Goal: Task Accomplishment & Management: Manage account settings

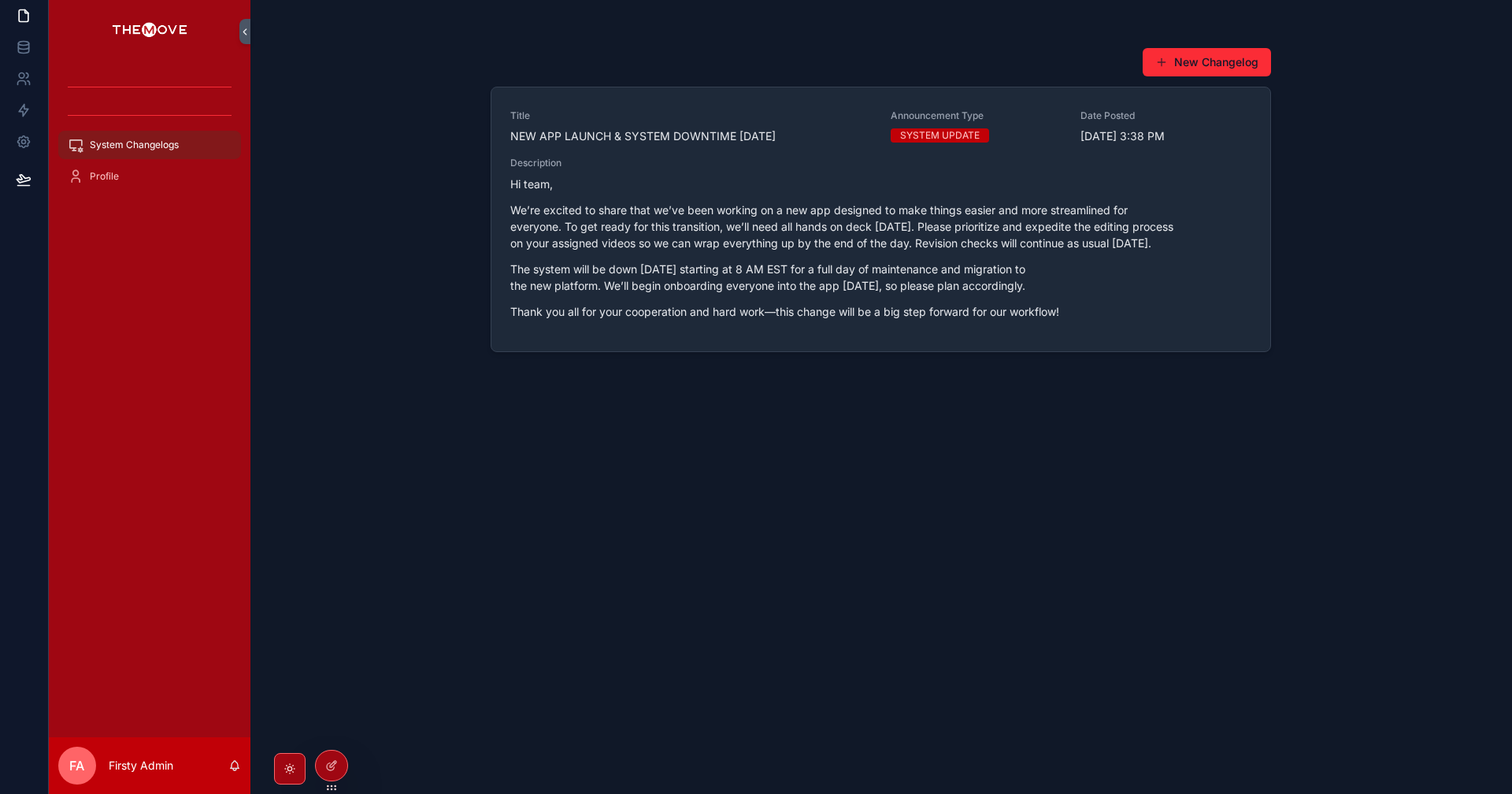
click at [0, 0] on icon at bounding box center [0, 0] width 0 height 0
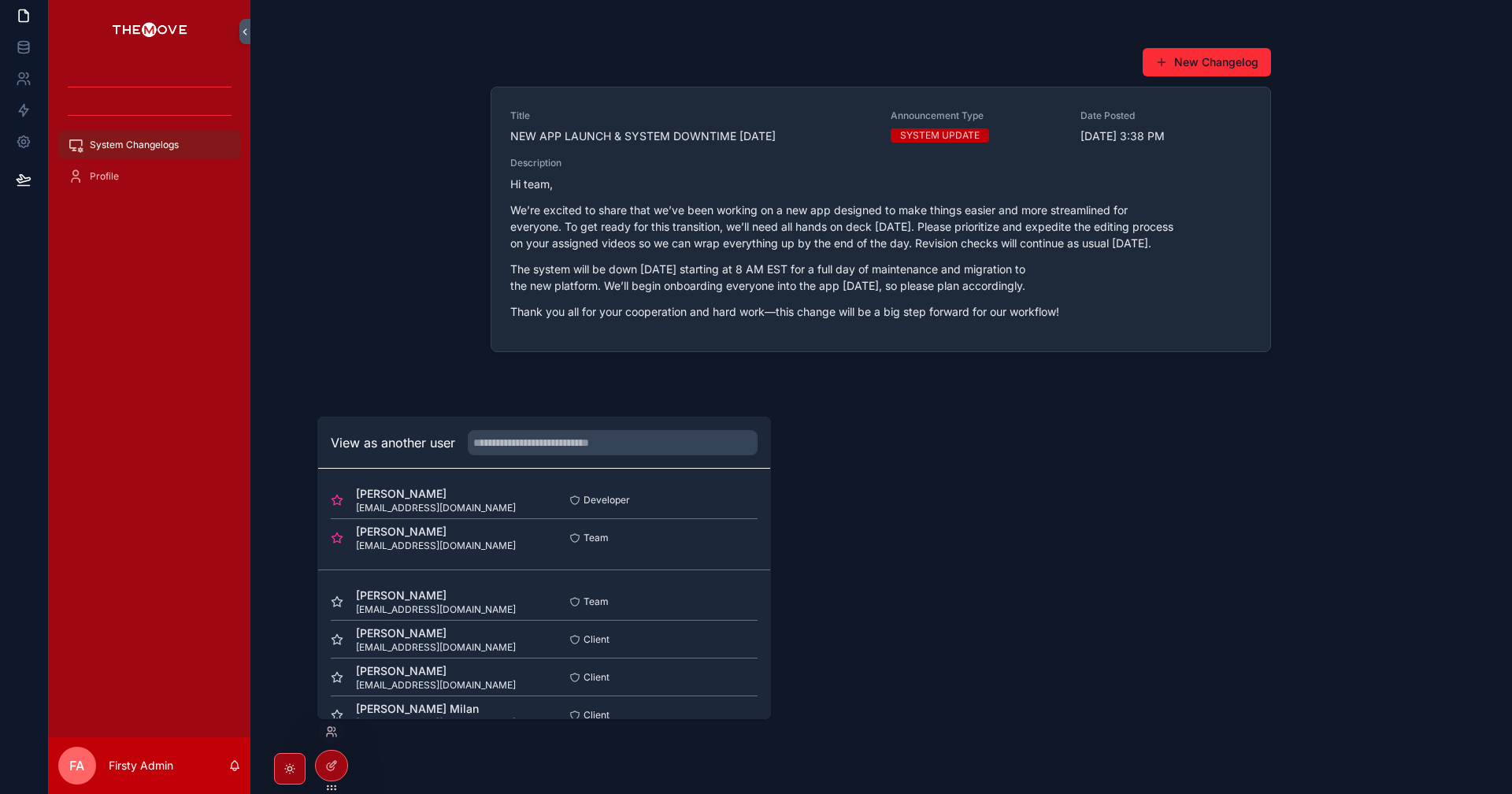
click at [0, 0] on button "Select" at bounding box center [0, 0] width 0 height 0
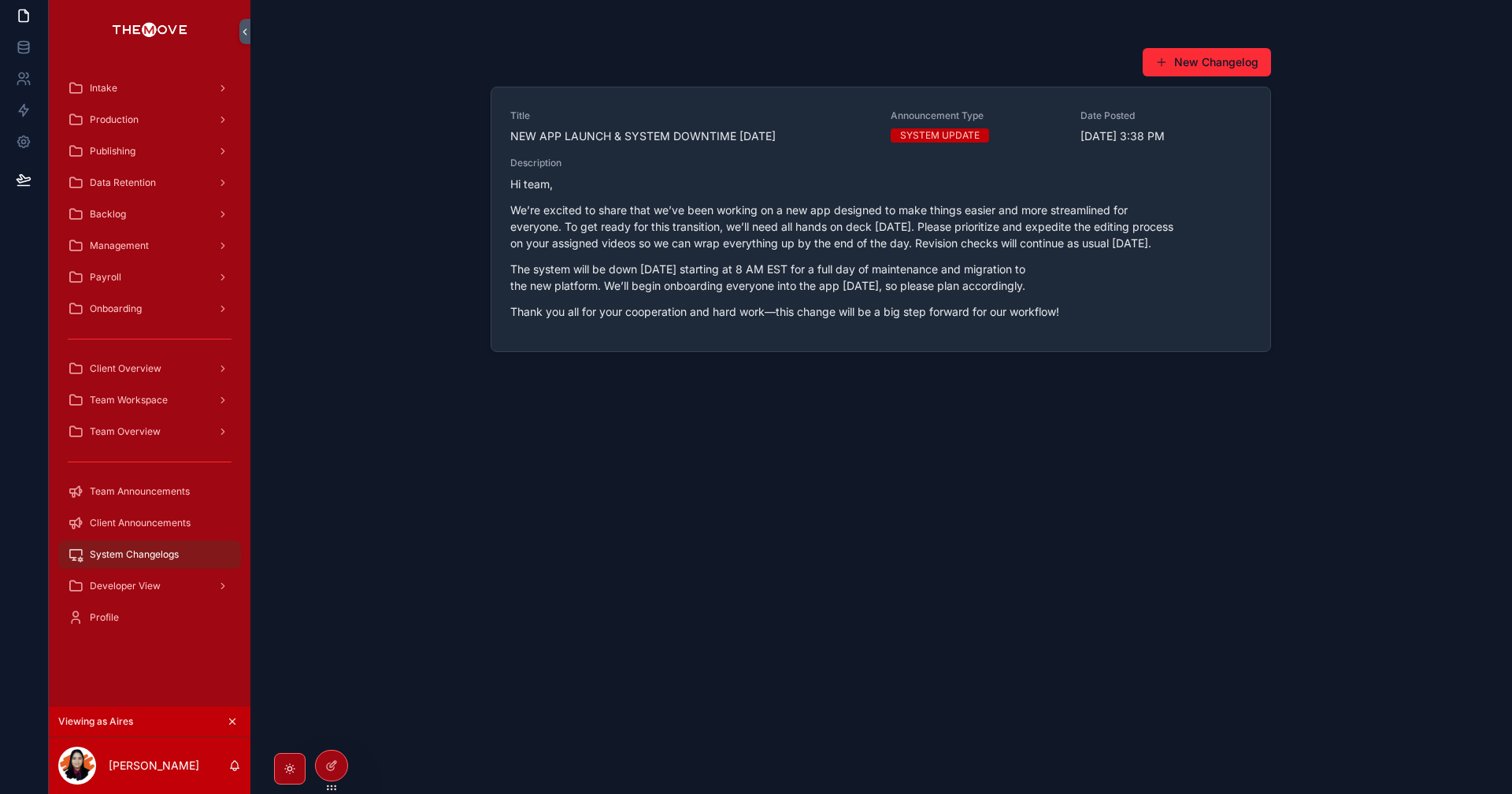
click at [118, 87] on div "Intake" at bounding box center [149, 88] width 163 height 25
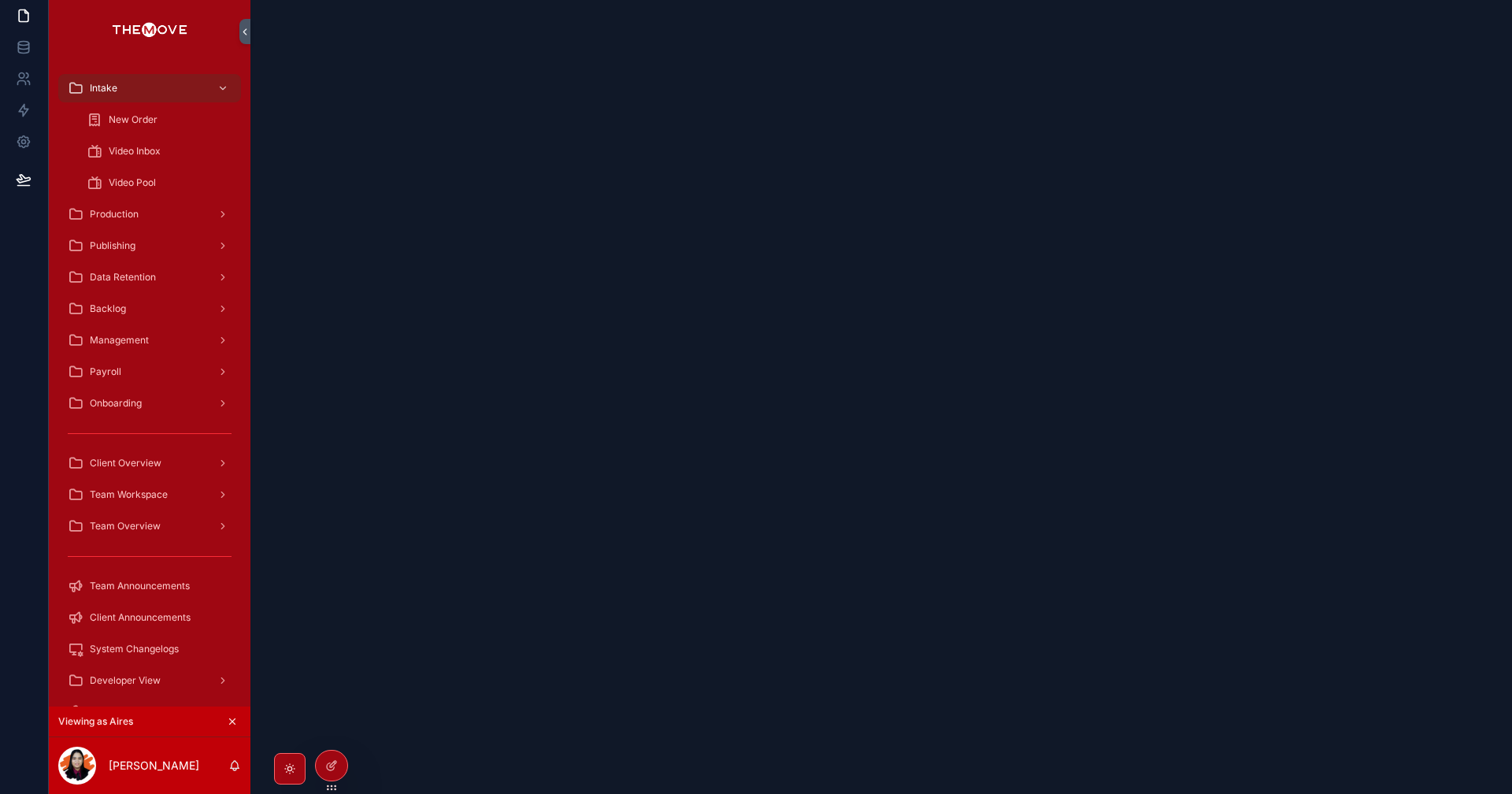
click at [146, 153] on span "Video Inbox" at bounding box center [135, 151] width 52 height 12
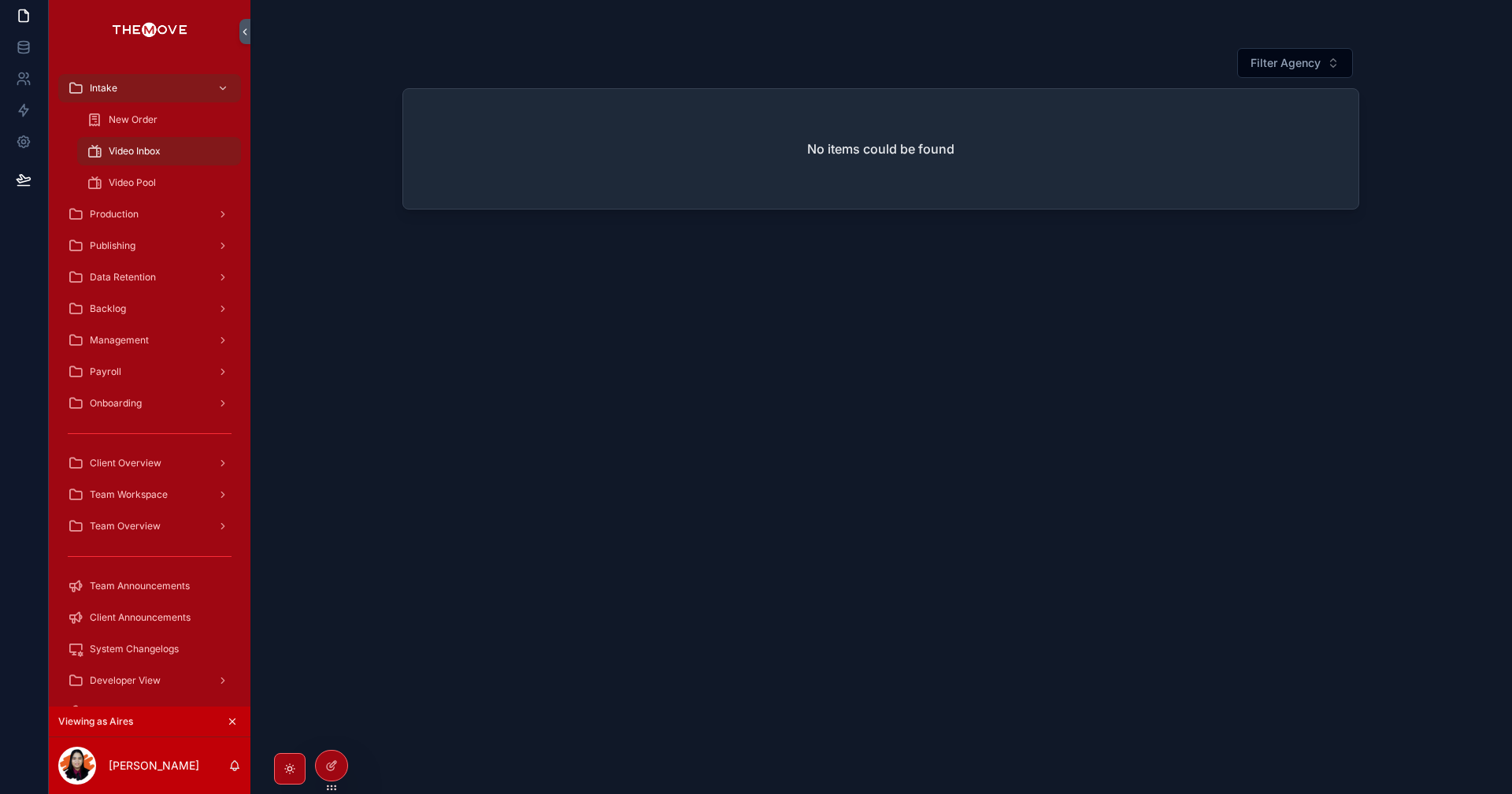
click at [332, 758] on div at bounding box center [331, 766] width 32 height 30
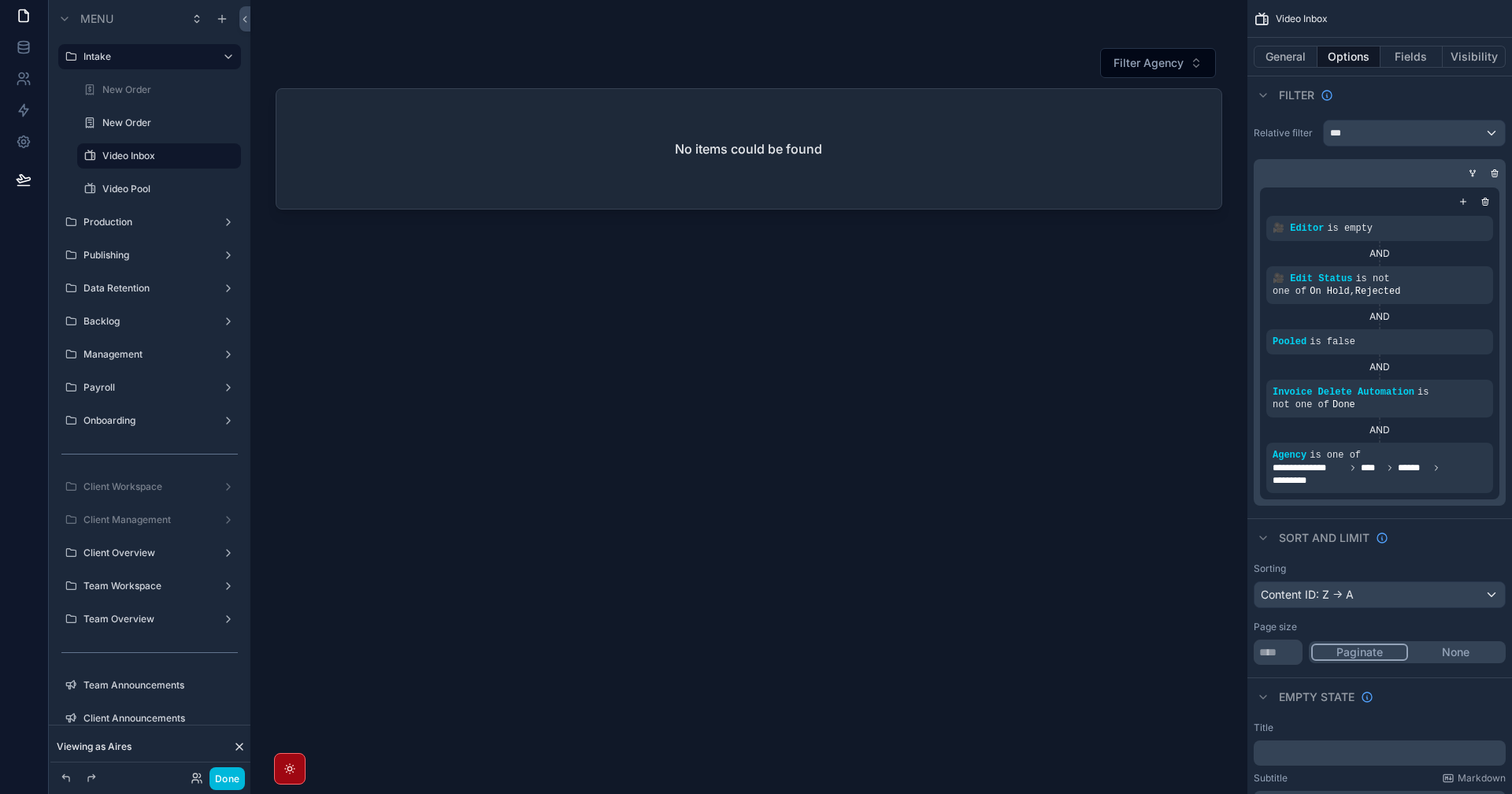
click at [601, 142] on div "scrollable content" at bounding box center [749, 387] width 997 height 775
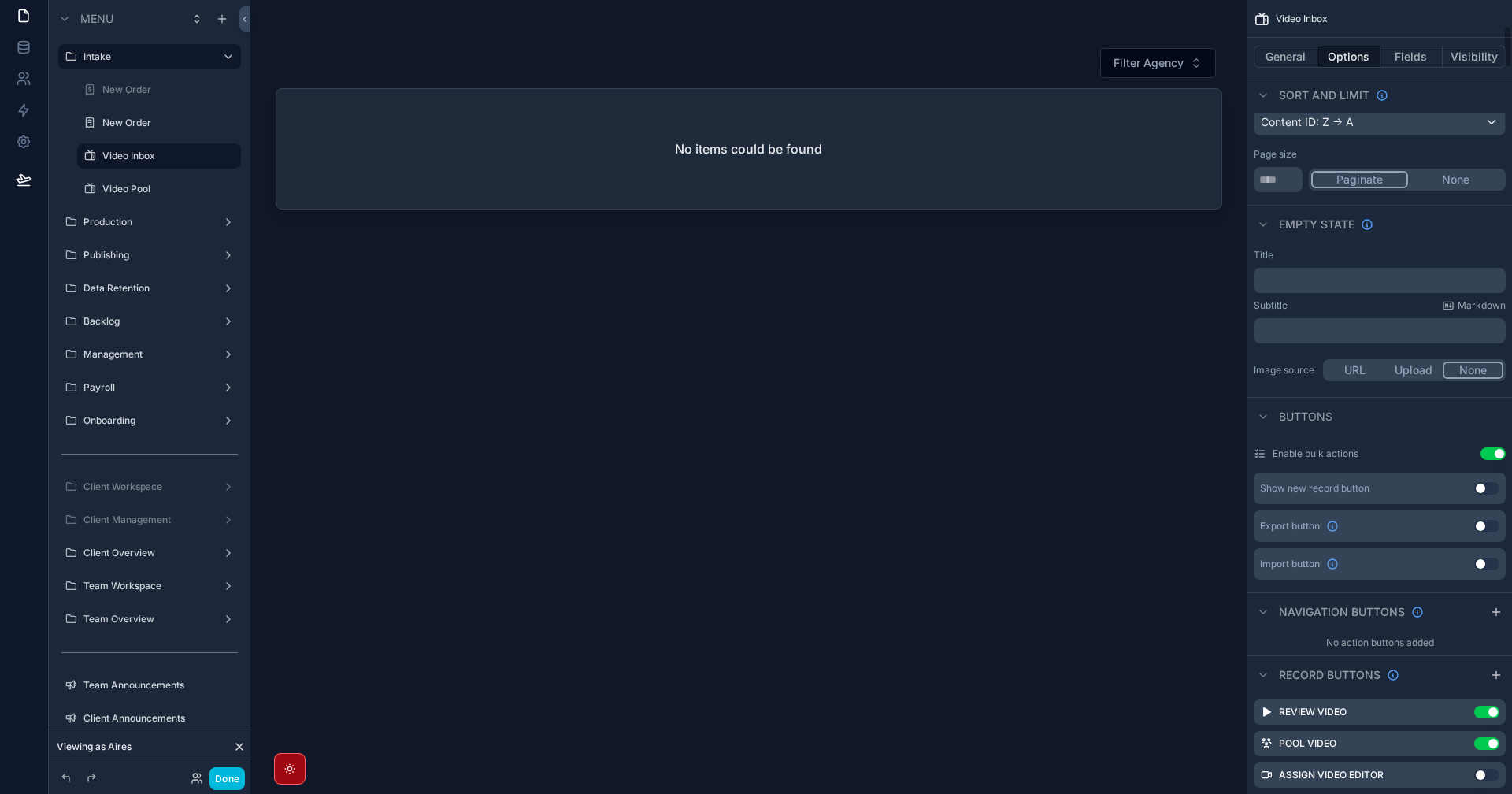
scroll to position [552, 0]
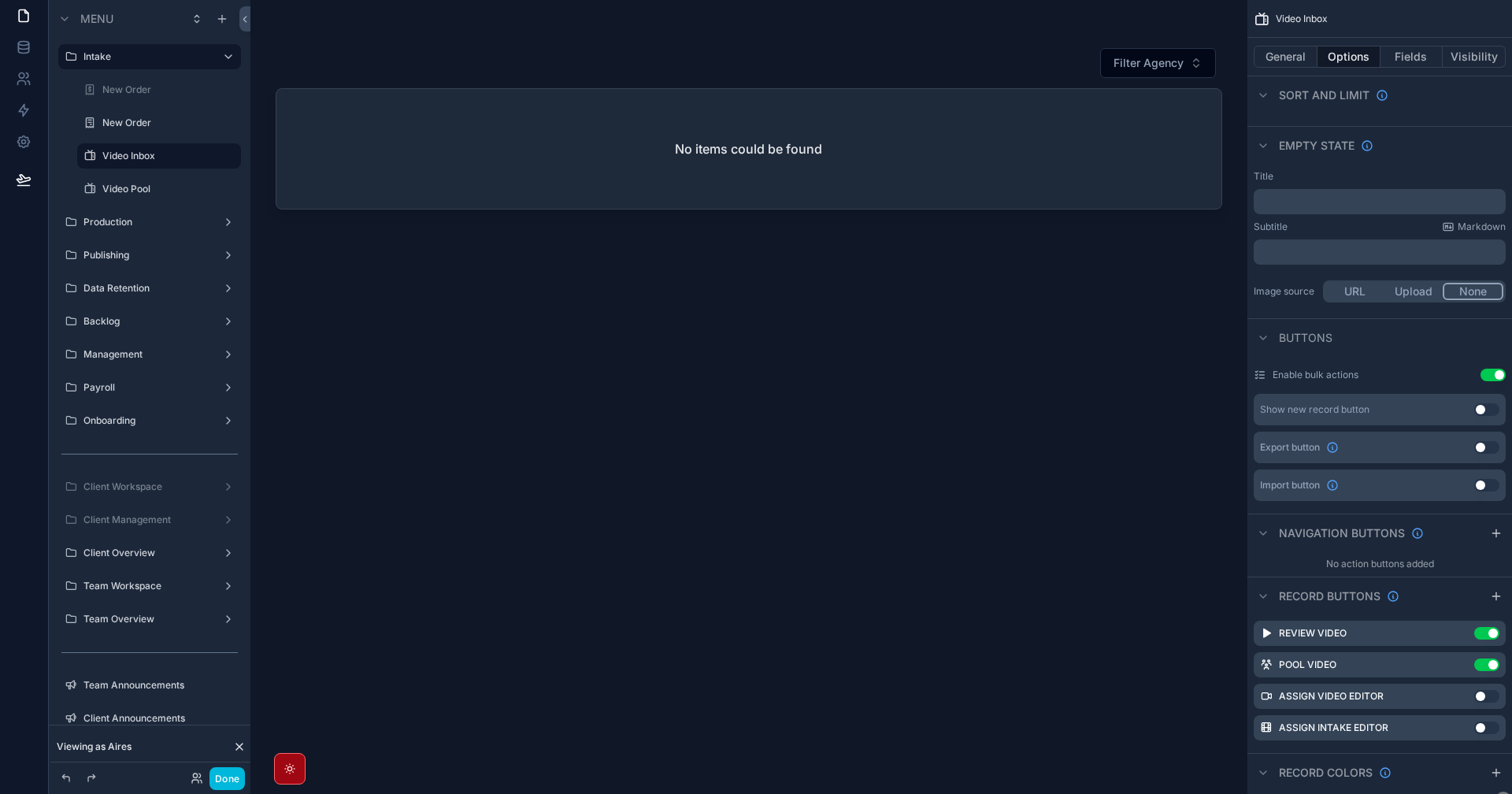
click at [1298, 50] on button "General" at bounding box center [1285, 56] width 63 height 22
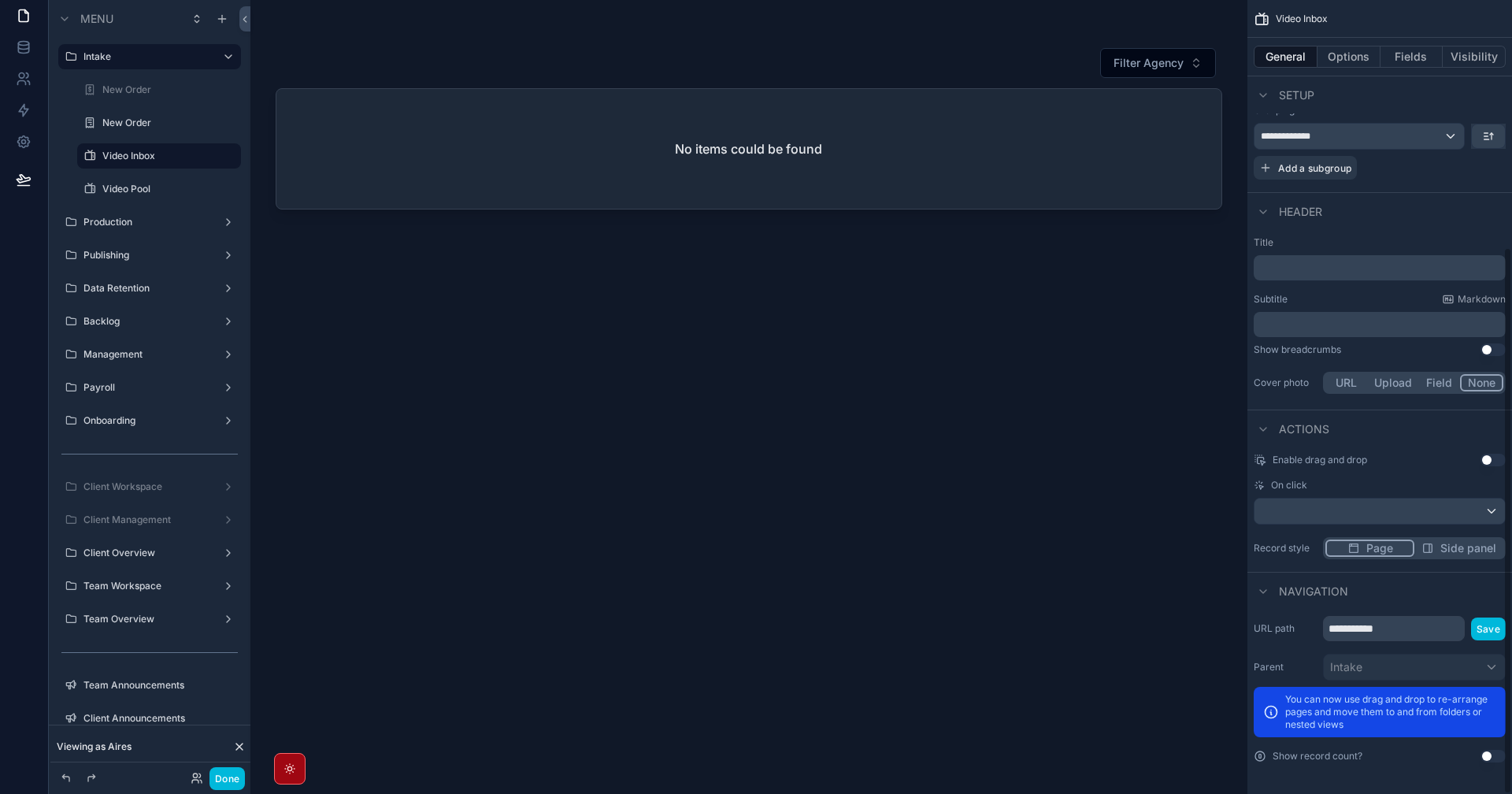
scroll to position [360, 0]
click at [147, 189] on label "Video Pool" at bounding box center [167, 189] width 129 height 12
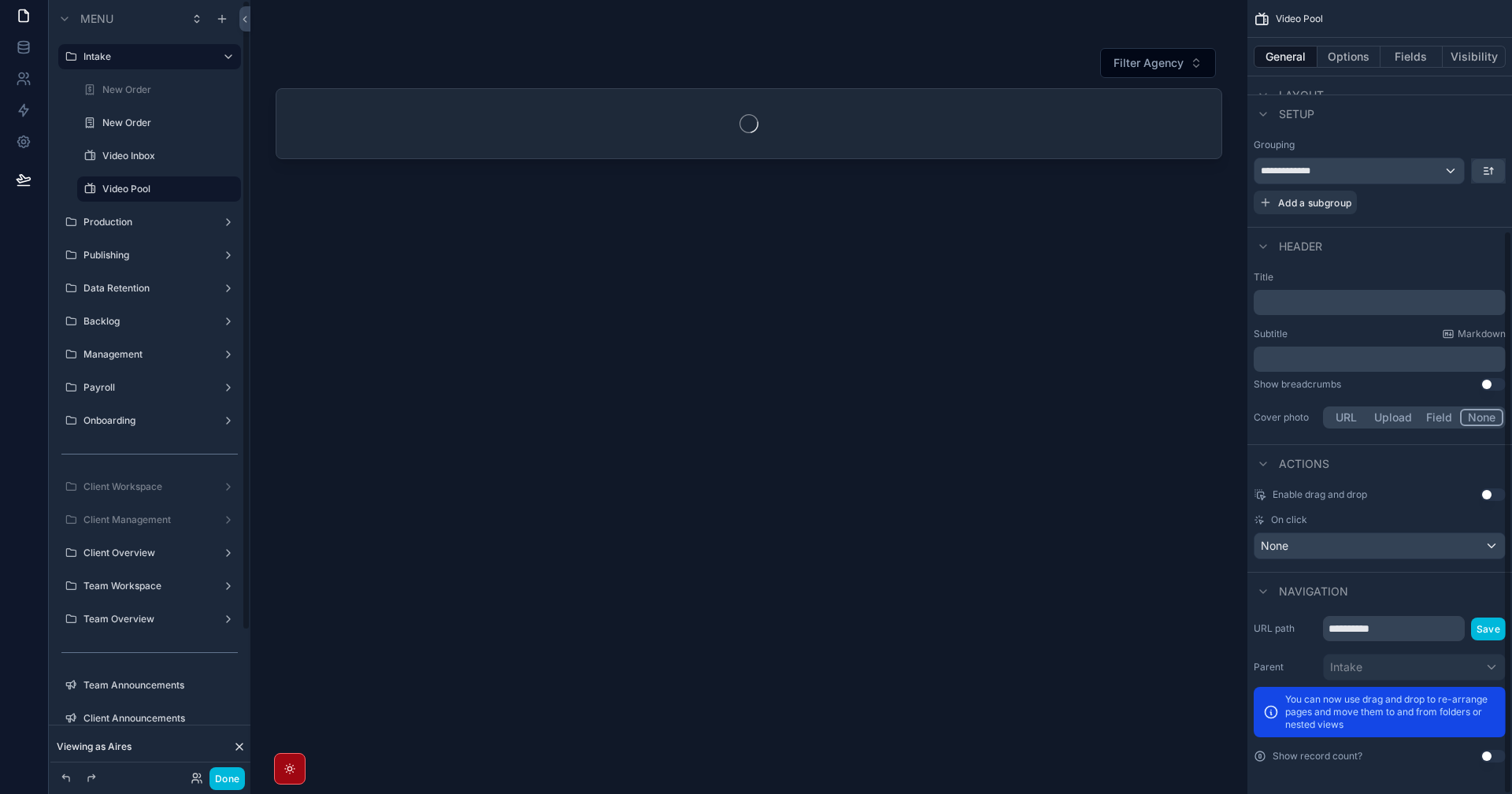
scroll to position [325, 0]
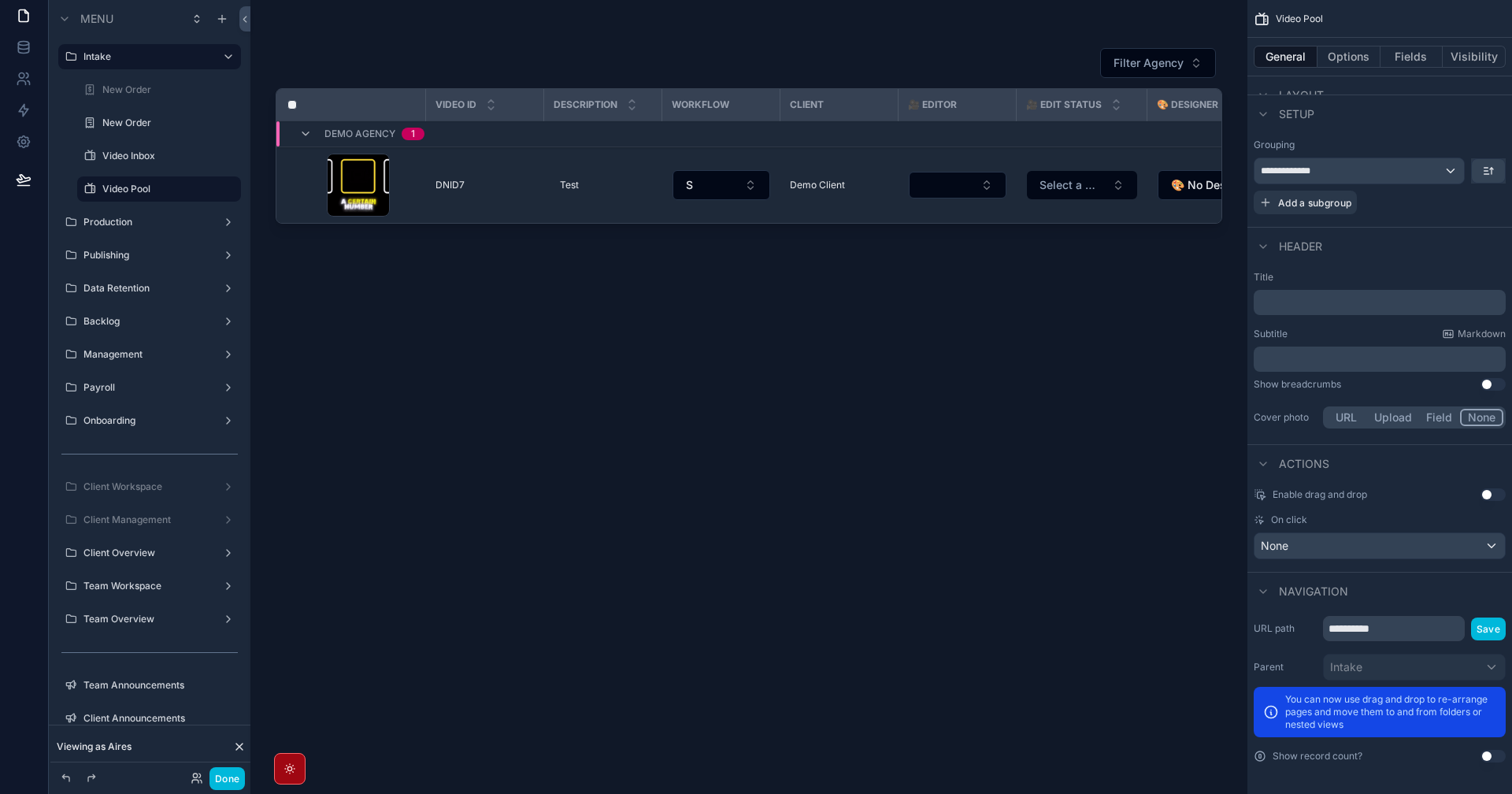
click at [298, 190] on div "scrollable content" at bounding box center [749, 387] width 997 height 775
click at [310, 201] on td "image_full_479 .jpg" at bounding box center [367, 185] width 118 height 76
click at [221, 788] on button "Done" at bounding box center [228, 779] width 36 height 23
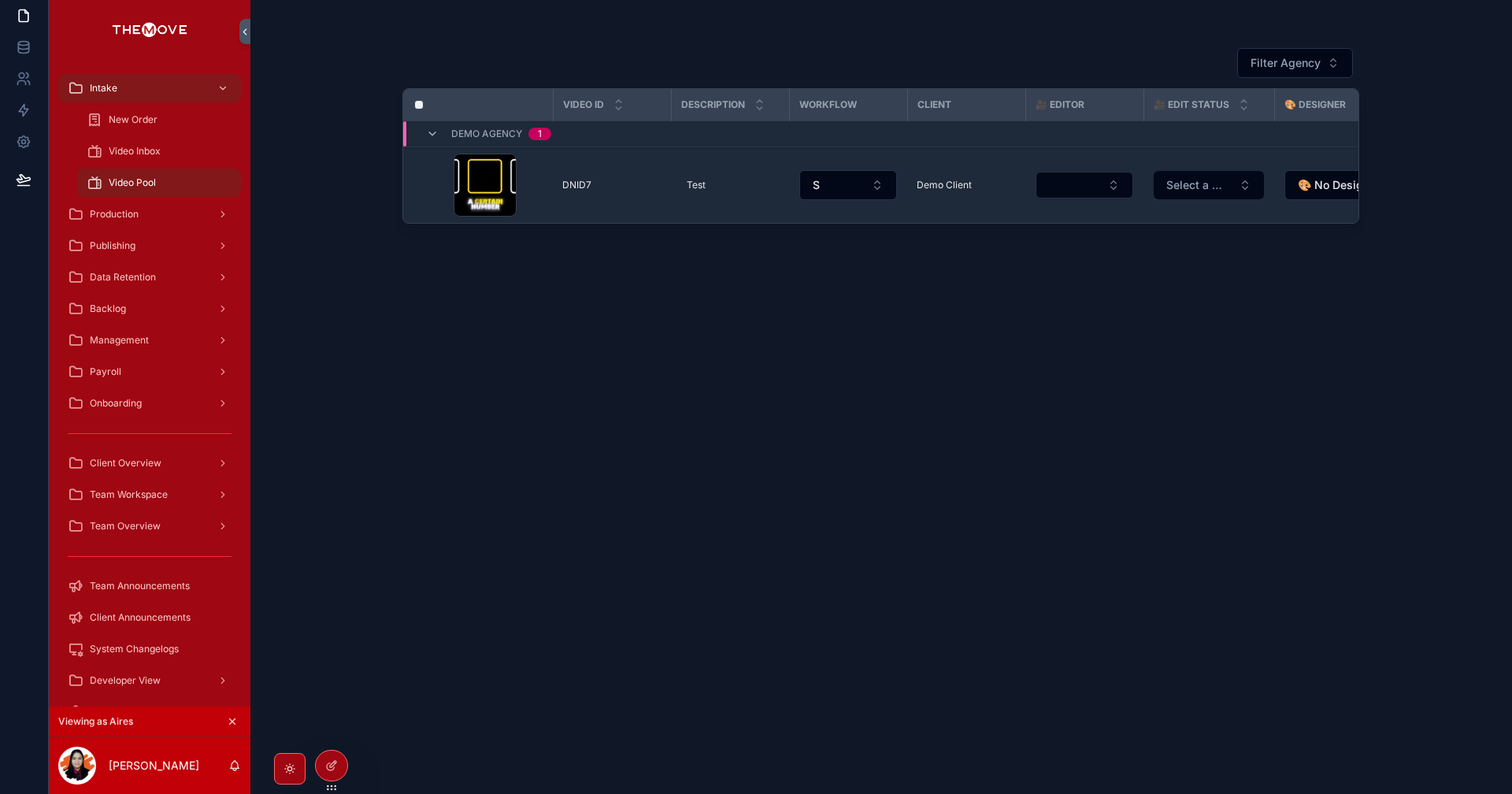
click at [425, 198] on td "scrollable content" at bounding box center [419, 185] width 32 height 76
click at [435, 175] on td "image_full_479 .jpg" at bounding box center [493, 185] width 118 height 76
click at [525, 178] on div "image_full_479 .jpg" at bounding box center [499, 185] width 89 height 63
click at [430, 181] on td "scrollable content" at bounding box center [419, 185] width 32 height 76
click at [455, 207] on td "image_full_479 .jpg" at bounding box center [493, 185] width 118 height 76
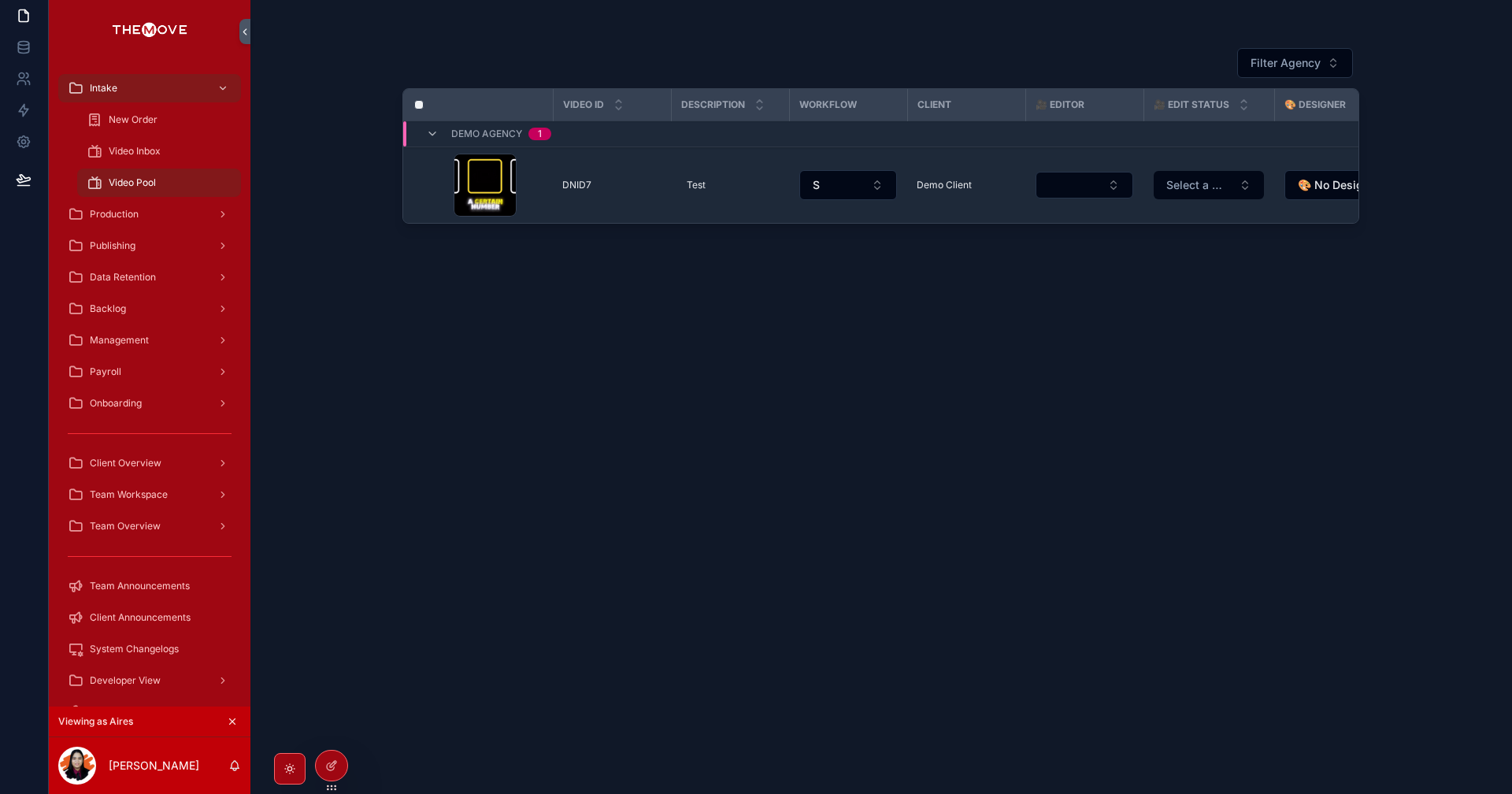
click at [438, 188] on td "image_full_479 .jpg" at bounding box center [493, 185] width 118 height 76
click at [439, 177] on td "image_full_479 .jpg" at bounding box center [493, 185] width 118 height 76
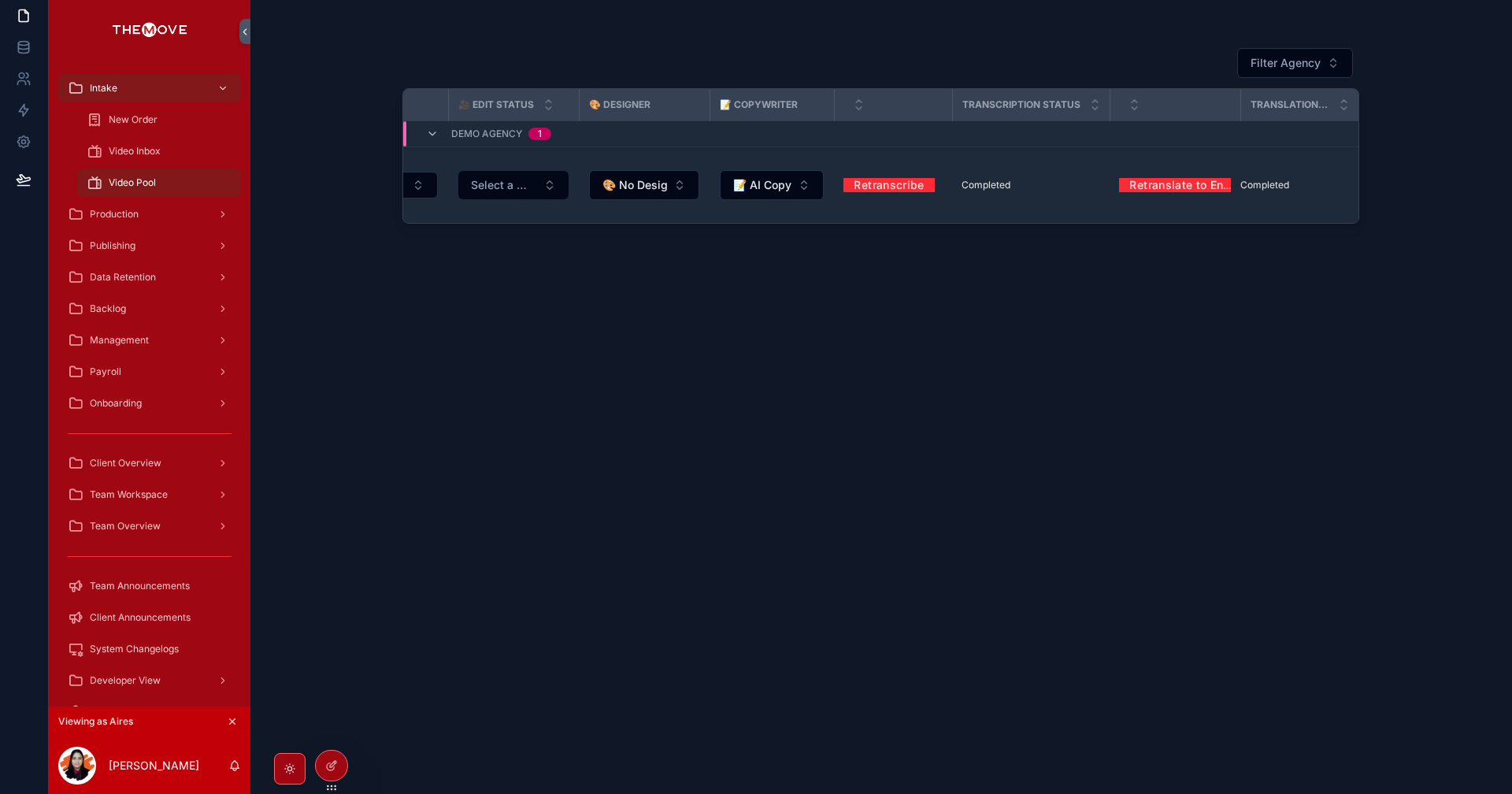
scroll to position [0, 0]
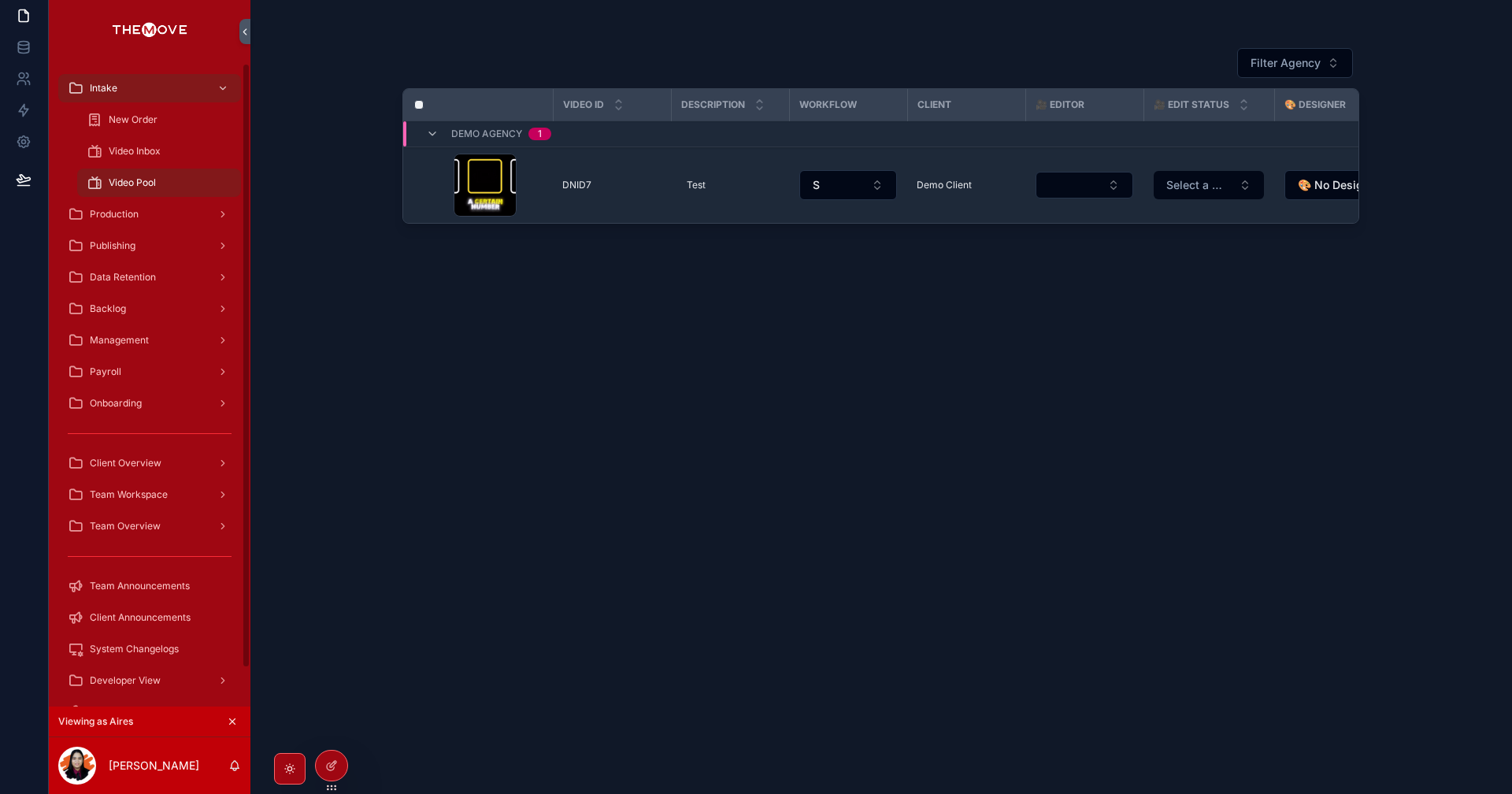
click at [137, 143] on div "Video Inbox" at bounding box center [159, 151] width 145 height 25
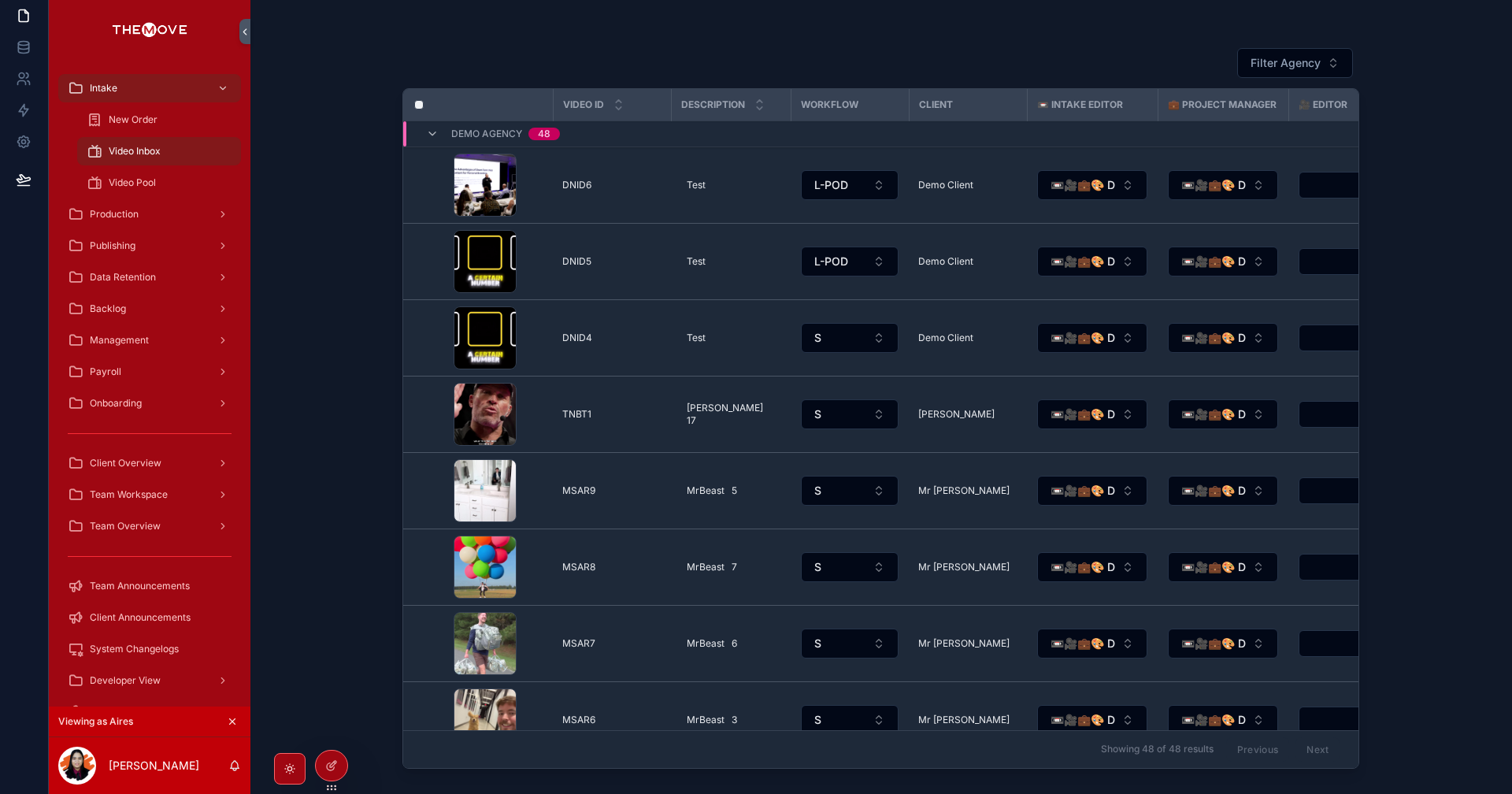
click at [431, 184] on td "scrollable content" at bounding box center [419, 185] width 32 height 76
click at [538, 191] on div "image_full_127376 .jpg" at bounding box center [499, 185] width 89 height 63
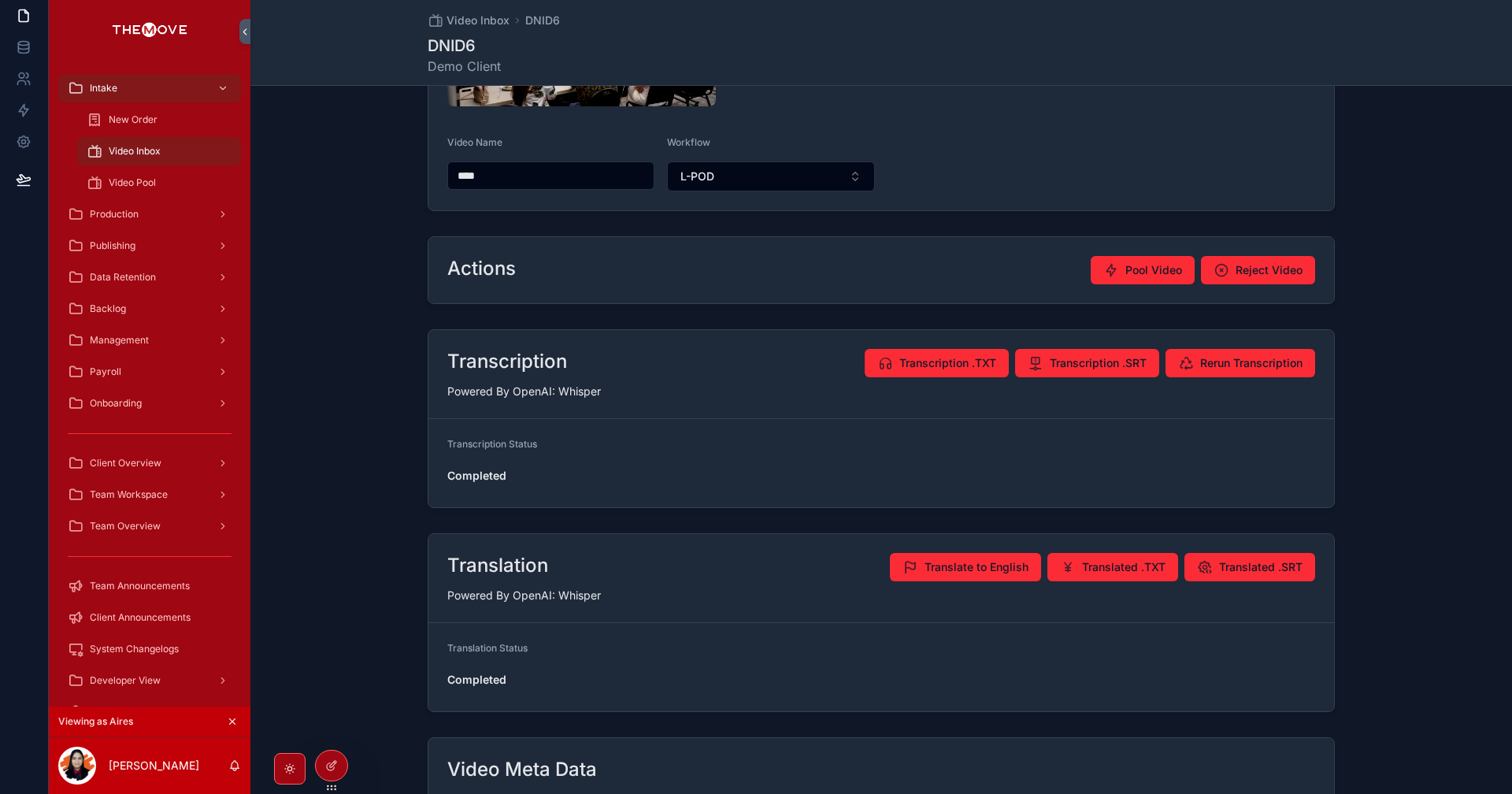
scroll to position [595, 0]
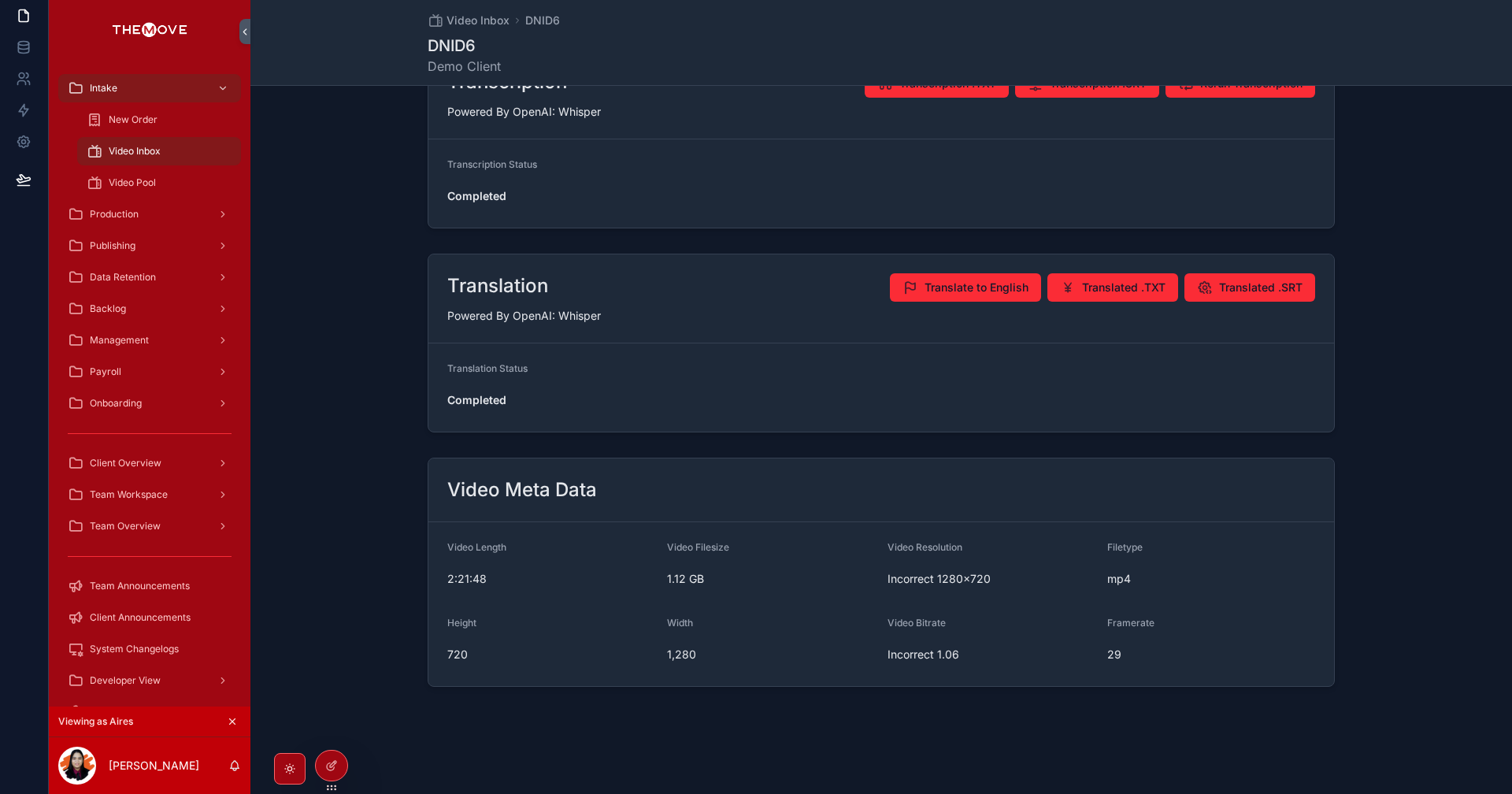
click at [335, 763] on icon at bounding box center [335, 762] width 2 height 2
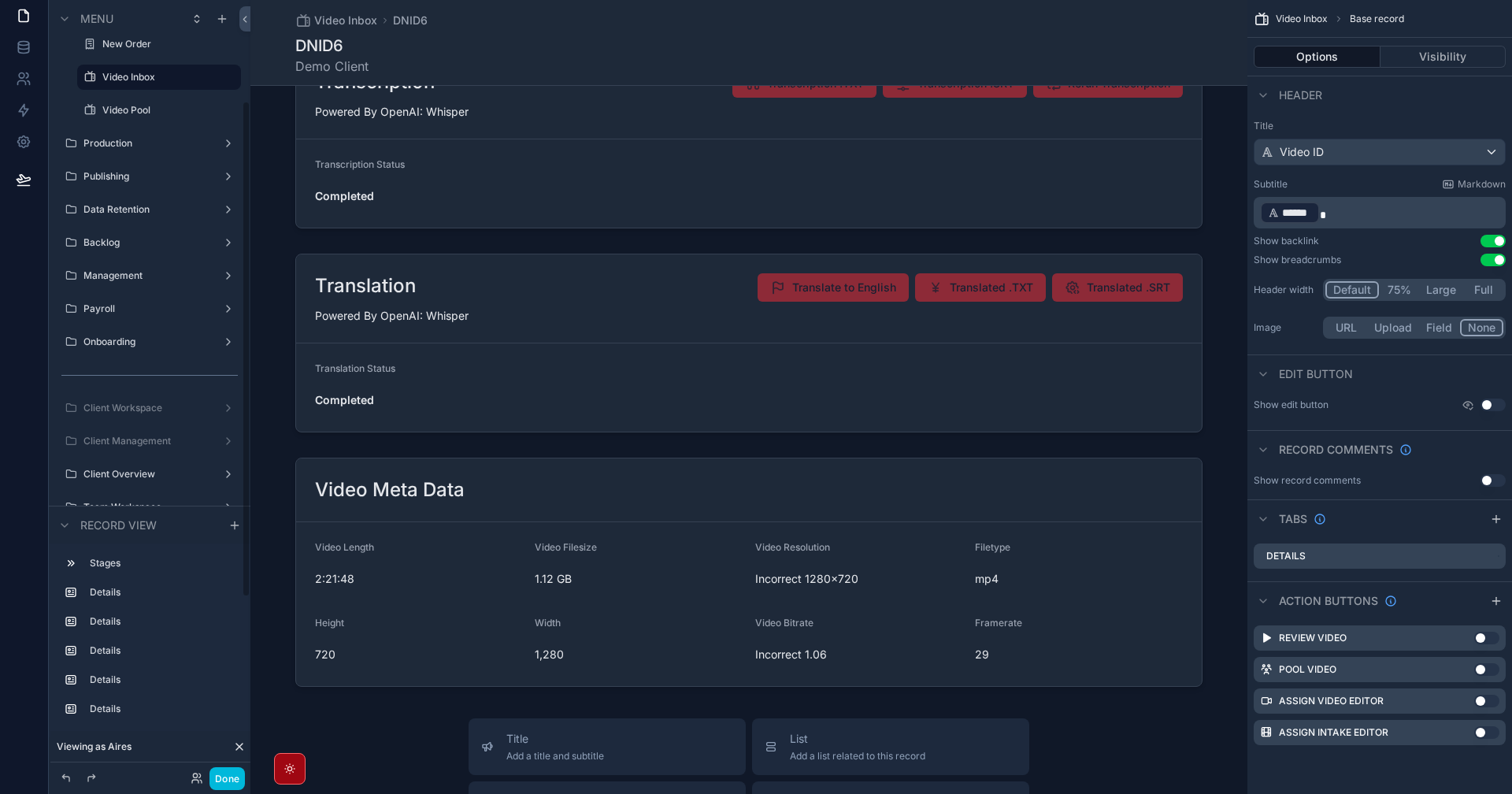
scroll to position [158, 0]
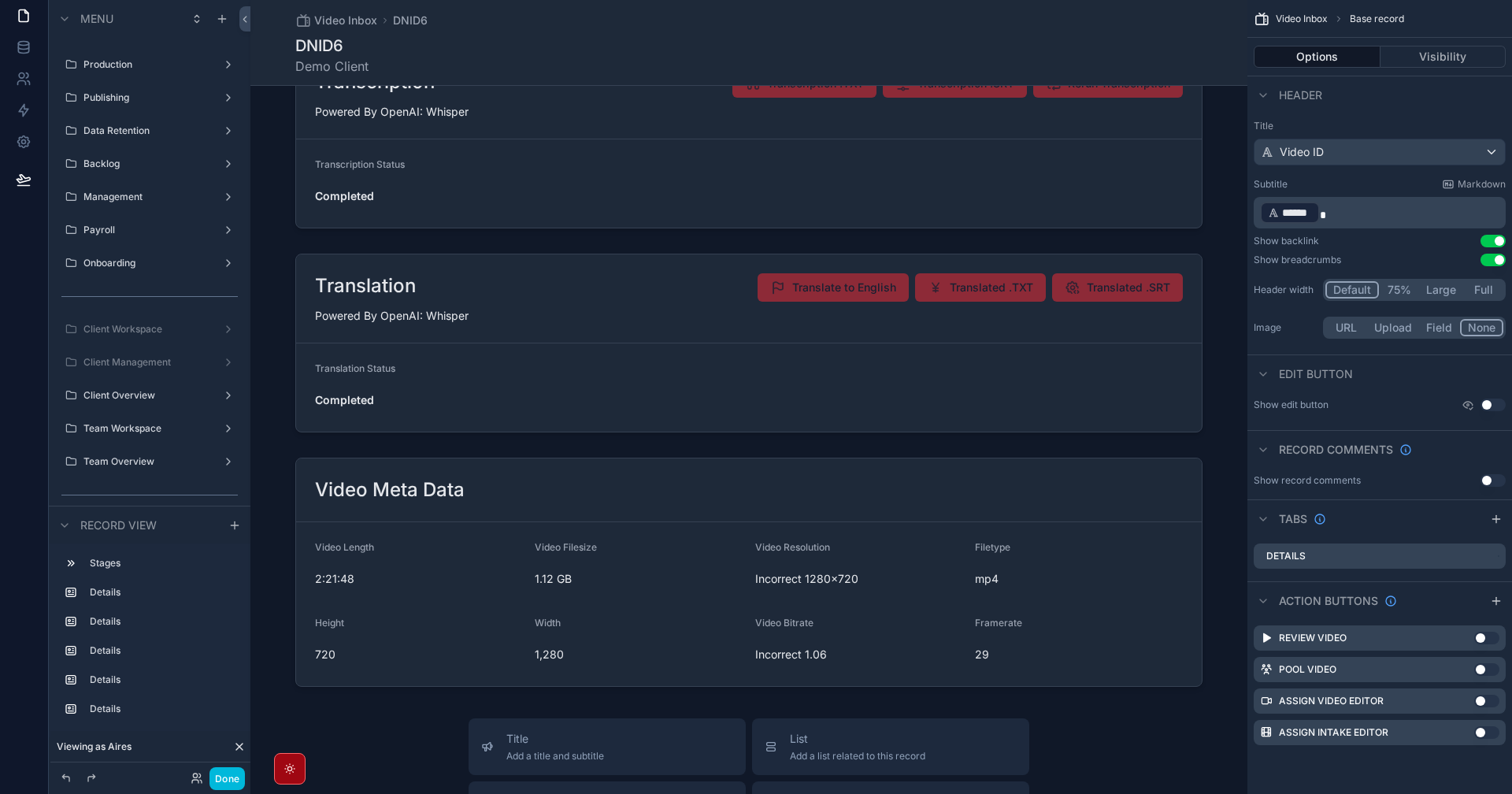
click at [230, 778] on button "Done" at bounding box center [228, 779] width 36 height 23
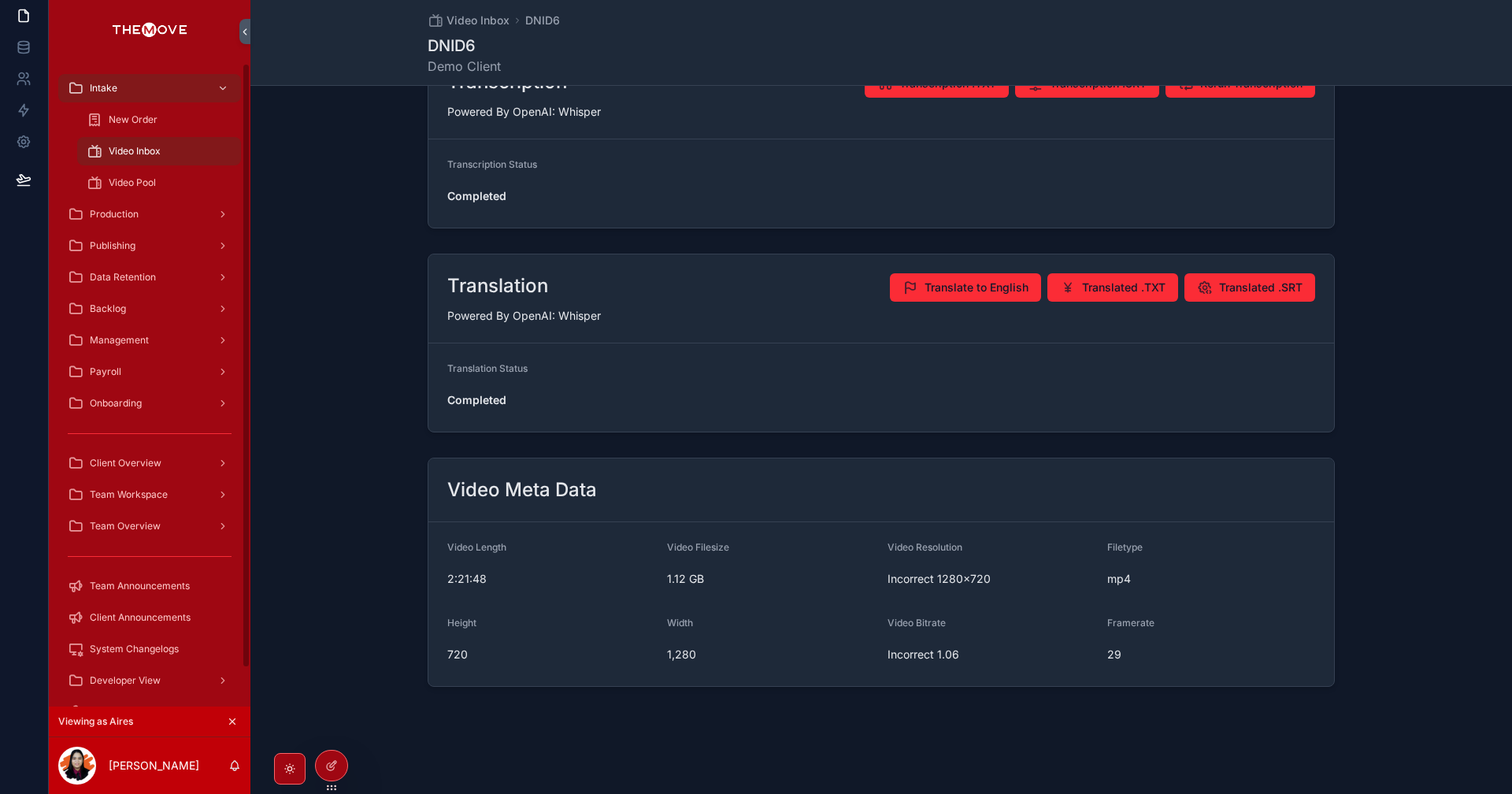
scroll to position [40, 0]
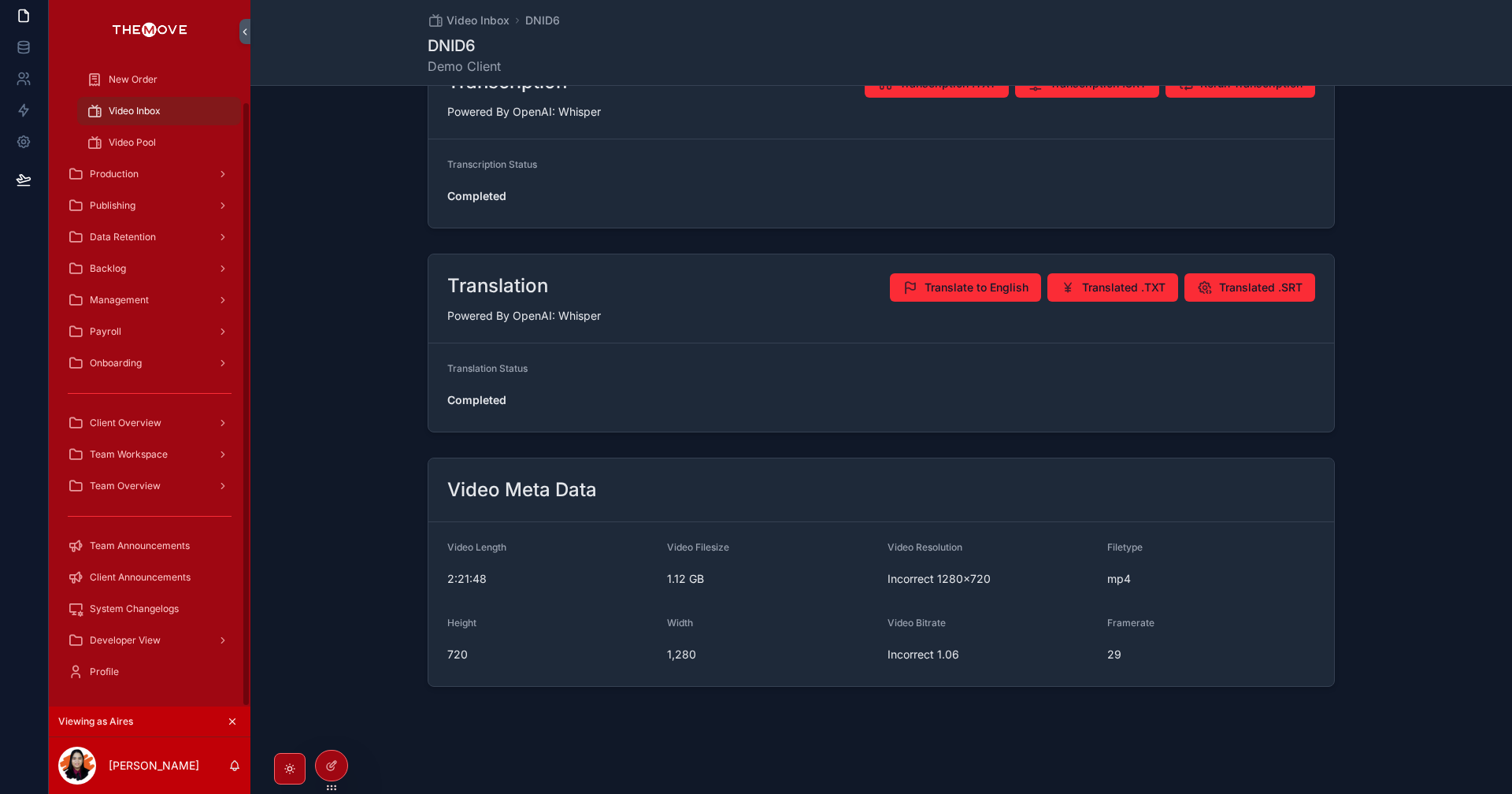
click at [139, 417] on span "Client Overview" at bounding box center [125, 422] width 72 height 12
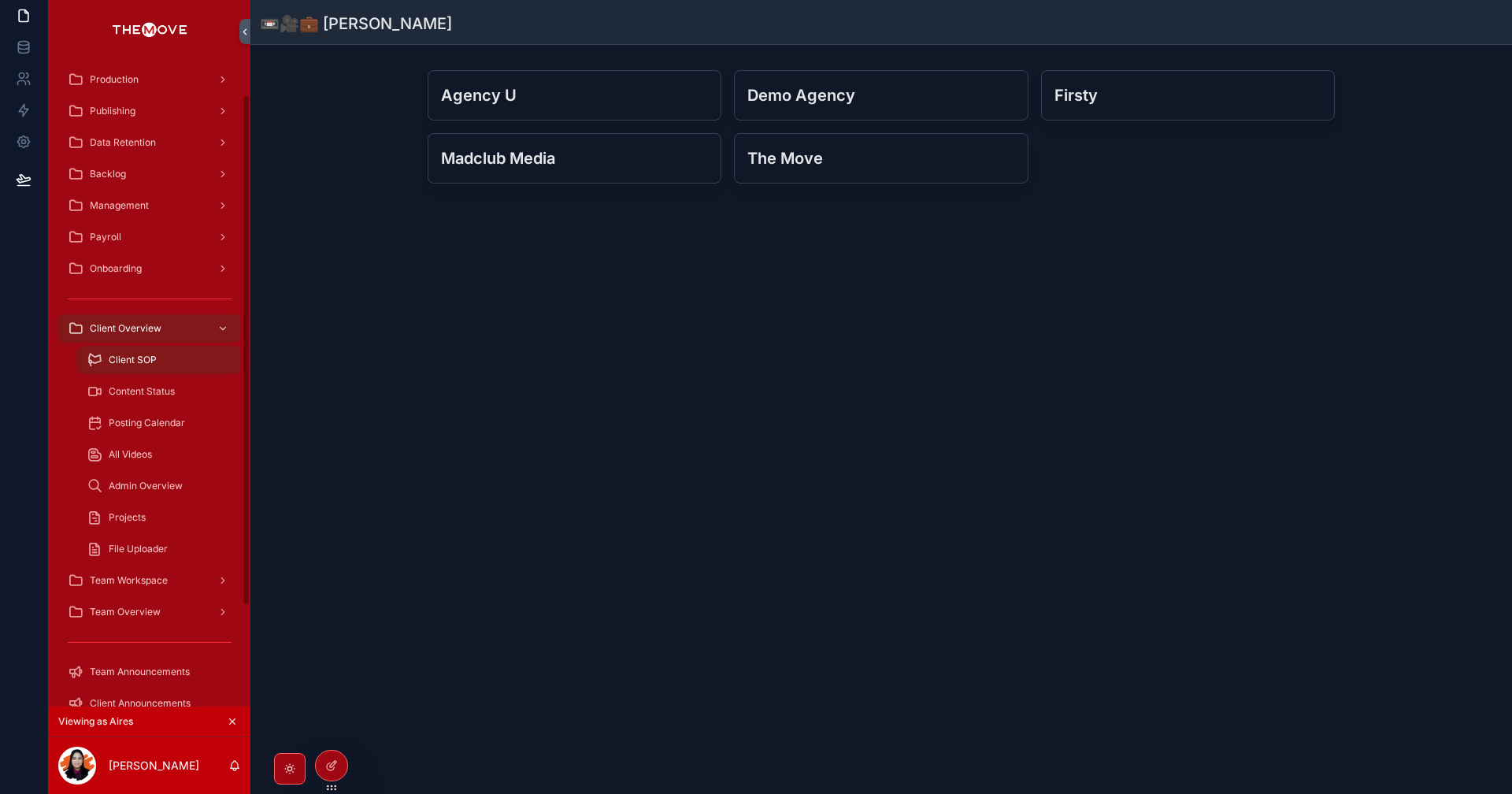
click at [130, 391] on span "Content Status" at bounding box center [142, 390] width 66 height 12
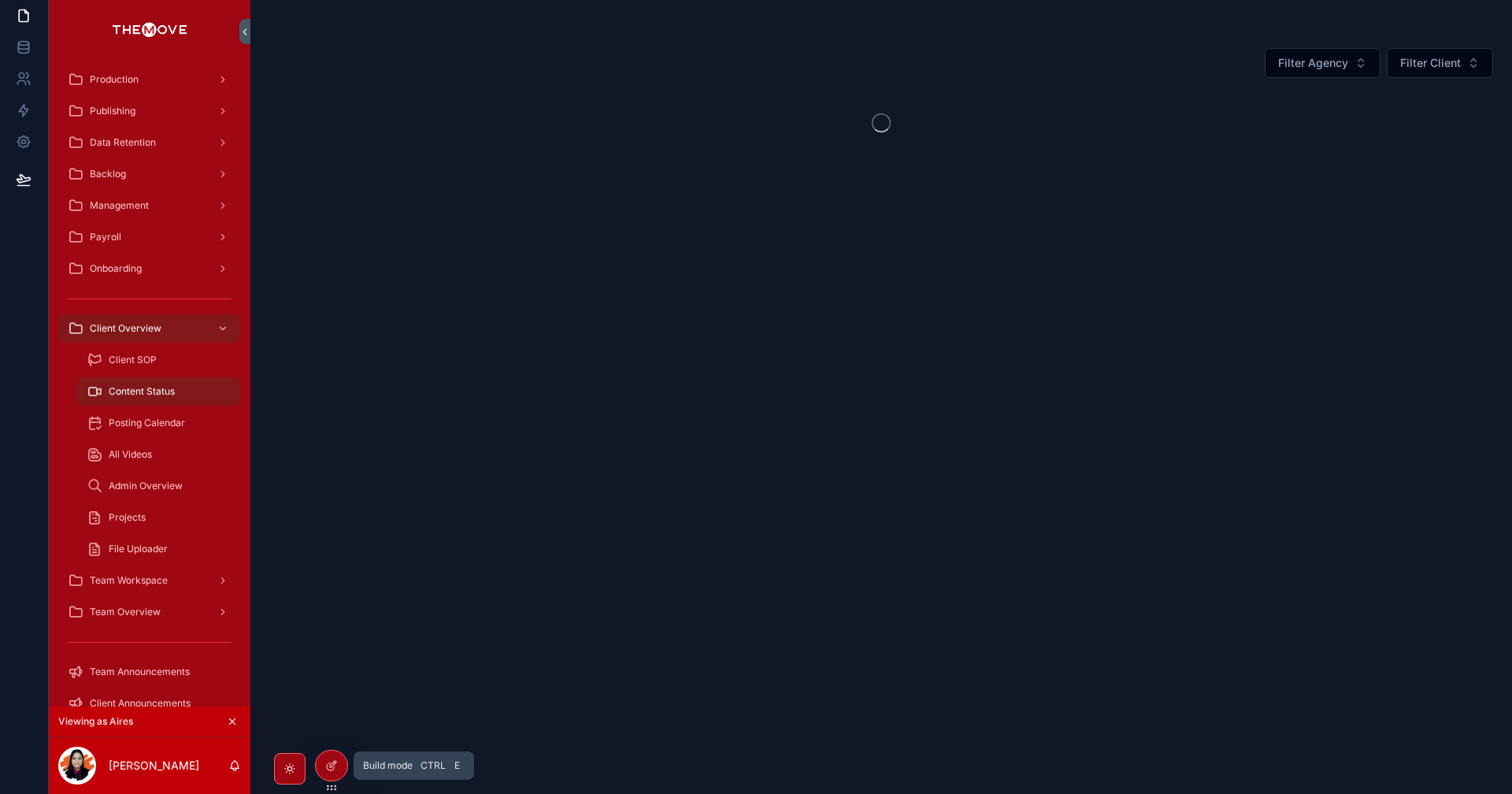
click at [333, 764] on icon at bounding box center [331, 765] width 12 height 12
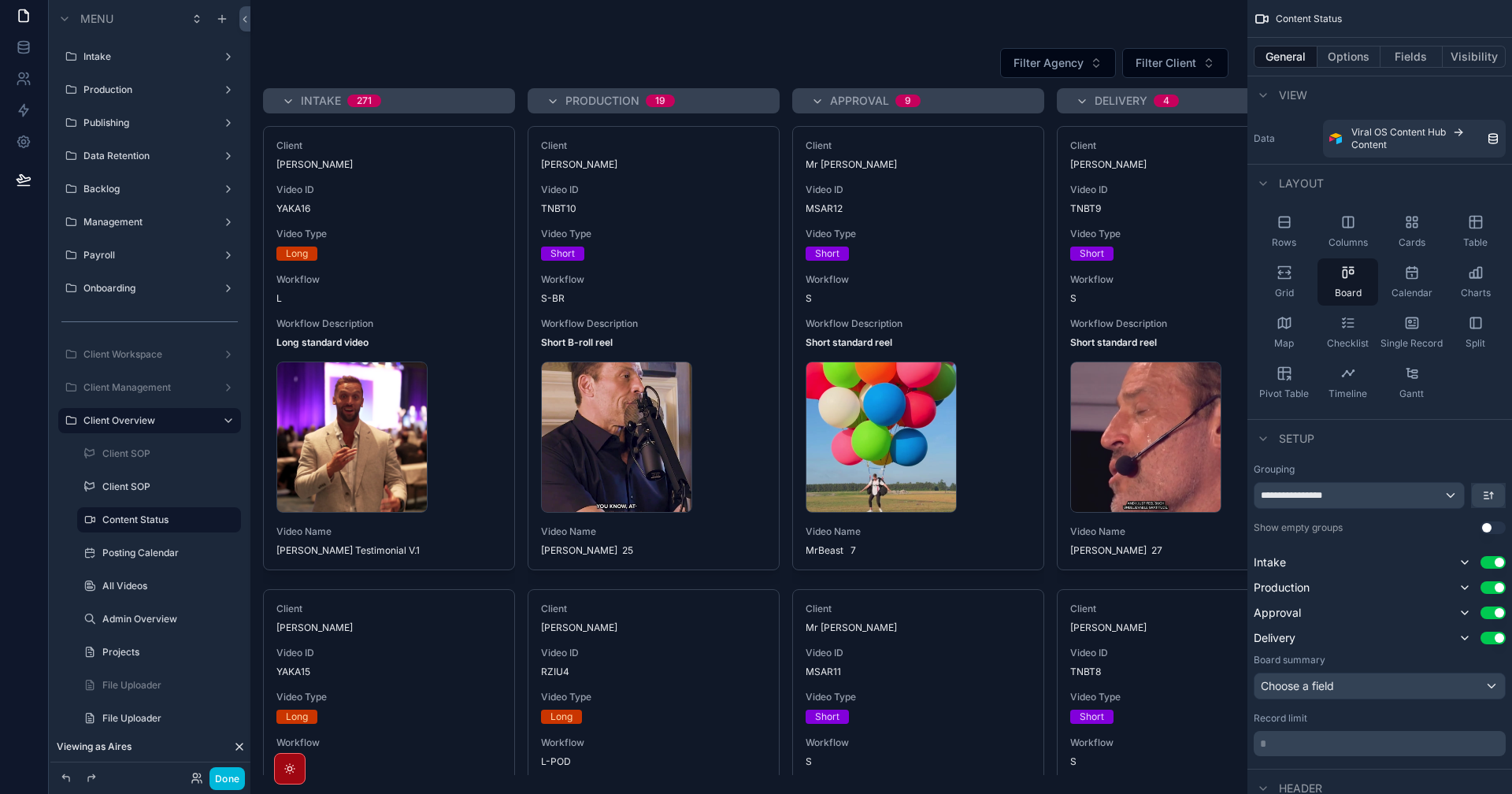
click at [441, 260] on div "scrollable content" at bounding box center [749, 397] width 997 height 794
click at [426, 321] on span "Workflow Description" at bounding box center [389, 323] width 225 height 12
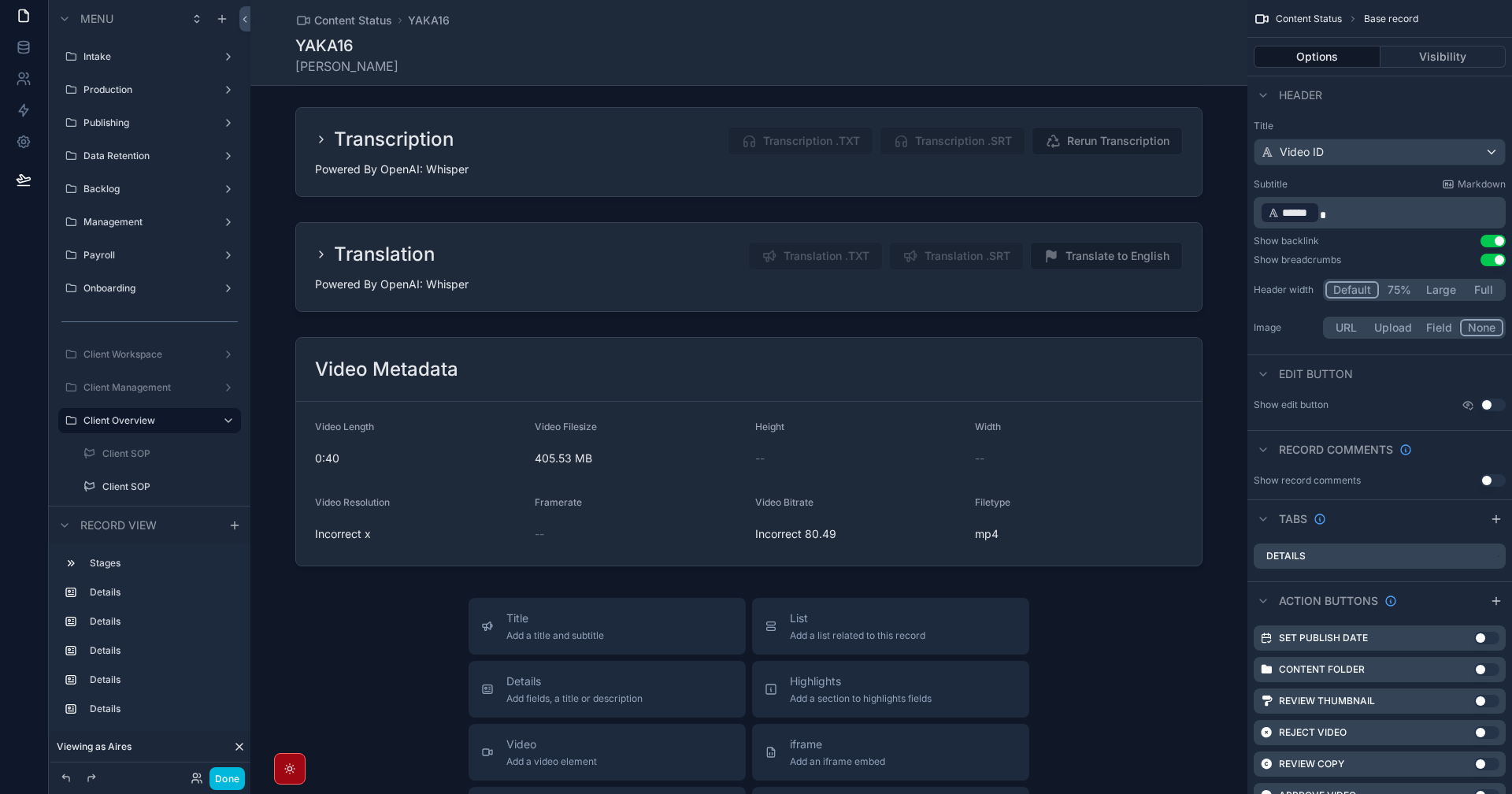
scroll to position [709, 0]
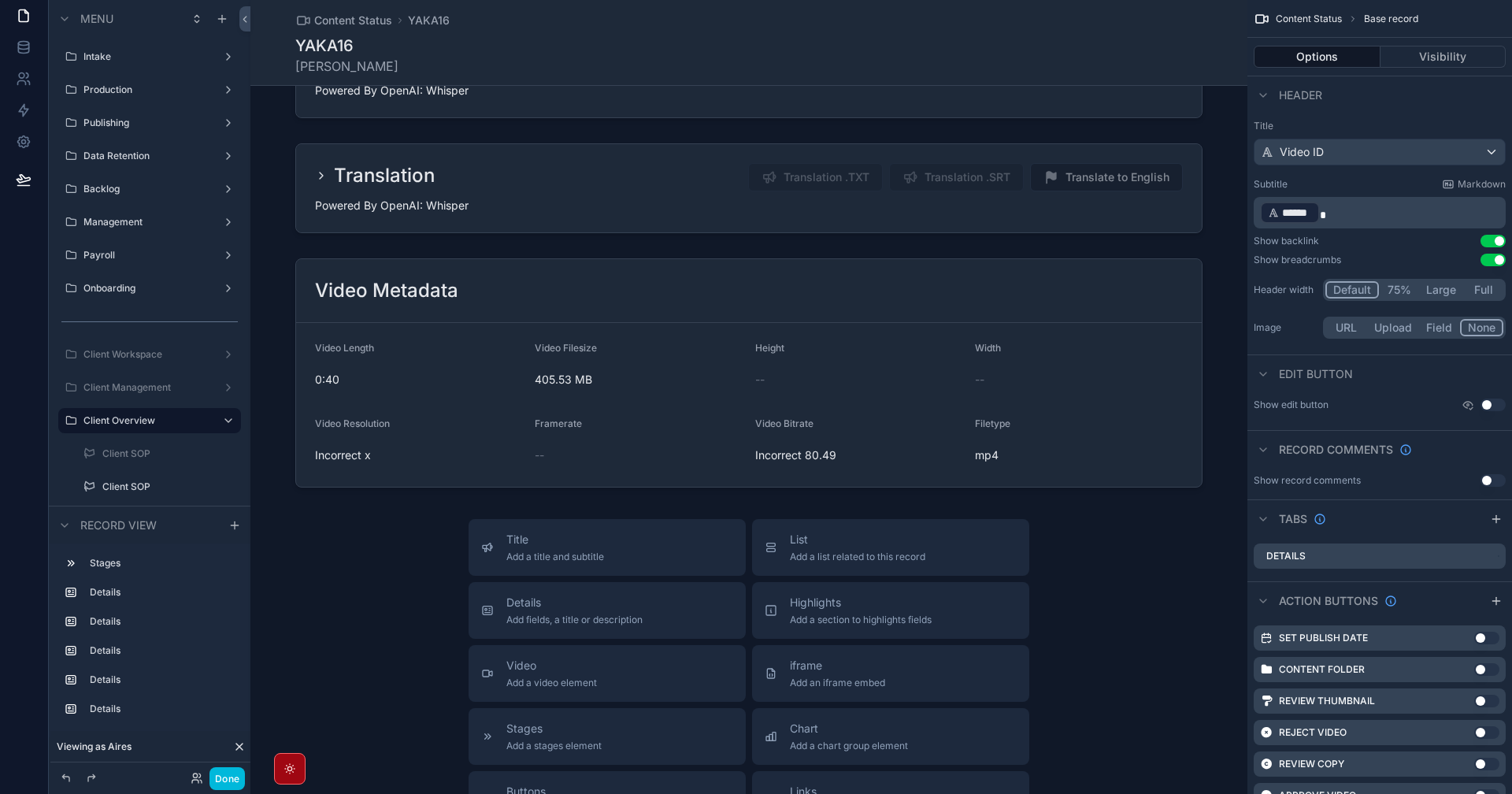
click at [1107, 414] on div "scrollable content" at bounding box center [749, 373] width 997 height 242
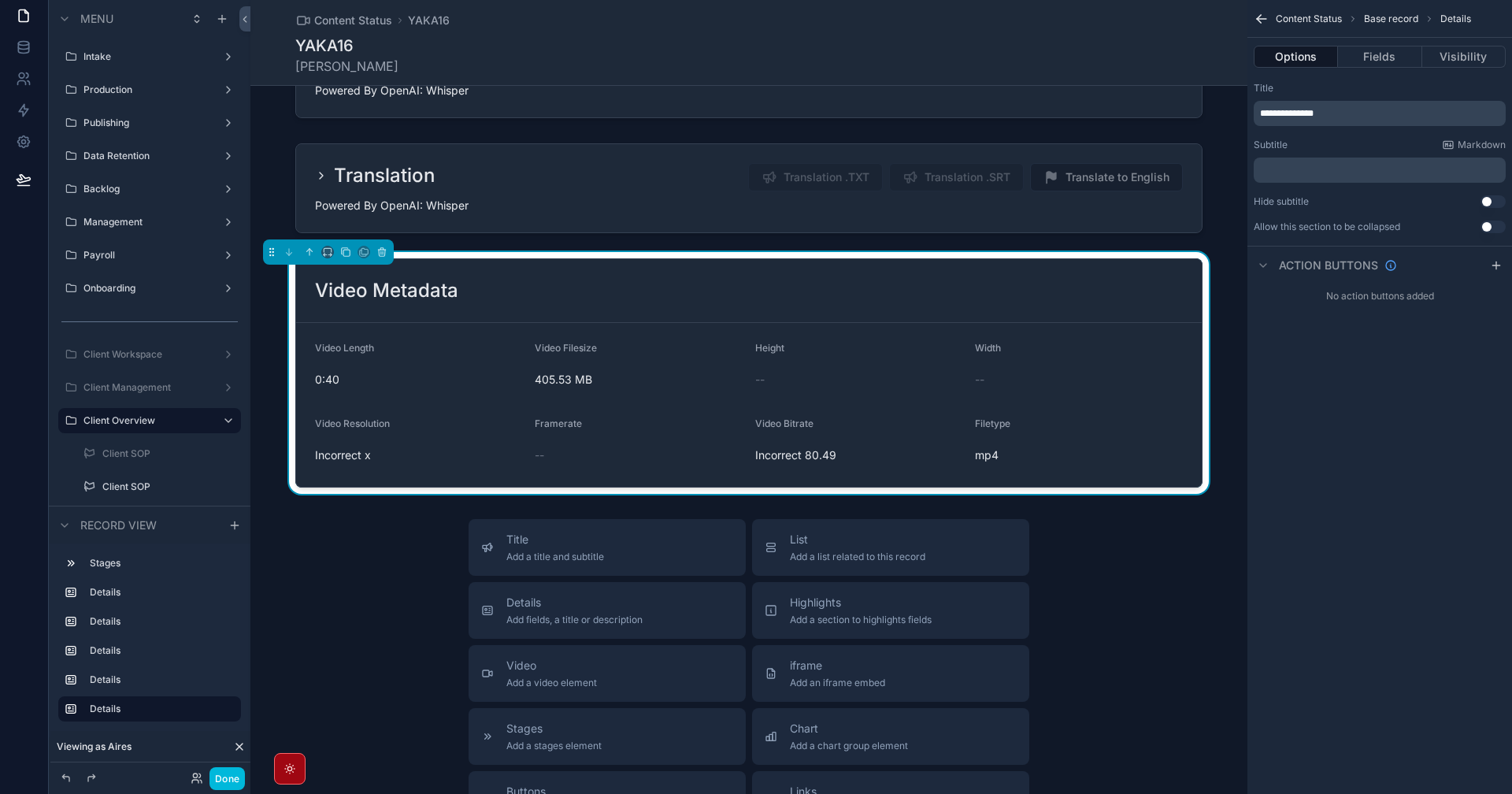
click at [1397, 56] on button "Fields" at bounding box center [1379, 56] width 84 height 22
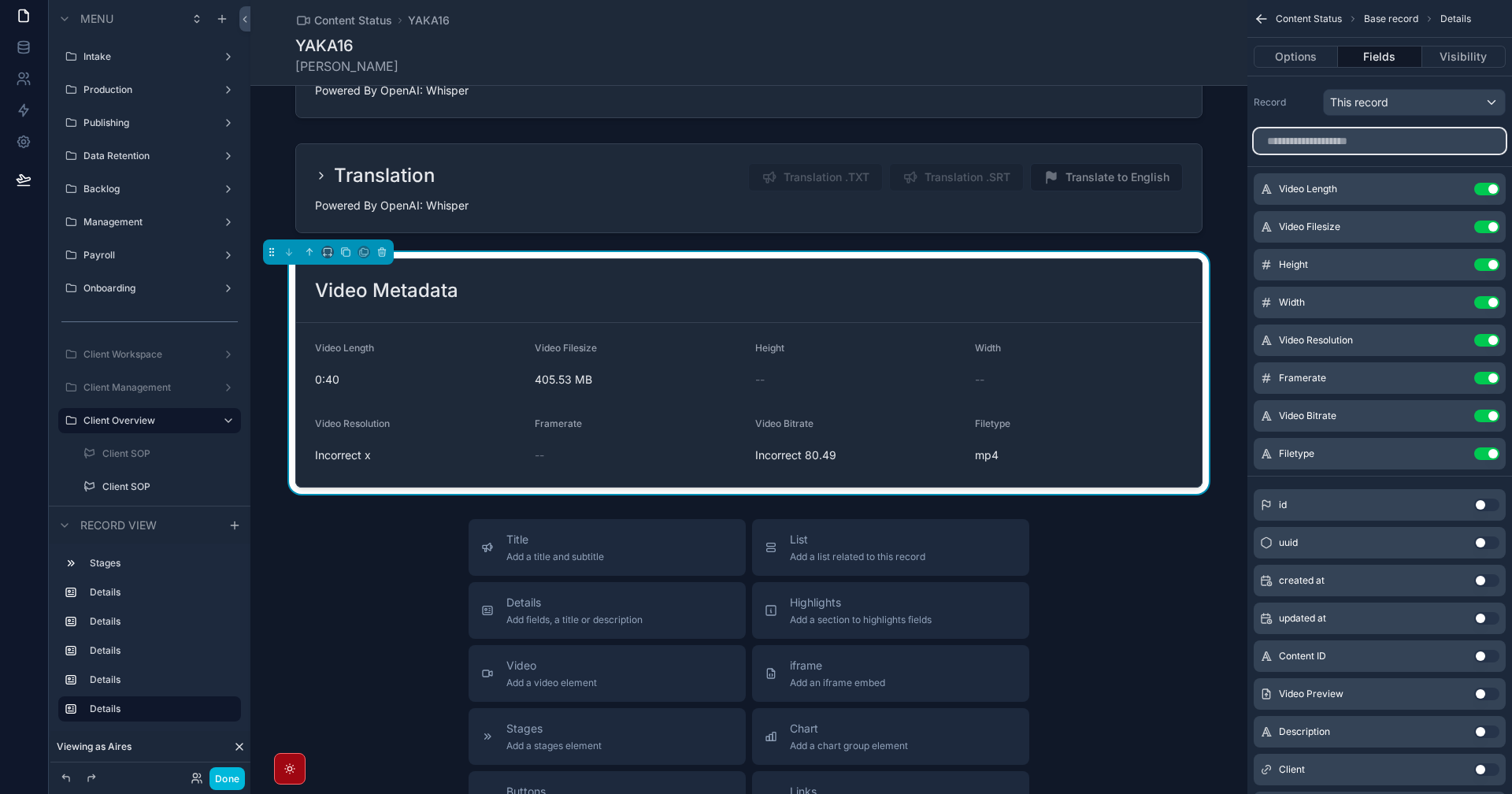
click at [1407, 146] on input "scrollable content" at bounding box center [1379, 141] width 252 height 25
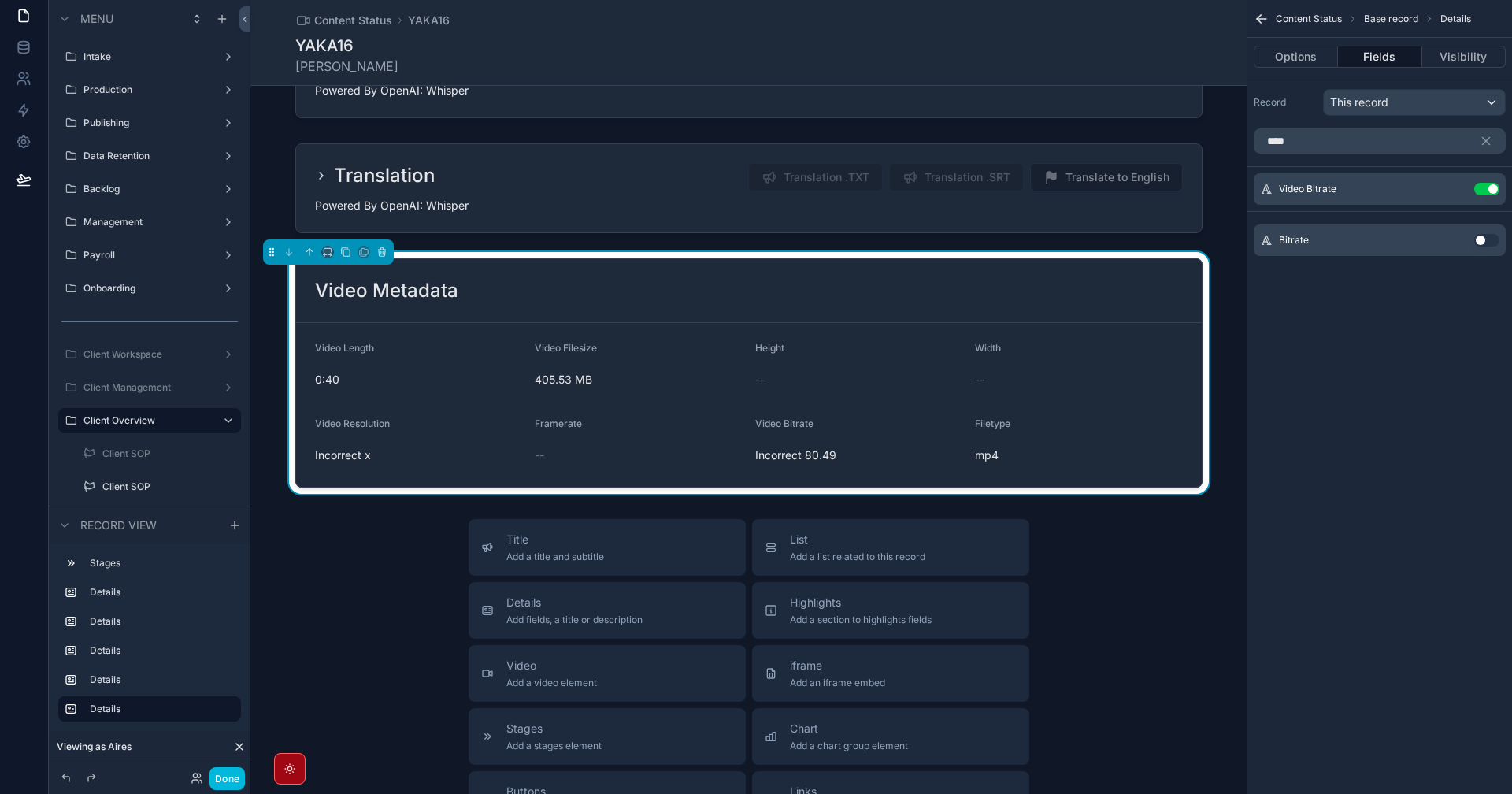
click at [1492, 241] on button "Use setting" at bounding box center [1487, 240] width 25 height 12
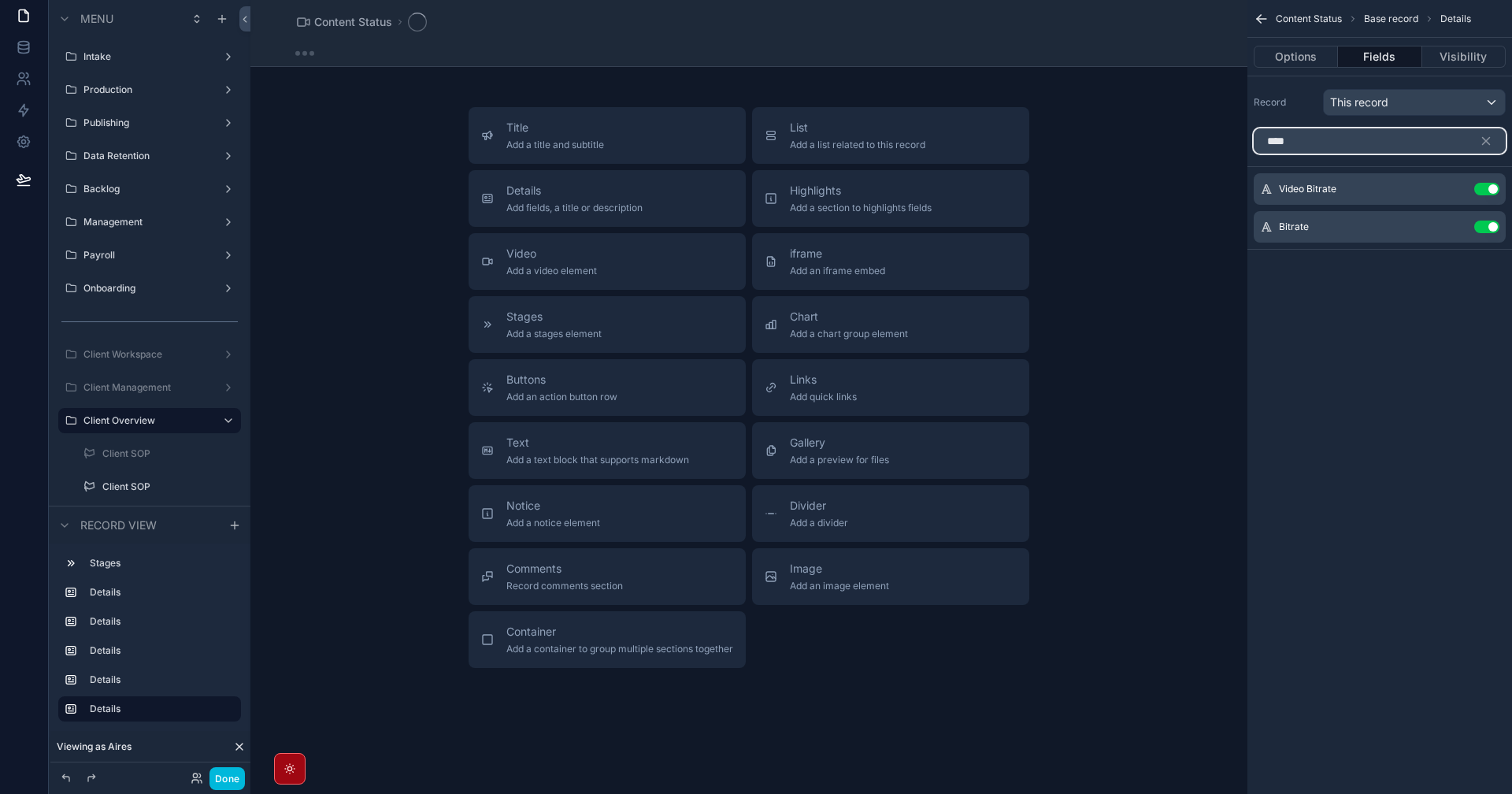
click at [1333, 135] on input "****" at bounding box center [1379, 141] width 252 height 25
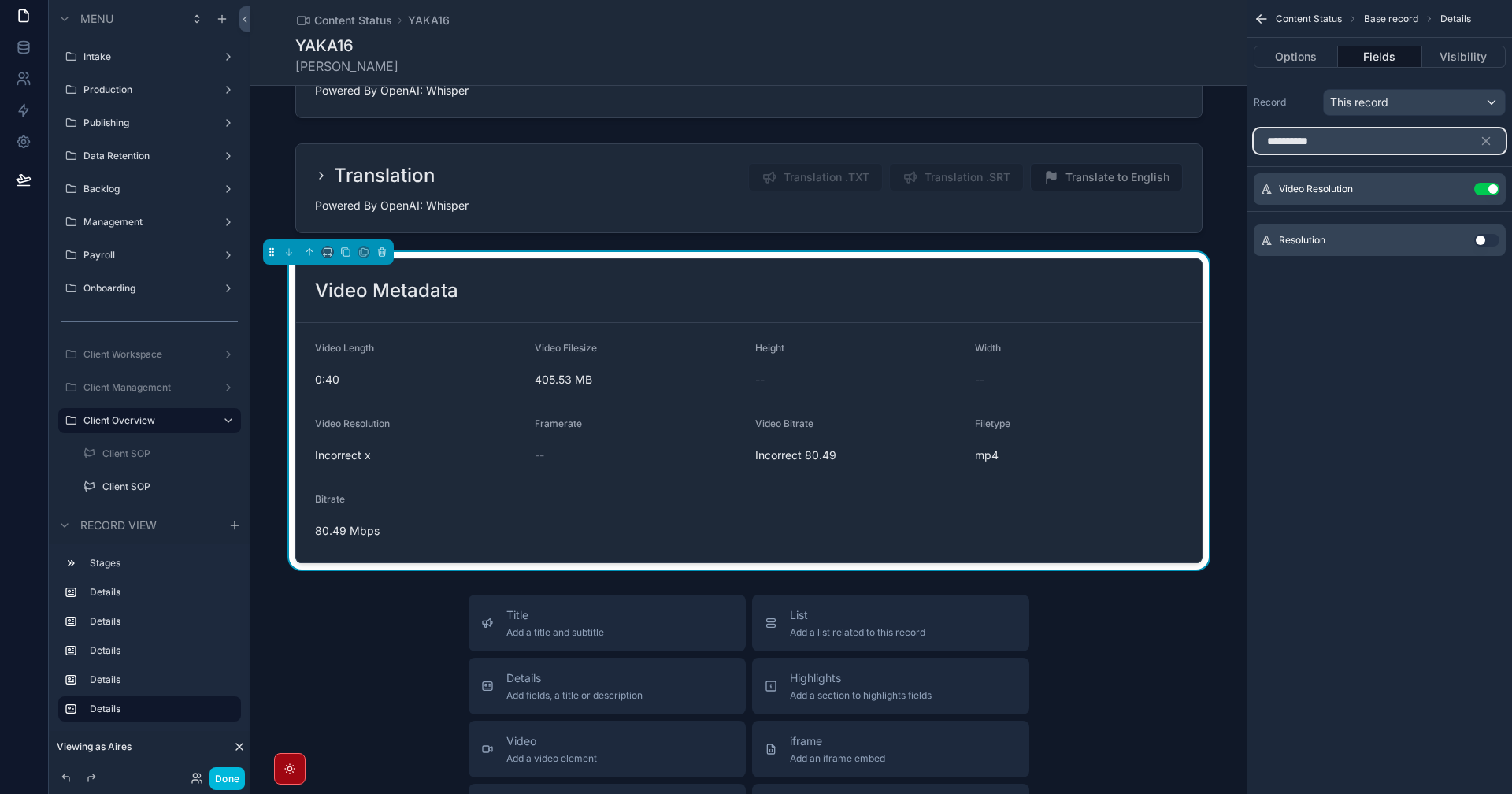
type input "**********"
click at [1493, 234] on button "Use setting" at bounding box center [1487, 240] width 25 height 12
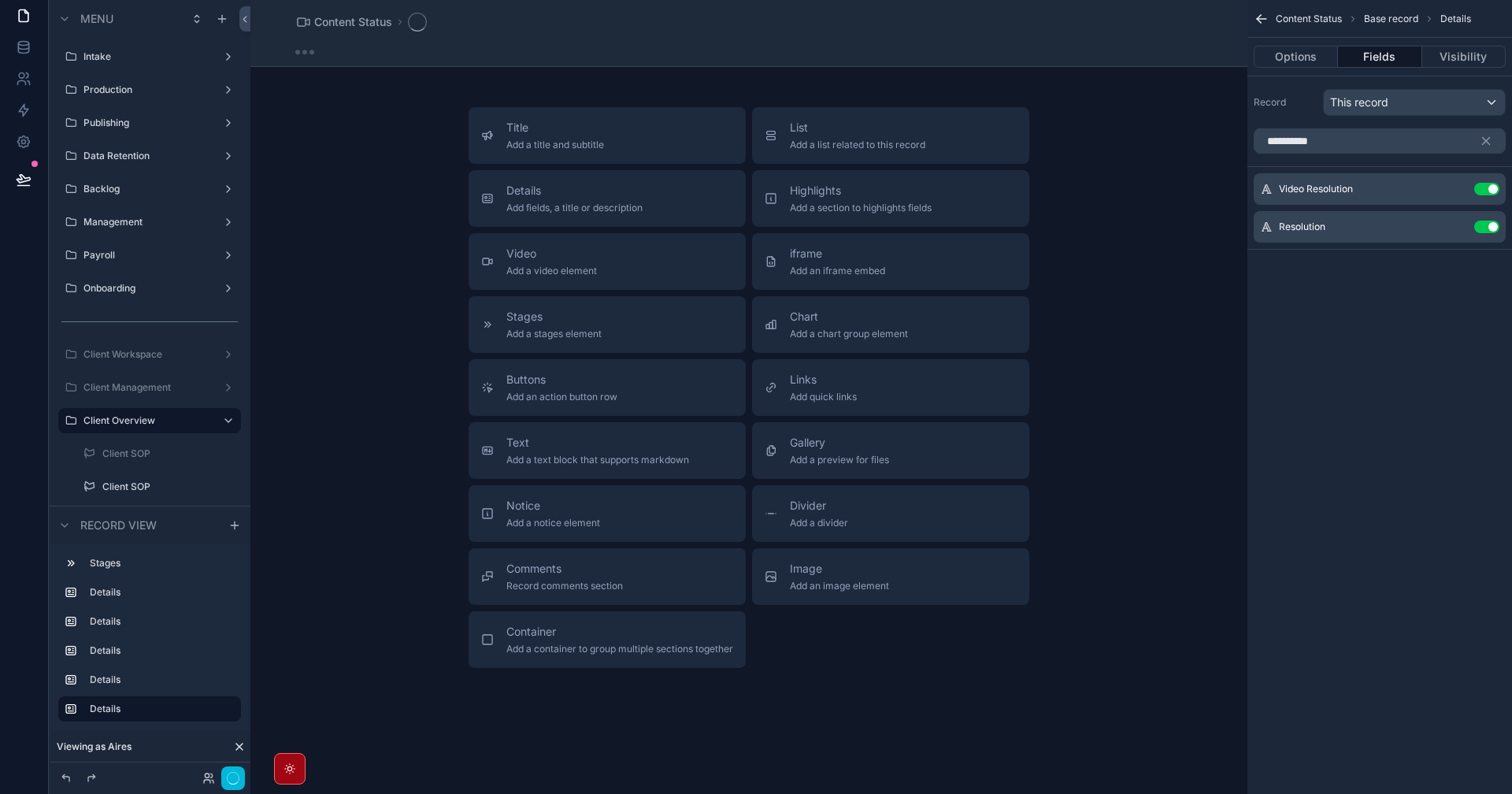
scroll to position [253, 0]
click at [1484, 133] on button "scrollable content" at bounding box center [1492, 141] width 27 height 25
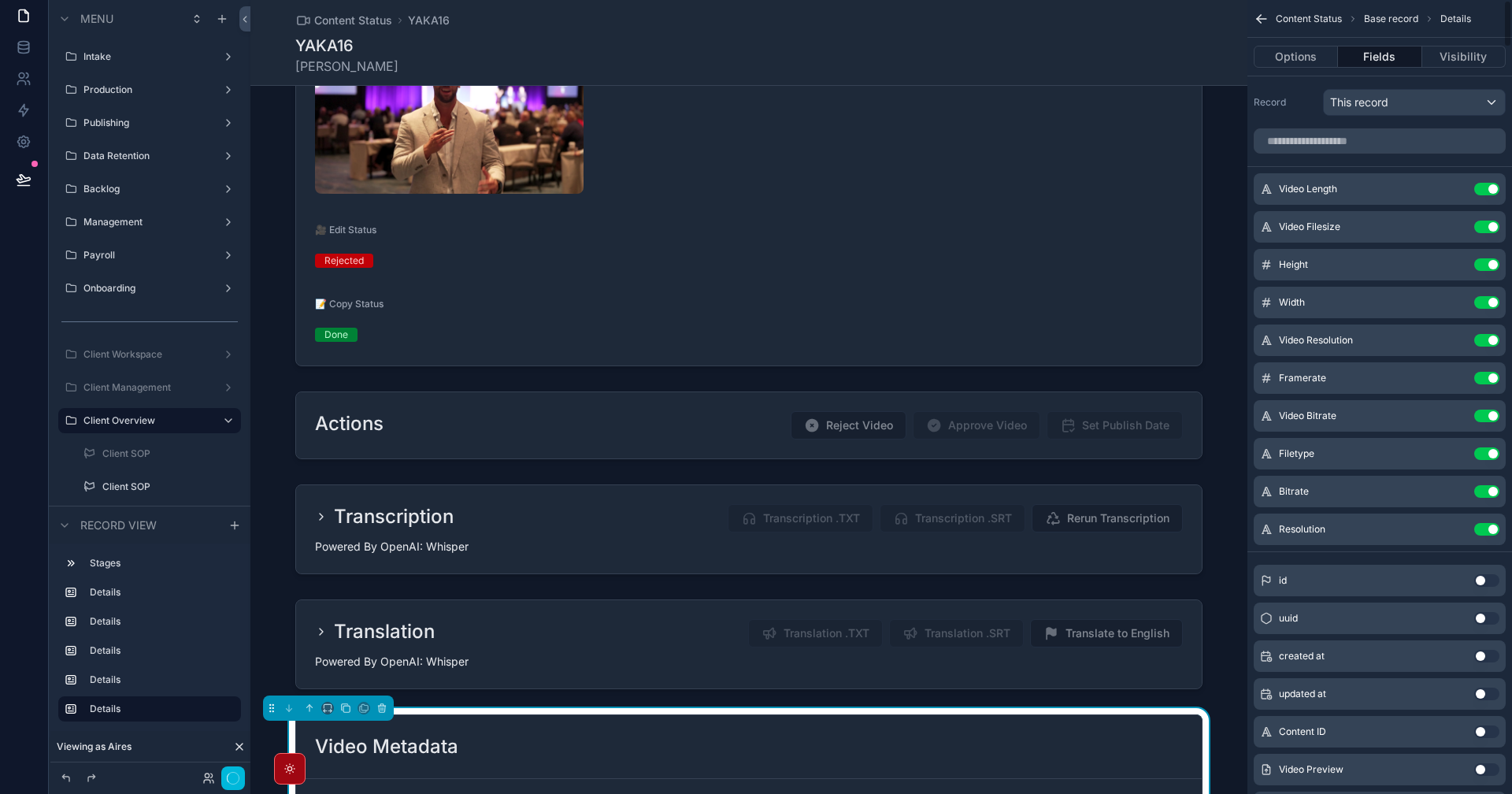
scroll to position [709, 0]
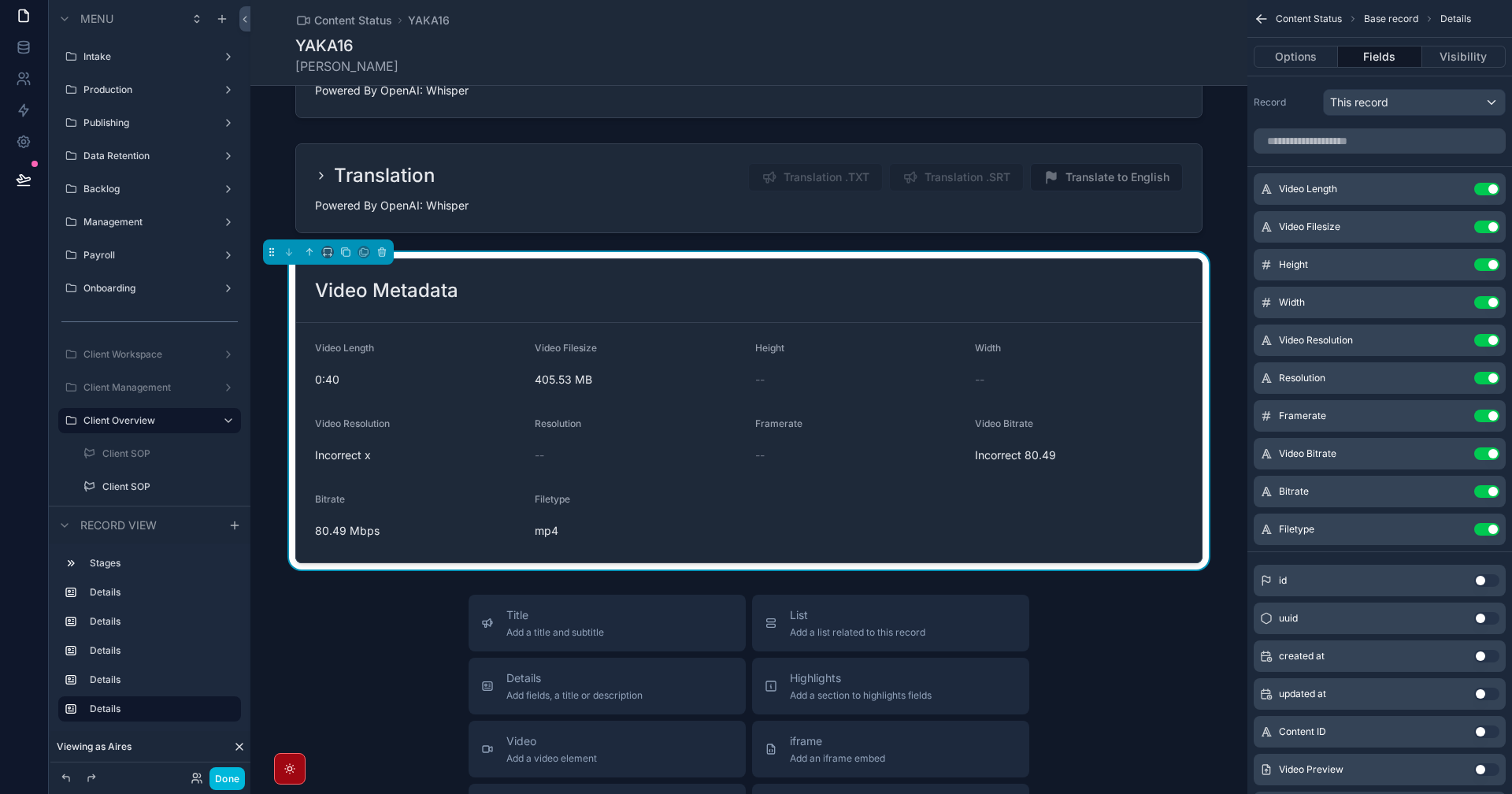
click at [1488, 457] on button "Use setting" at bounding box center [1487, 453] width 25 height 12
click at [1491, 337] on button "Use setting" at bounding box center [1487, 340] width 25 height 12
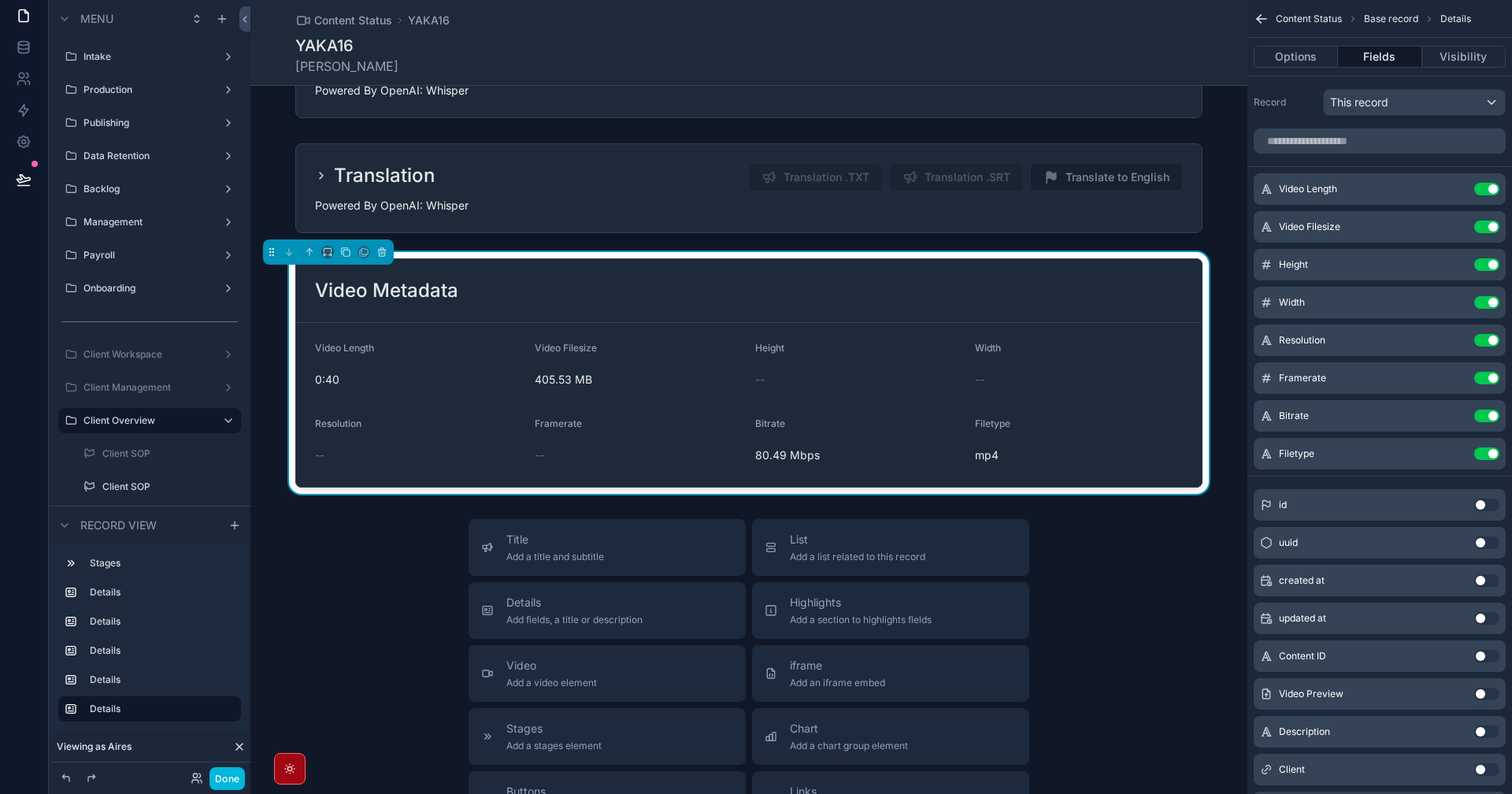
click at [1159, 577] on div "Title Add a title and subtitle List Add a list related to this record Details A…" at bounding box center [749, 799] width 997 height 561
click at [343, 576] on div "Title Add a title and subtitle List Add a list related to this record Details A…" at bounding box center [749, 799] width 997 height 561
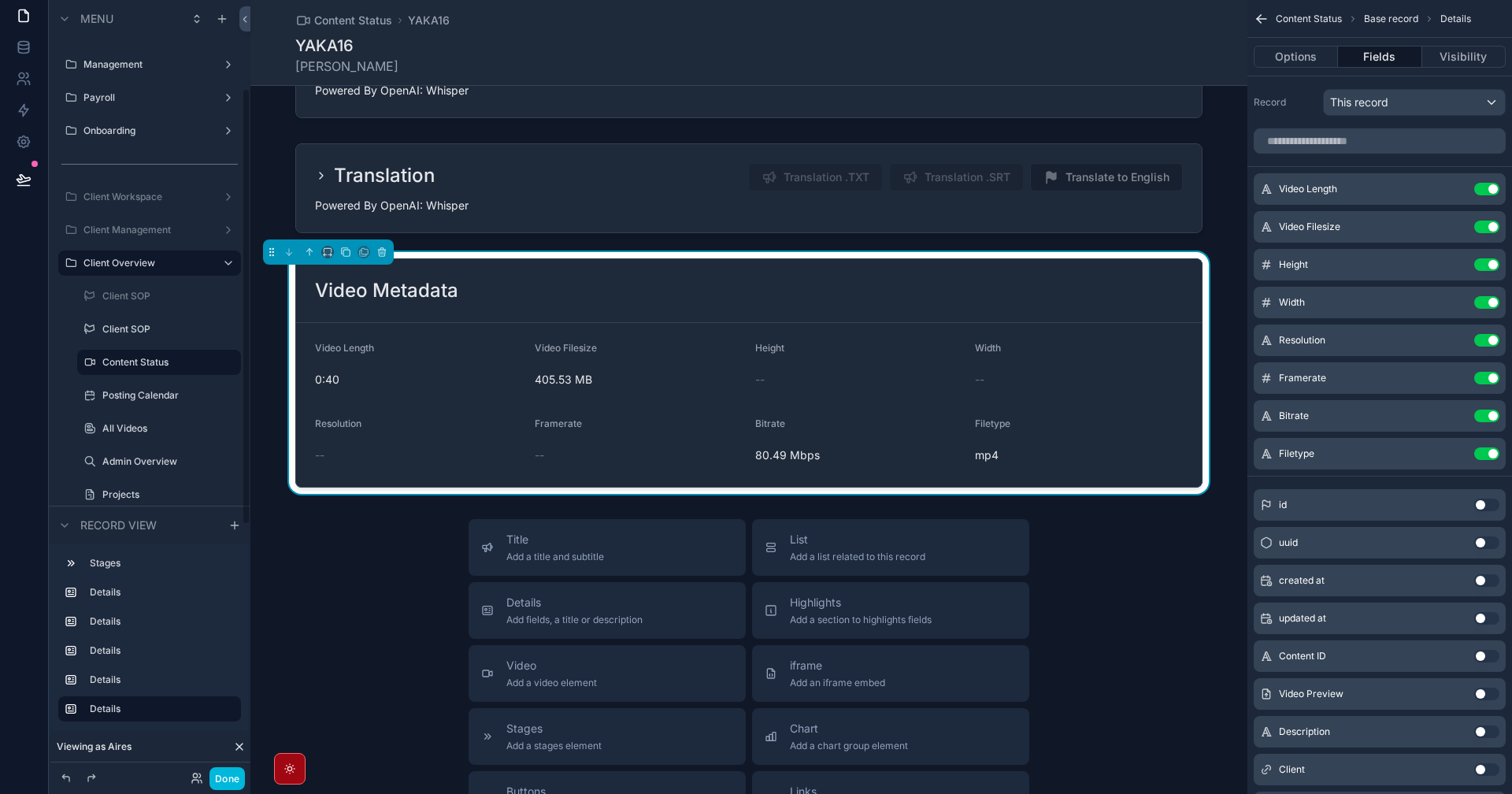
scroll to position [394, 0]
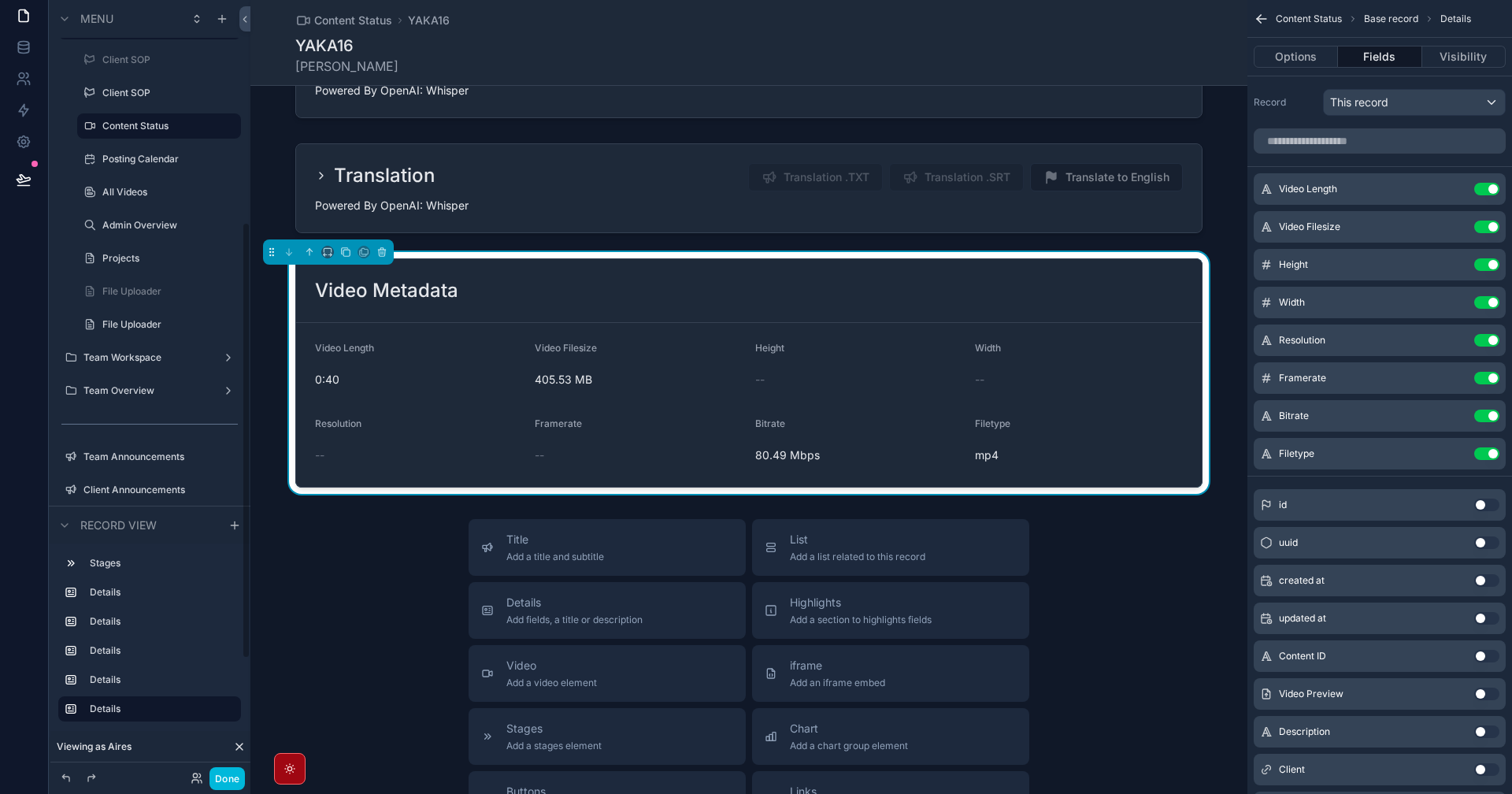
click at [65, 525] on icon "scrollable content" at bounding box center [64, 525] width 12 height 12
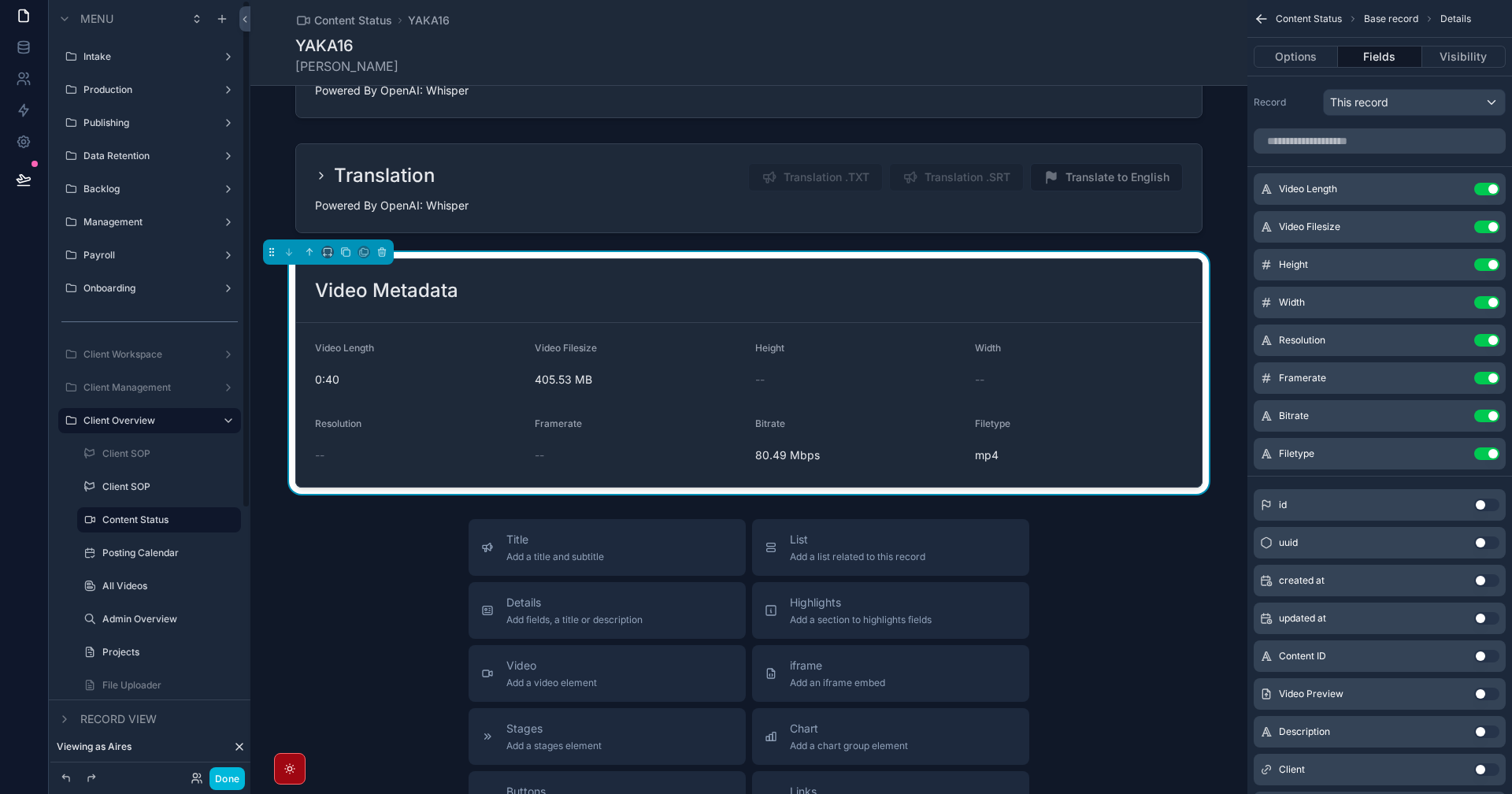
scroll to position [158, 0]
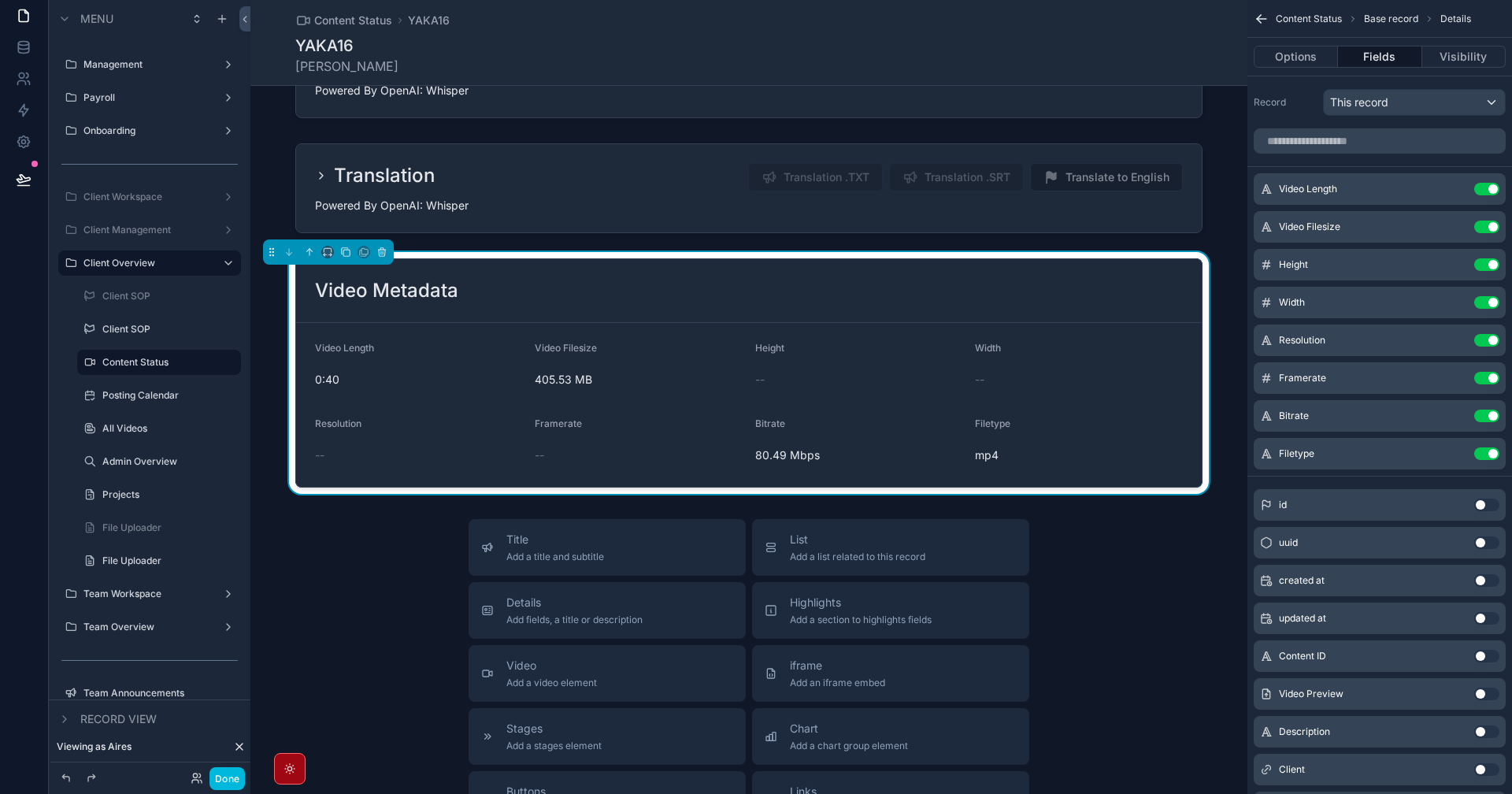
click at [157, 401] on label "Posting Calendar" at bounding box center [167, 395] width 129 height 12
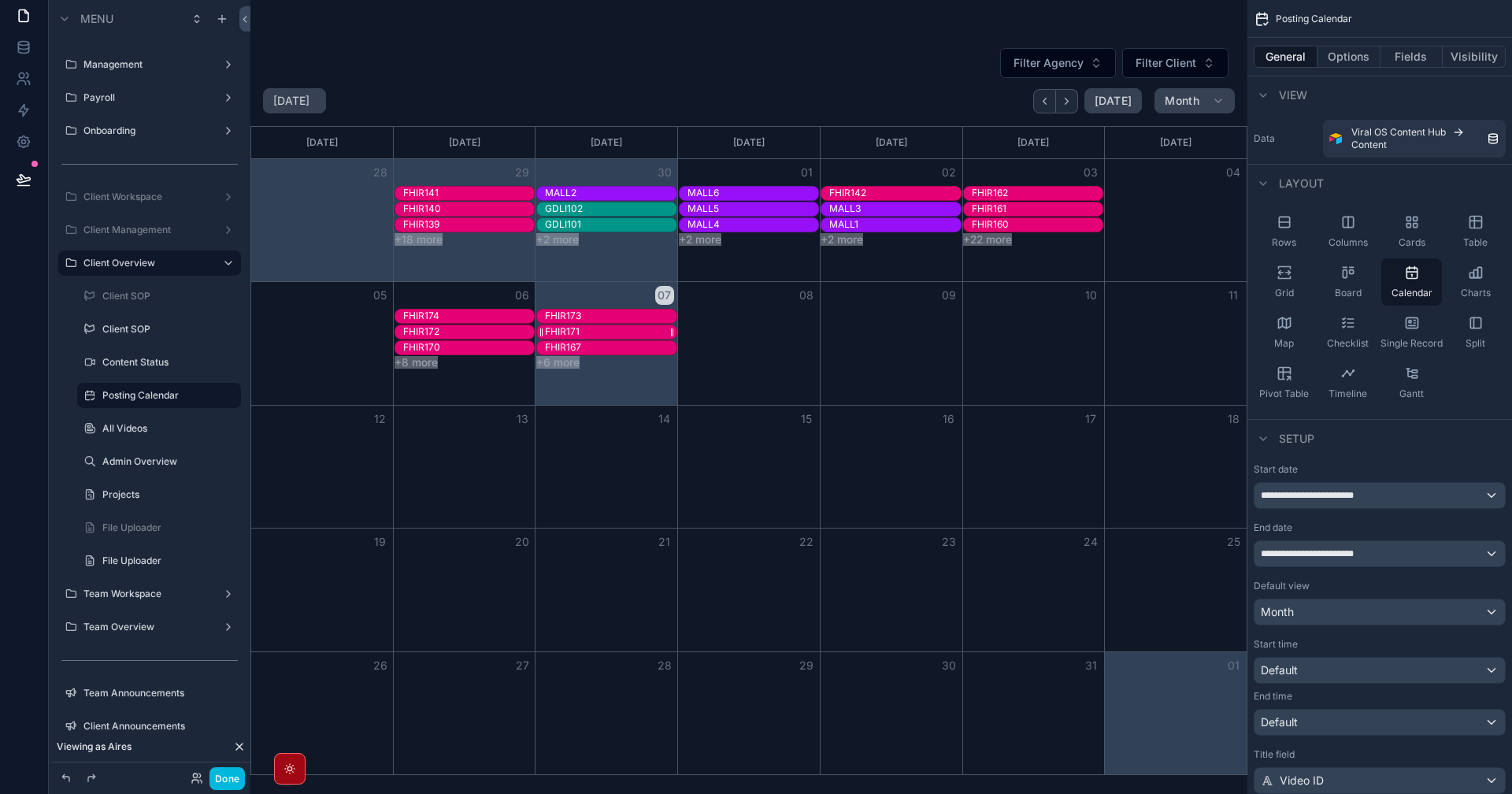
click at [608, 333] on div "FHIR171" at bounding box center [611, 332] width 132 height 13
click at [609, 329] on div "FHIR171" at bounding box center [611, 332] width 132 height 13
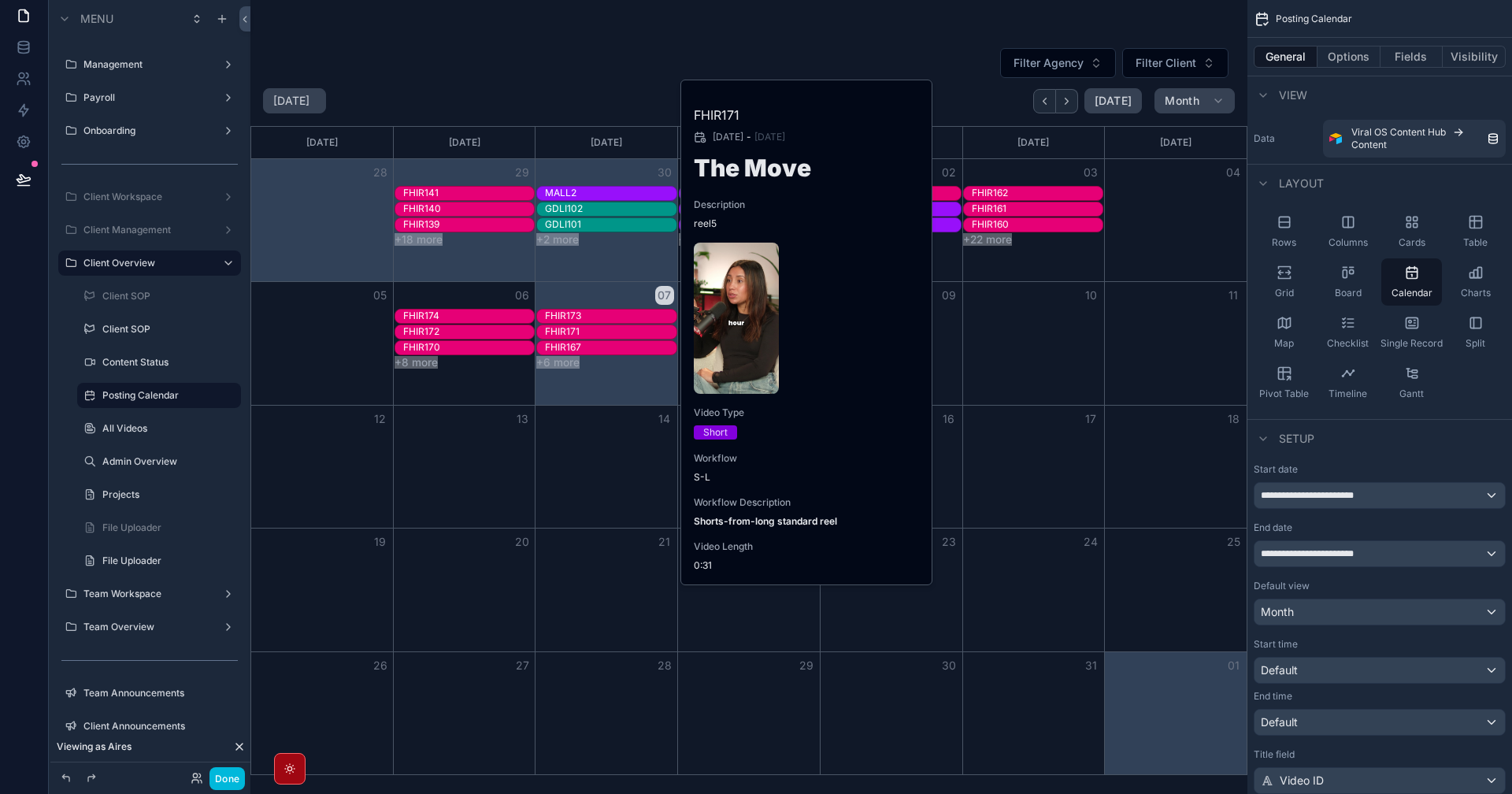
click at [845, 417] on span "Video Type" at bounding box center [807, 412] width 227 height 12
click at [139, 426] on label "All Videos" at bounding box center [167, 428] width 129 height 12
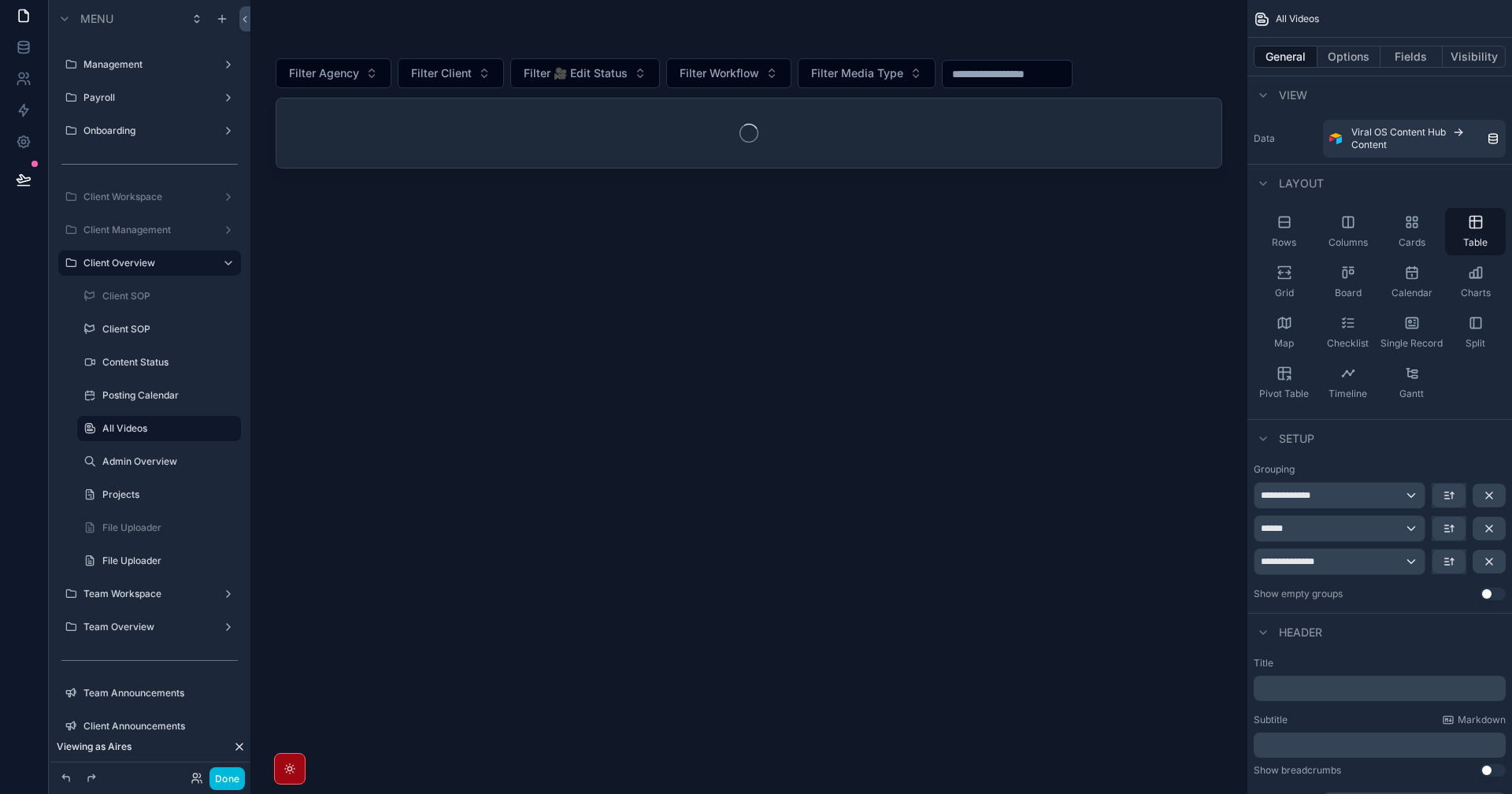
click at [172, 457] on label "Admin Overview" at bounding box center [167, 461] width 129 height 12
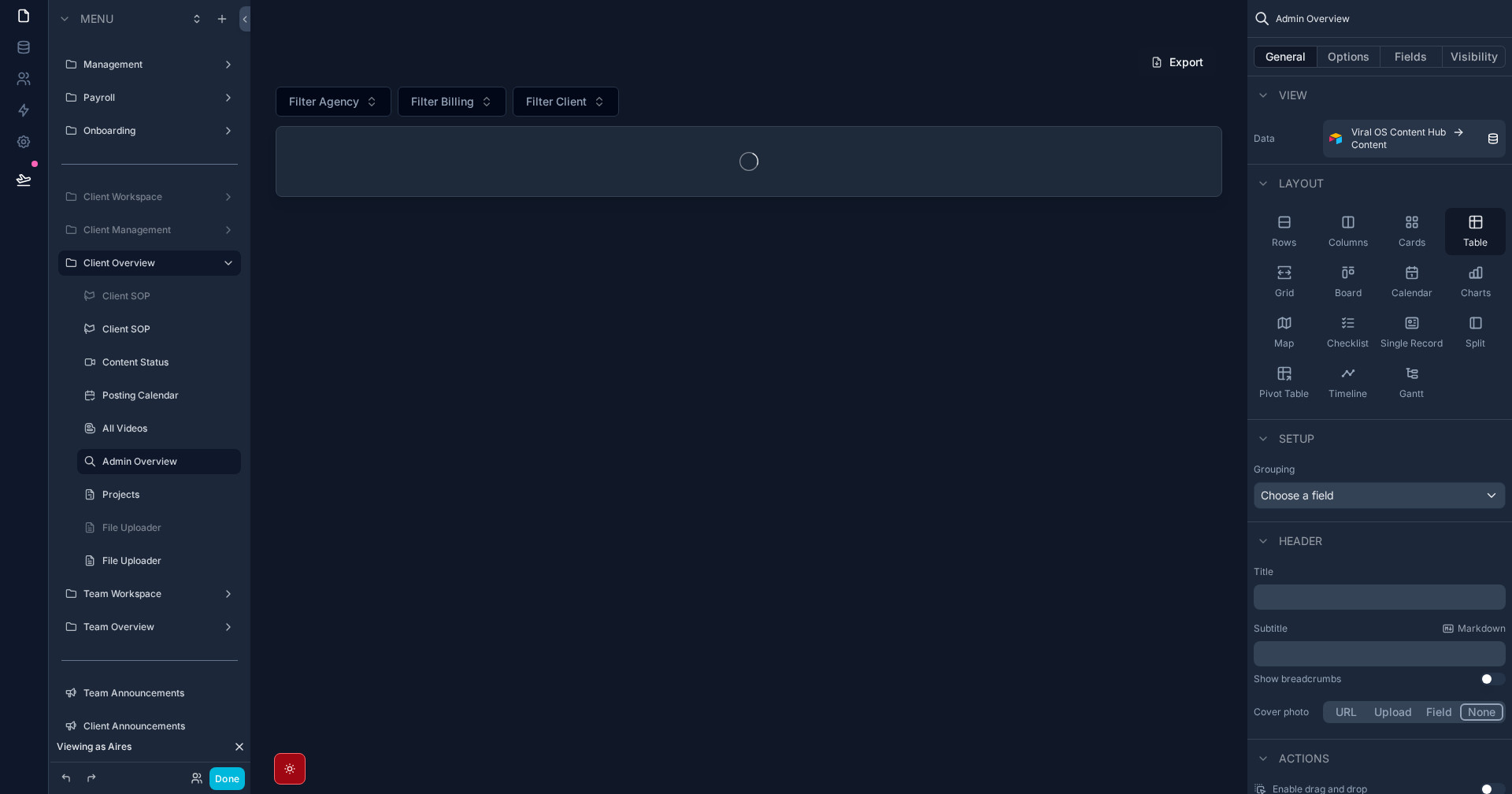
click at [154, 428] on label "All Videos" at bounding box center [167, 428] width 129 height 12
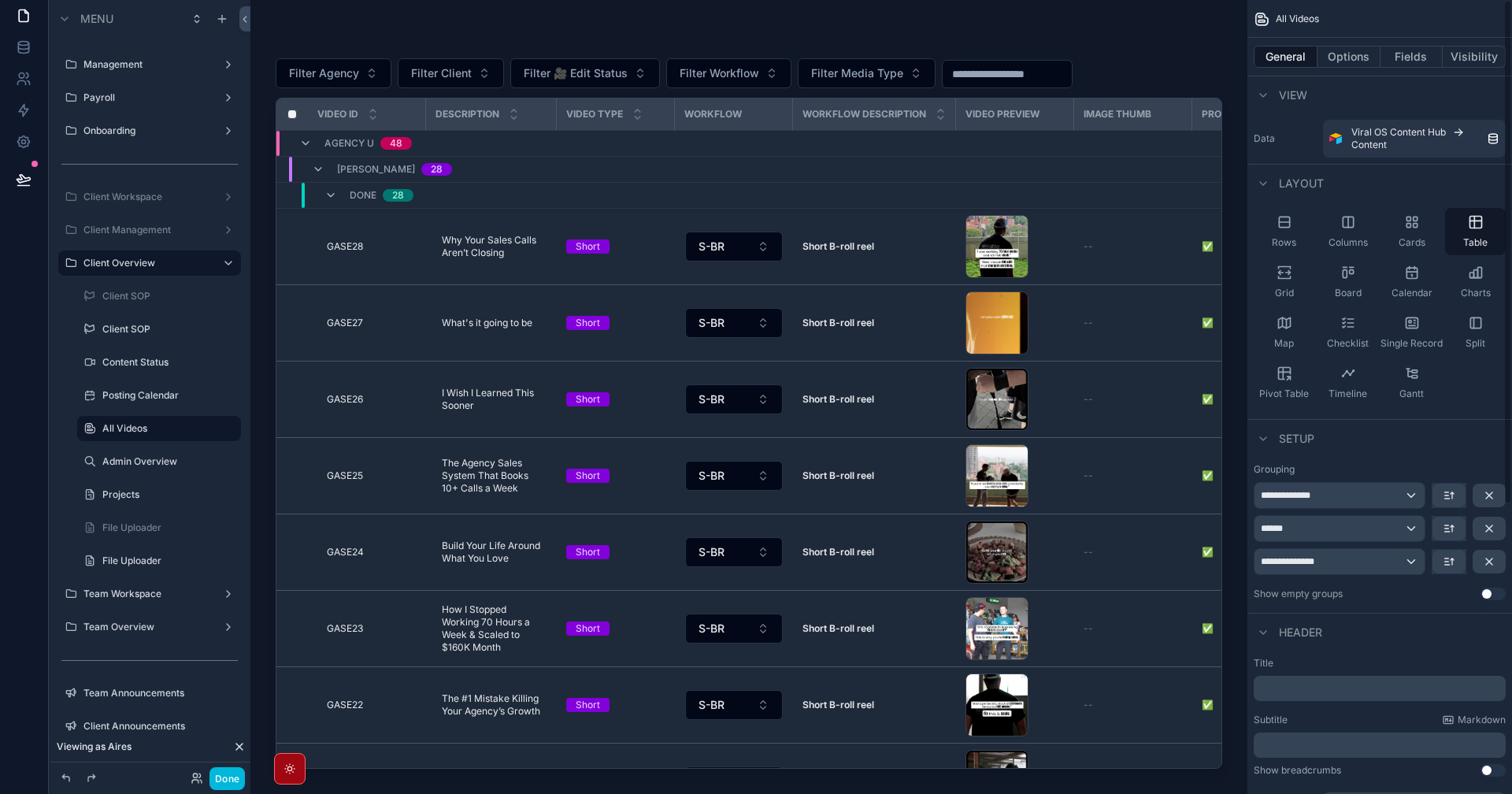
click at [382, 259] on div "scrollable content" at bounding box center [749, 387] width 997 height 775
click at [319, 246] on td "GASE28 GASE28" at bounding box center [367, 247] width 118 height 76
click at [312, 238] on td "GASE28 GASE28" at bounding box center [367, 247] width 118 height 76
click at [342, 83] on button "Filter Agency" at bounding box center [333, 73] width 115 height 30
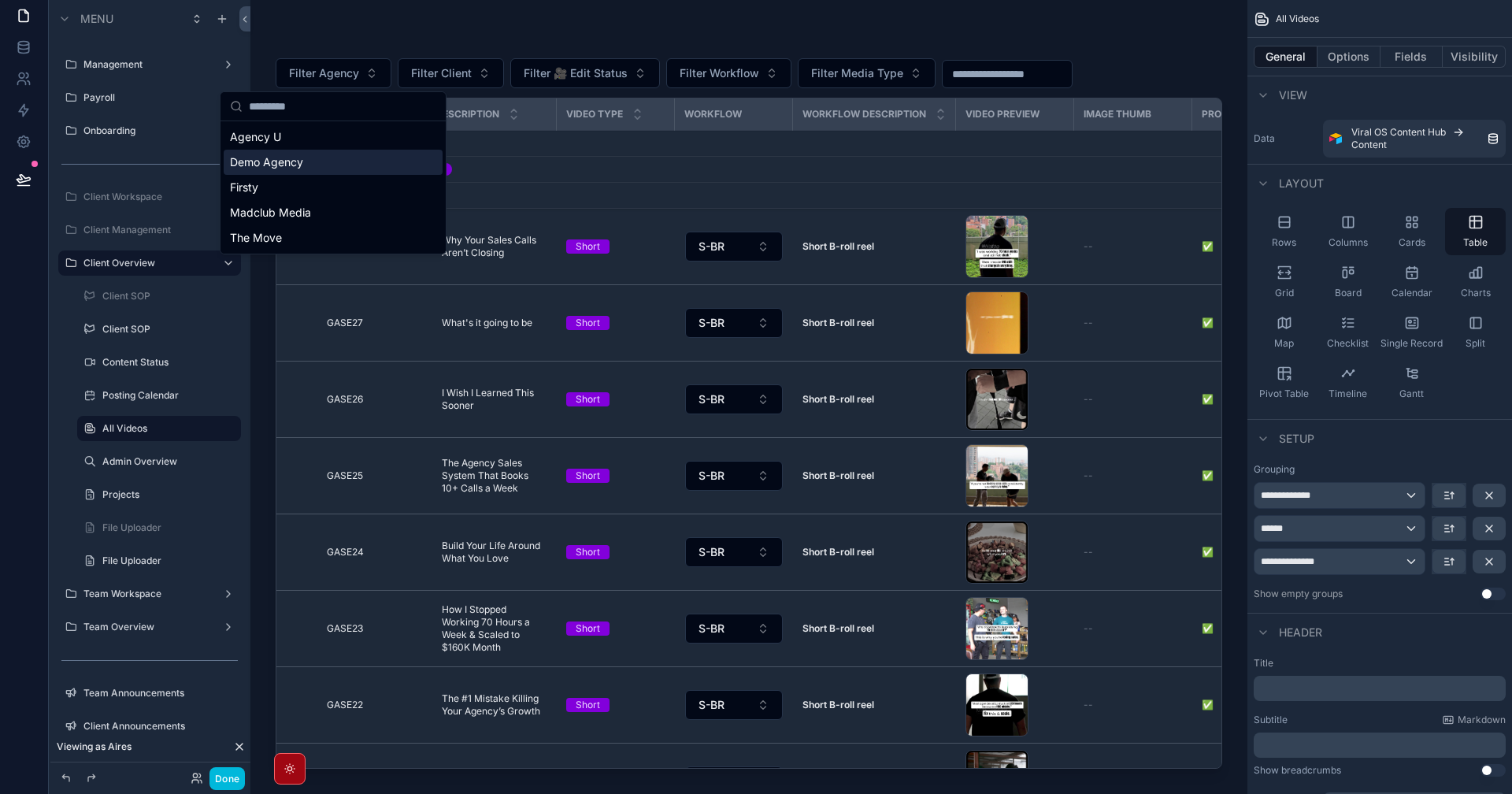
click at [310, 161] on div "Demo Agency" at bounding box center [333, 162] width 219 height 25
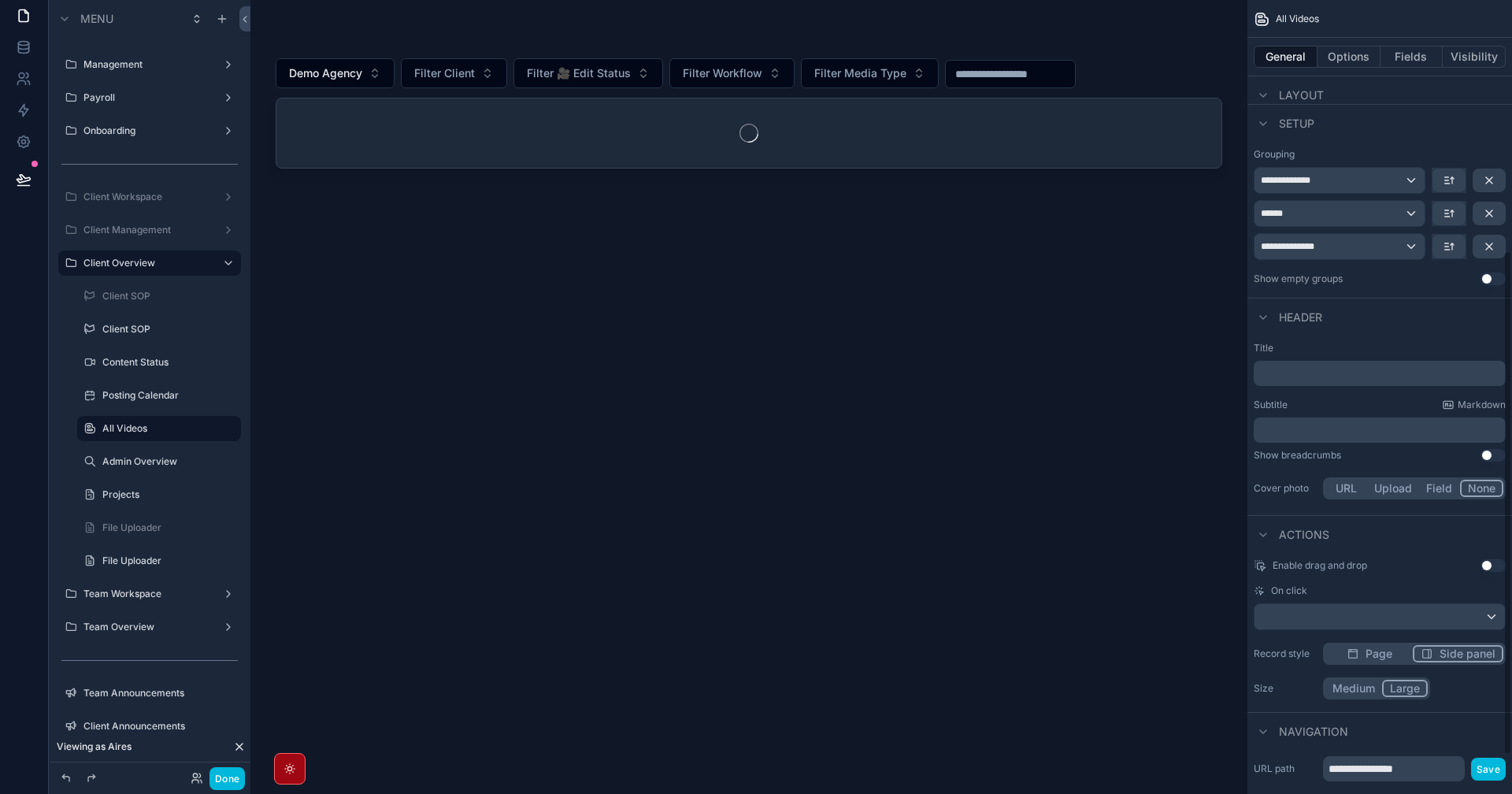
scroll to position [394, 0]
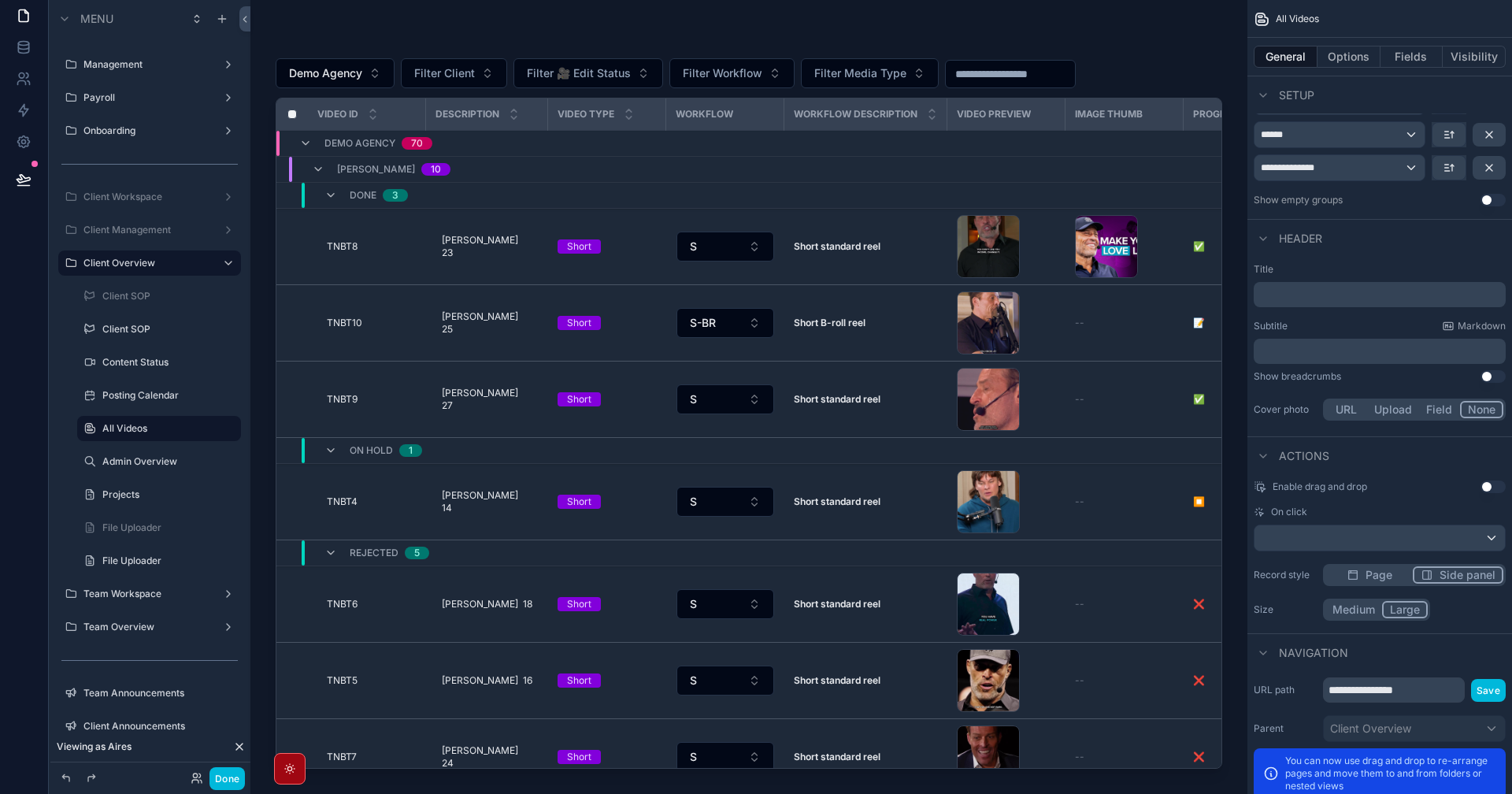
click at [306, 241] on td "scrollable content" at bounding box center [292, 247] width 32 height 76
click at [386, 243] on div "TNBT8 TNBT8" at bounding box center [372, 246] width 89 height 12
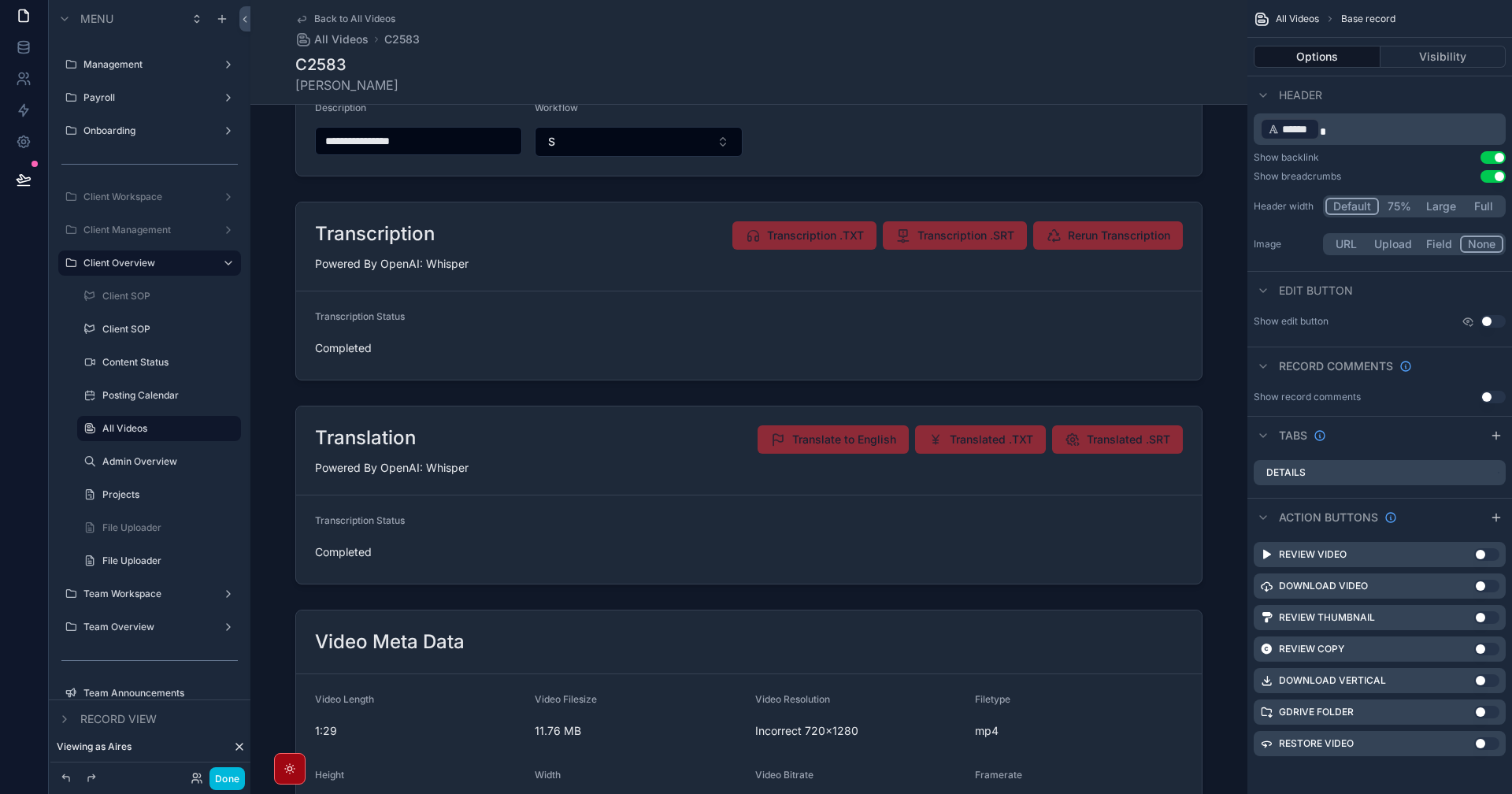
scroll to position [630, 0]
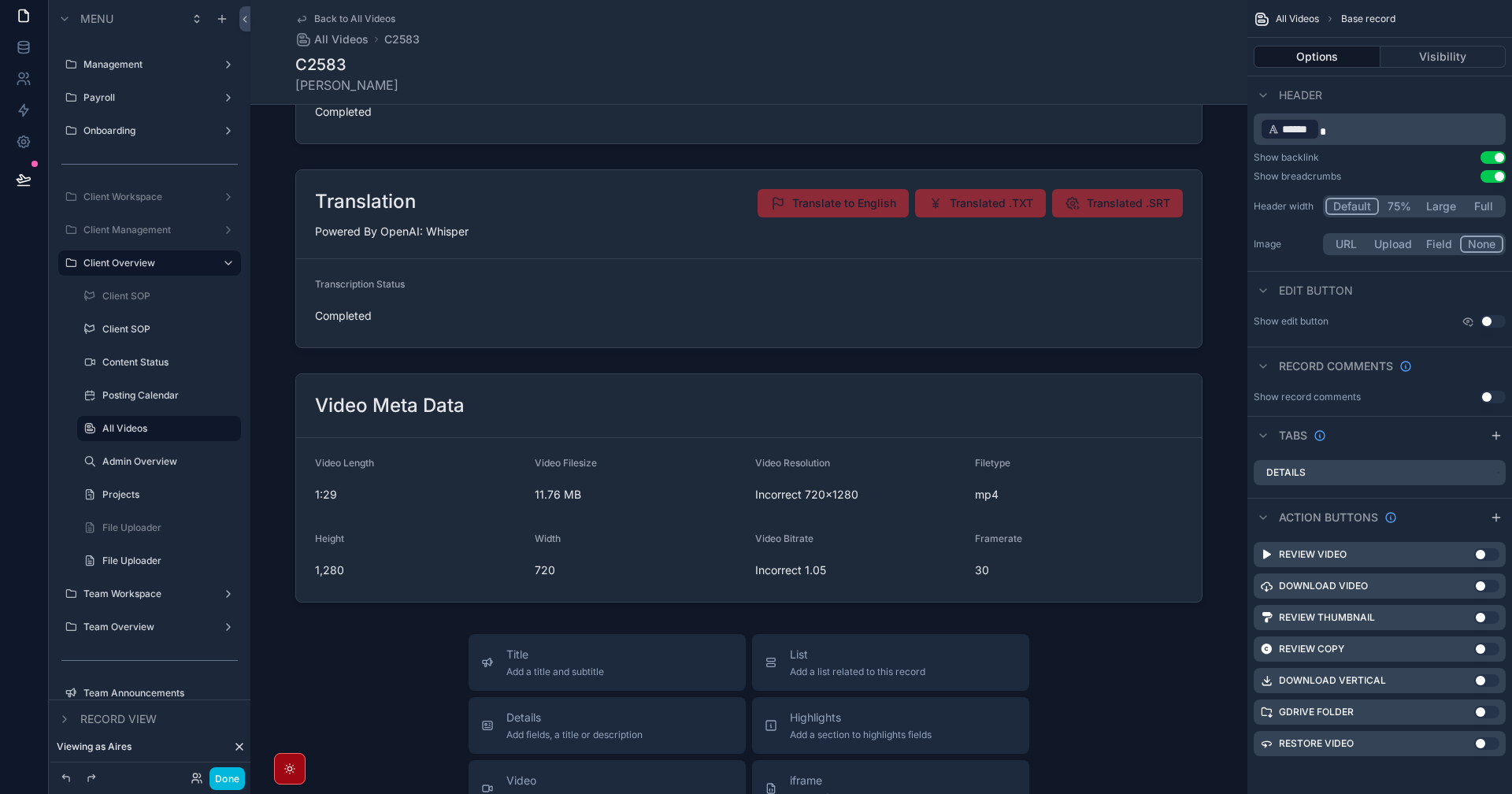
drag, startPoint x: 966, startPoint y: 497, endPoint x: 1061, endPoint y: 478, distance: 96.9
click at [965, 497] on div "scrollable content" at bounding box center [749, 487] width 997 height 242
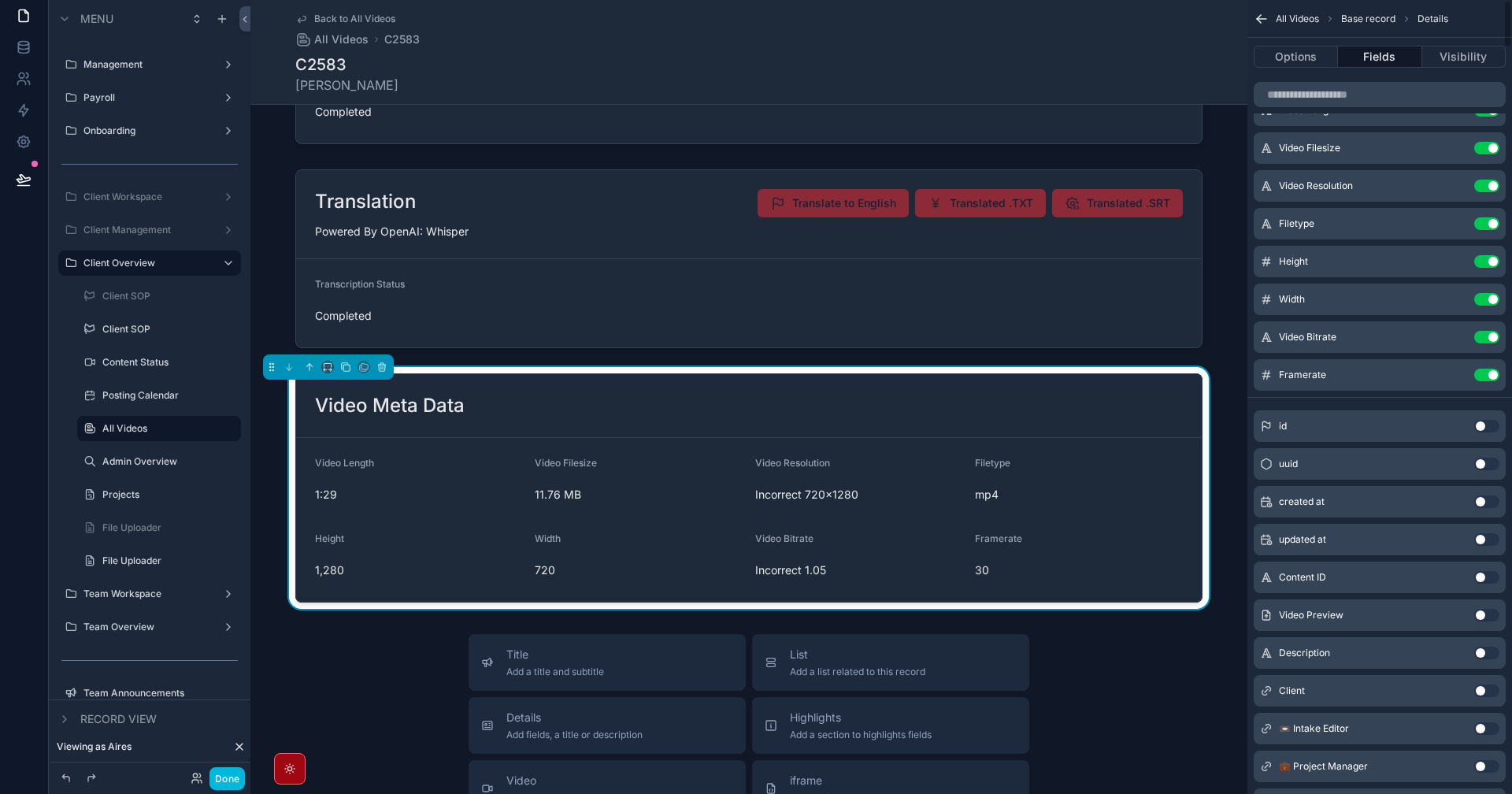
scroll to position [0, 0]
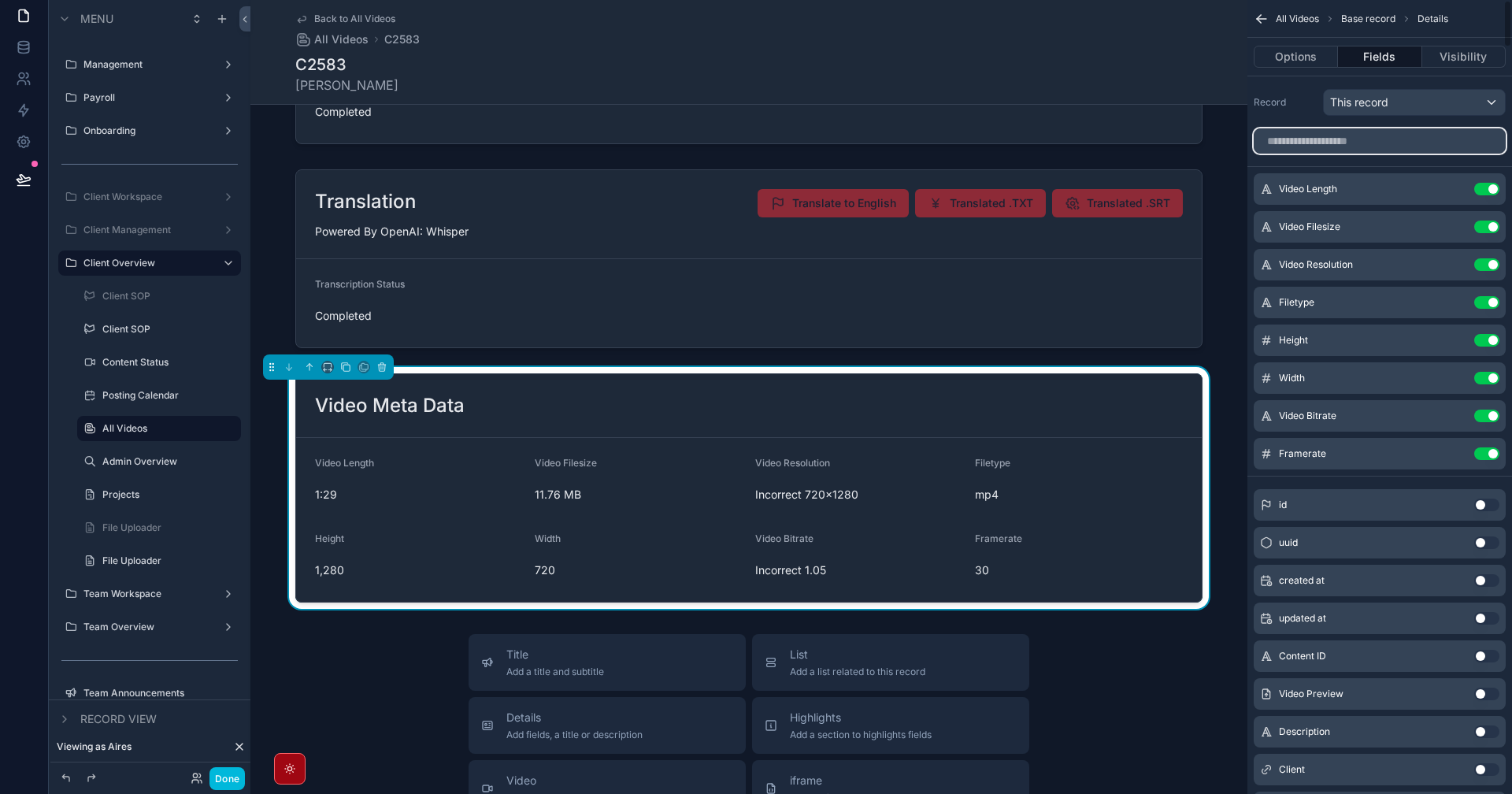
drag, startPoint x: 1405, startPoint y: 133, endPoint x: 1398, endPoint y: 137, distance: 8.1
click at [1401, 137] on input "scrollable content" at bounding box center [1379, 141] width 252 height 25
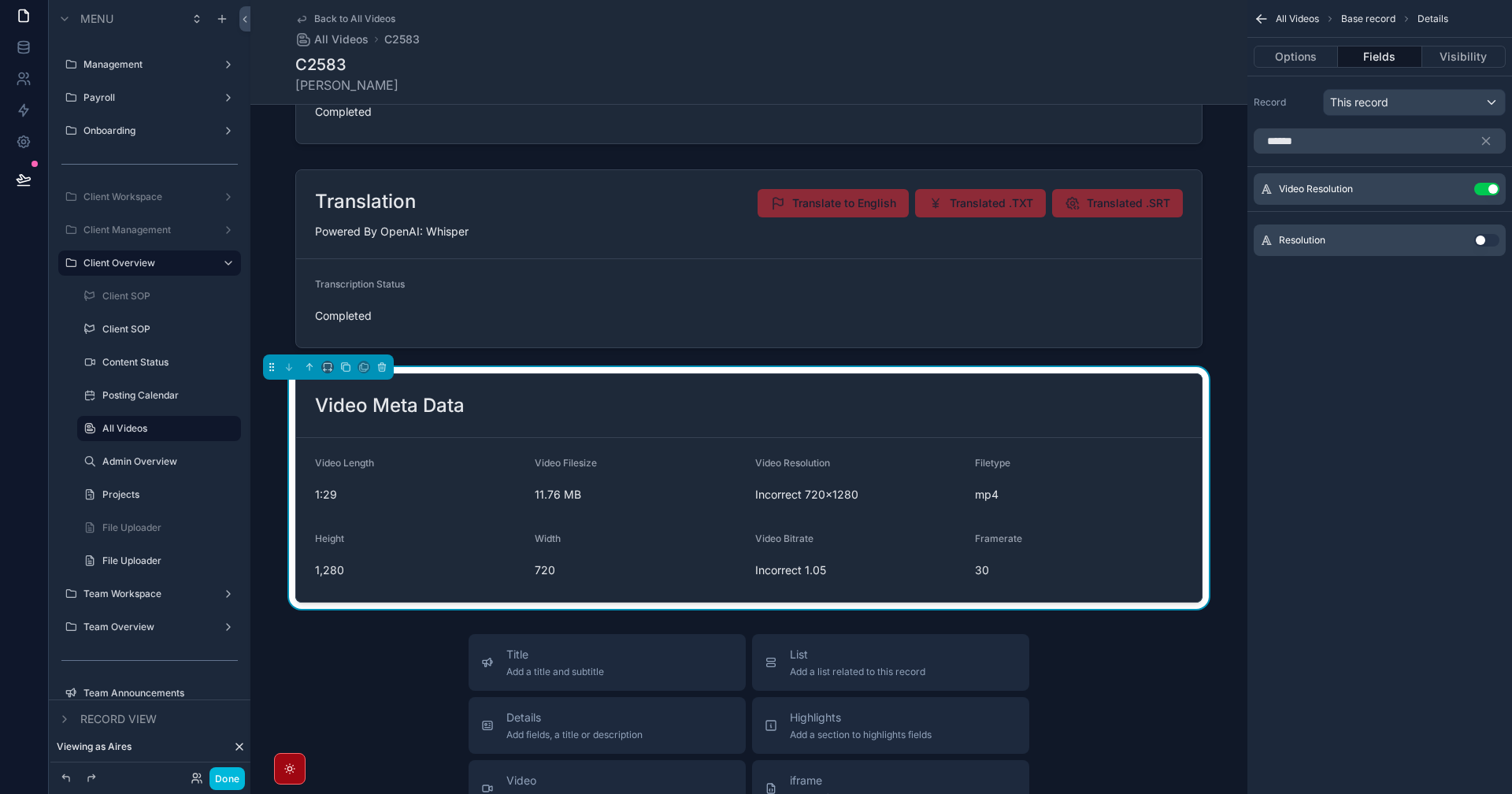
click at [1487, 241] on button "Use setting" at bounding box center [1487, 240] width 25 height 12
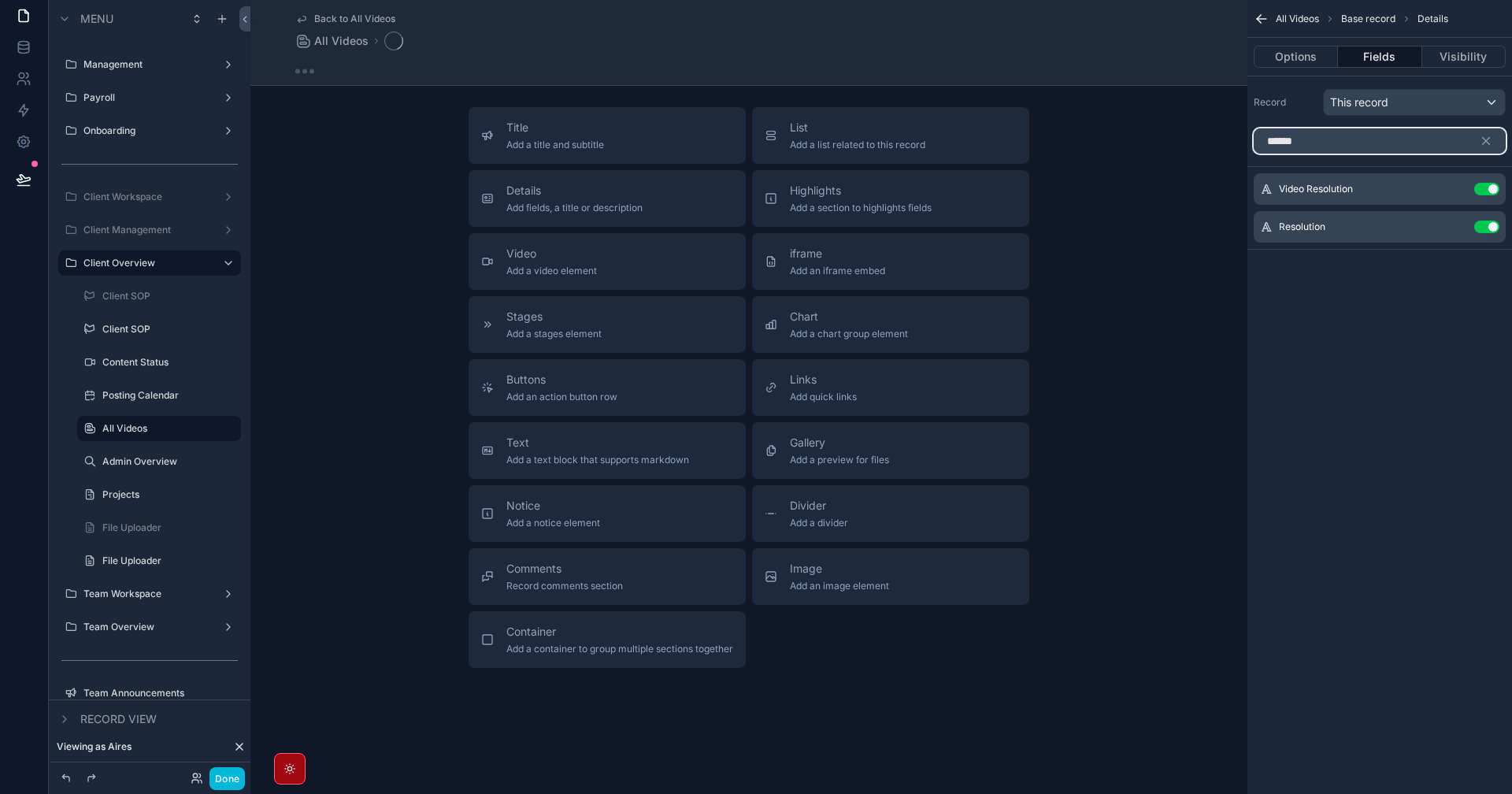
click at [1337, 142] on input "******" at bounding box center [1379, 141] width 252 height 25
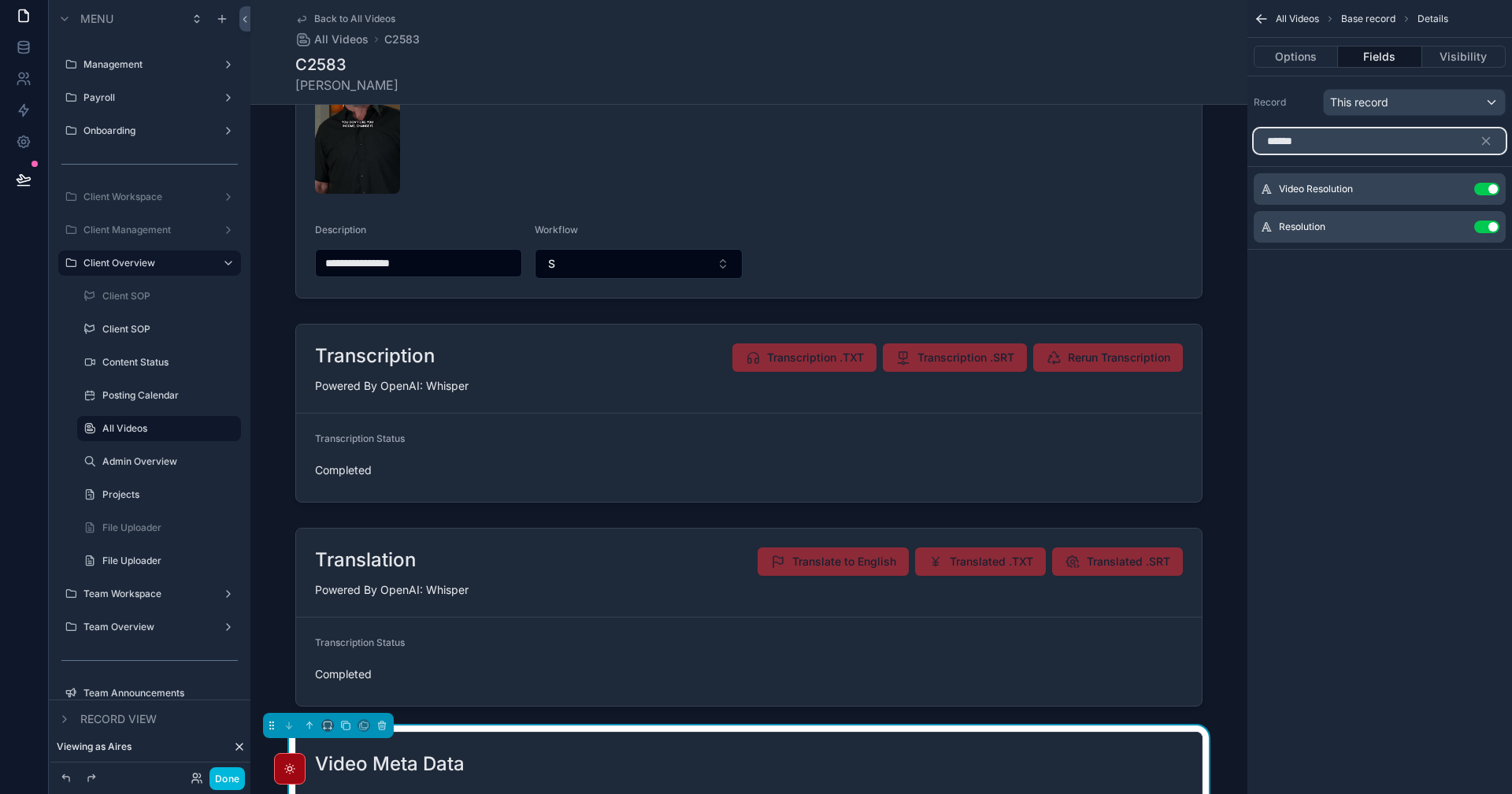
scroll to position [630, 0]
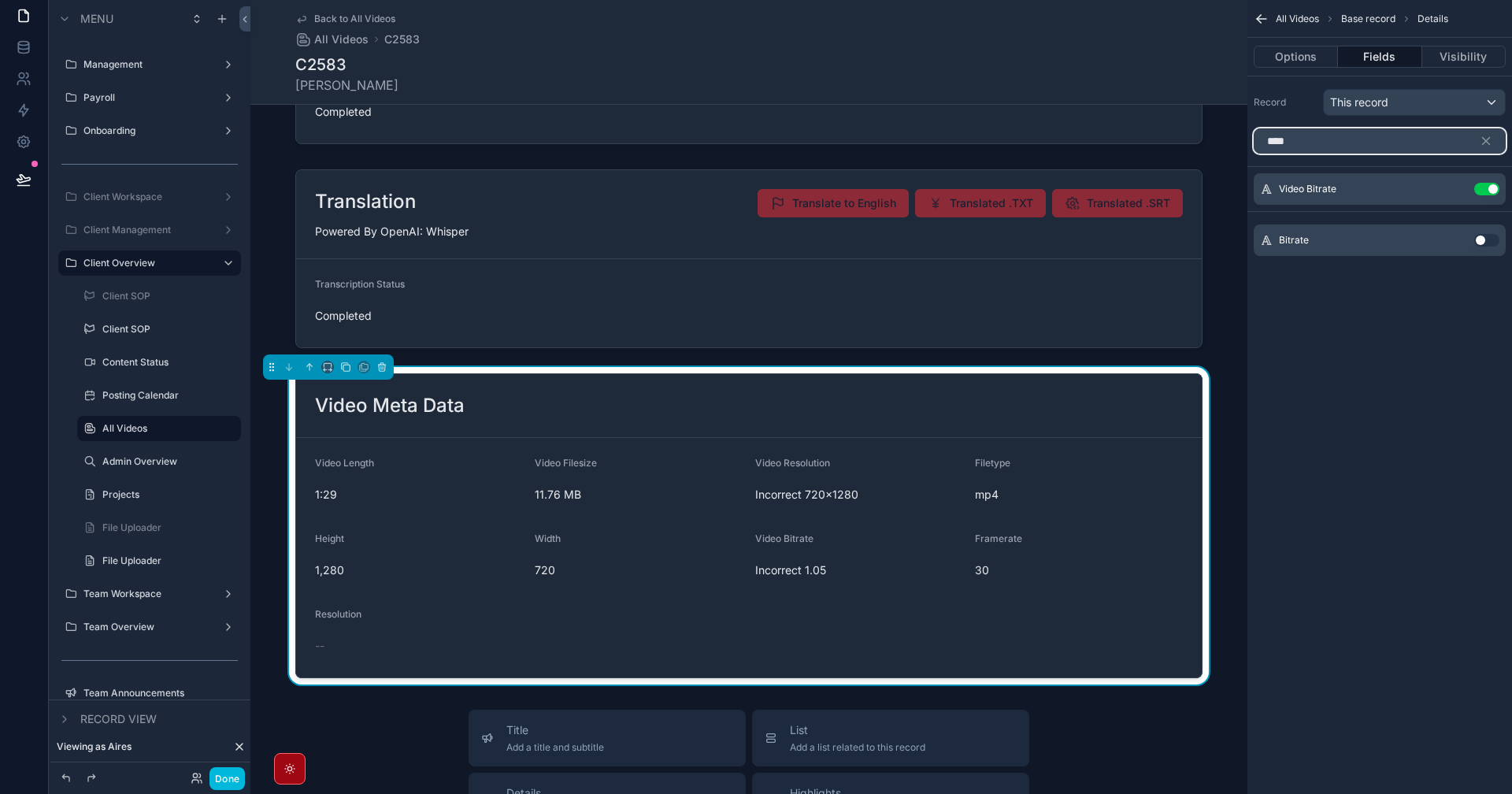
type input "****"
click at [1484, 233] on div "Bitrate Use setting" at bounding box center [1379, 240] width 252 height 32
click at [1476, 242] on button "Use setting" at bounding box center [1487, 240] width 25 height 12
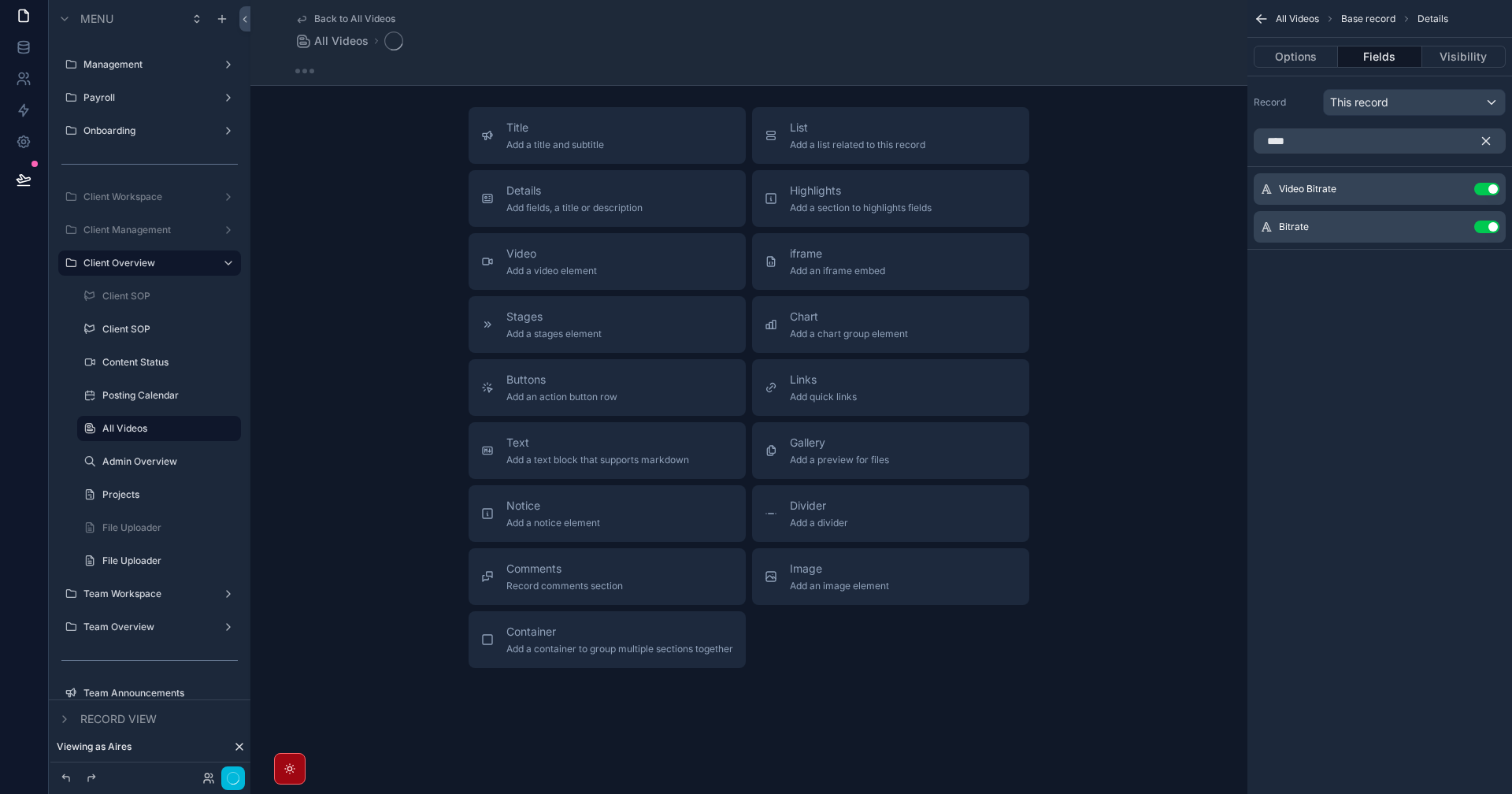
click at [1484, 136] on icon "scrollable content" at bounding box center [1485, 141] width 14 height 14
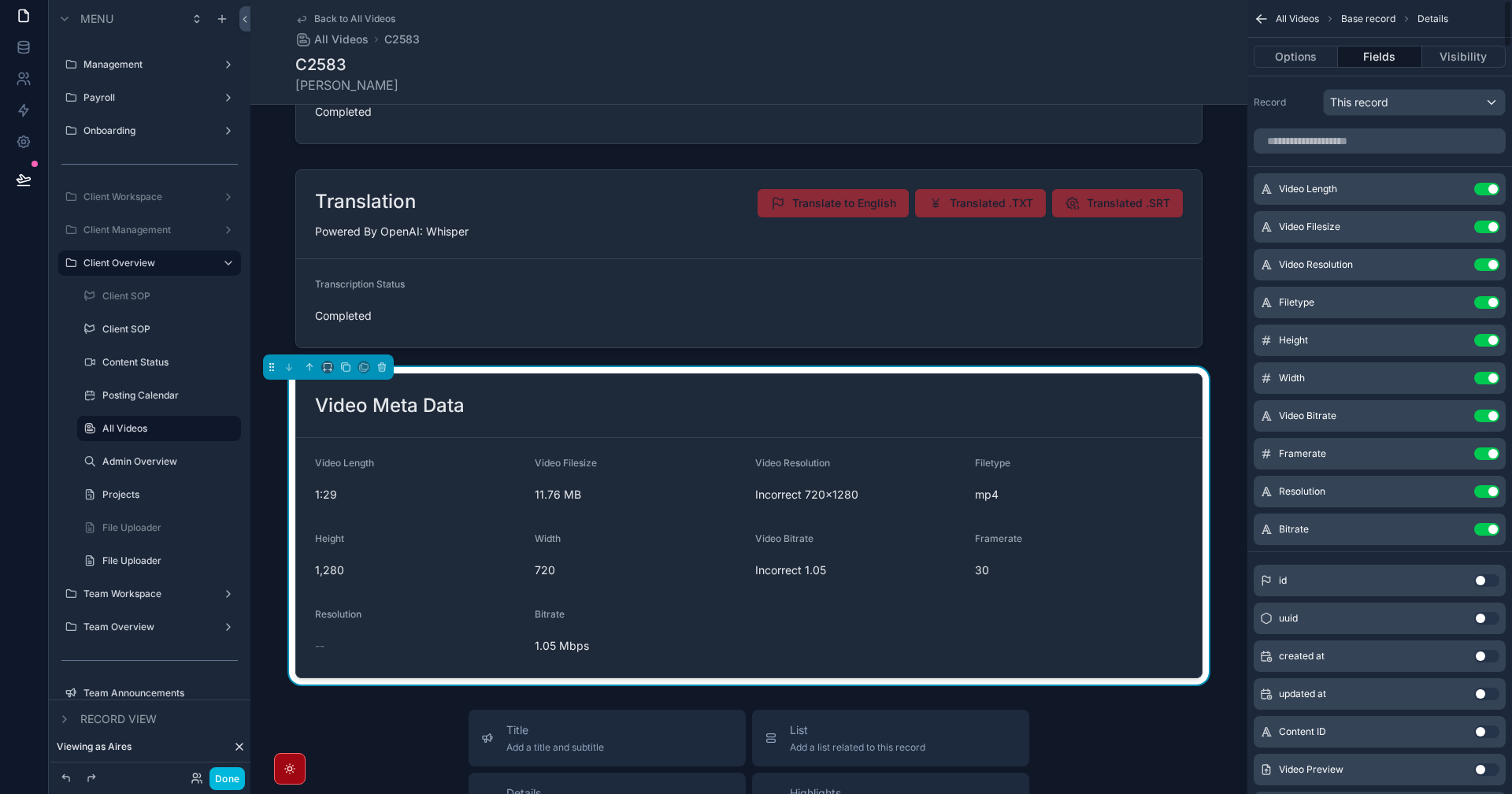
click at [0, 0] on icon "scrollable content" at bounding box center [0, 0] width 0 height 0
click at [1482, 264] on button "Use setting" at bounding box center [1487, 264] width 25 height 12
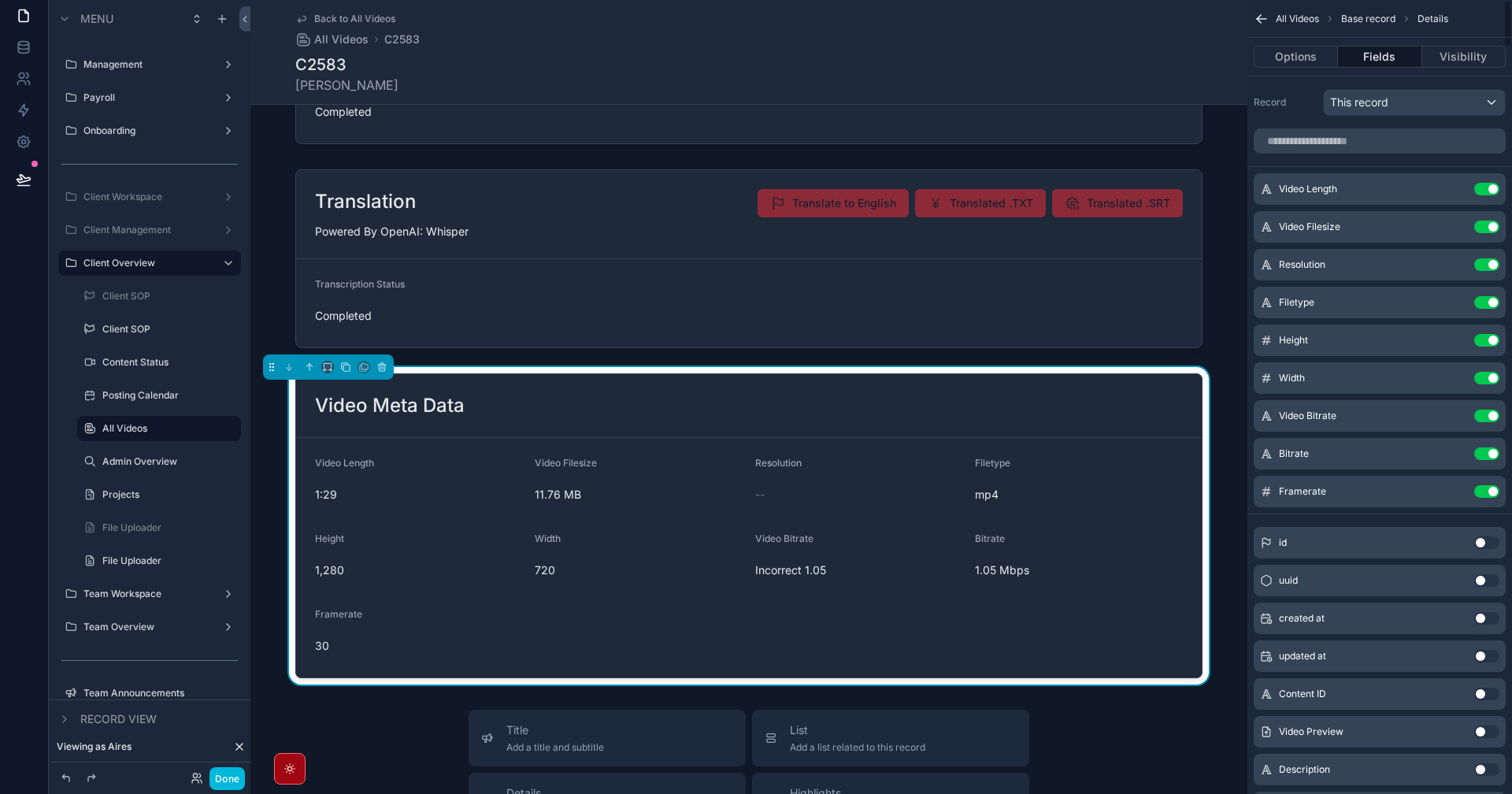
click at [1488, 417] on button "Use setting" at bounding box center [1487, 415] width 25 height 12
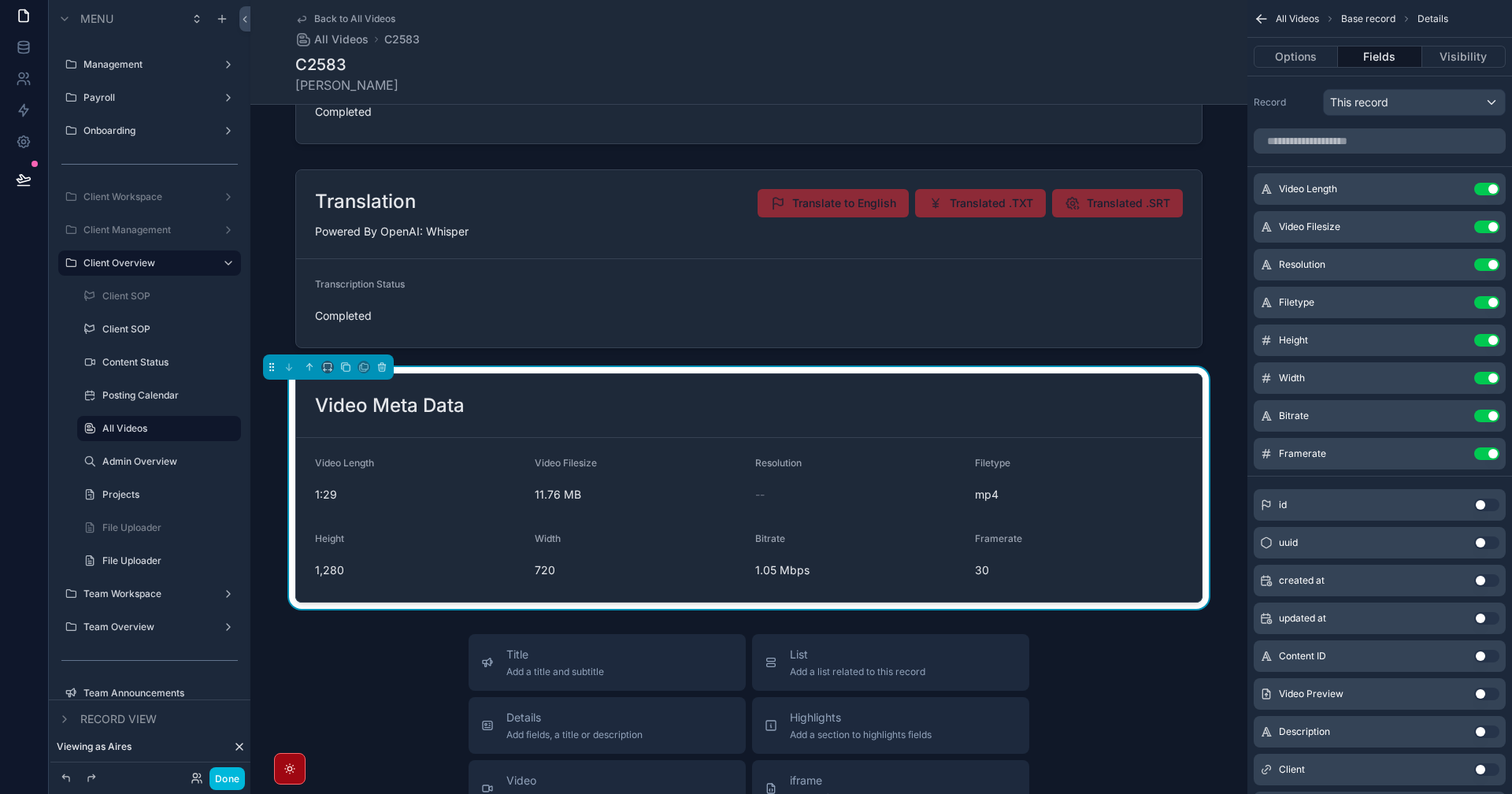
scroll to position [79, 0]
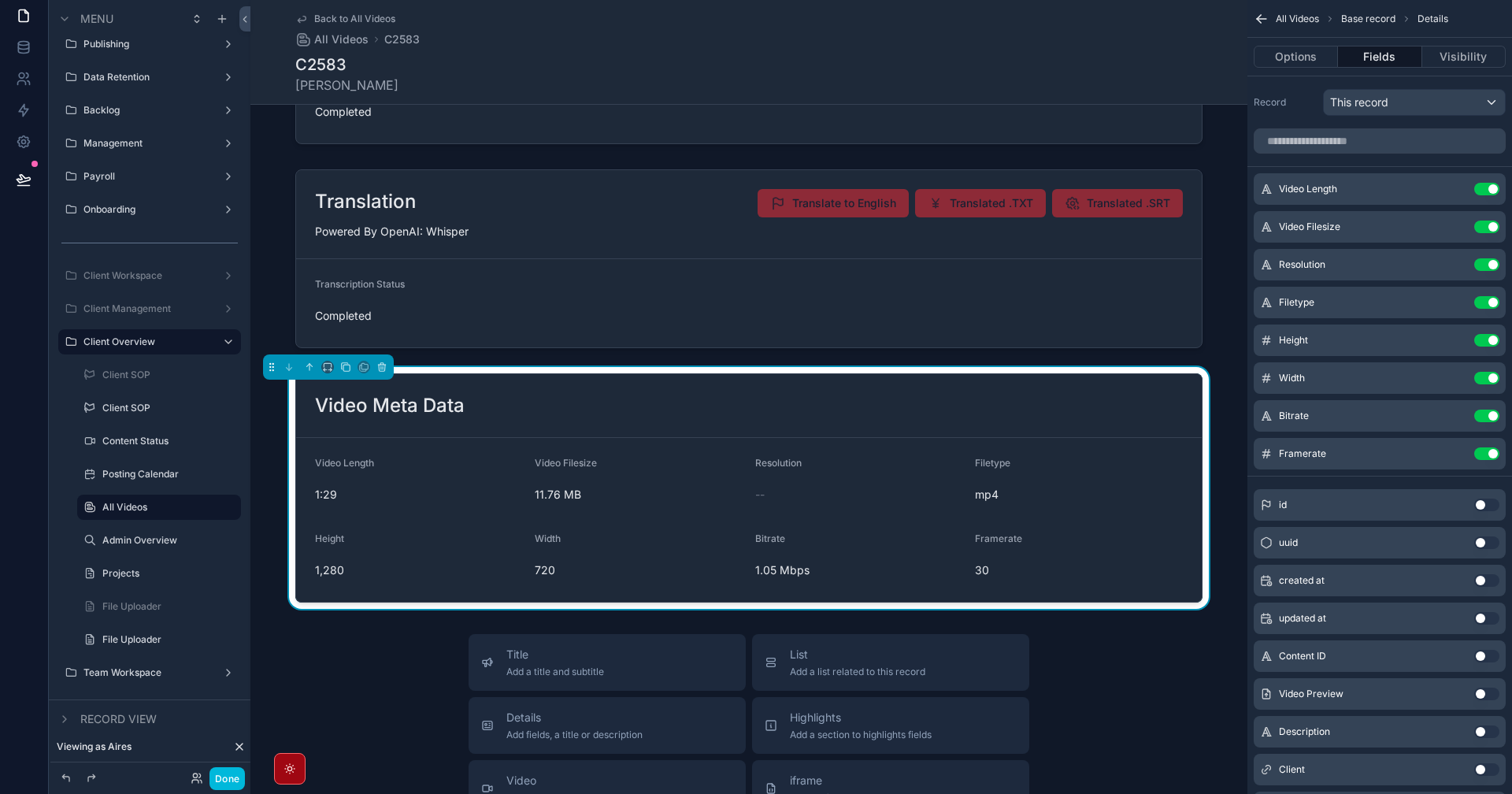
click at [164, 273] on label "Client Workspace" at bounding box center [146, 275] width 126 height 12
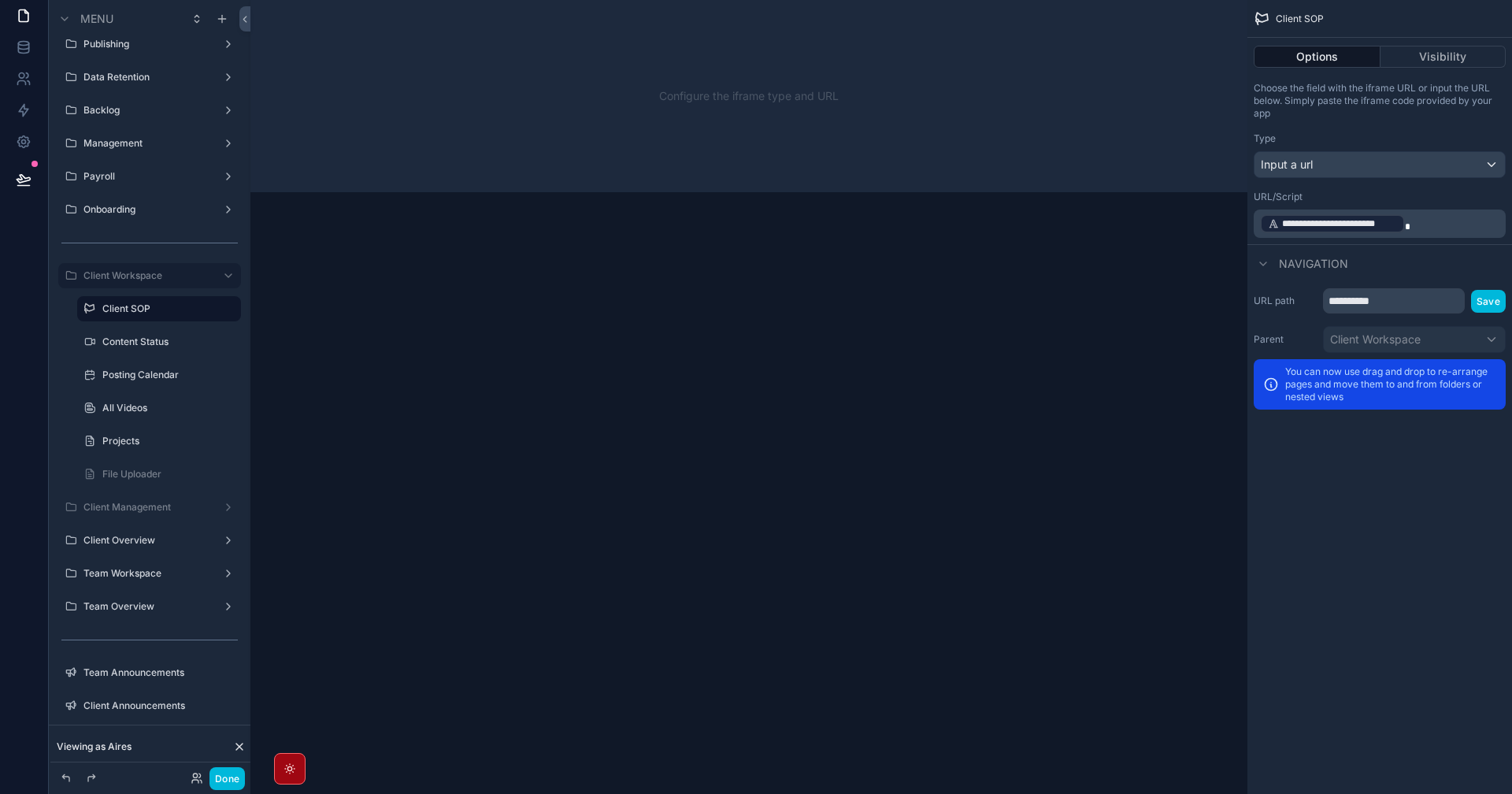
click at [141, 340] on label "Content Status" at bounding box center [167, 341] width 129 height 12
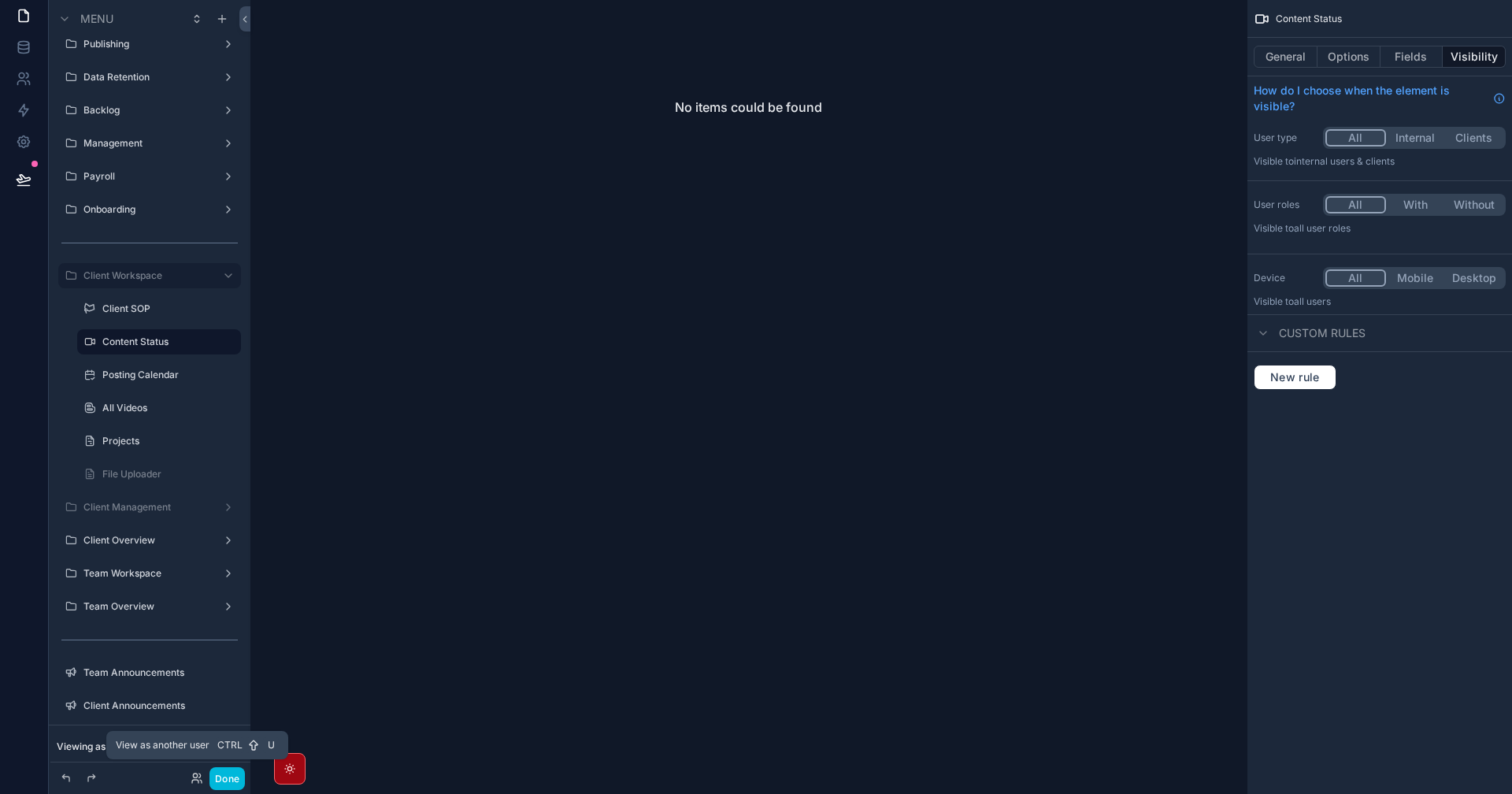
click at [196, 778] on icon at bounding box center [194, 775] width 4 height 4
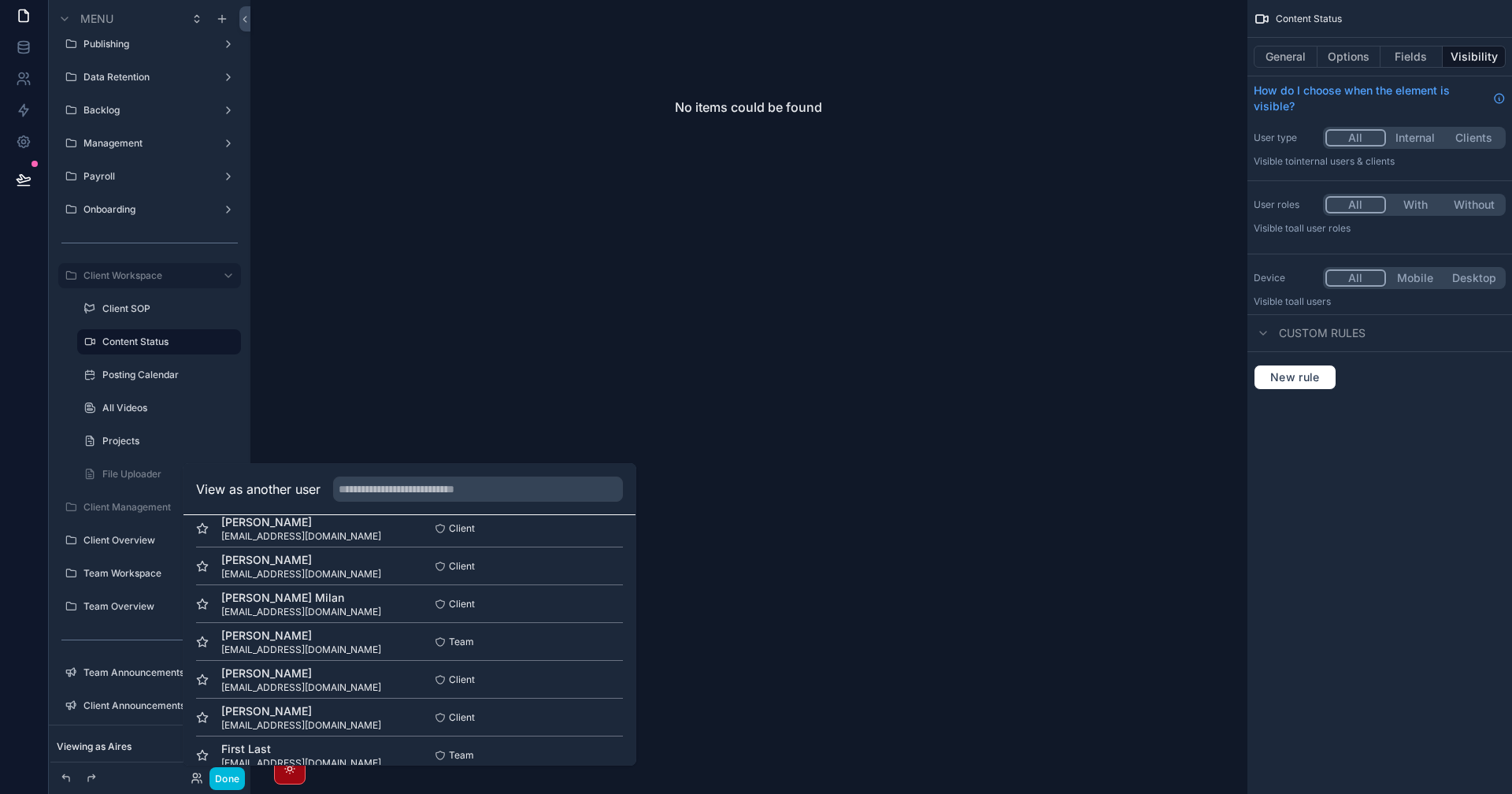
scroll to position [79, 0]
click at [0, 0] on button "Select" at bounding box center [0, 0] width 0 height 0
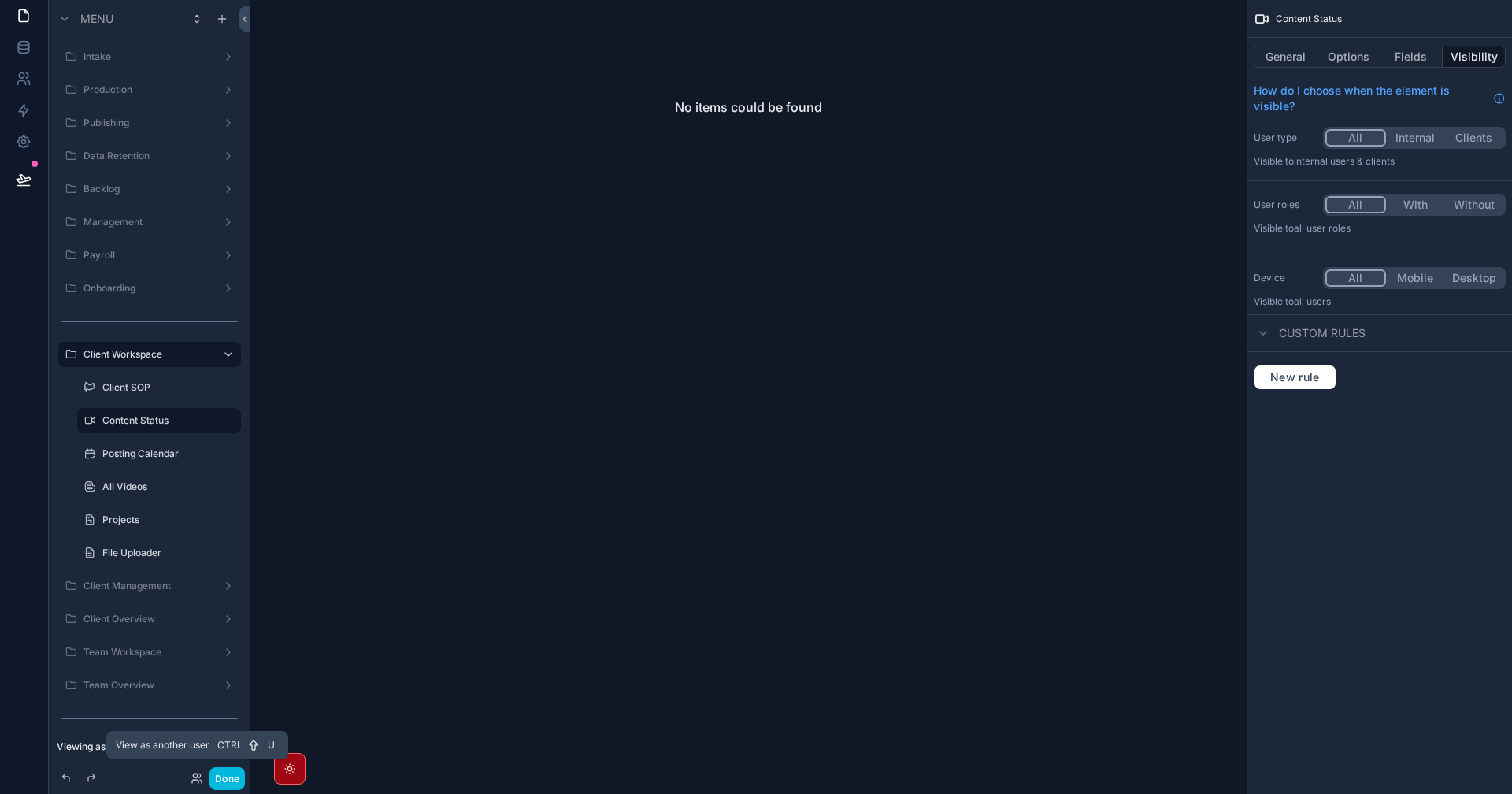
click at [193, 781] on icon at bounding box center [196, 778] width 12 height 12
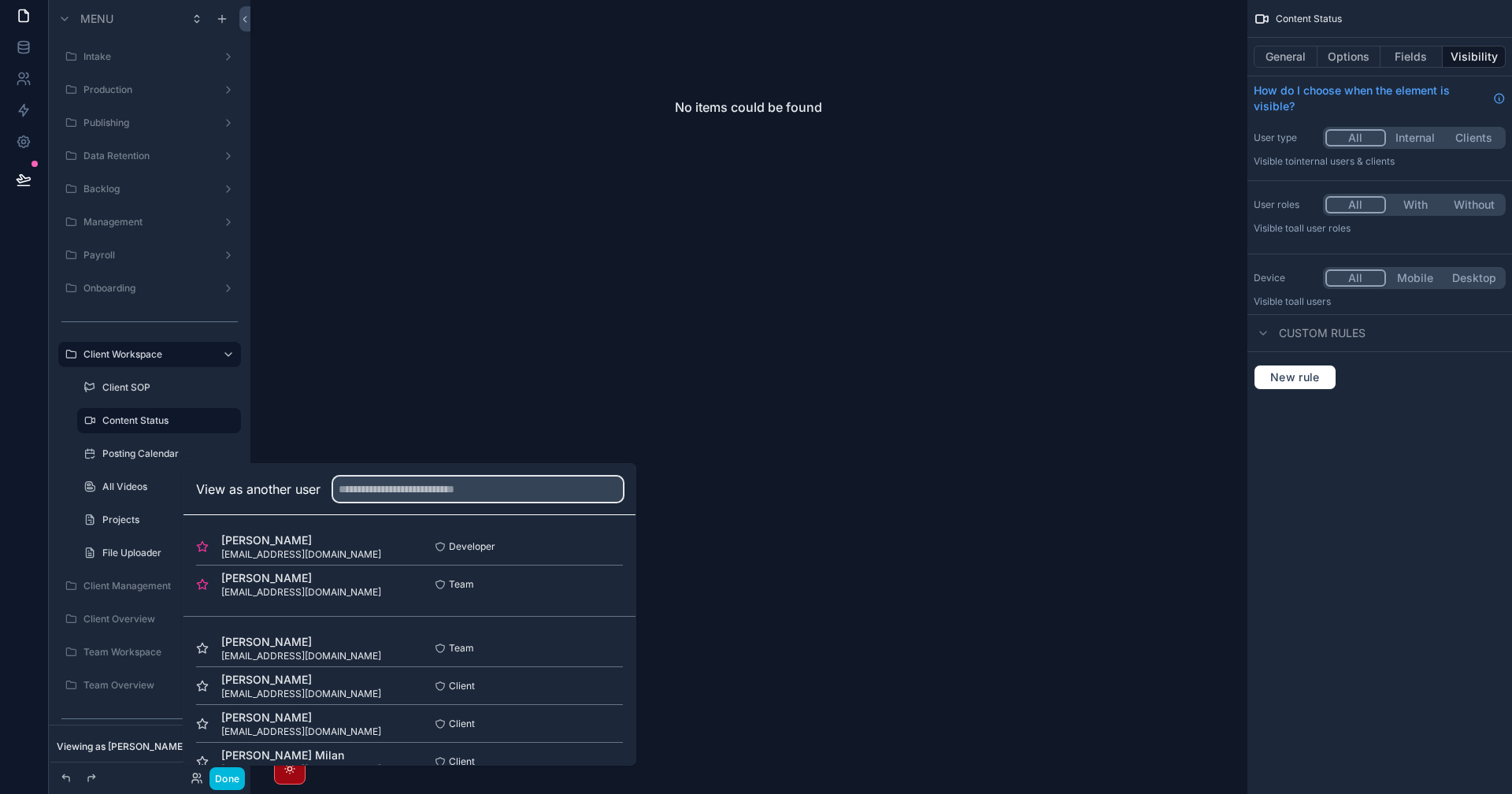
click at [478, 485] on input "text" at bounding box center [478, 489] width 290 height 25
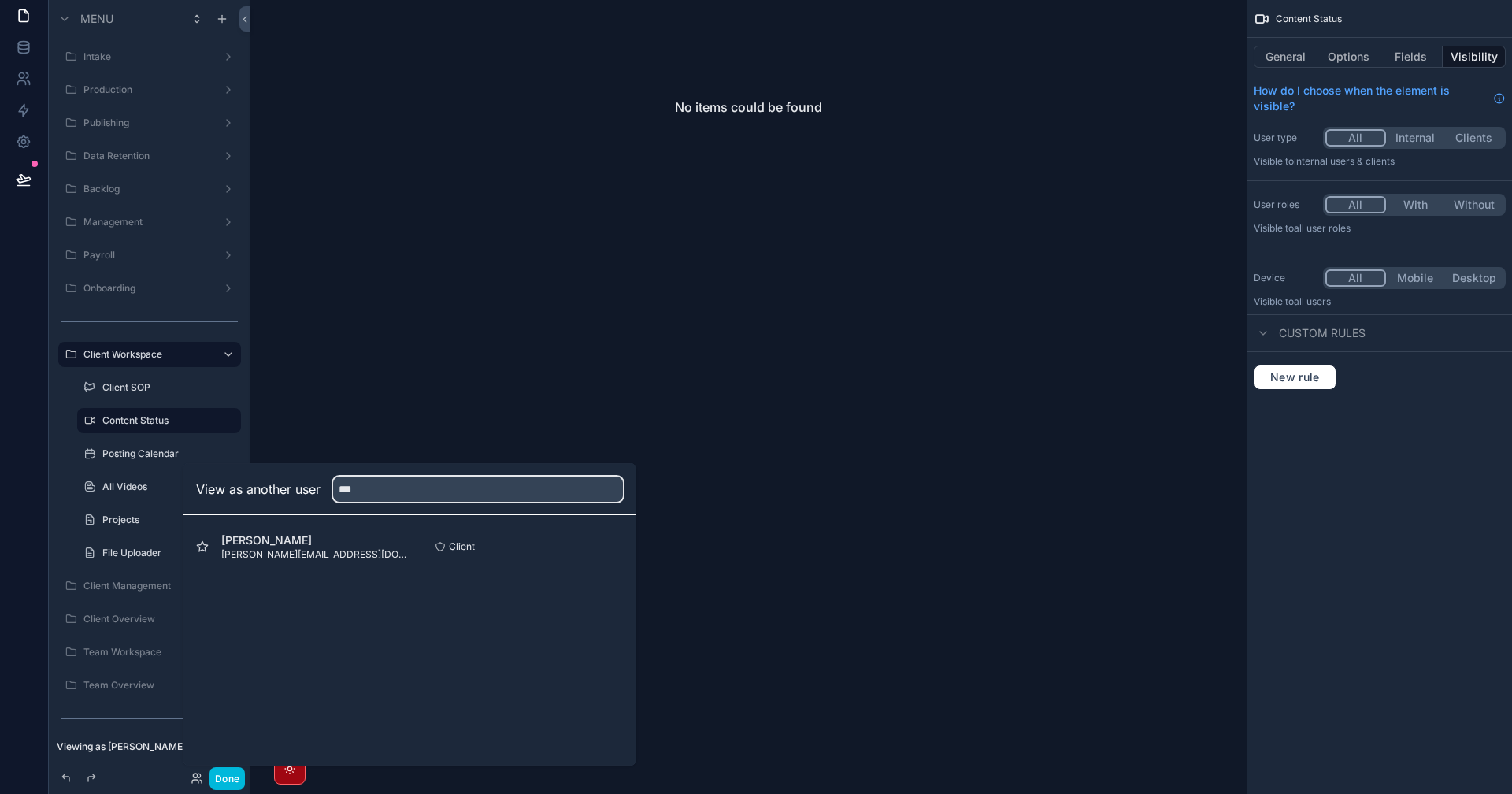
type input "***"
click at [0, 0] on button "Select" at bounding box center [0, 0] width 0 height 0
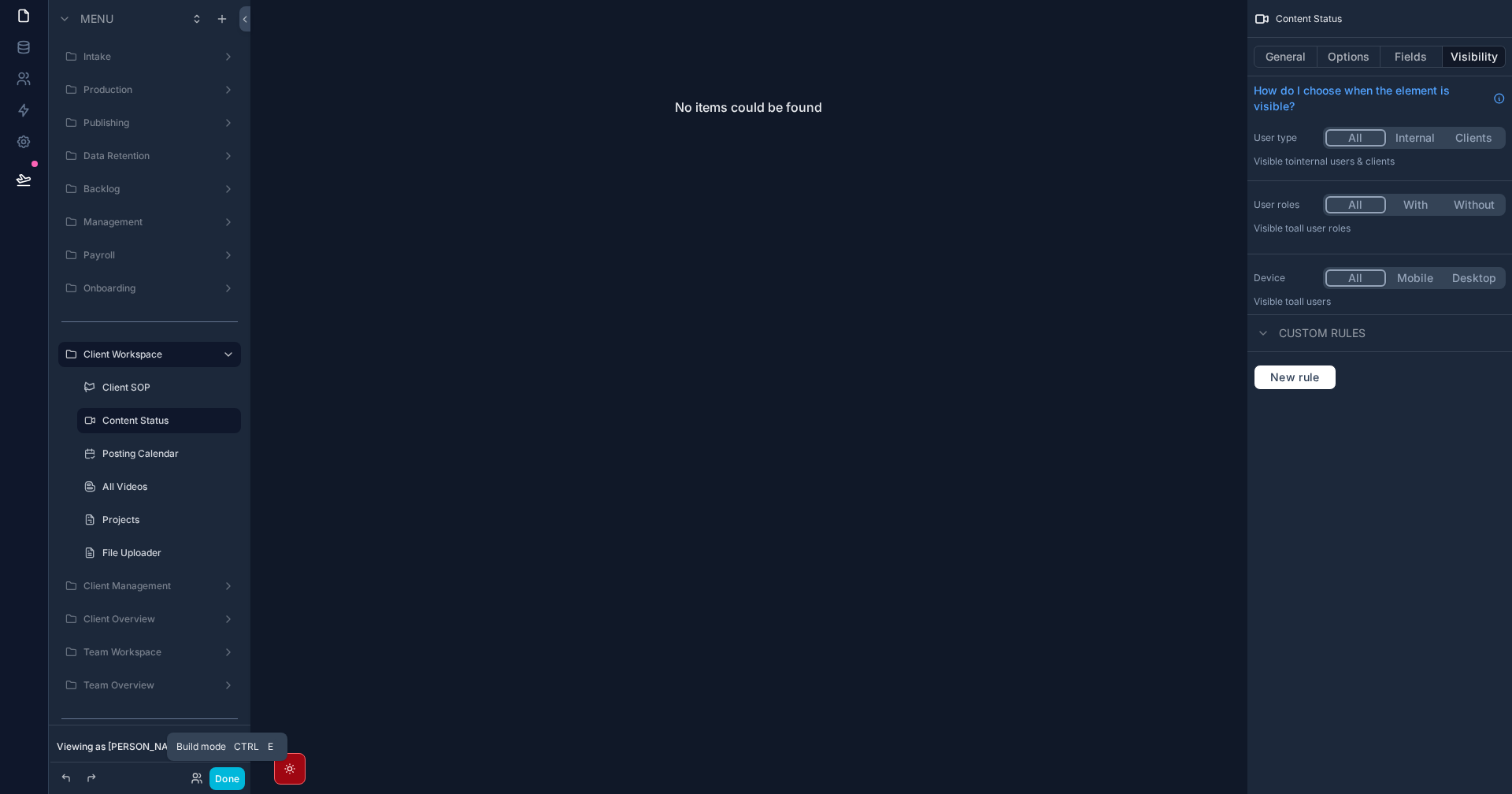
click at [229, 774] on button "Done" at bounding box center [228, 779] width 36 height 23
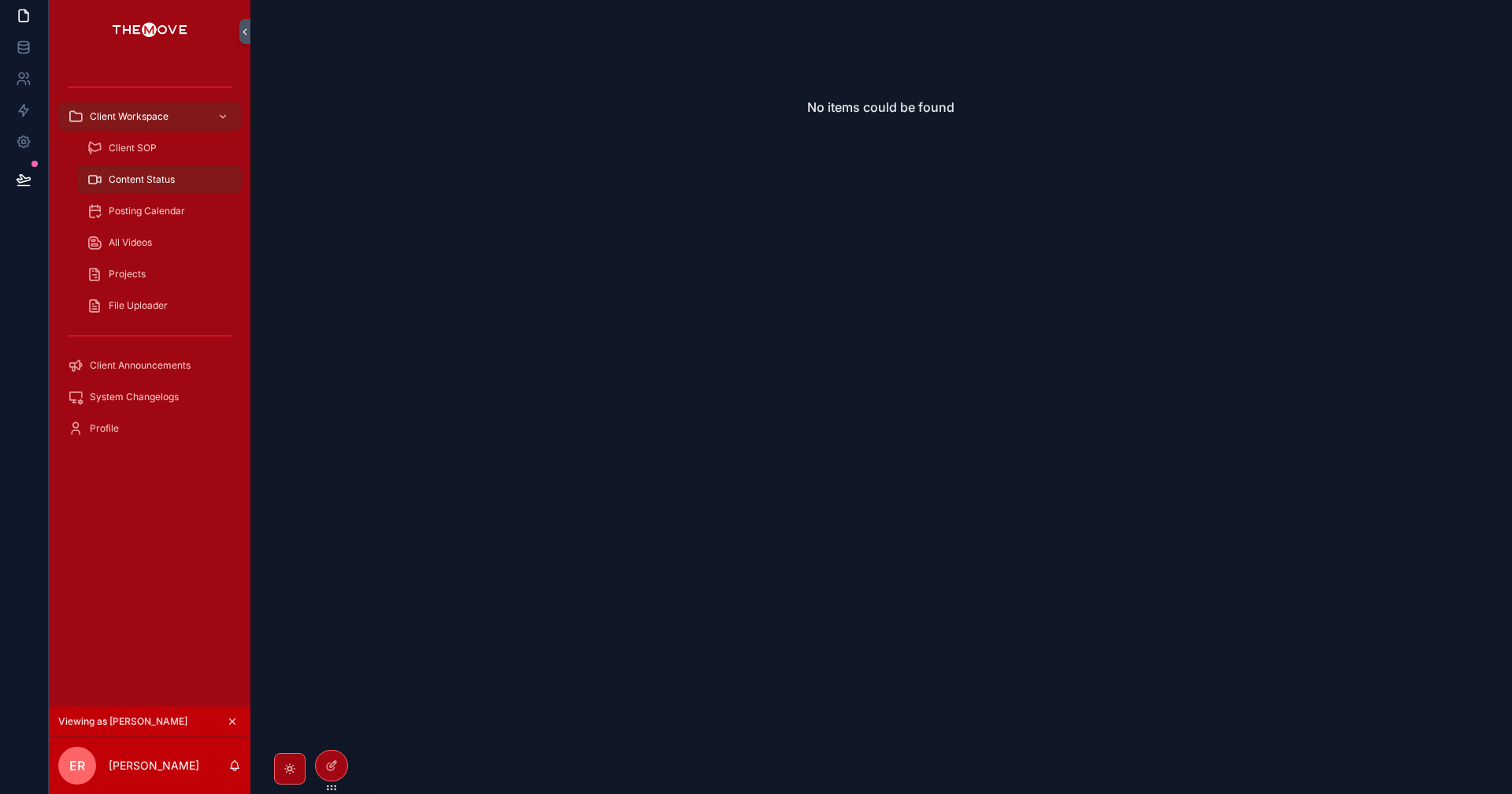
click at [150, 212] on span "Posting Calendar" at bounding box center [147, 211] width 76 height 12
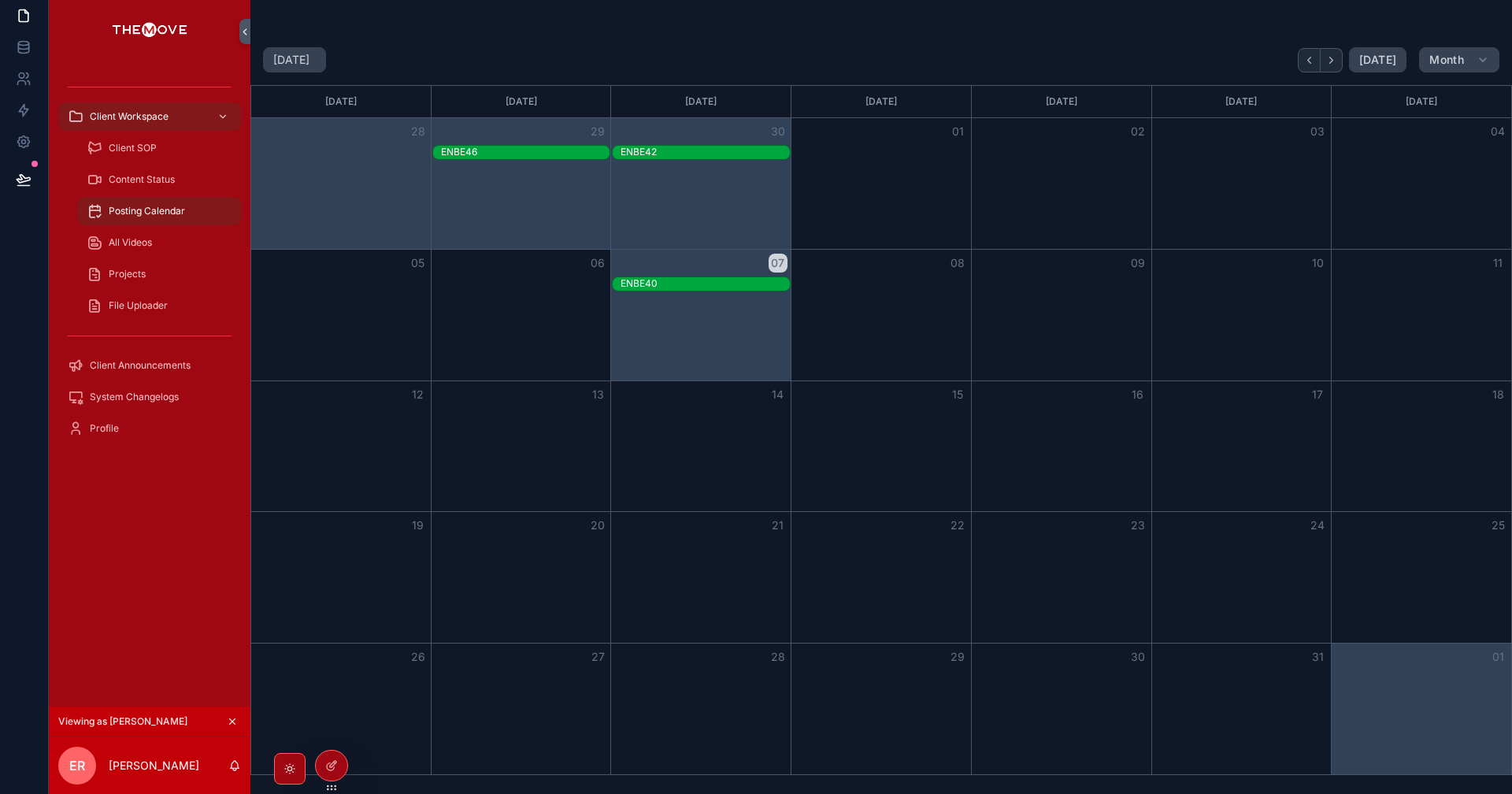
click at [135, 185] on span "Content Status" at bounding box center [142, 179] width 66 height 12
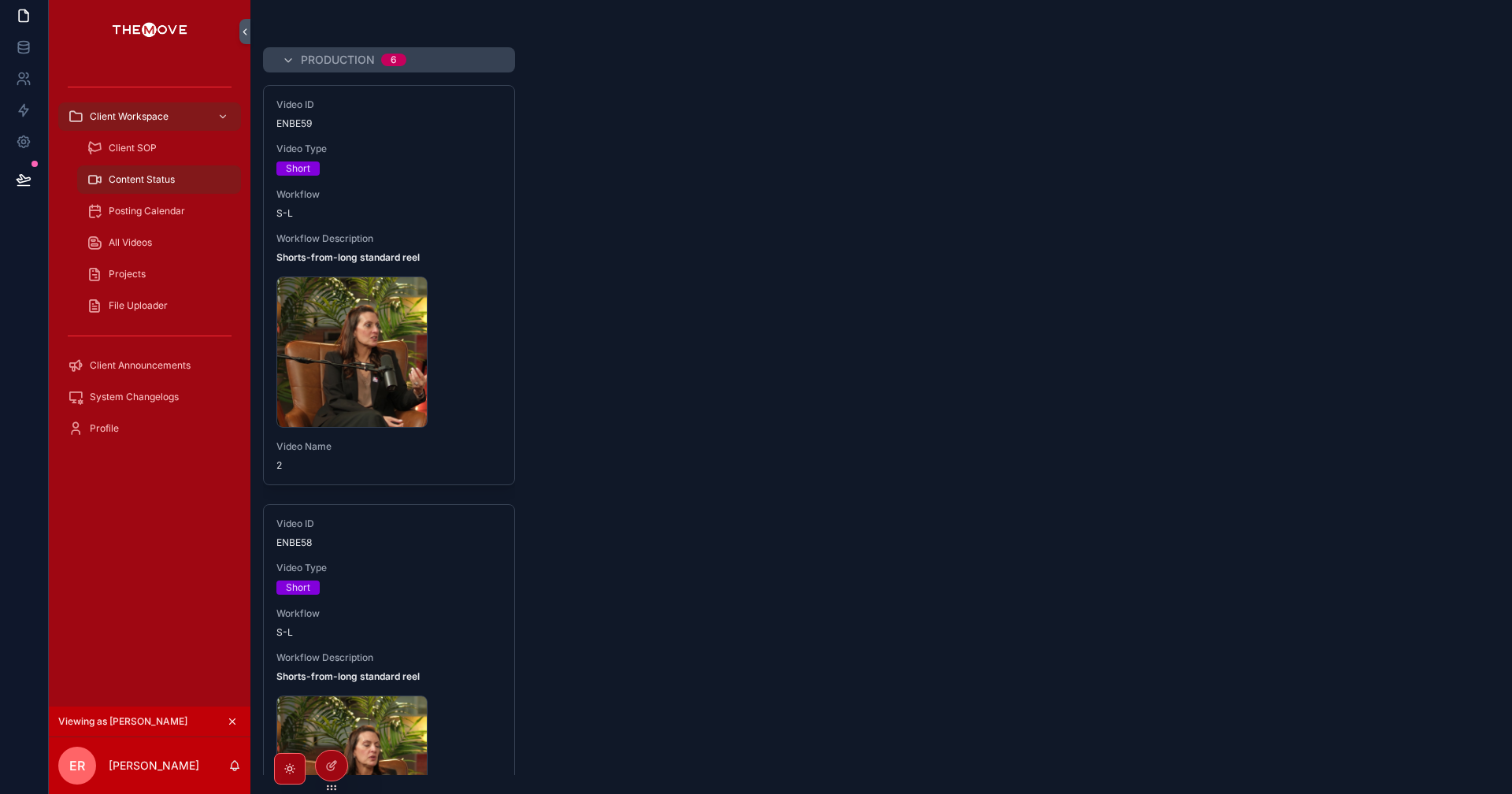
click at [426, 225] on div "Video ID ENBE59 Video Type Short Workflow S-L Workflow Description Shorts-from-…" at bounding box center [389, 286] width 251 height 399
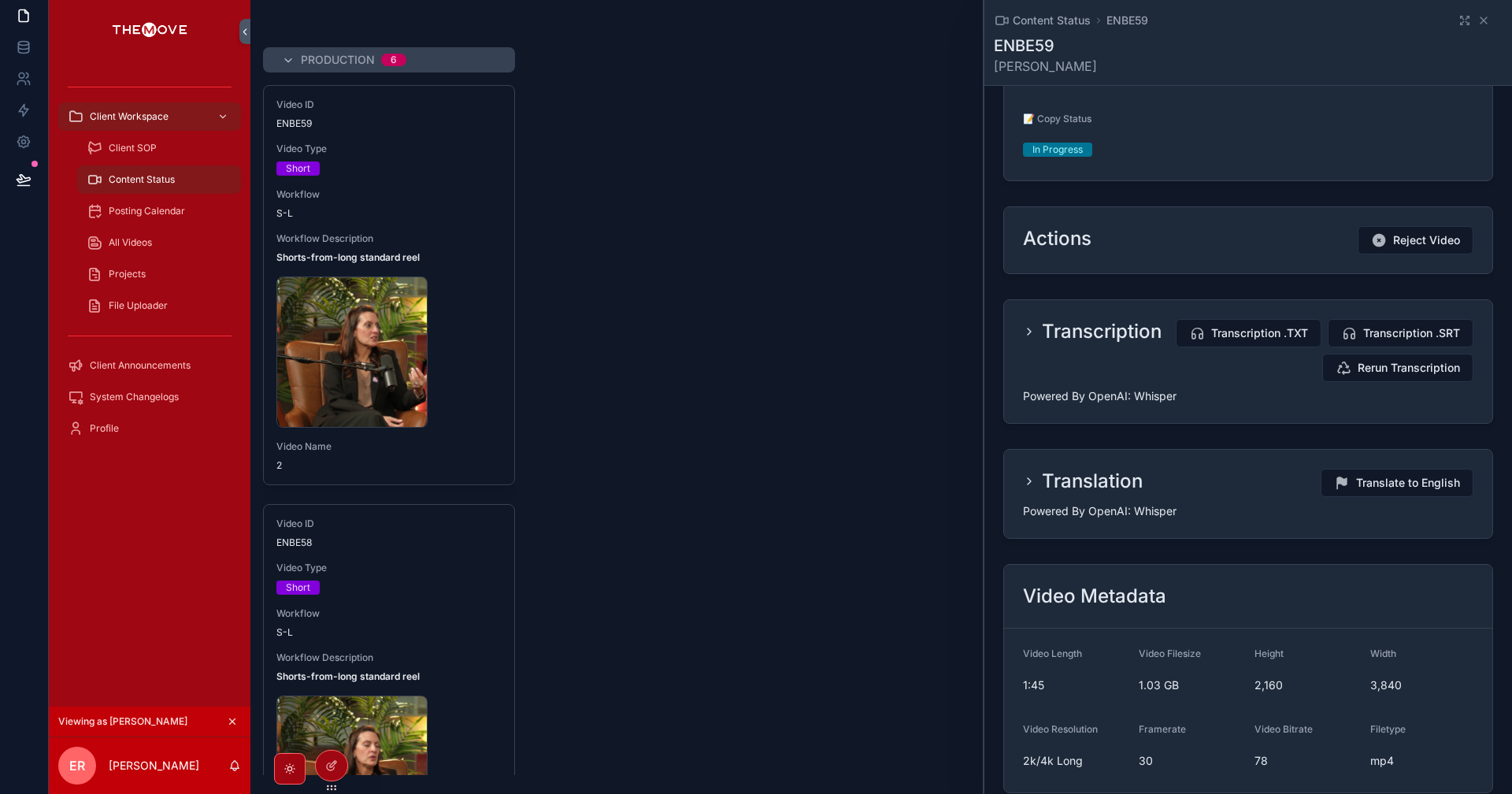
scroll to position [587, 0]
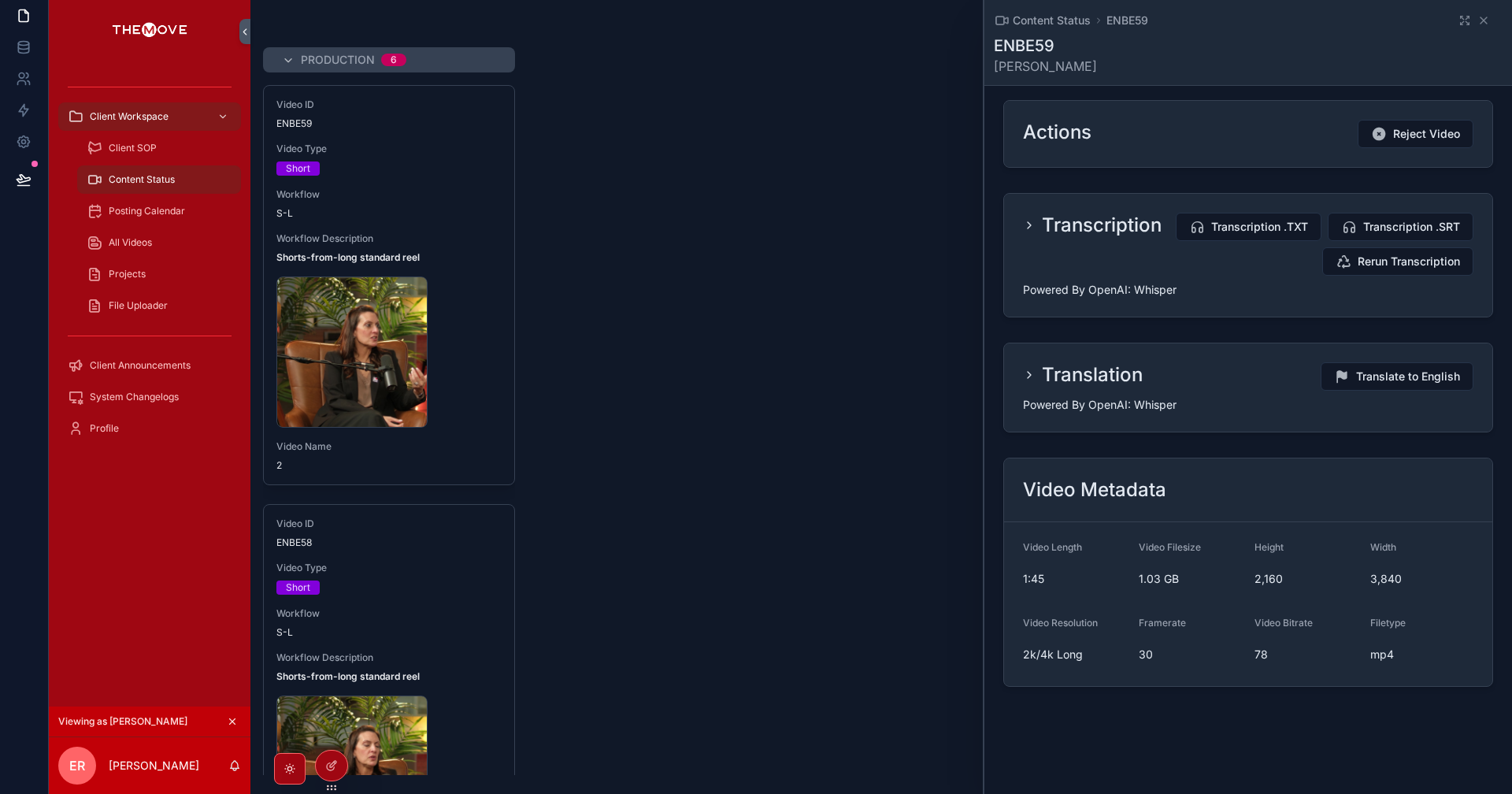
click at [335, 763] on icon at bounding box center [335, 762] width 2 height 2
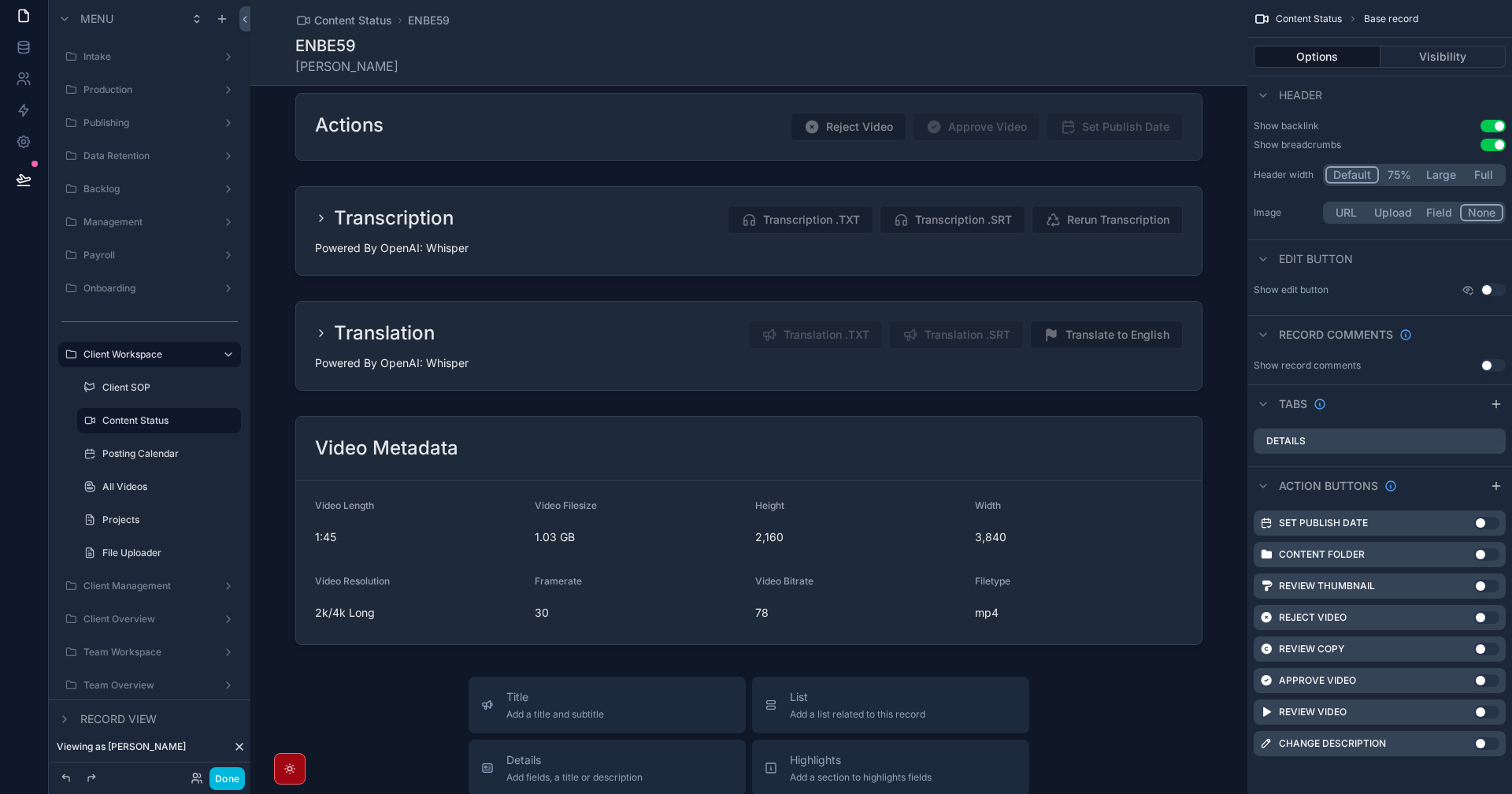
scroll to position [630, 0]
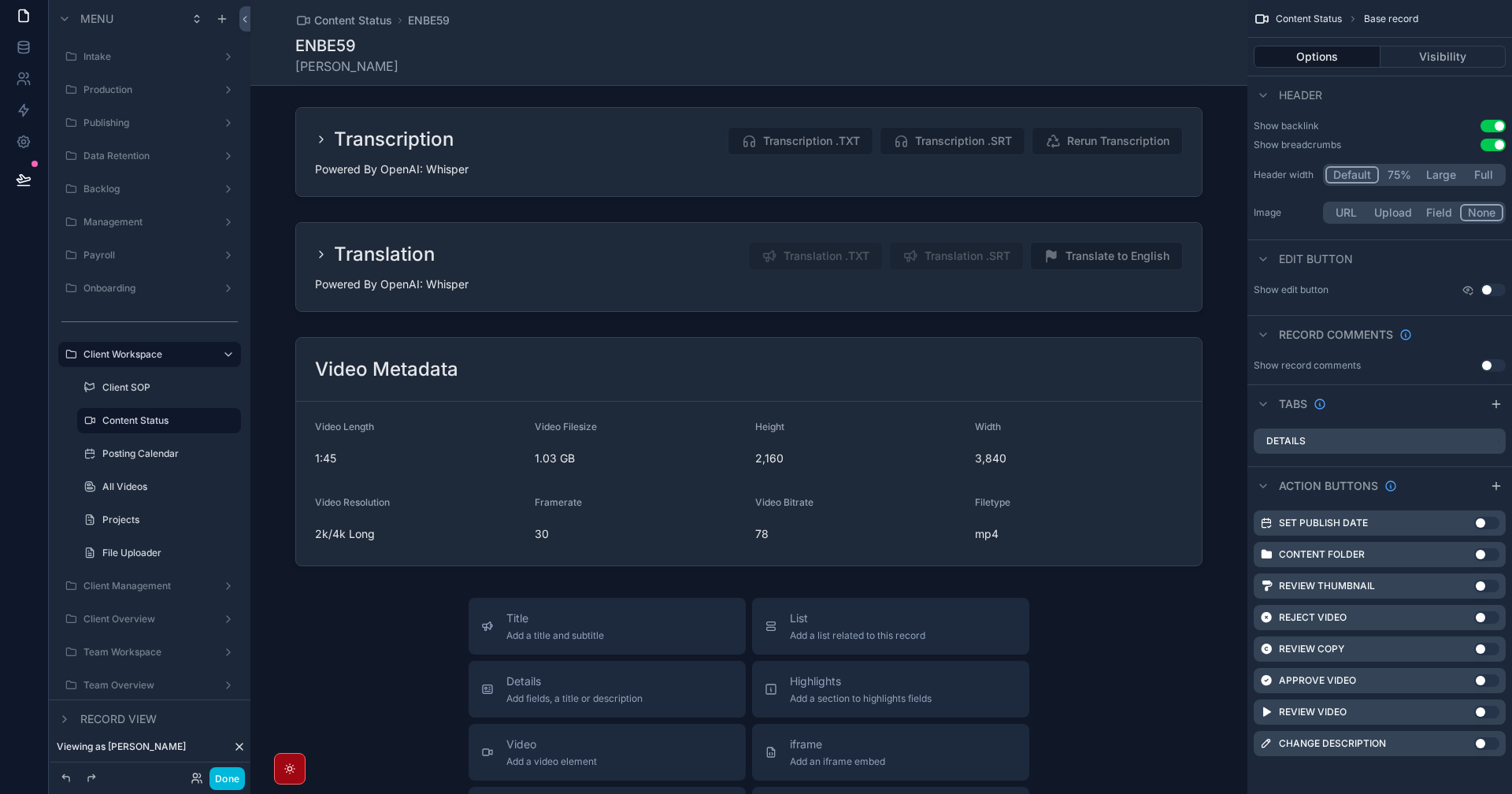
click at [1067, 501] on div "scrollable content" at bounding box center [749, 452] width 997 height 242
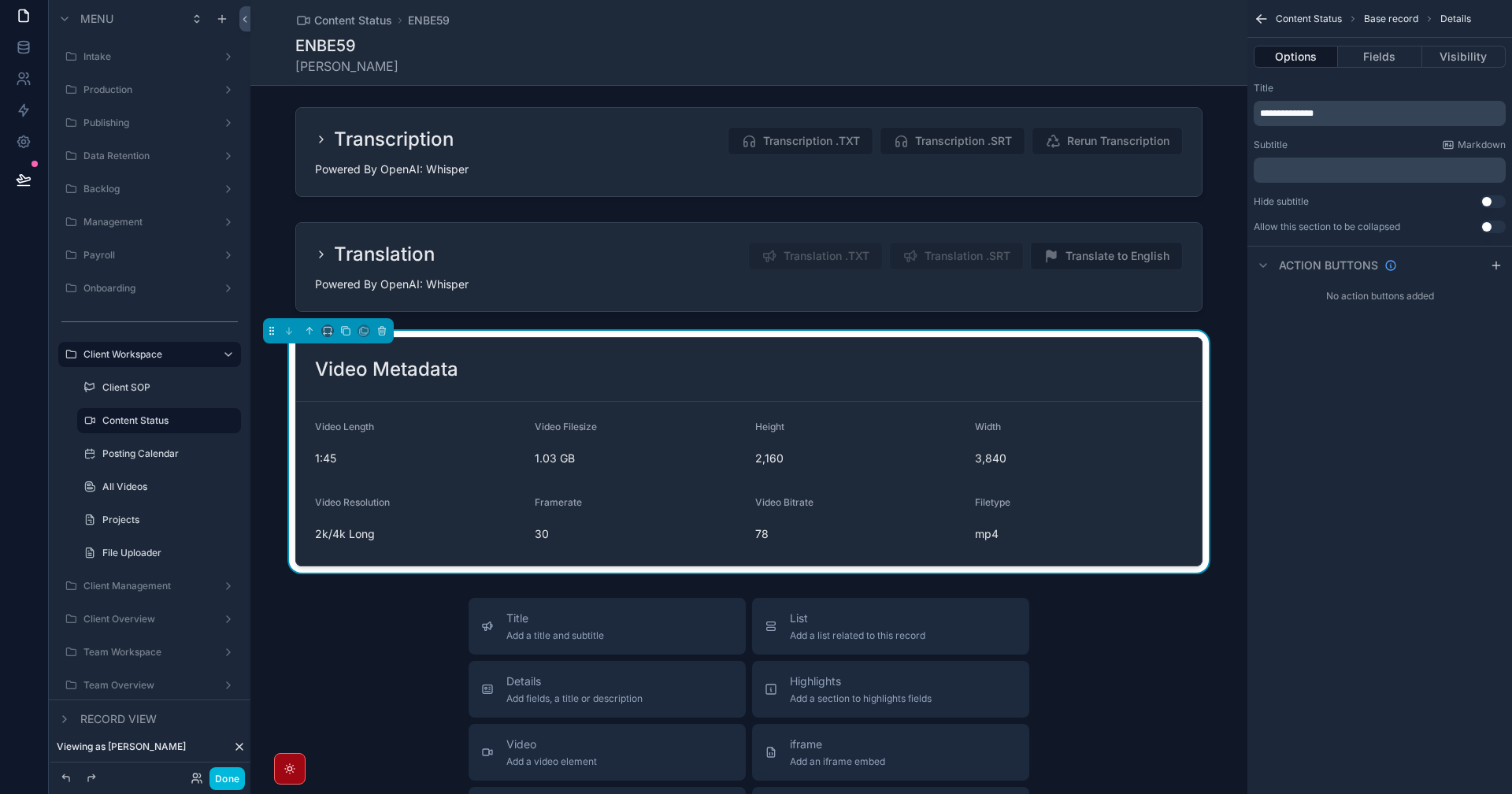
scroll to position [0, 0]
click at [1388, 52] on button "Fields" at bounding box center [1379, 56] width 84 height 22
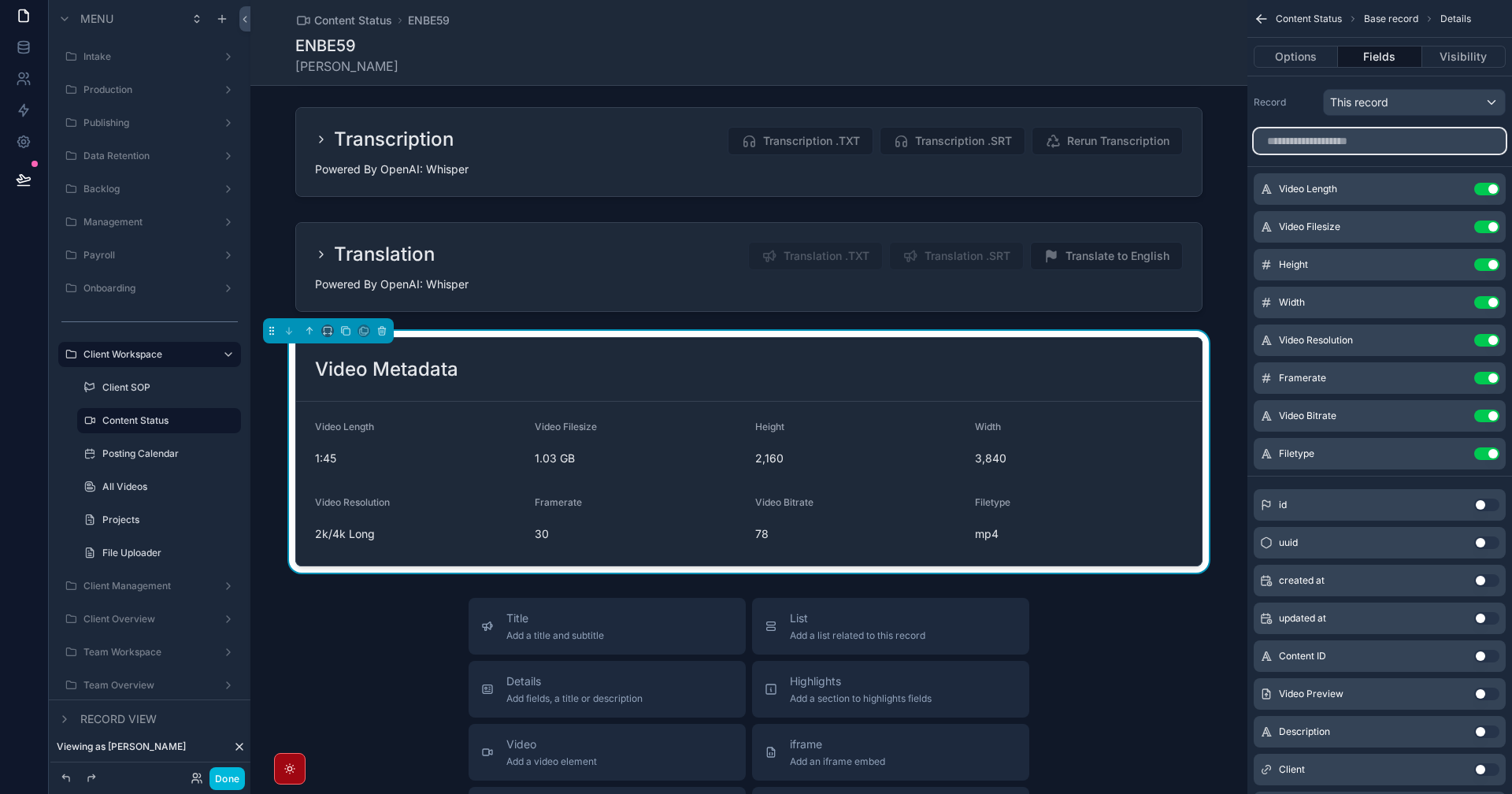
click at [1407, 156] on div "scrollable content" at bounding box center [1379, 141] width 264 height 37
click at [1396, 136] on input "scrollable content" at bounding box center [1379, 141] width 252 height 25
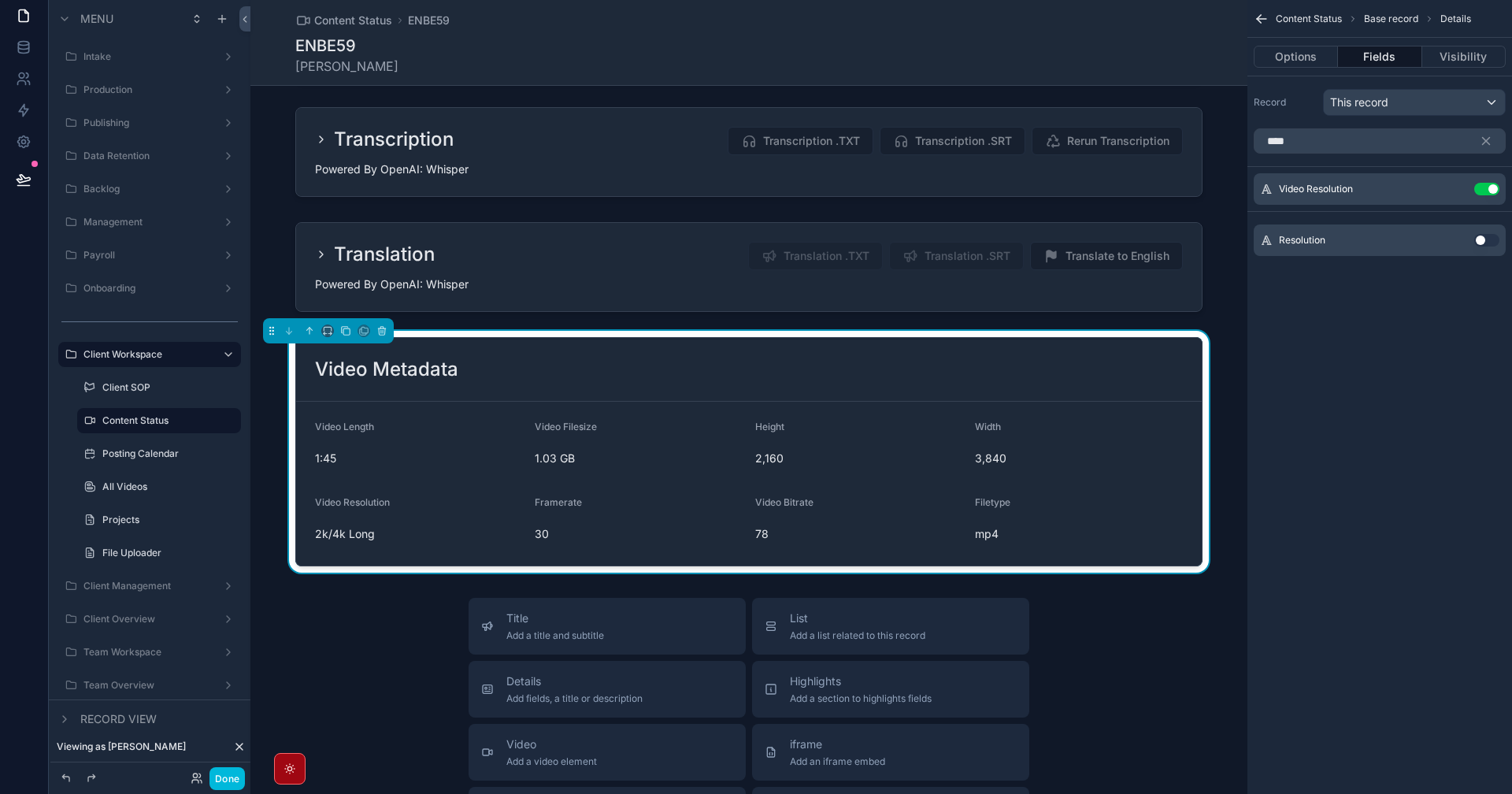
click at [1477, 240] on button "Use setting" at bounding box center [1487, 240] width 25 height 12
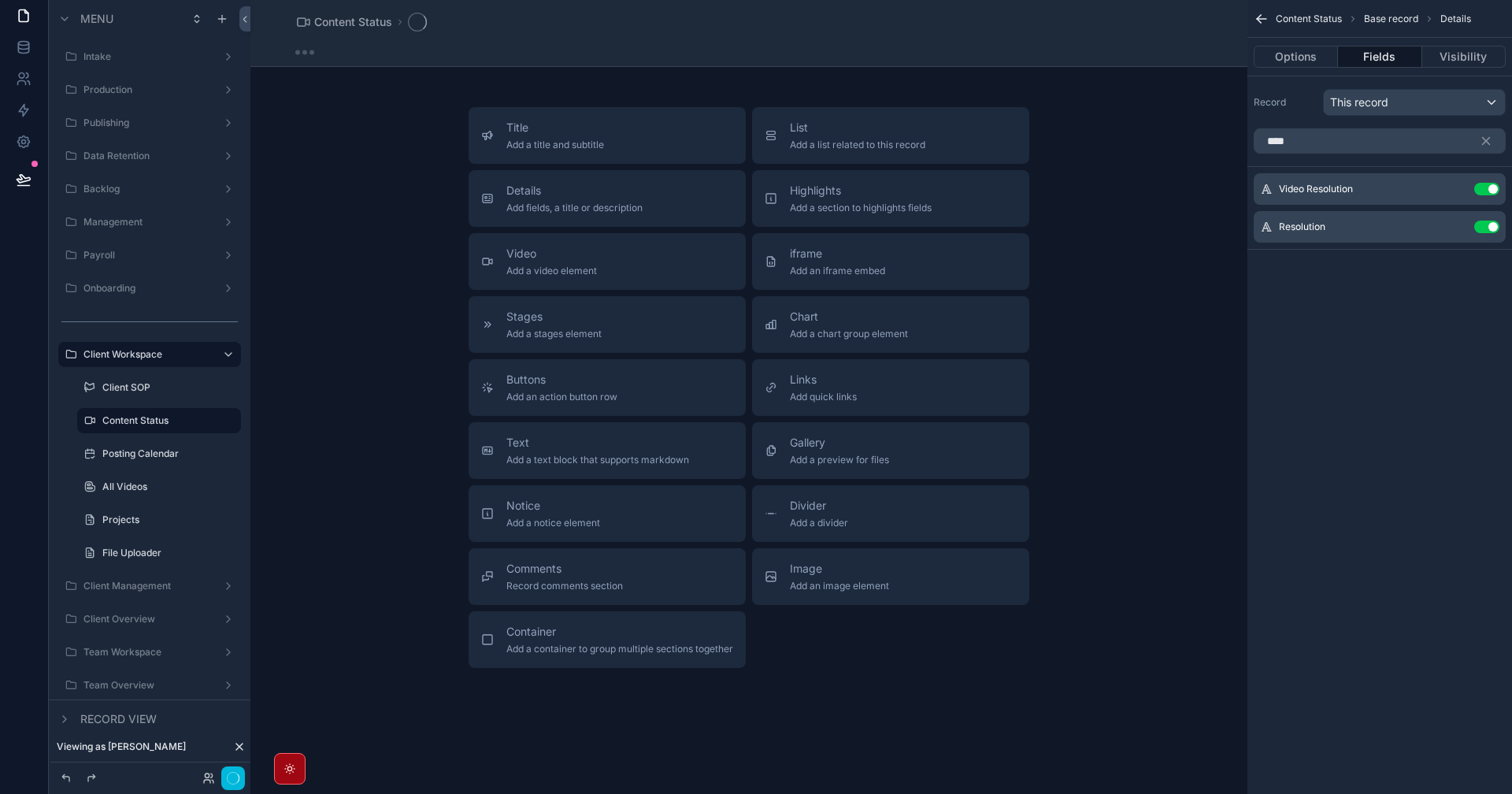
scroll to position [253, 0]
click at [1317, 146] on input "****" at bounding box center [1379, 141] width 252 height 25
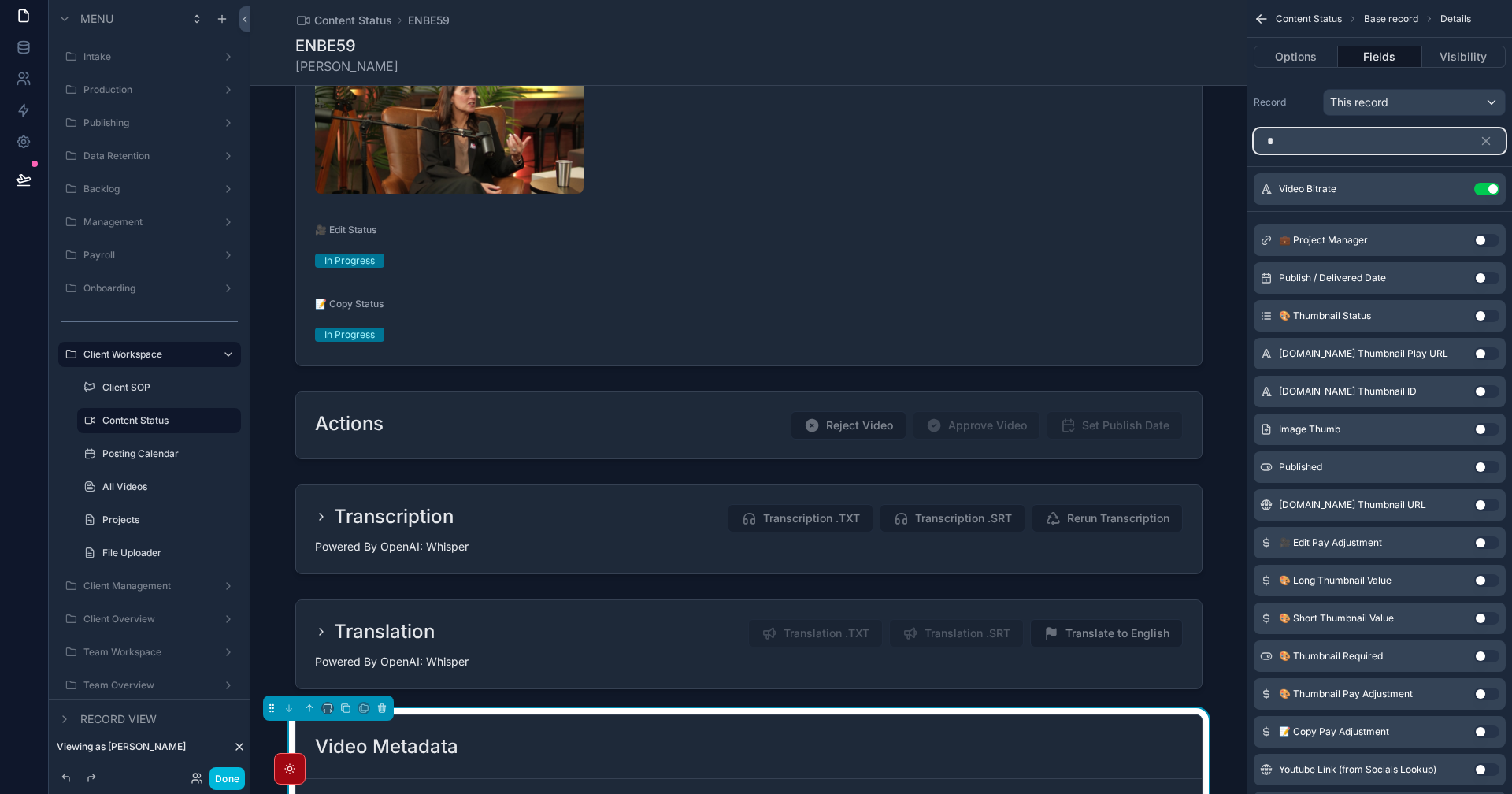
scroll to position [630, 0]
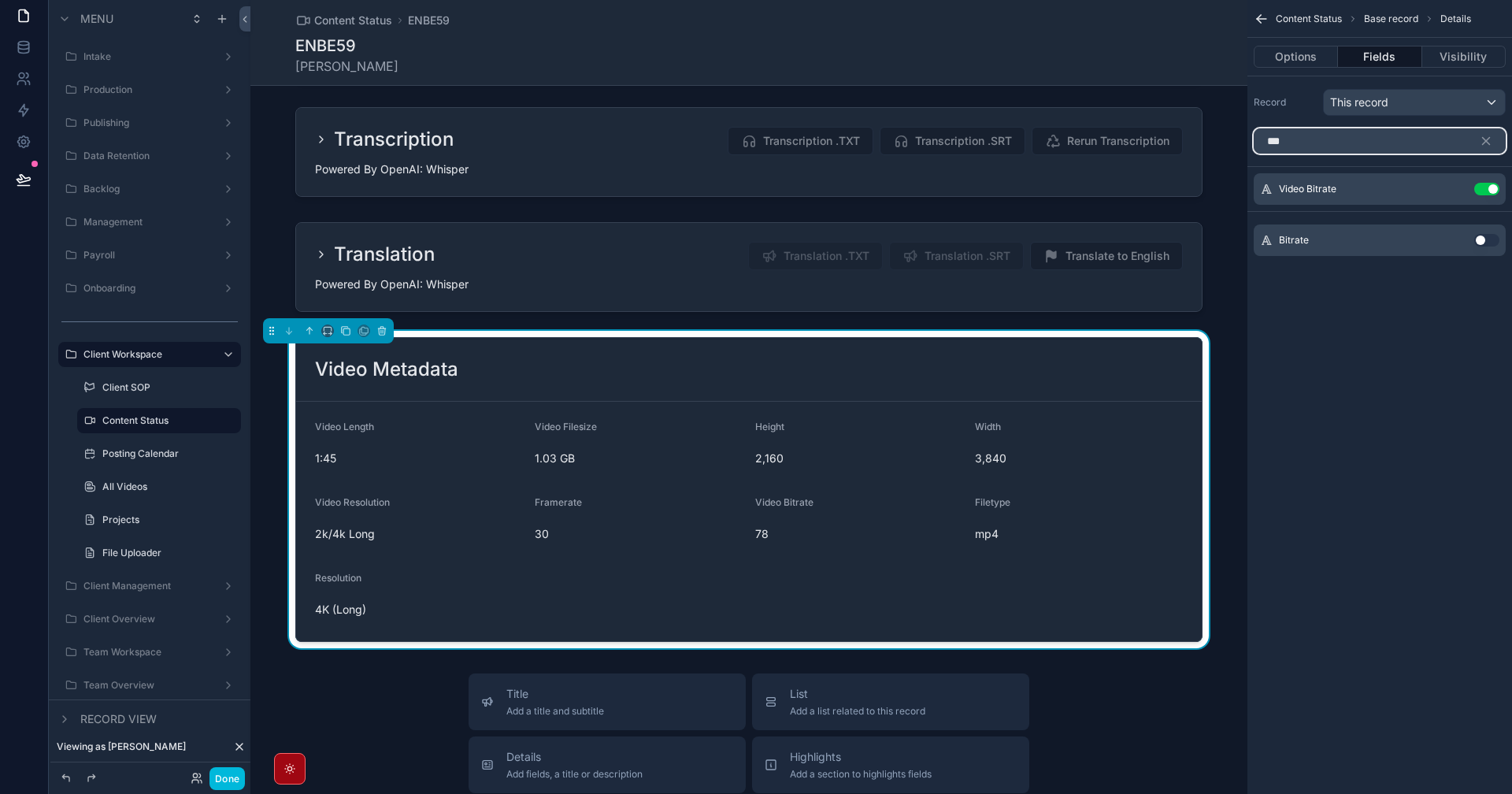
type input "***"
click at [1485, 240] on button "Use setting" at bounding box center [1487, 240] width 25 height 12
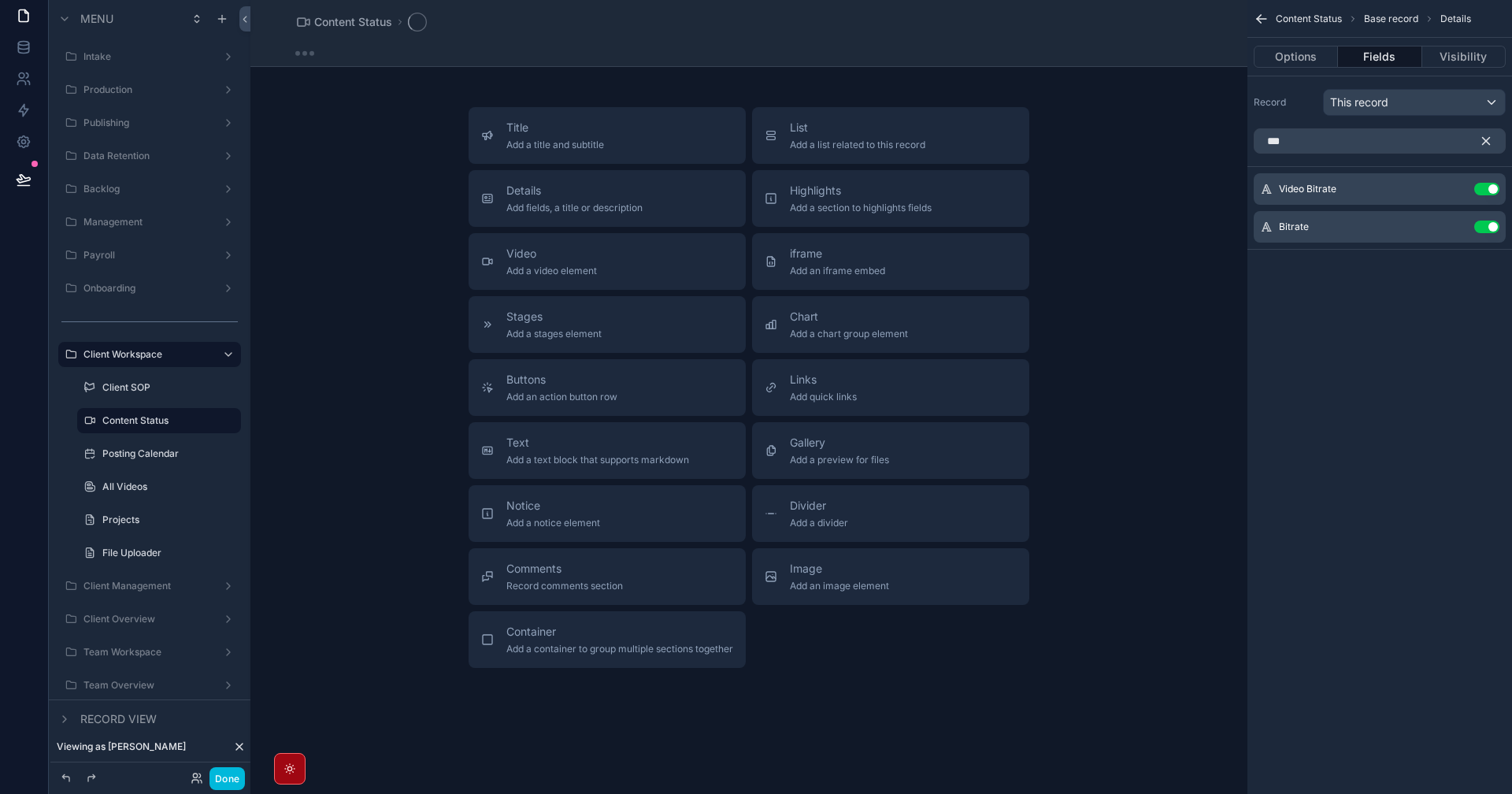
click at [1486, 140] on icon "scrollable content" at bounding box center [1486, 141] width 7 height 7
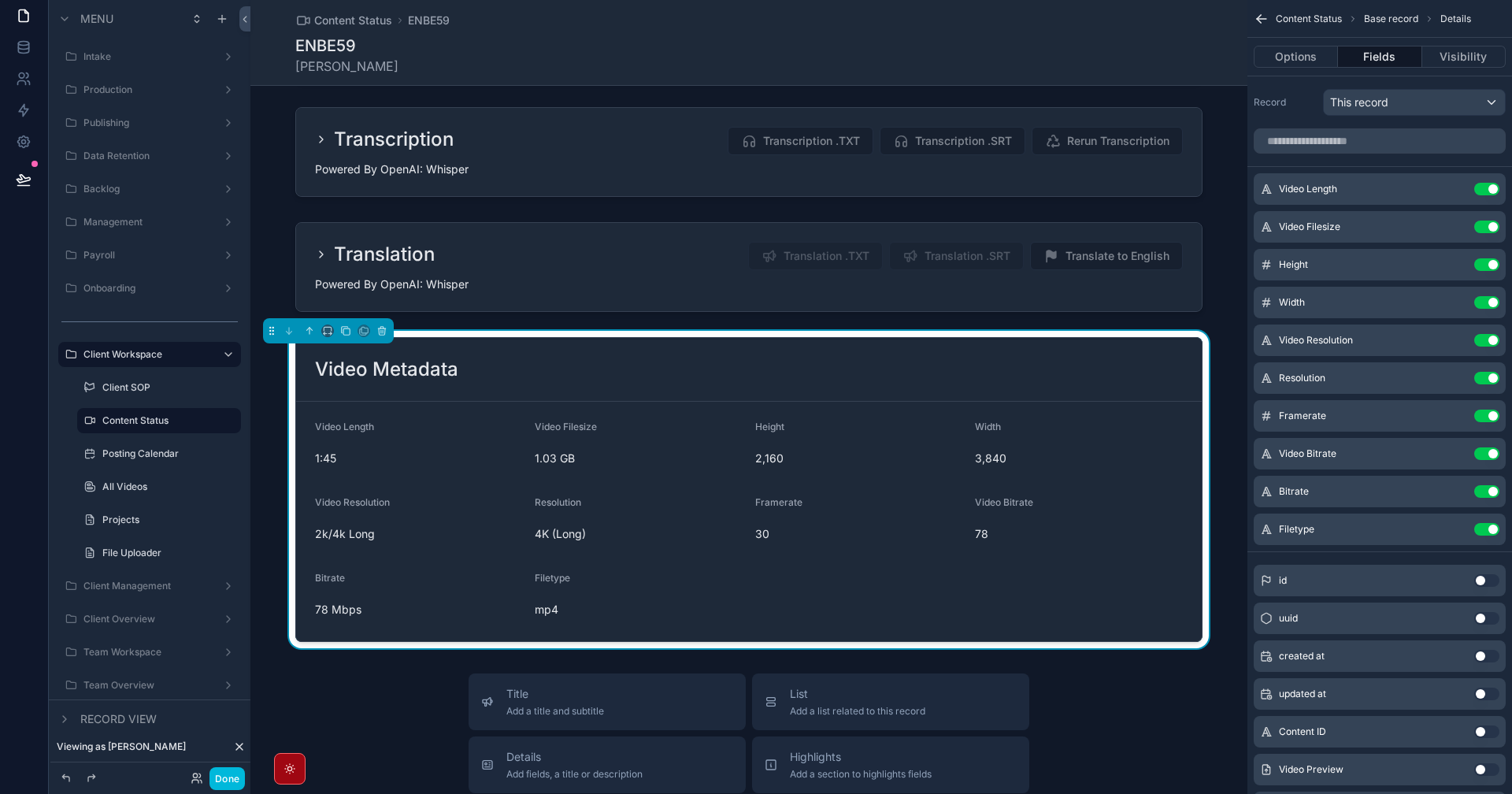
click at [1487, 342] on button "Use setting" at bounding box center [1487, 340] width 25 height 12
click at [1487, 417] on button "Use setting" at bounding box center [1487, 415] width 25 height 12
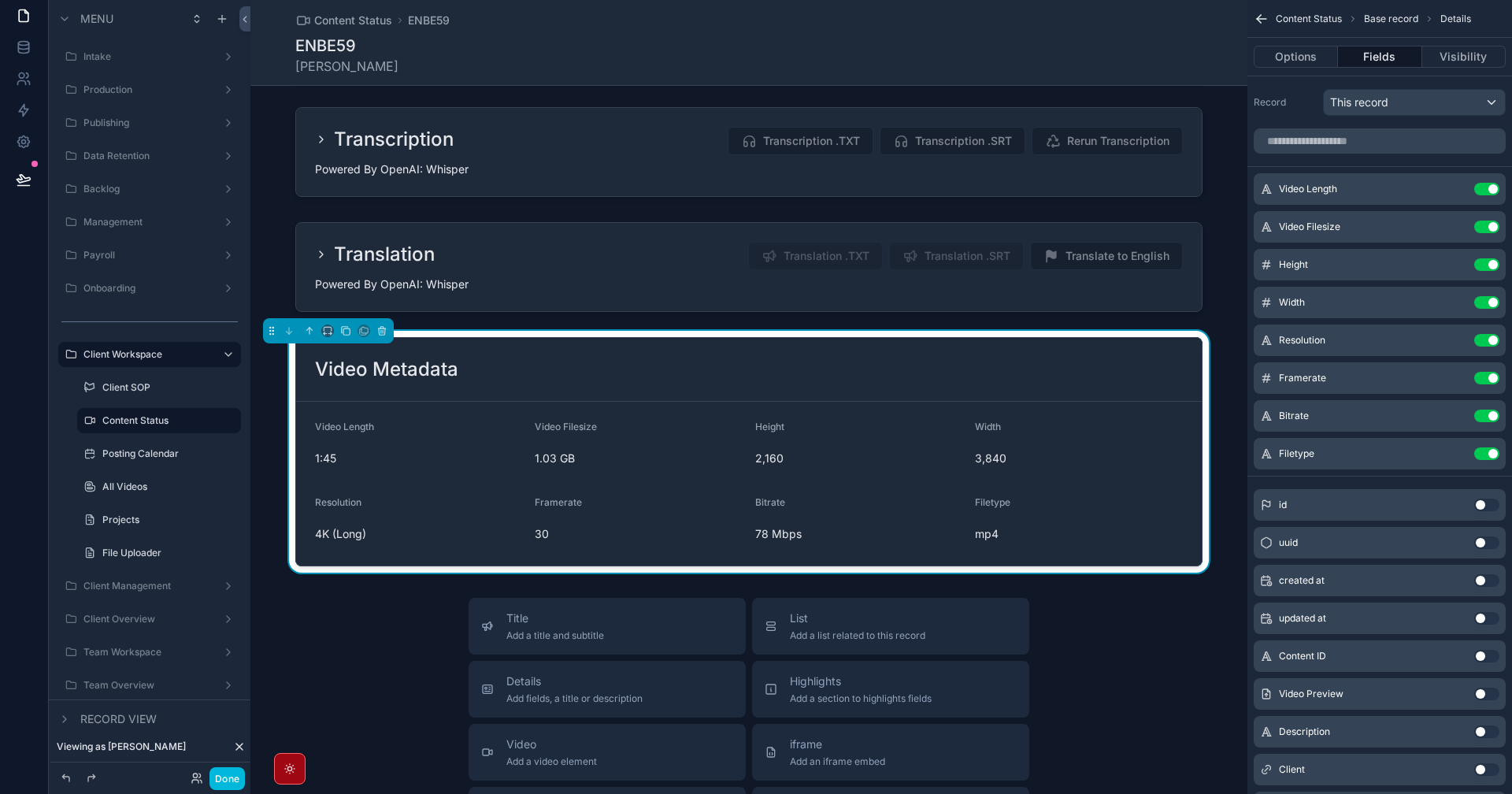
click at [142, 458] on label "Posting Calendar" at bounding box center [167, 453] width 129 height 12
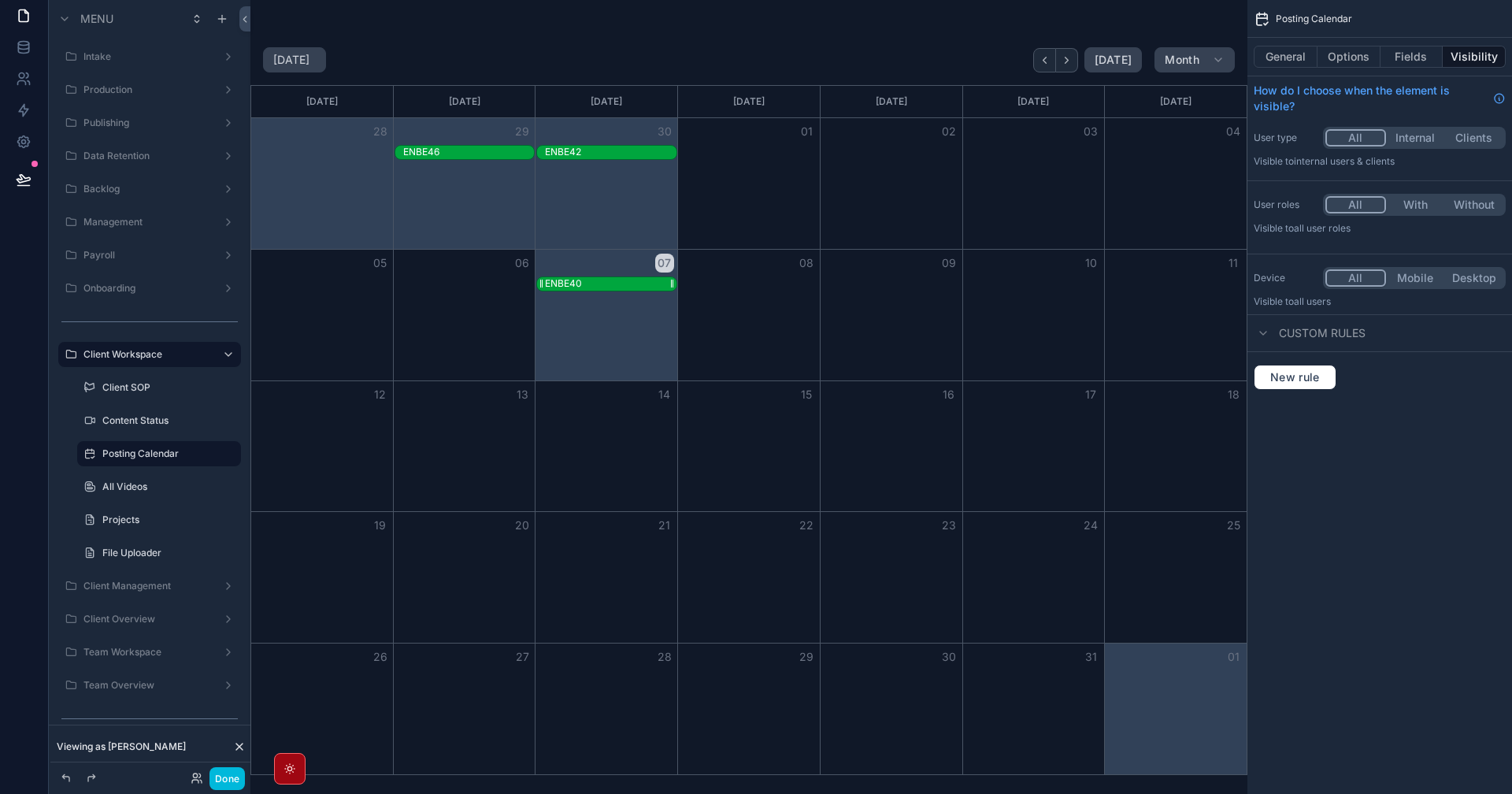
click at [608, 285] on div "ENBE40" at bounding box center [611, 284] width 132 height 13
click at [607, 283] on div "ENBE40" at bounding box center [611, 284] width 132 height 13
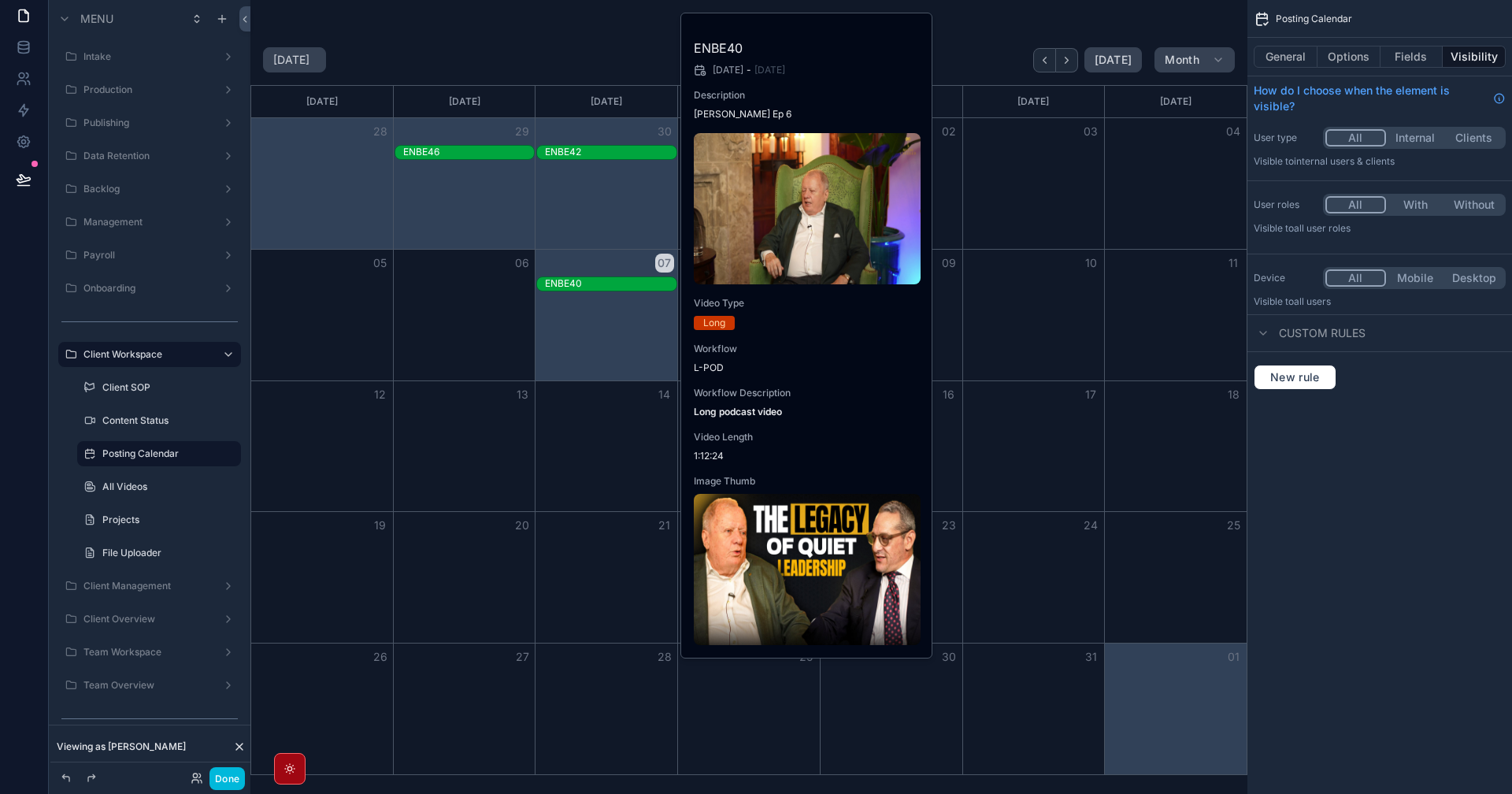
click at [838, 410] on span "Long podcast video" at bounding box center [807, 412] width 227 height 12
click at [134, 487] on label "All Videos" at bounding box center [167, 486] width 129 height 12
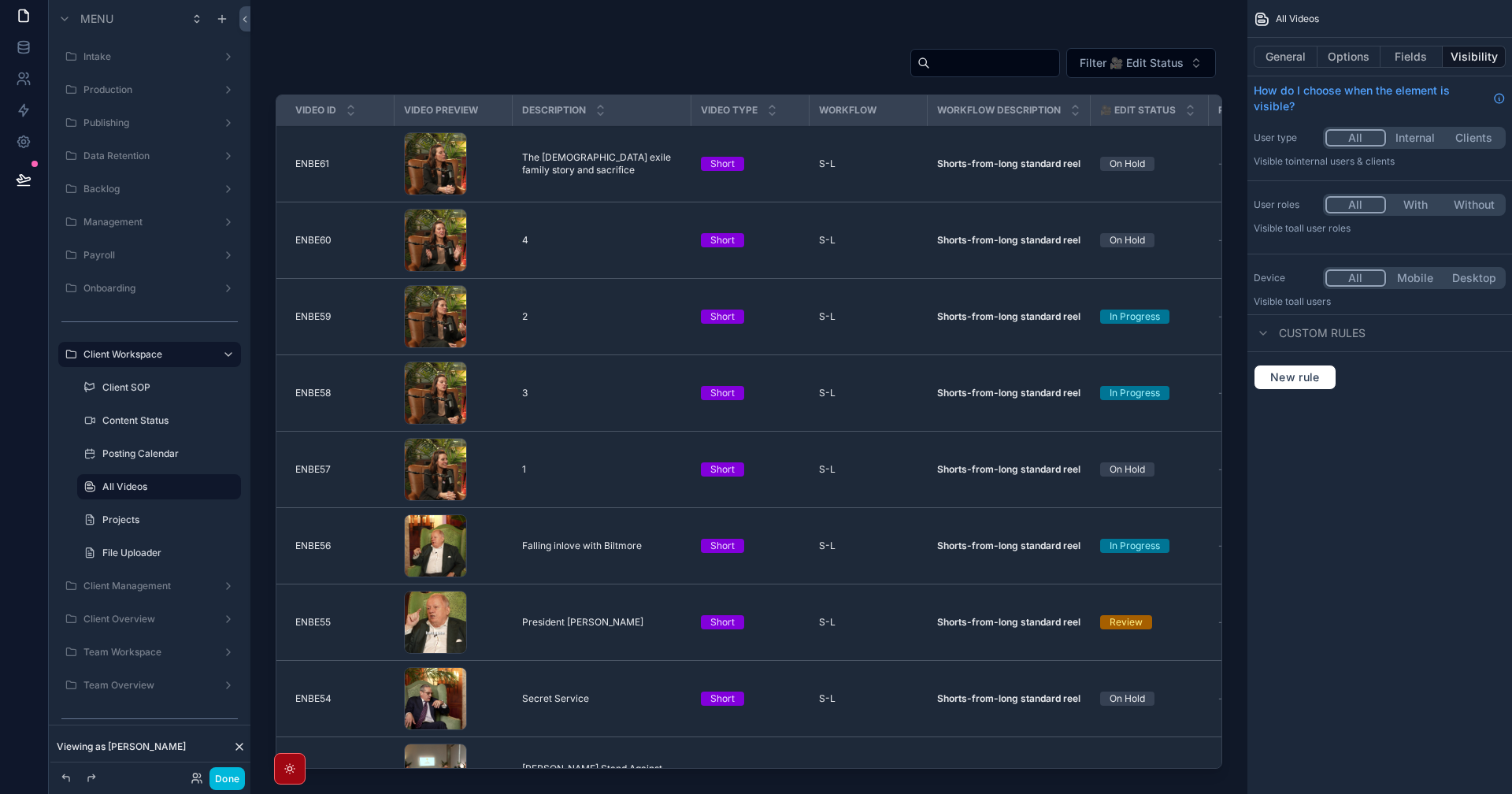
click at [369, 162] on div "scrollable content" at bounding box center [749, 387] width 997 height 775
click at [359, 175] on td "ENBE61 ENBE61" at bounding box center [335, 164] width 118 height 76
click at [372, 163] on div "ENBE61 ENBE61" at bounding box center [340, 164] width 89 height 12
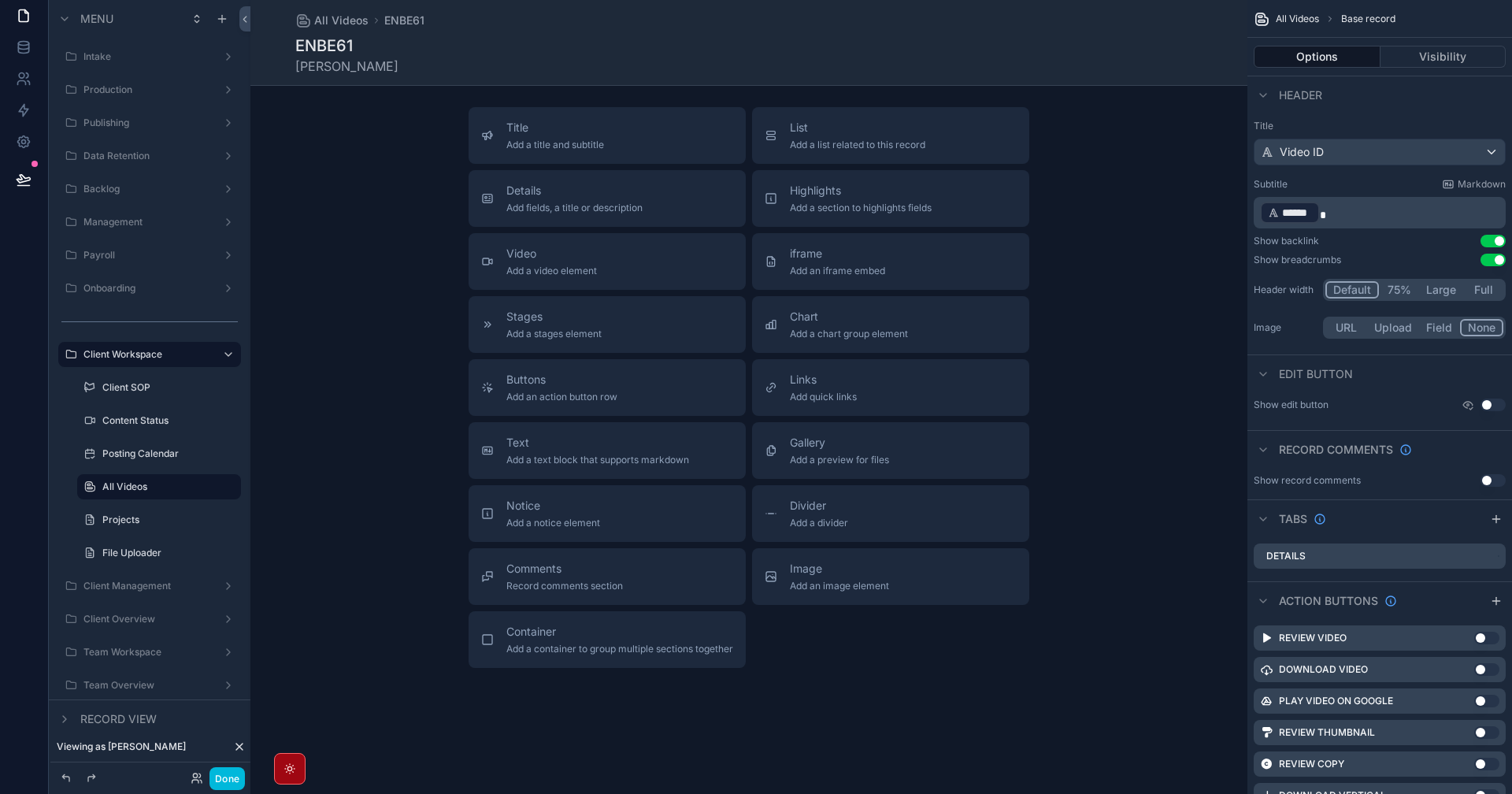
scroll to position [336, 0]
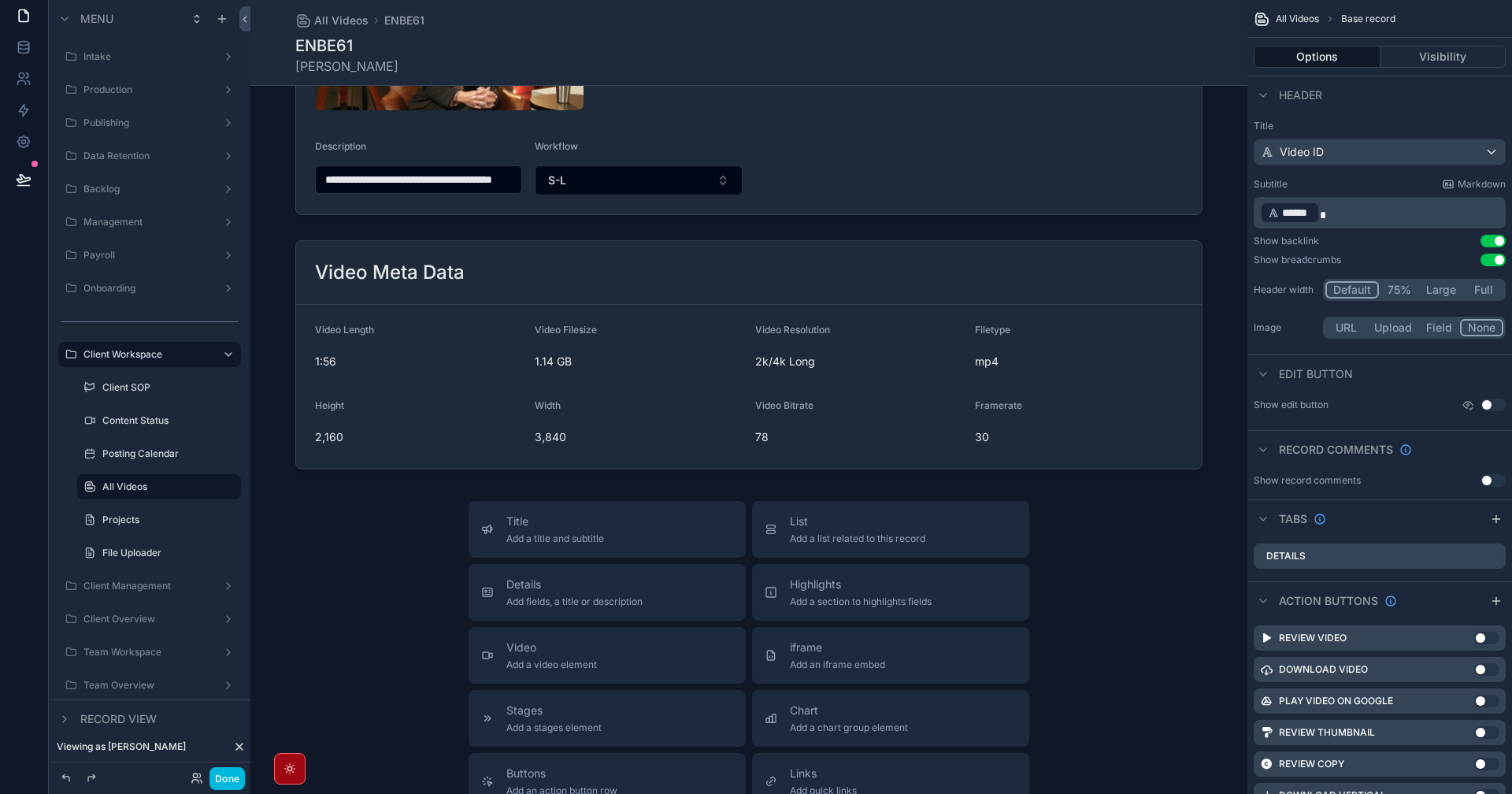
click at [1044, 342] on div "scrollable content" at bounding box center [749, 355] width 997 height 242
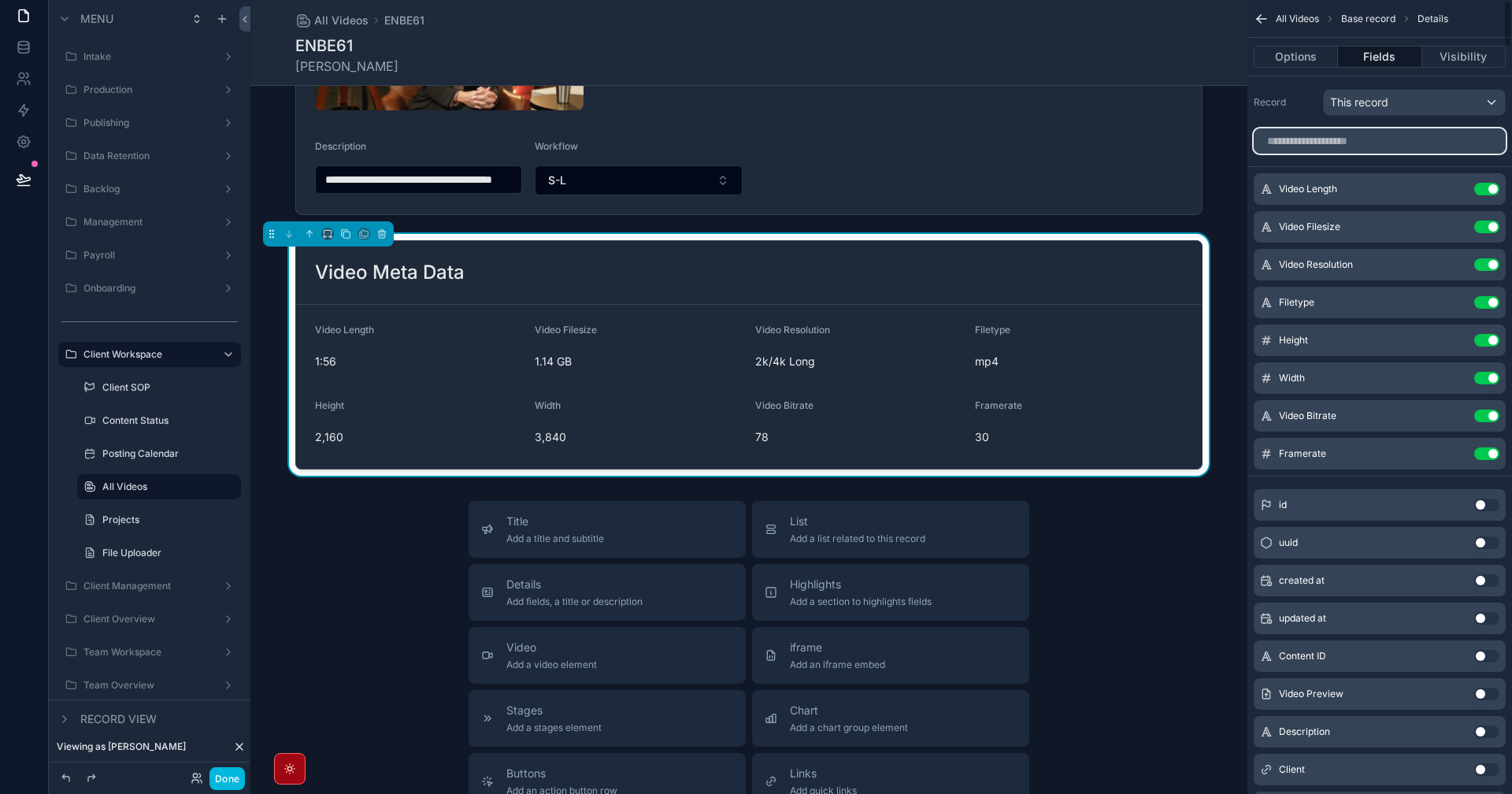
click at [1413, 140] on input "scrollable content" at bounding box center [1379, 141] width 252 height 25
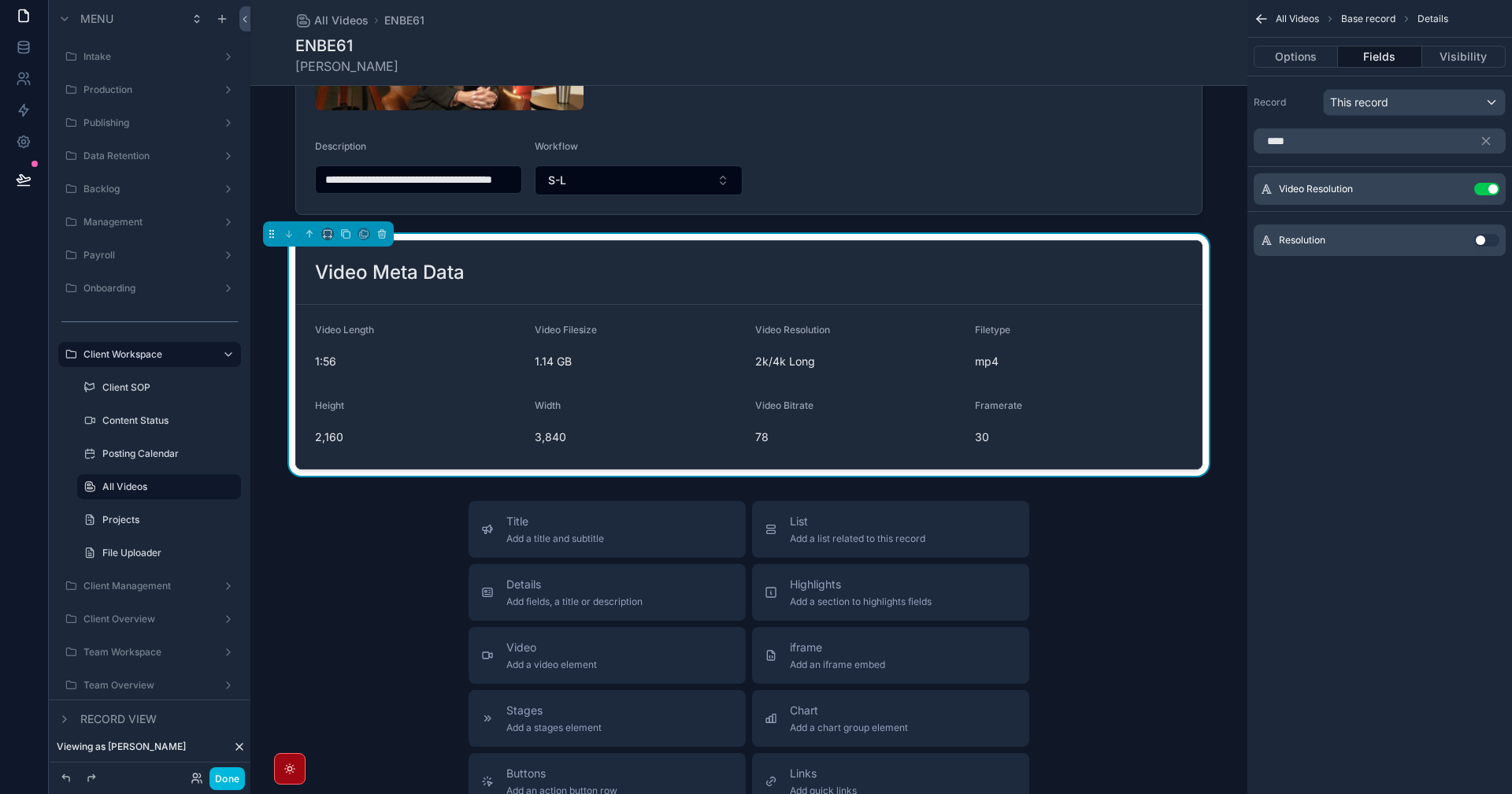
click at [1480, 242] on button "Use setting" at bounding box center [1487, 240] width 25 height 12
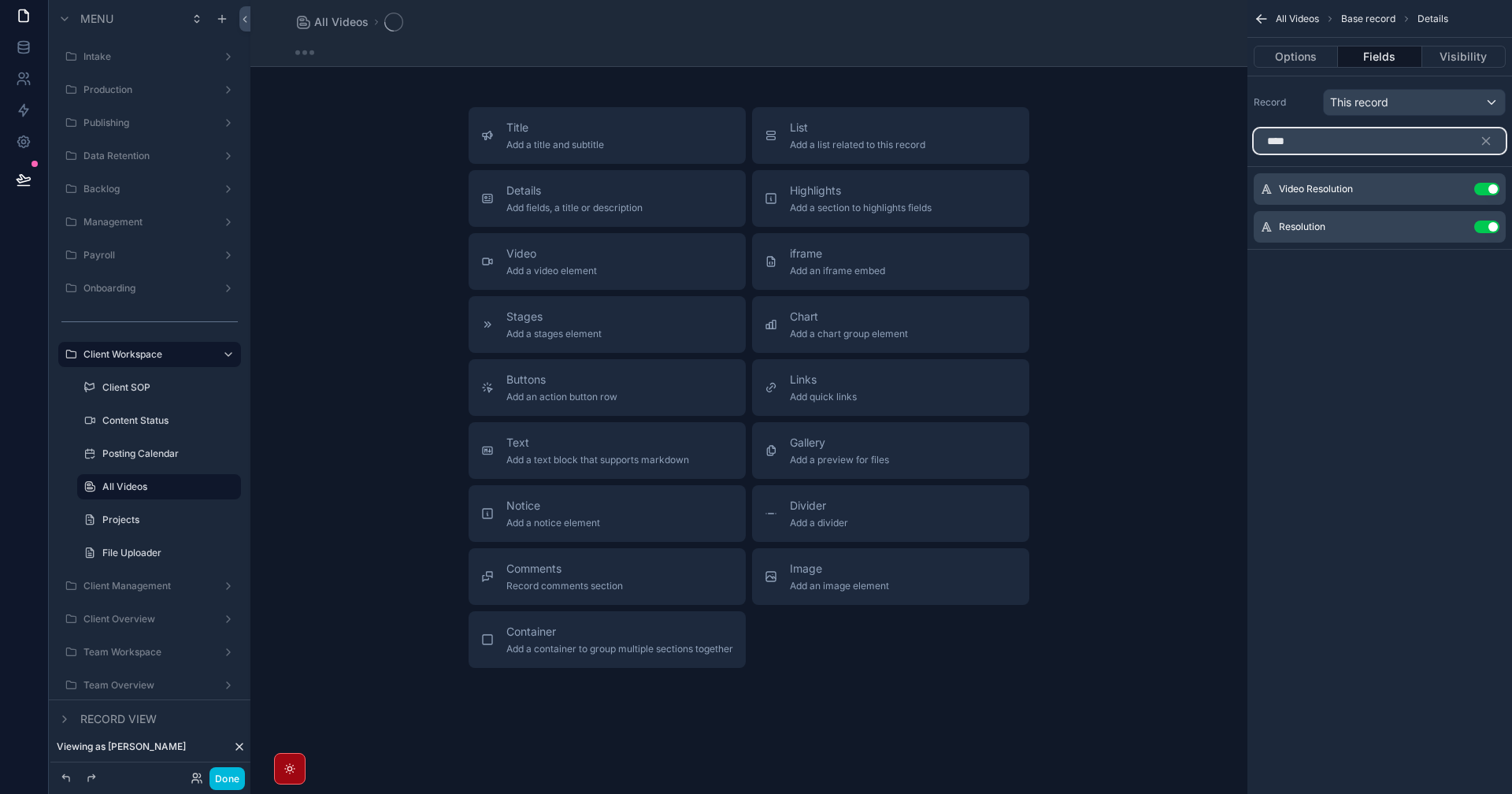
click at [1309, 135] on input "****" at bounding box center [1379, 141] width 252 height 25
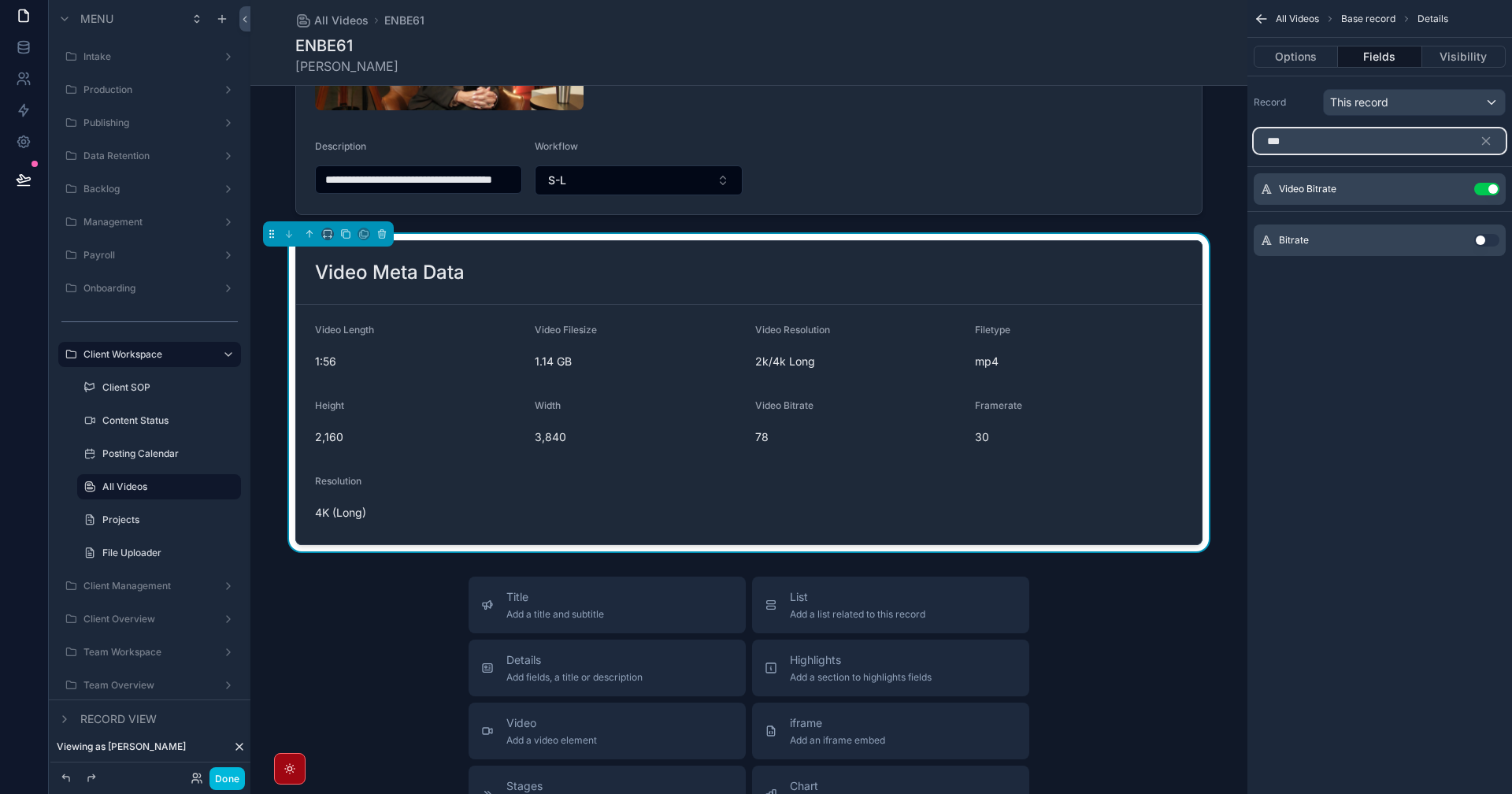
type input "***"
click at [1488, 234] on button "Use setting" at bounding box center [1487, 240] width 25 height 12
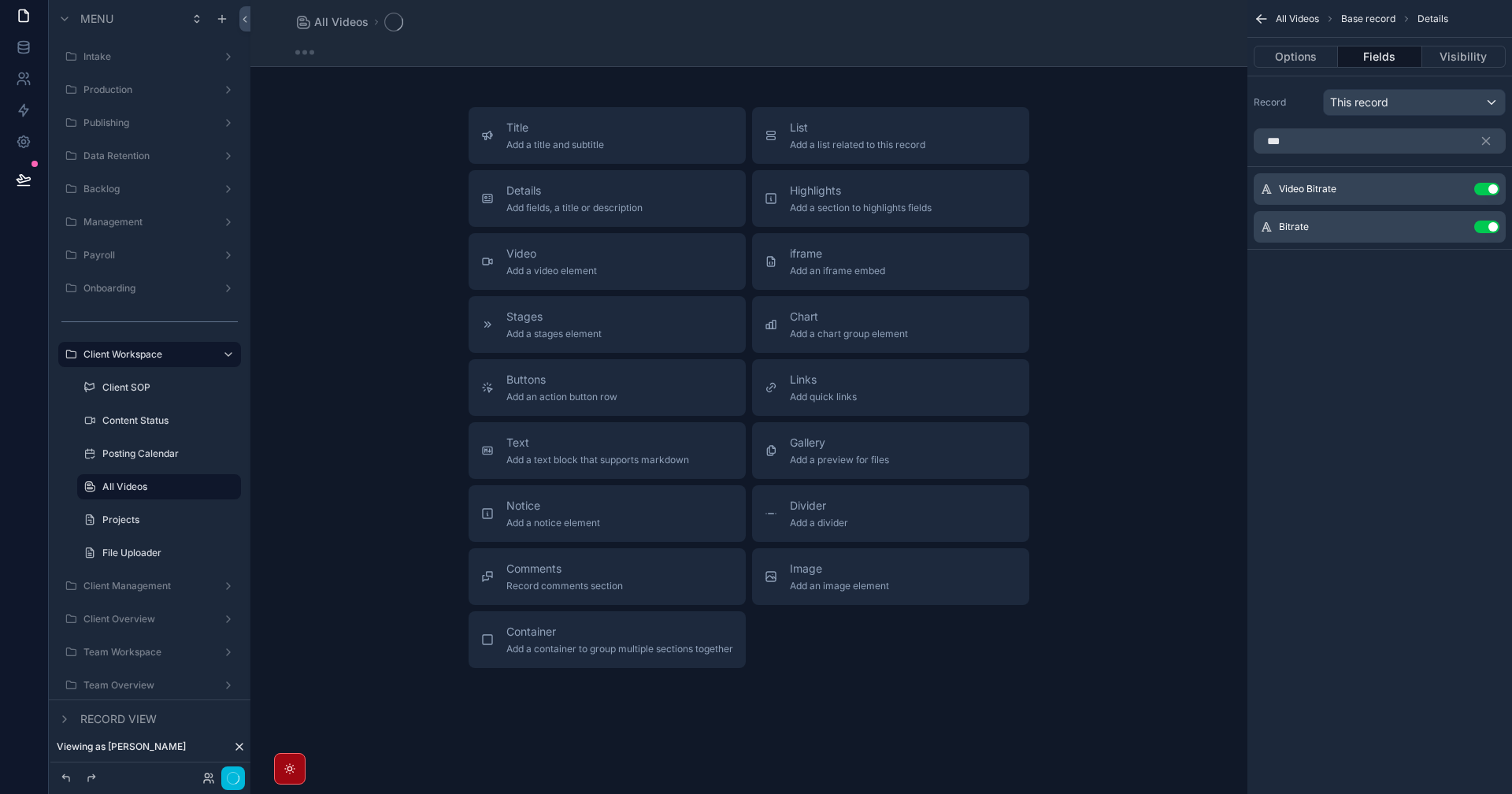
scroll to position [253, 0]
click at [1485, 141] on icon "scrollable content" at bounding box center [1486, 141] width 7 height 7
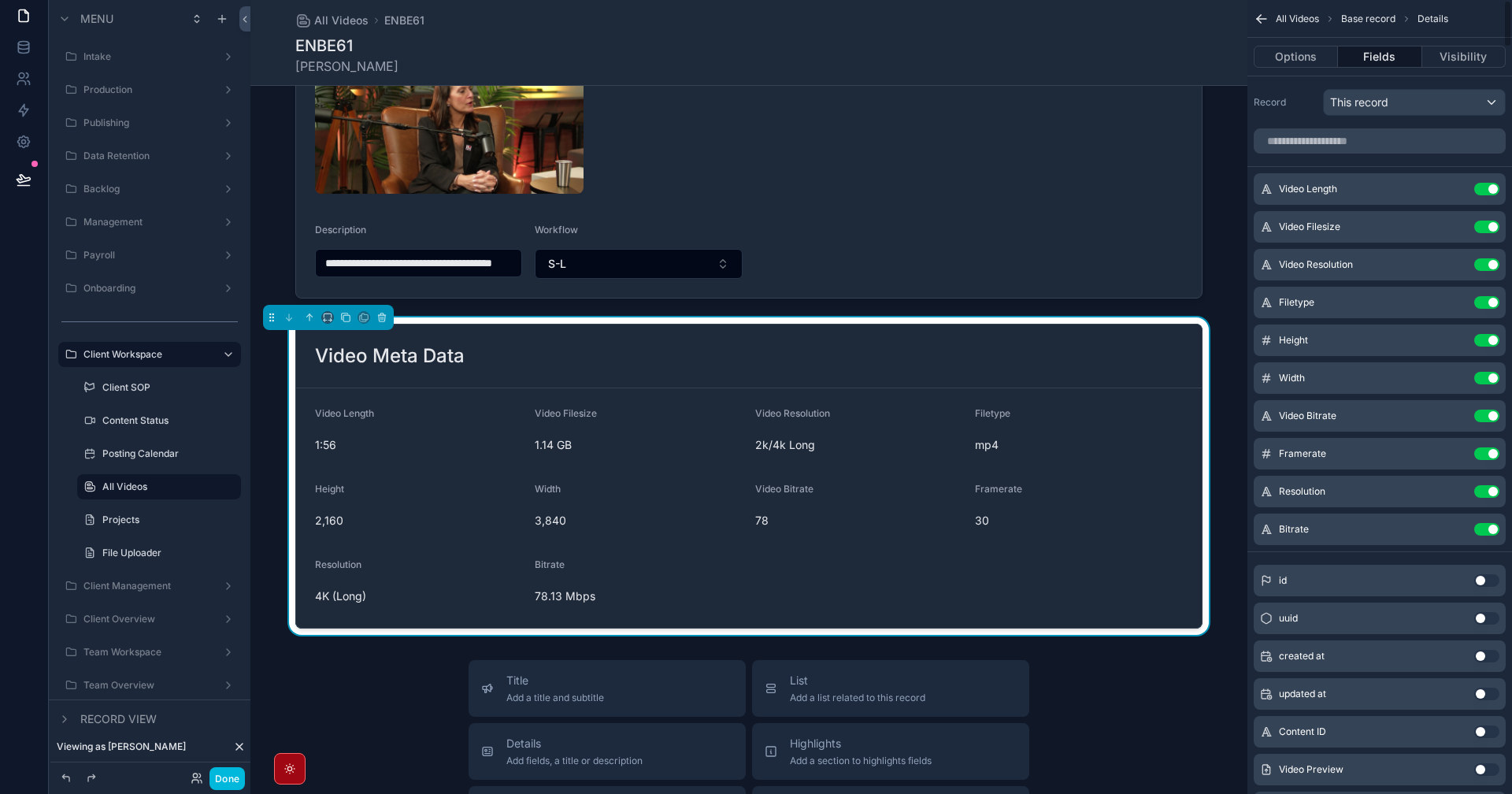
scroll to position [336, 0]
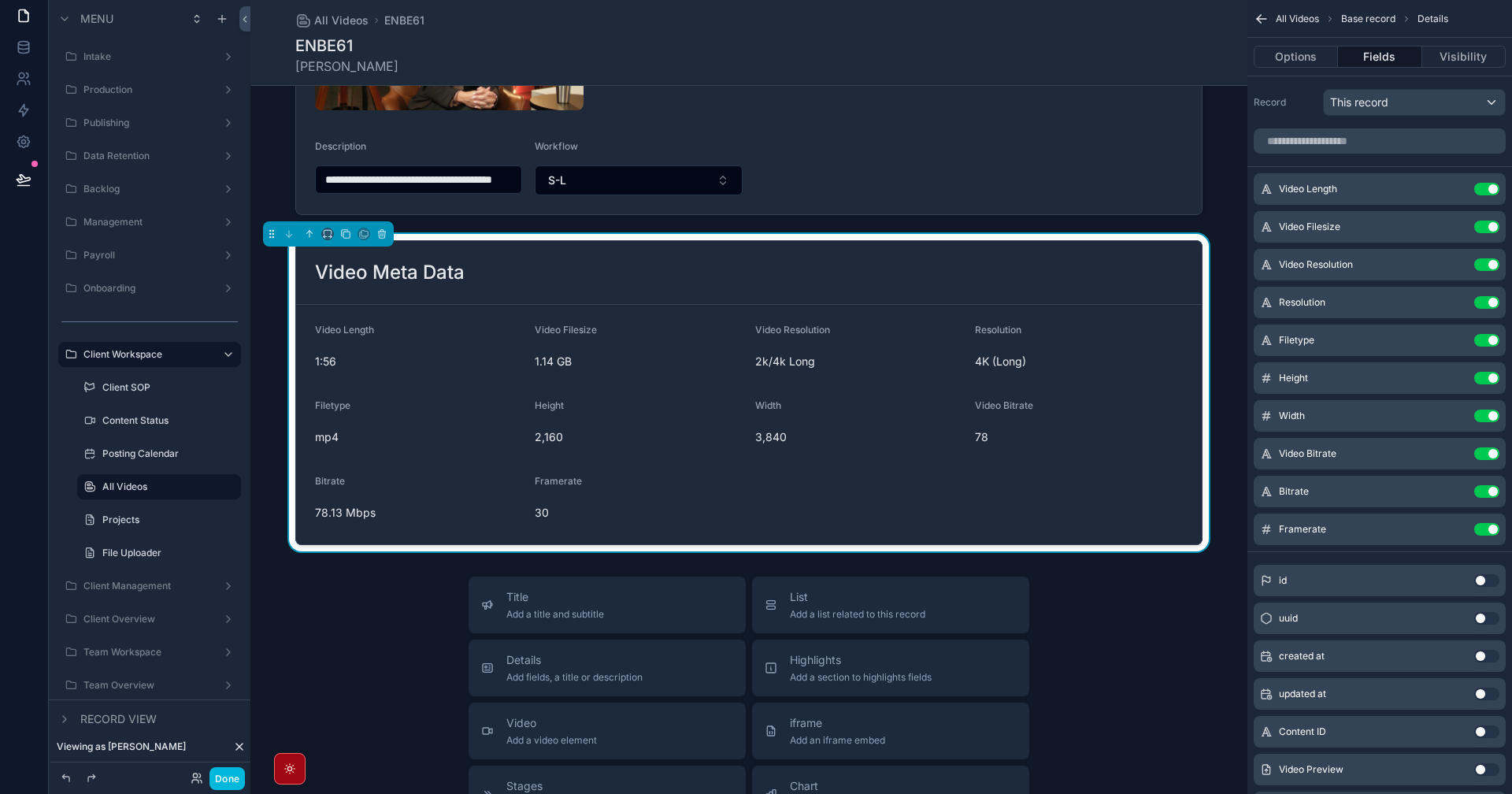
click at [1488, 264] on button "Use setting" at bounding box center [1487, 264] width 25 height 12
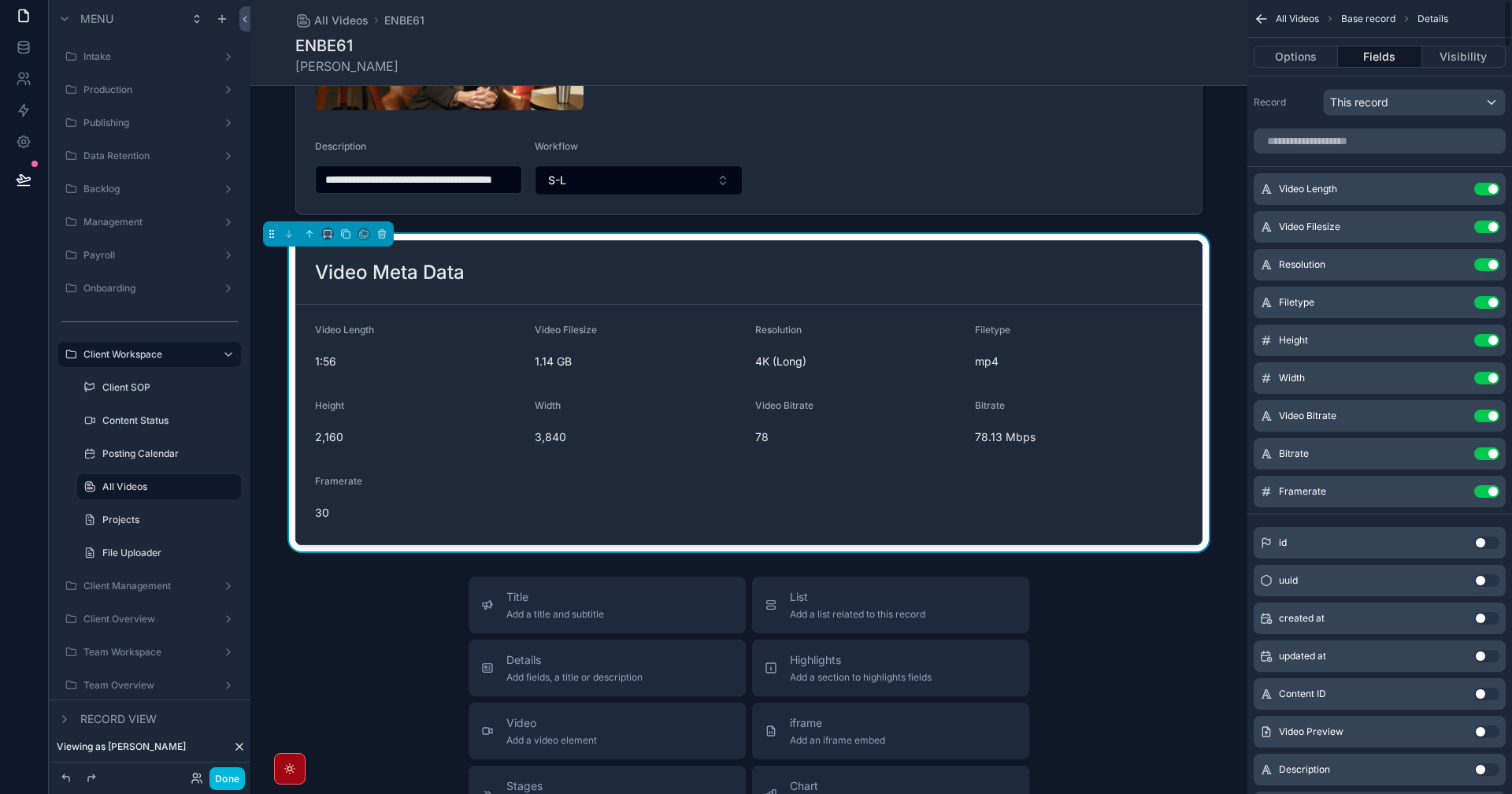
click at [1485, 417] on button "Use setting" at bounding box center [1487, 415] width 25 height 12
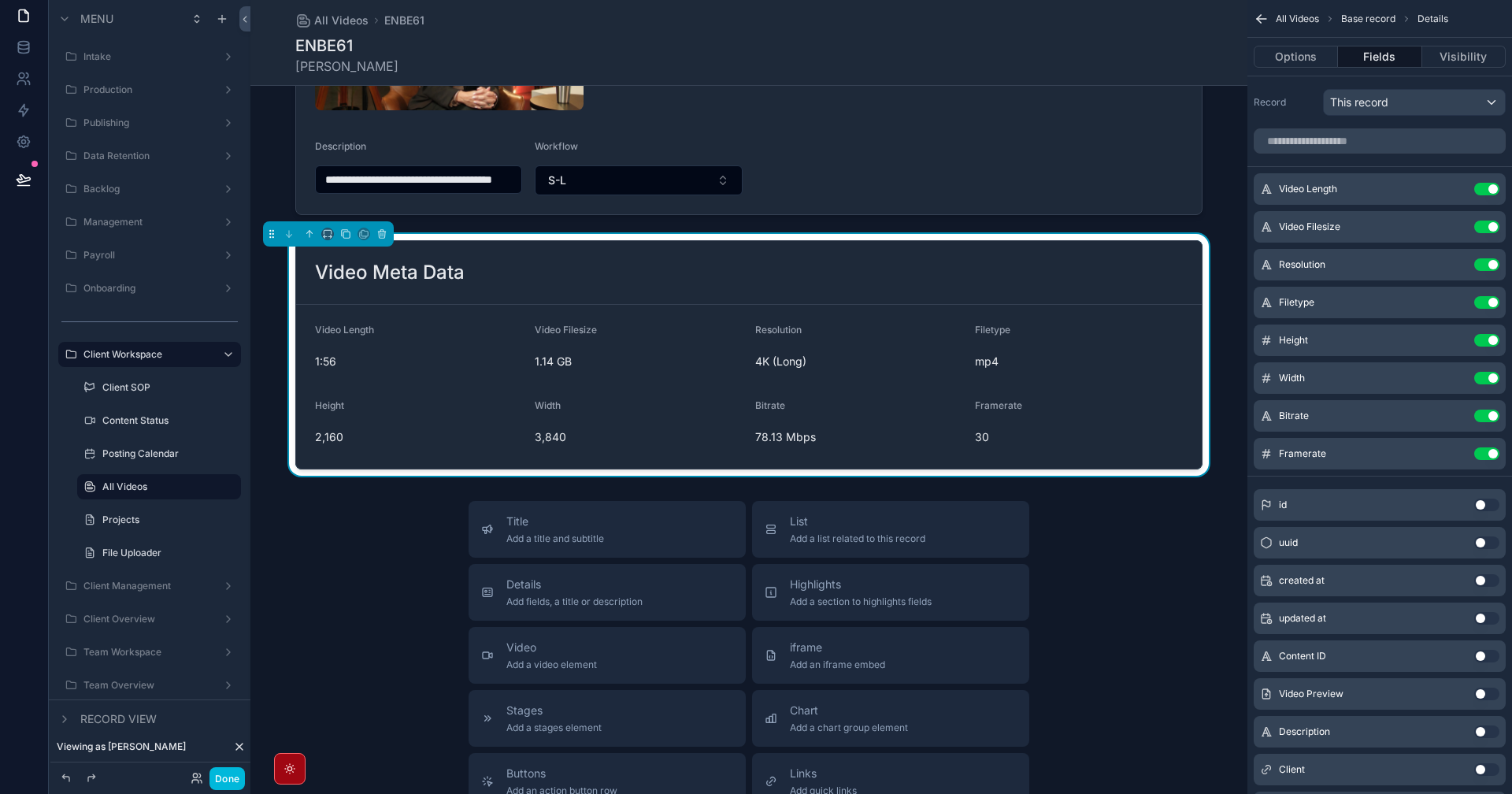
click at [139, 519] on label "Projects" at bounding box center [167, 519] width 129 height 12
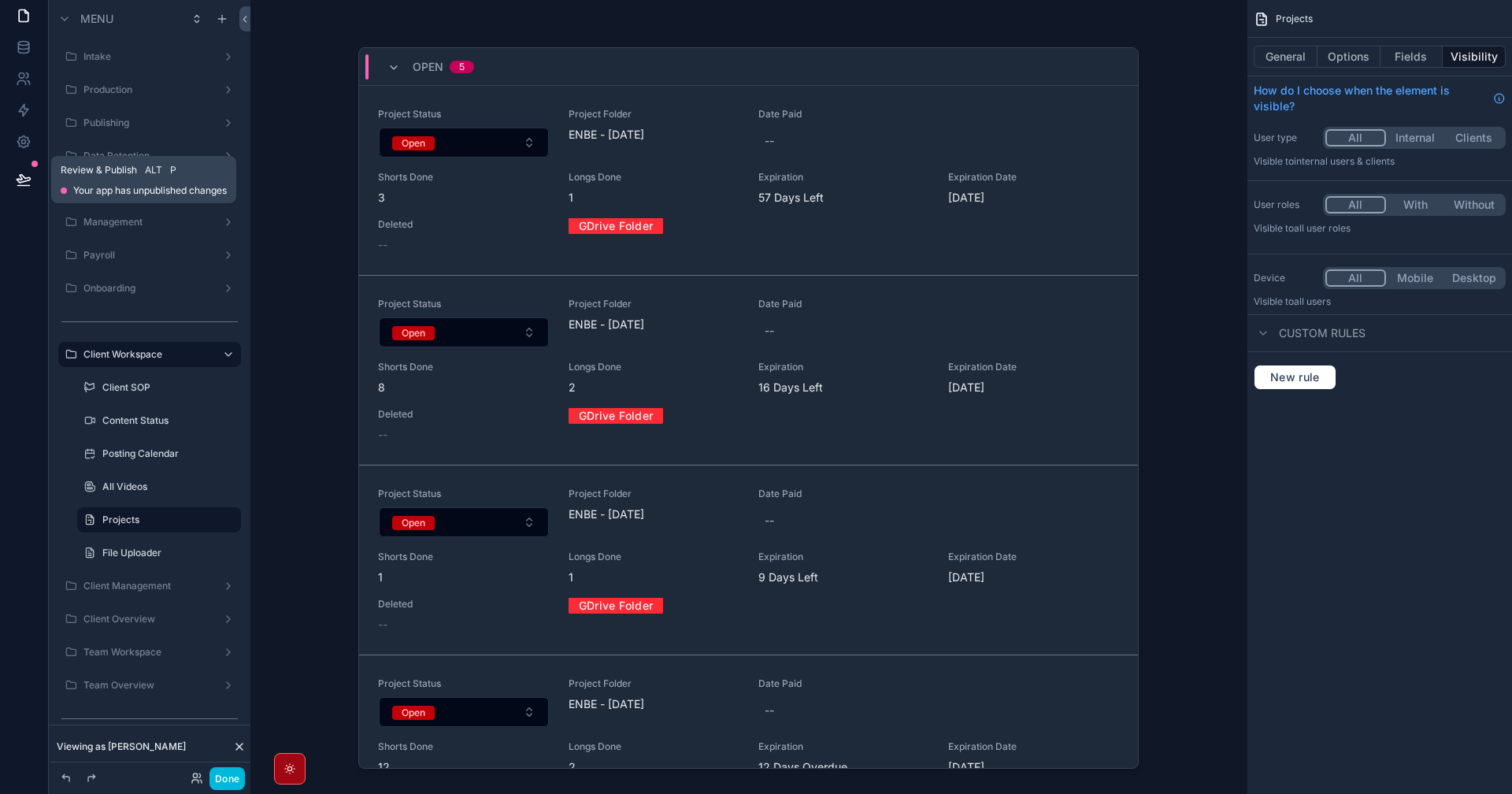
click at [19, 172] on icon at bounding box center [23, 179] width 15 height 15
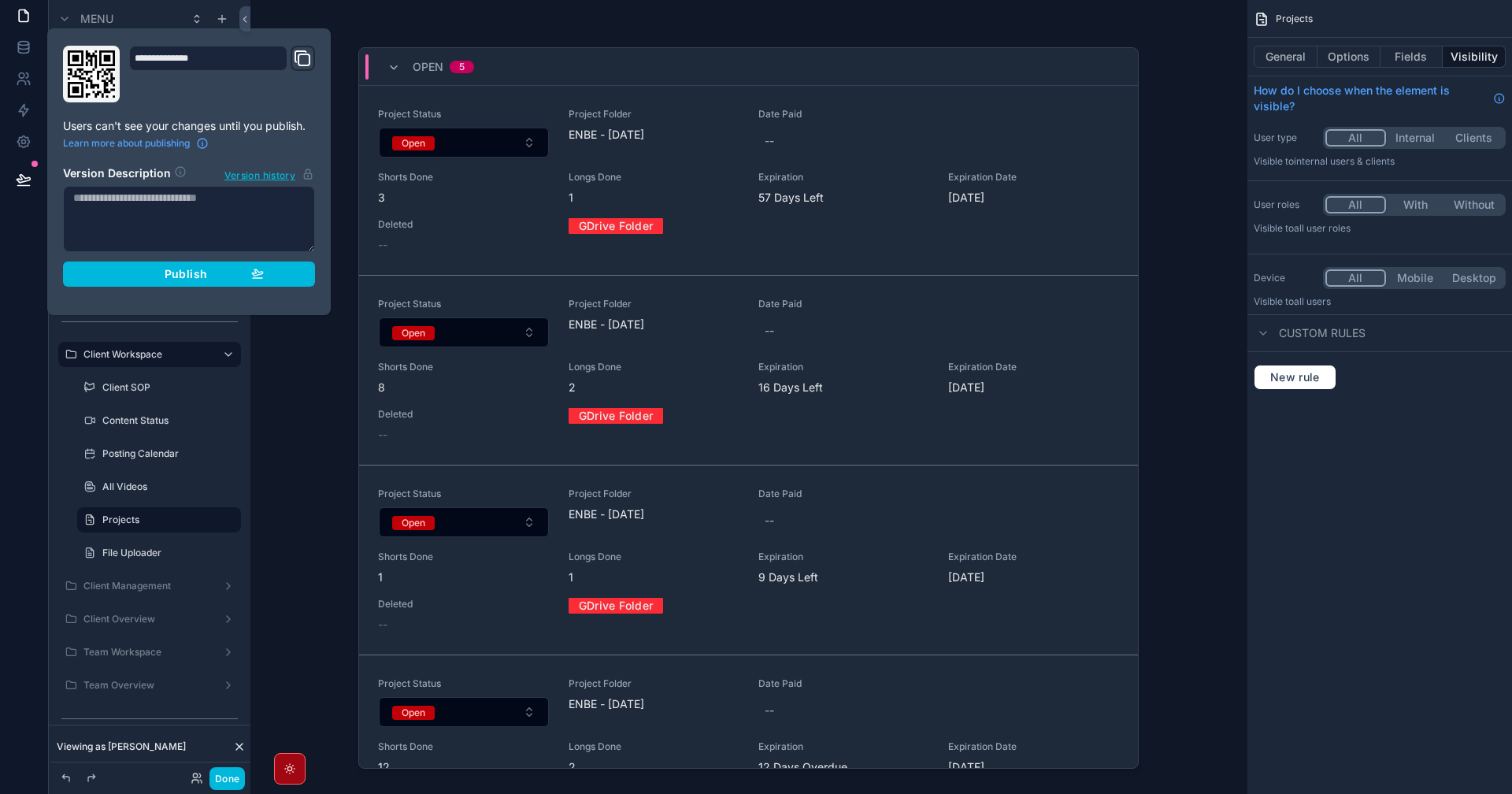
click at [234, 280] on div "Publish" at bounding box center [189, 273] width 150 height 14
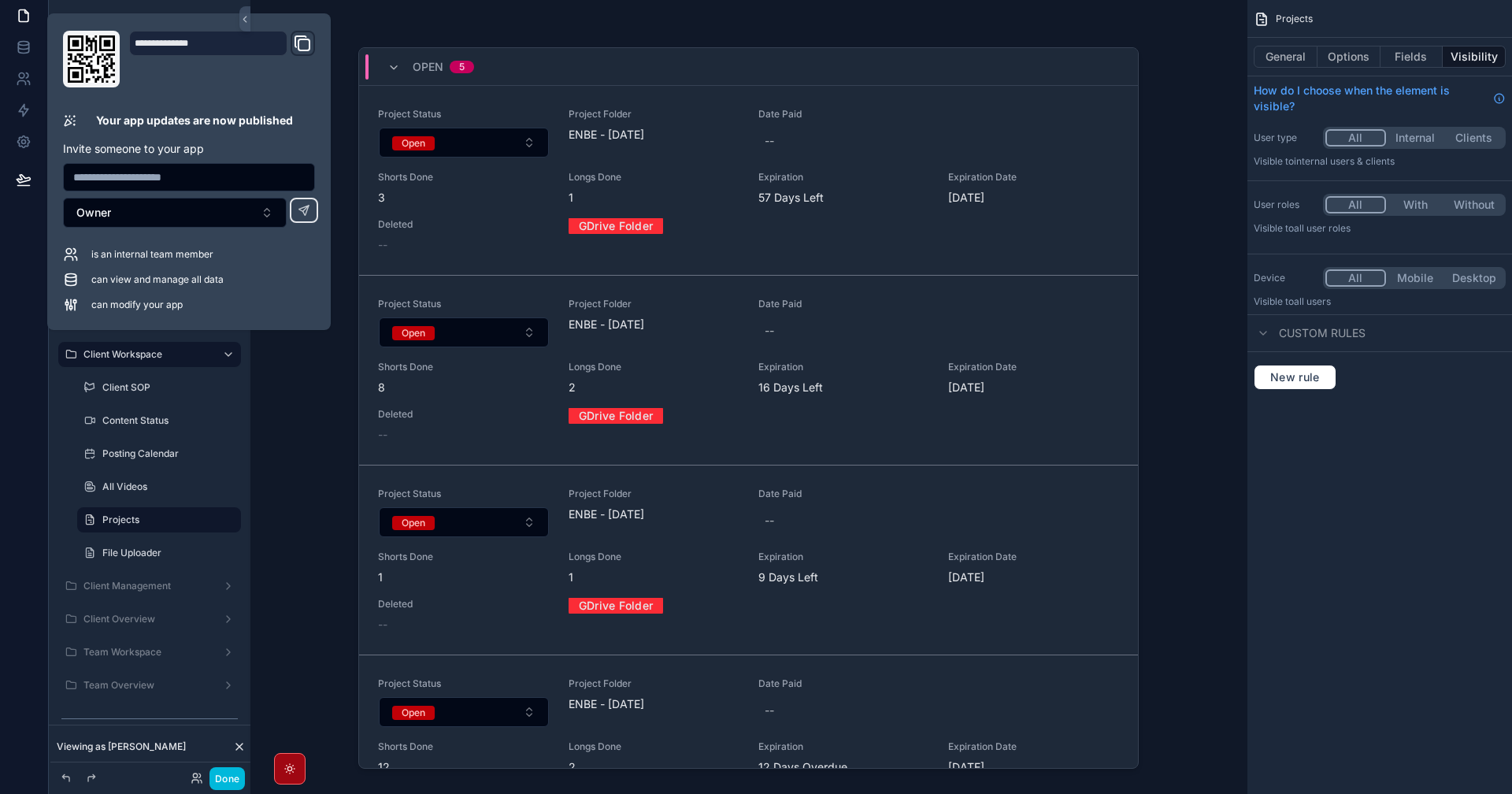
click at [303, 490] on div "Open 5 Project Status Open Project Folder ENBE - 09/04/2025 Date Paid -- Shorts…" at bounding box center [749, 397] width 997 height 794
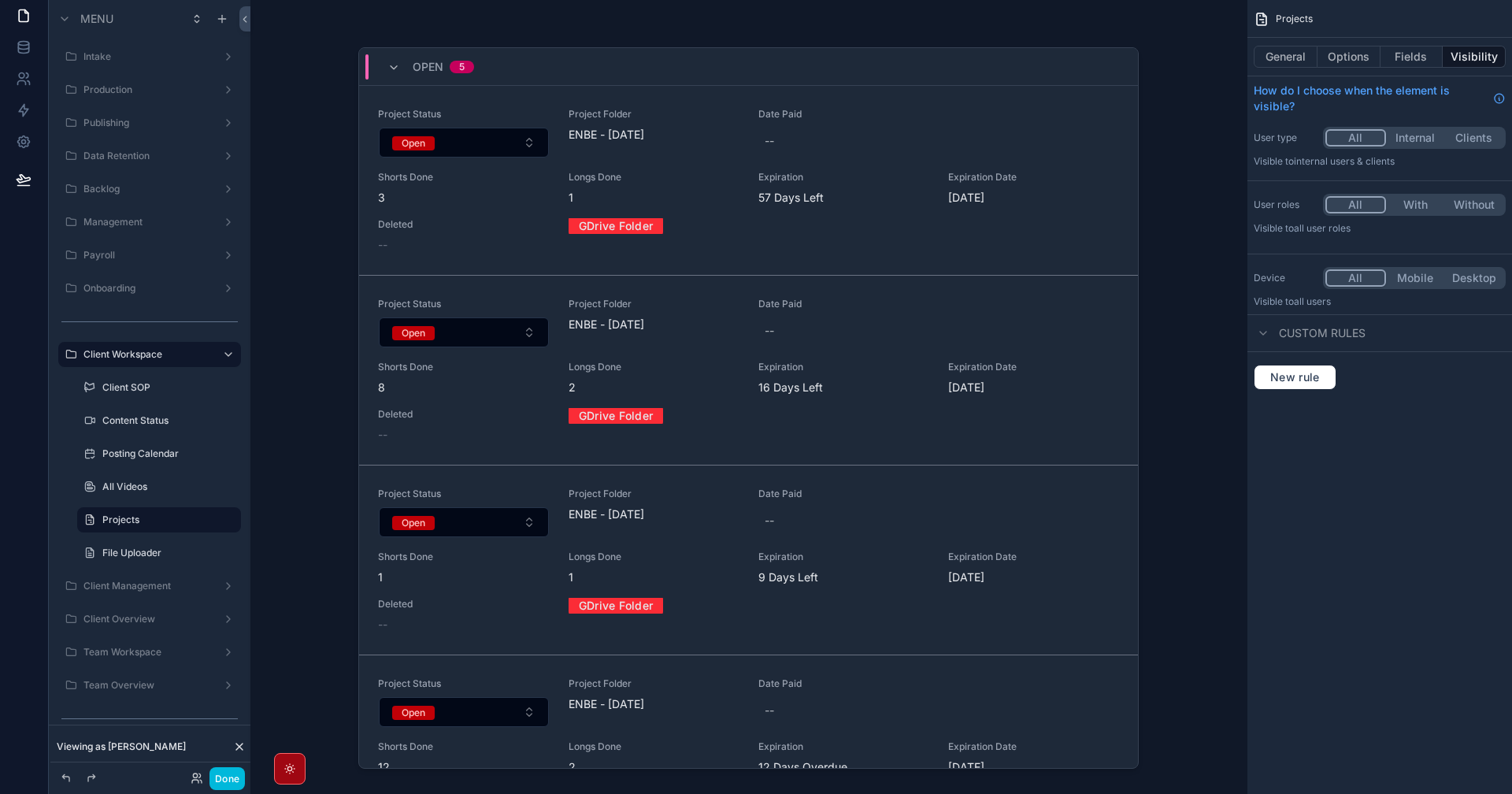
click at [155, 554] on label "File Uploader" at bounding box center [167, 552] width 129 height 12
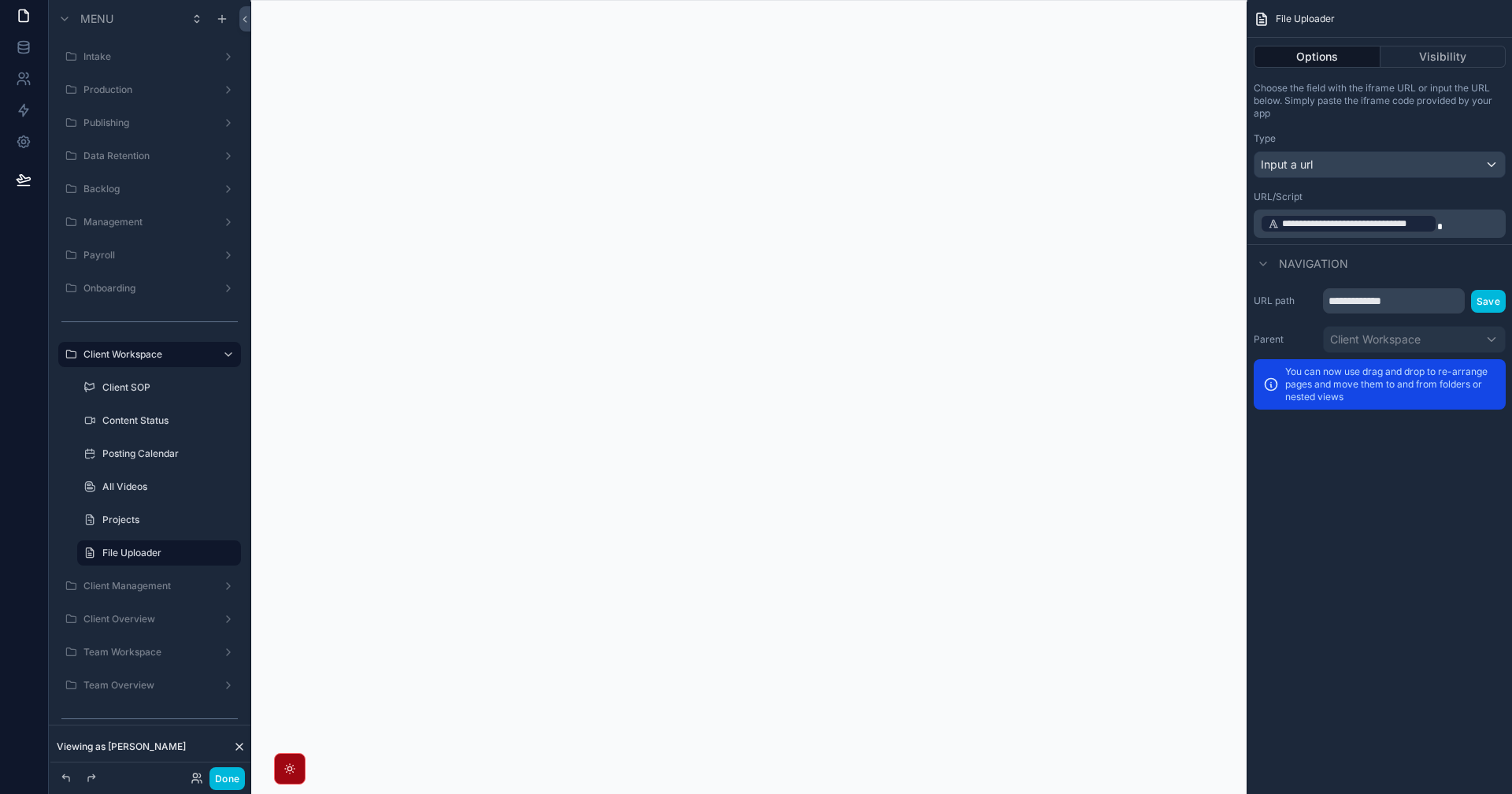
click at [134, 491] on label "All Videos" at bounding box center [167, 486] width 129 height 12
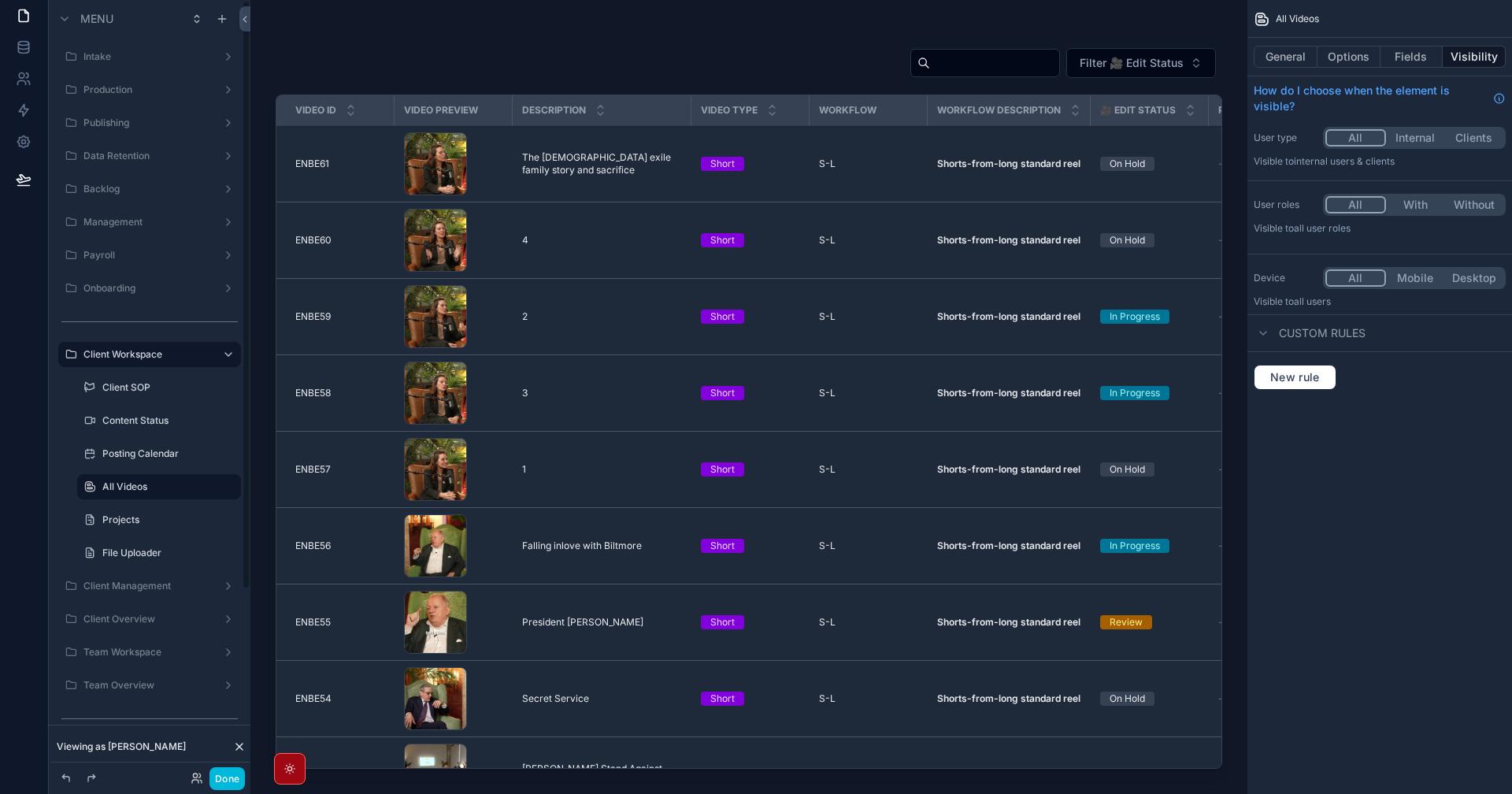
click at [152, 449] on label "Posting Calendar" at bounding box center [167, 453] width 129 height 12
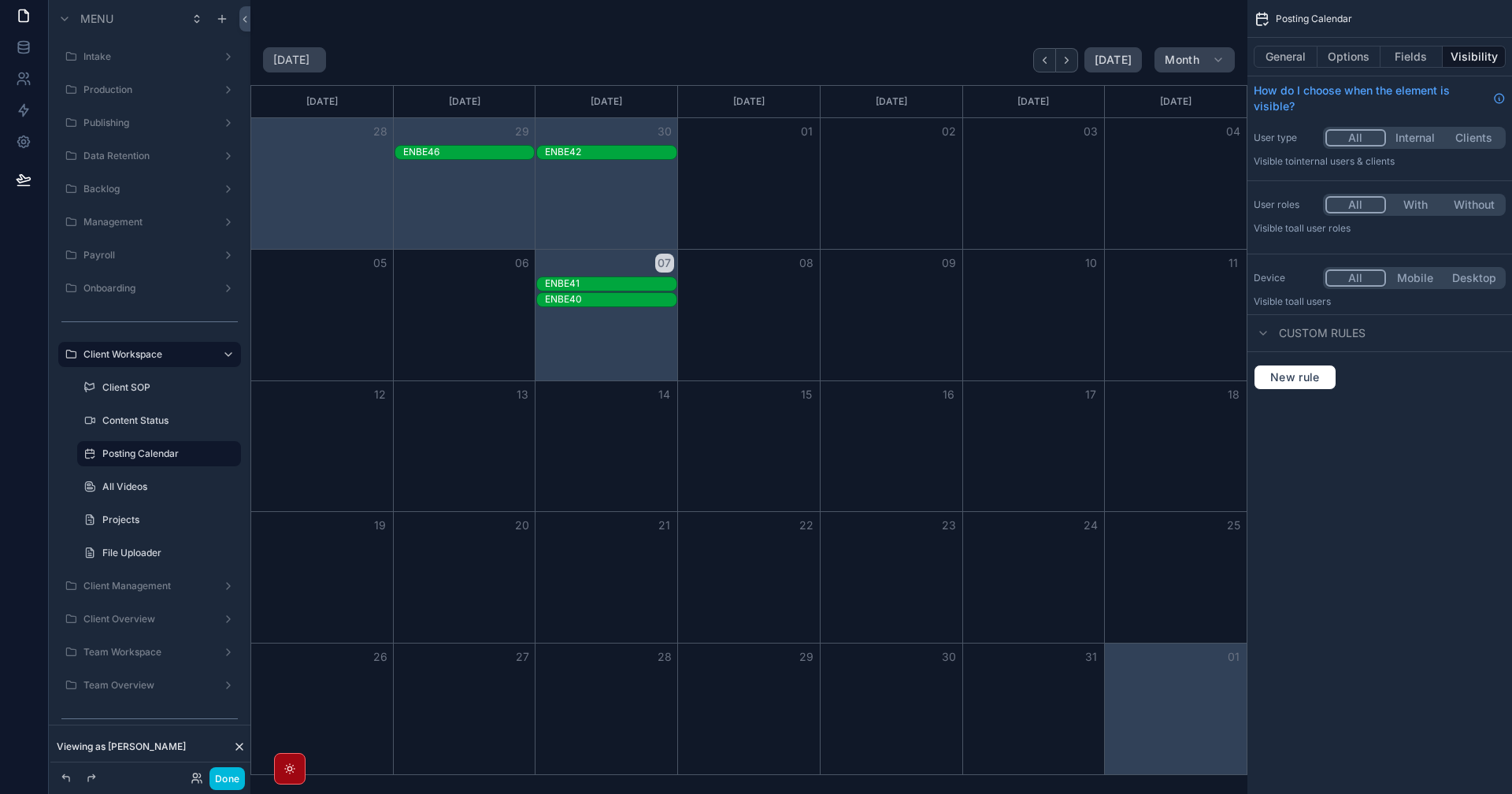
click at [149, 416] on label "Content Status" at bounding box center [167, 420] width 129 height 12
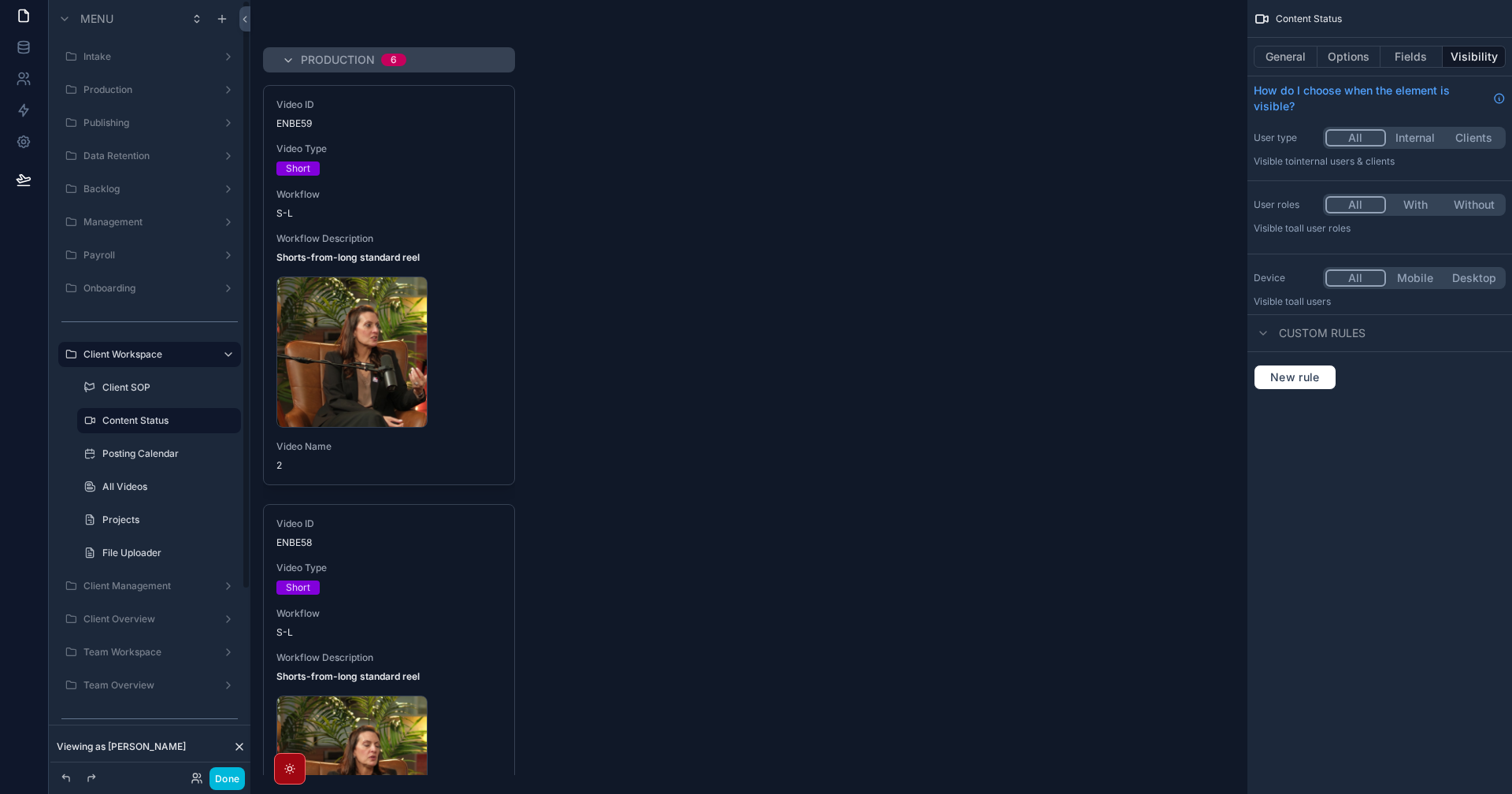
click at [155, 385] on label "Client SOP" at bounding box center [167, 387] width 129 height 12
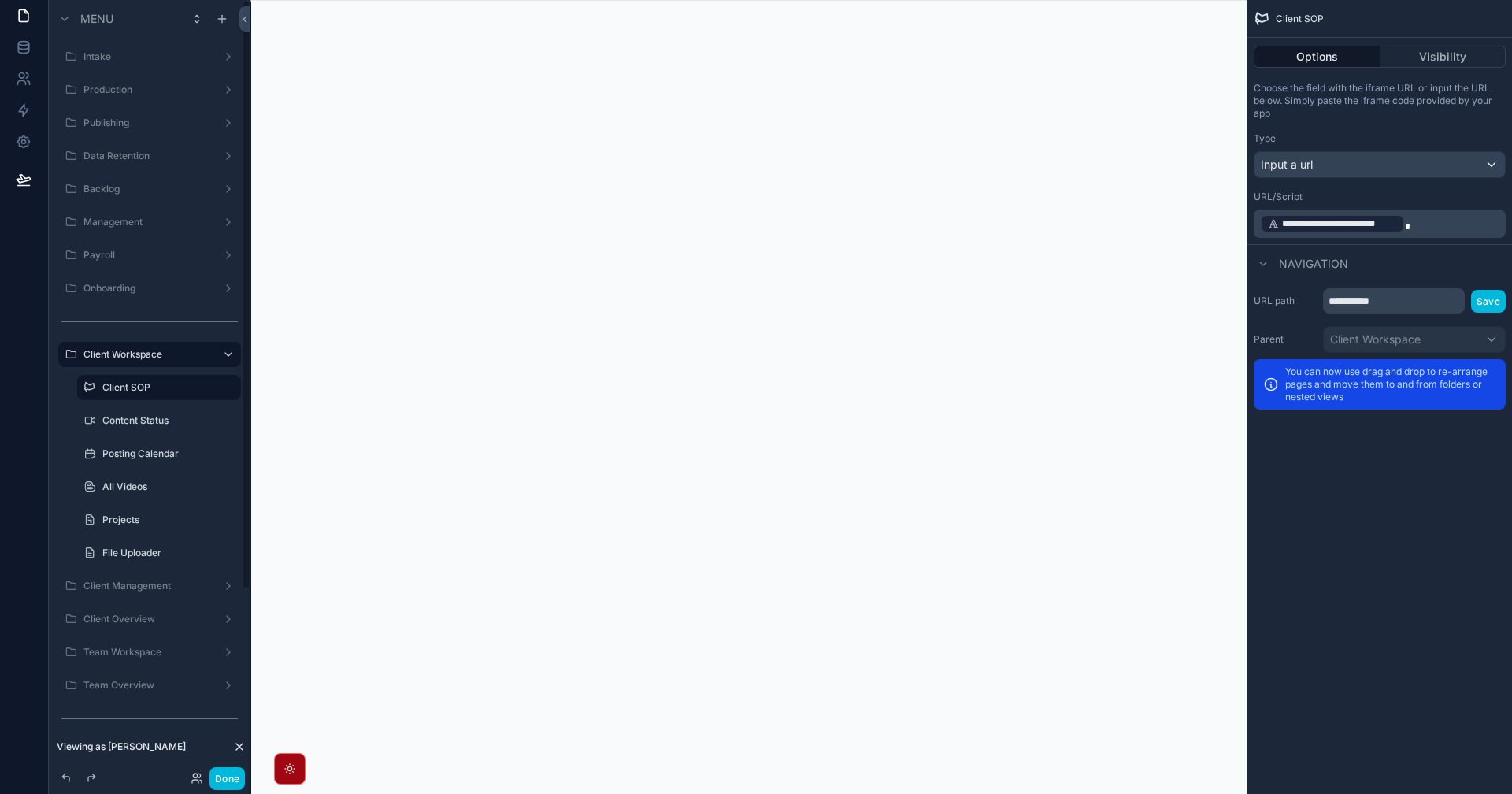
click at [159, 419] on label "Content Status" at bounding box center [167, 420] width 129 height 12
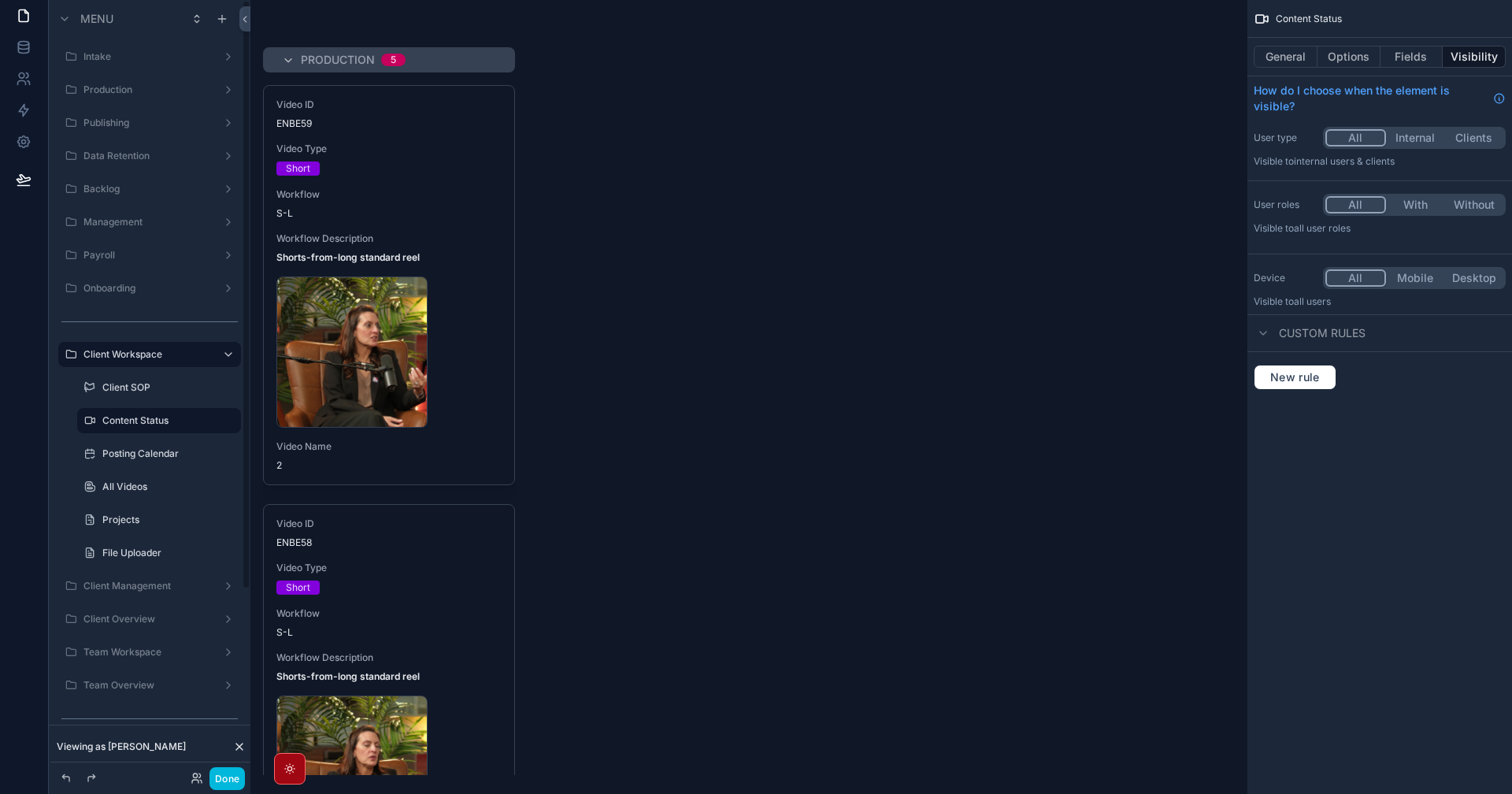
click at [161, 456] on label "Posting Calendar" at bounding box center [167, 453] width 129 height 12
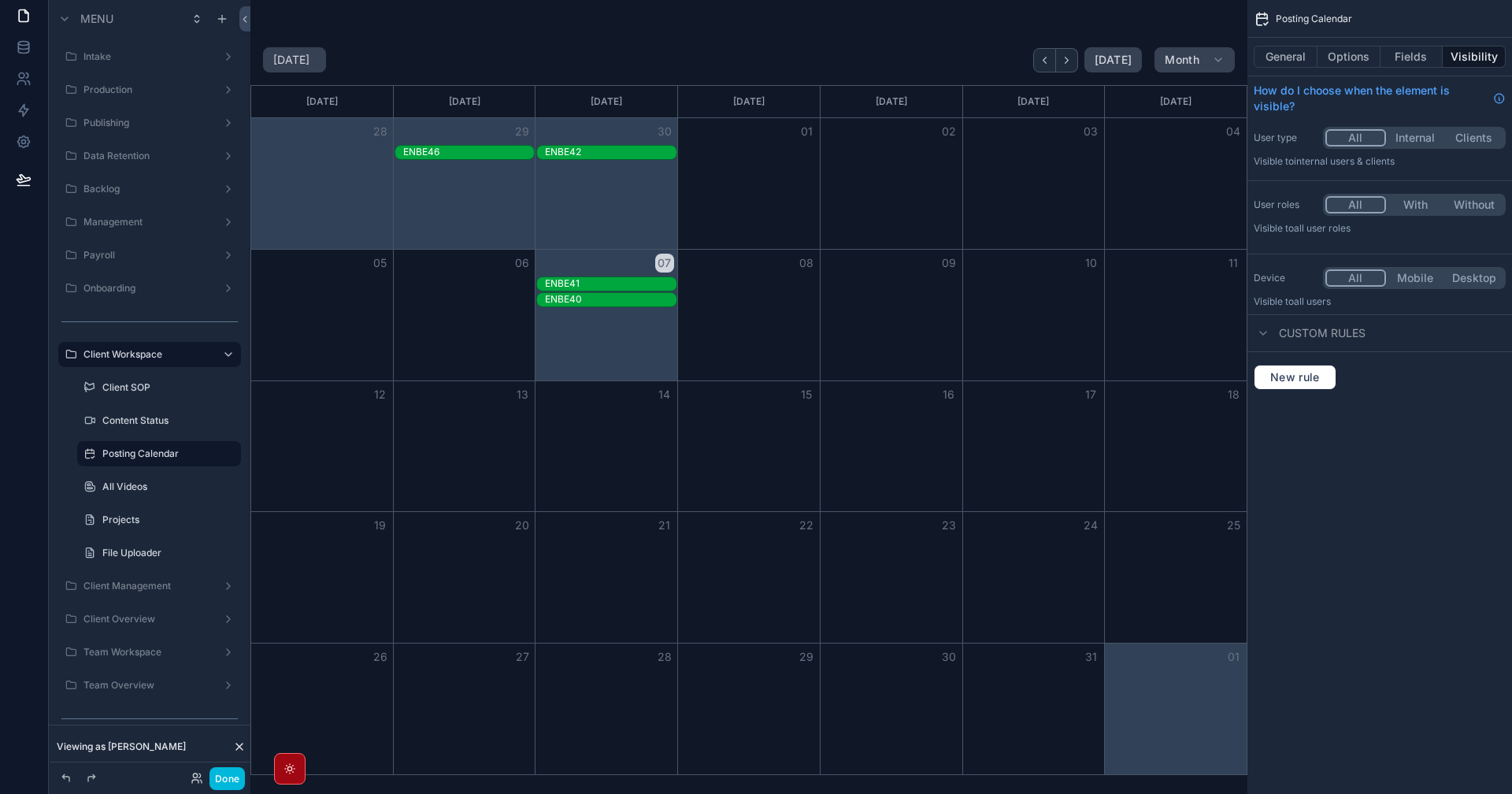
click at [150, 482] on label "All Videos" at bounding box center [167, 486] width 129 height 12
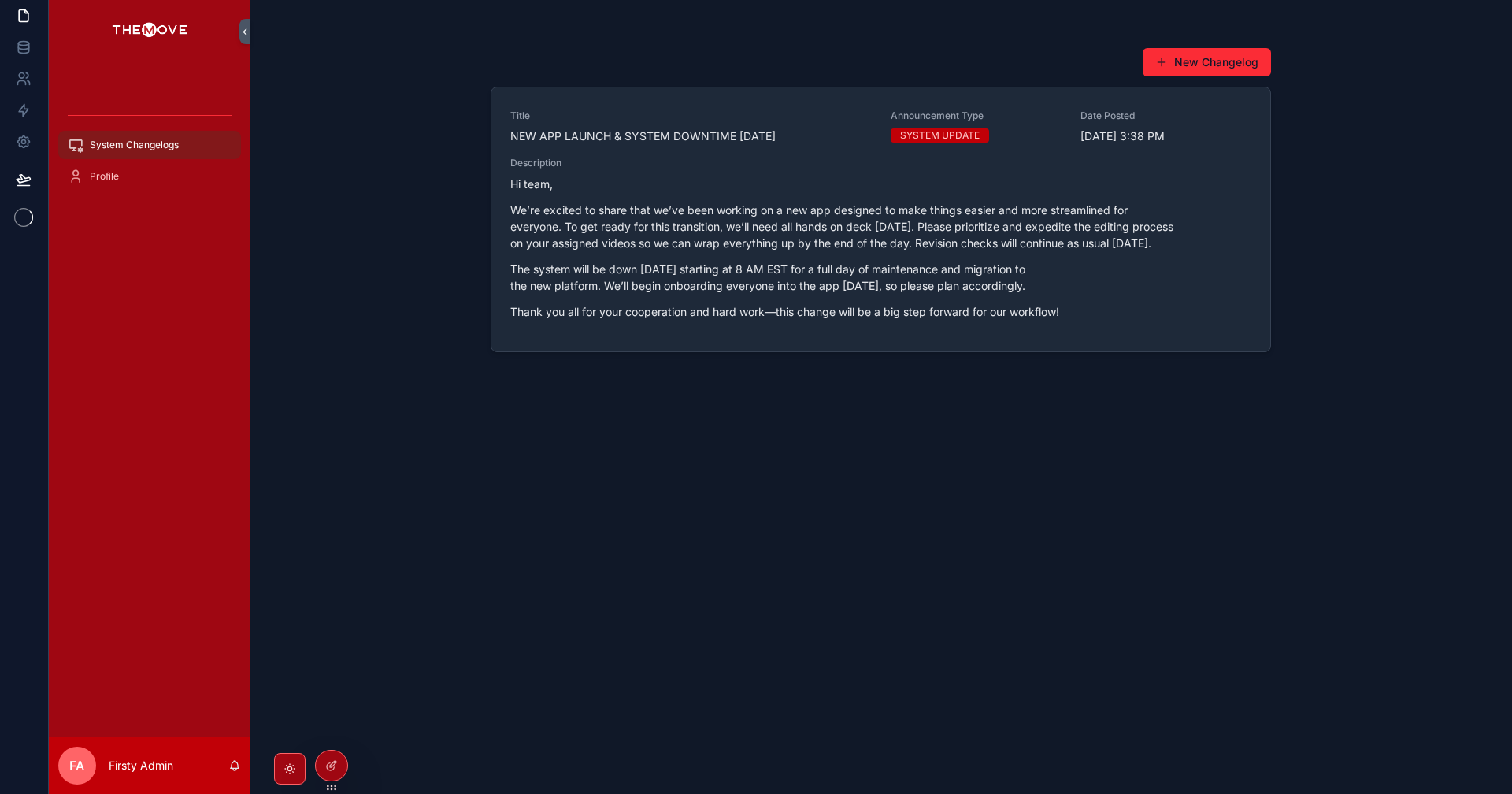
click at [0, 0] on icon at bounding box center [0, 0] width 0 height 0
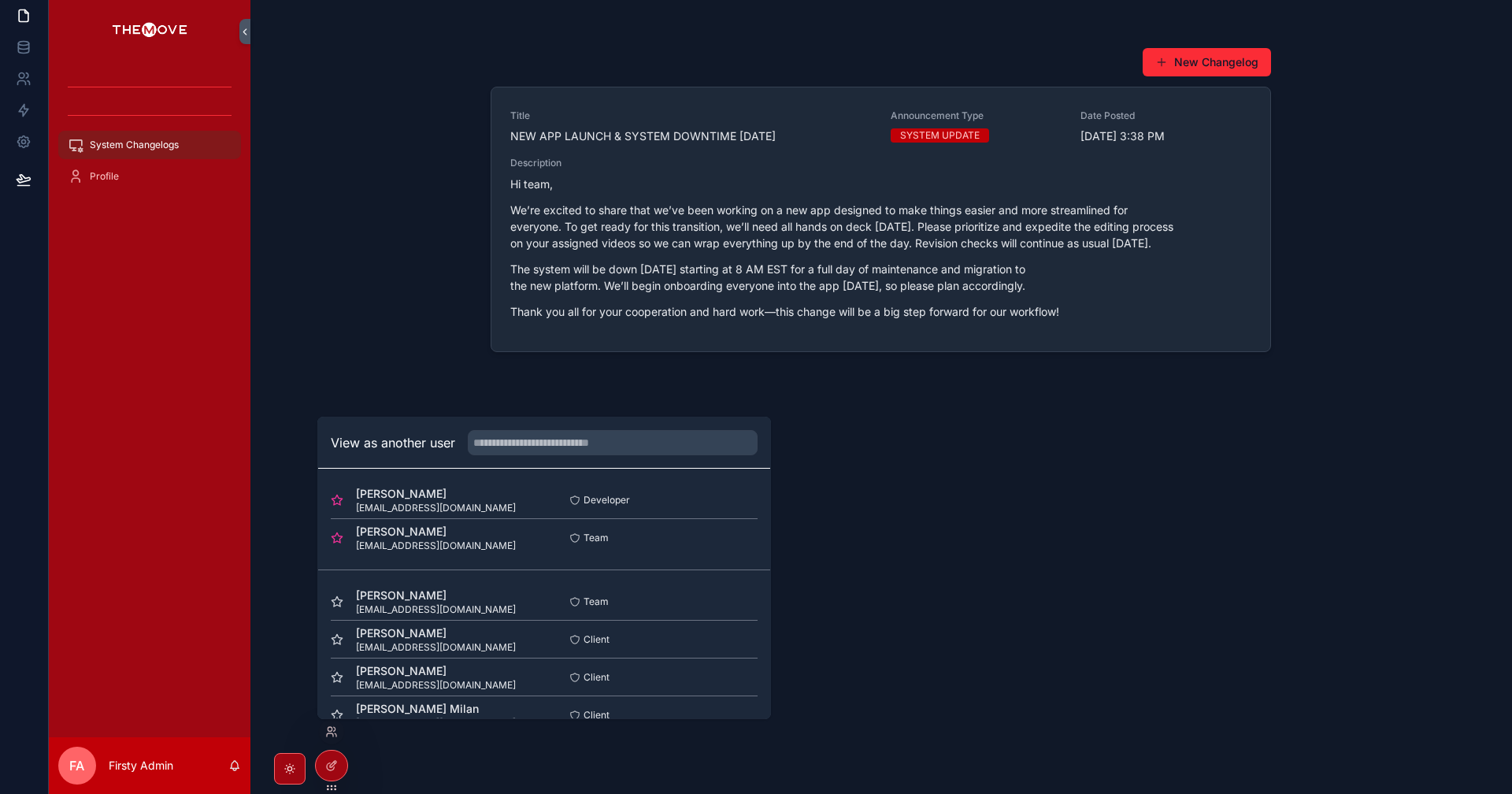
click at [0, 0] on button "Select" at bounding box center [0, 0] width 0 height 0
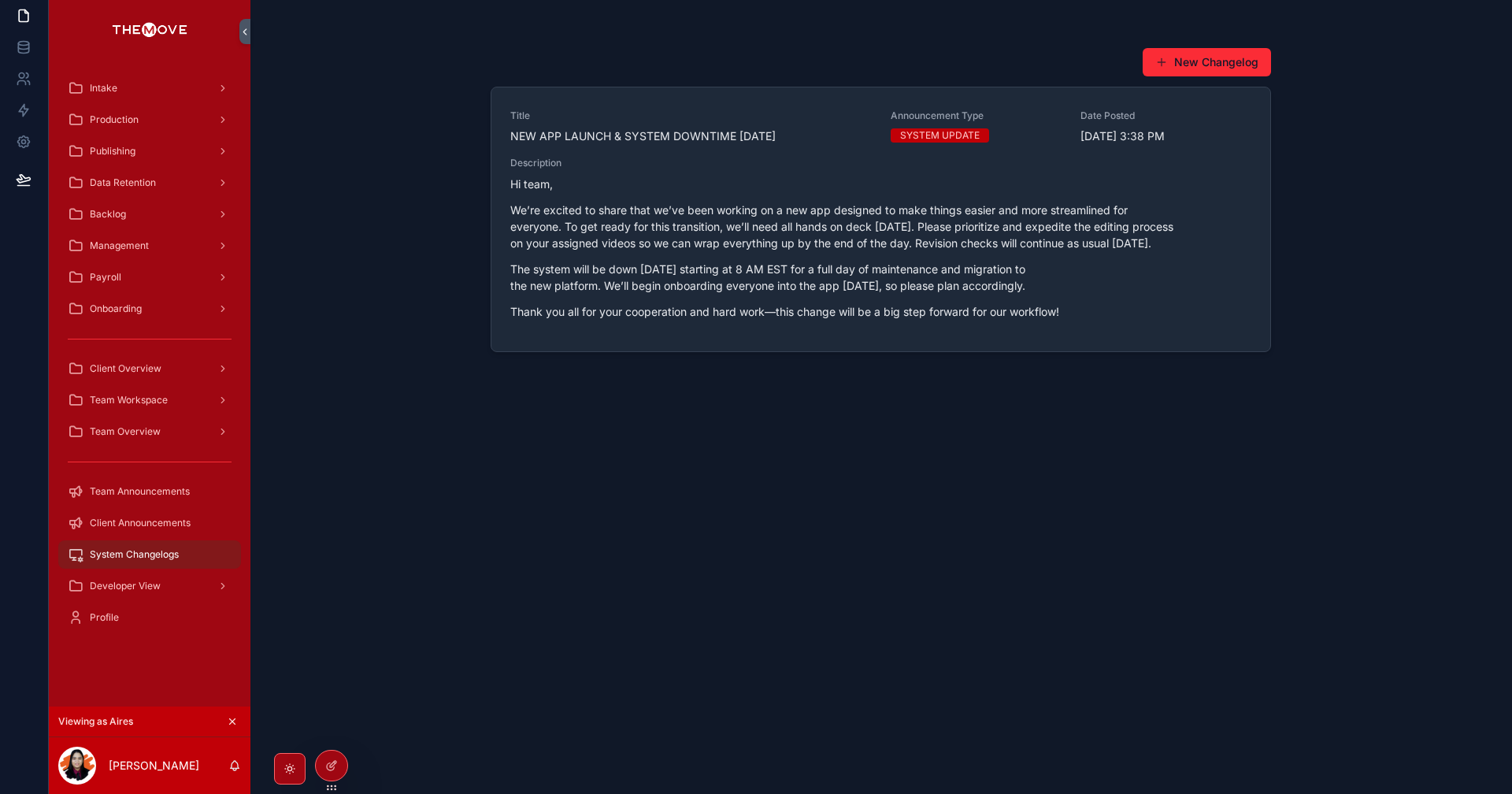
click at [159, 125] on div "Production" at bounding box center [149, 120] width 163 height 25
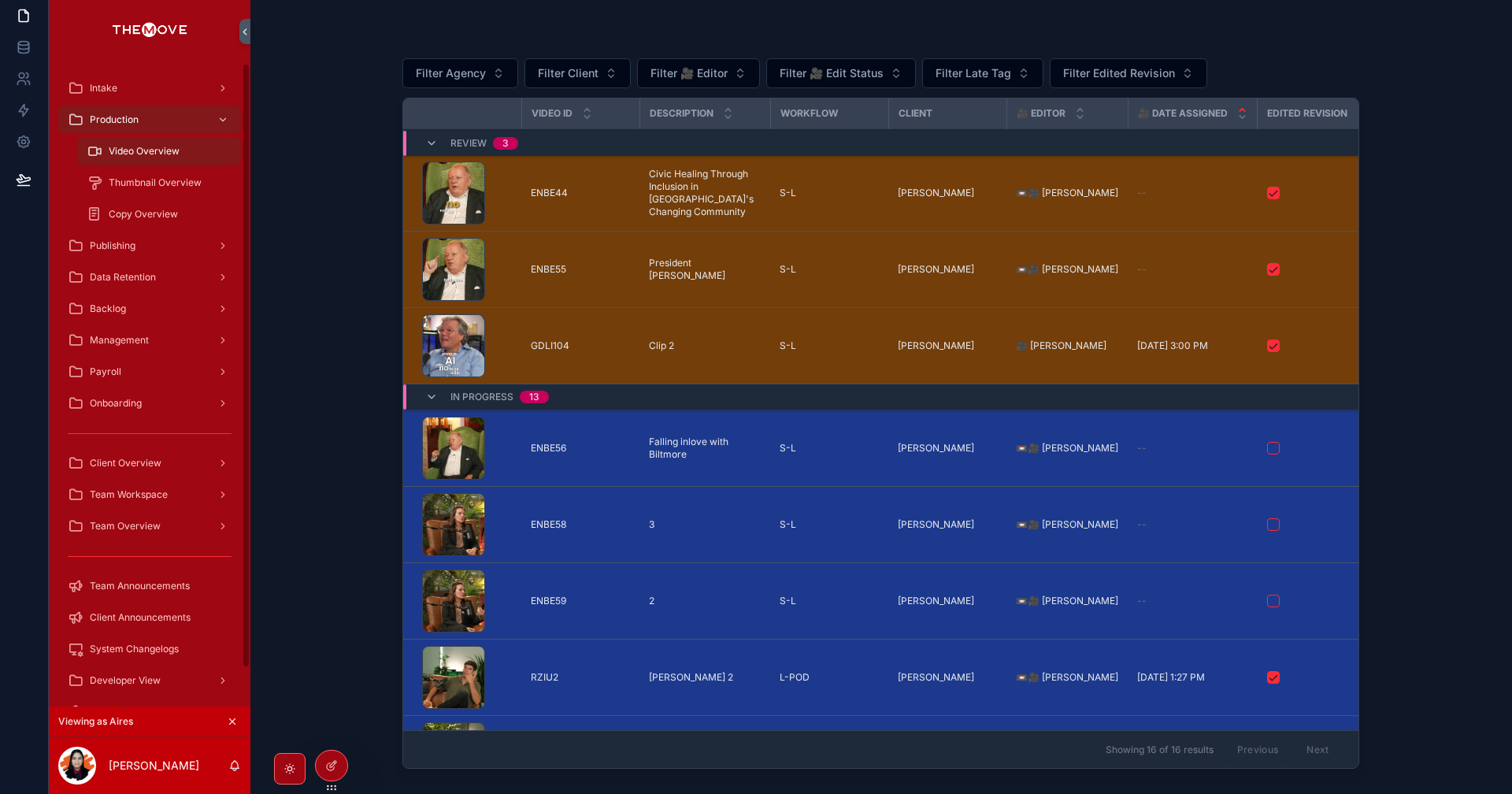
scroll to position [40, 0]
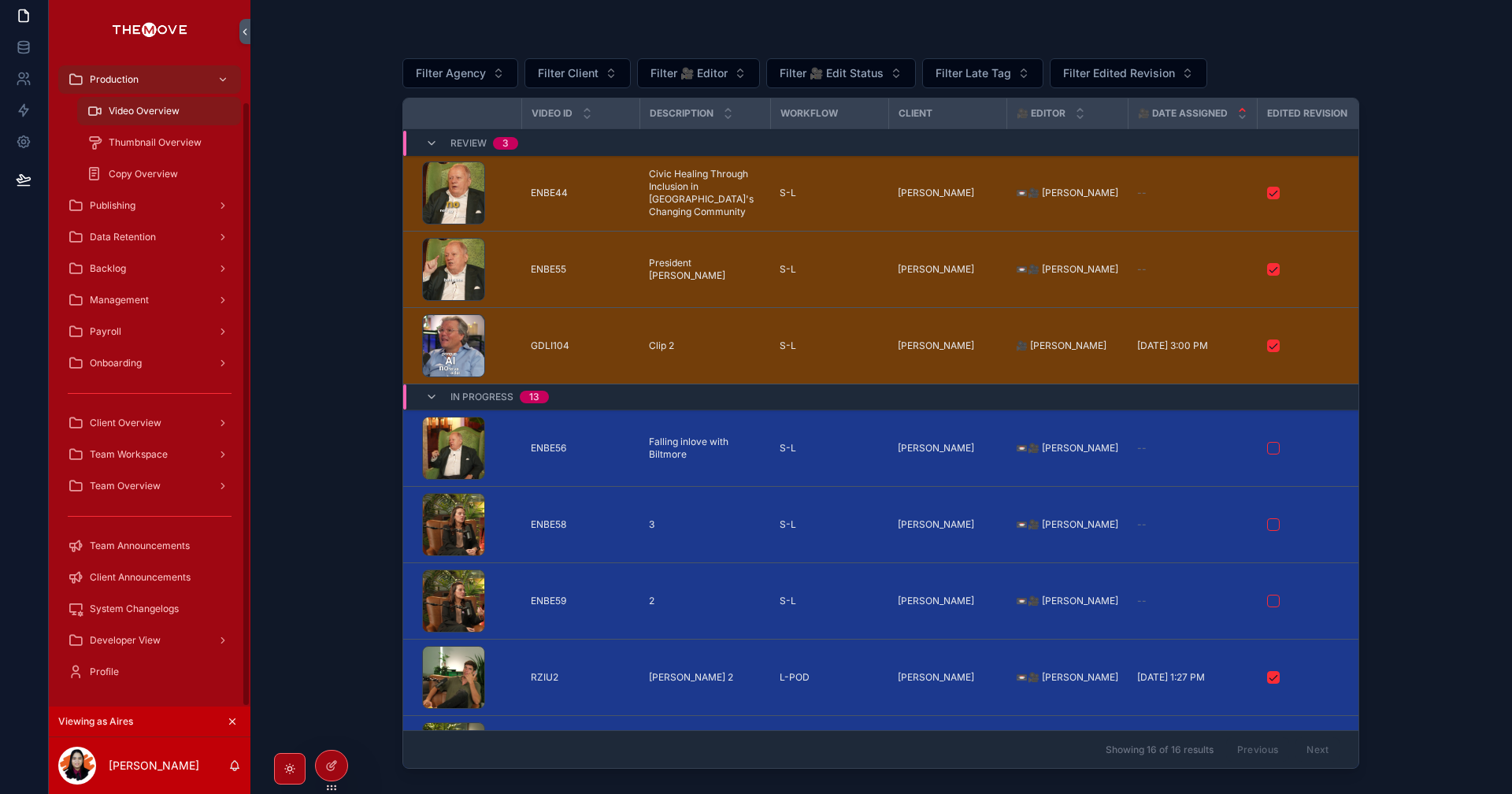
click at [141, 417] on span "Client Overview" at bounding box center [125, 422] width 72 height 12
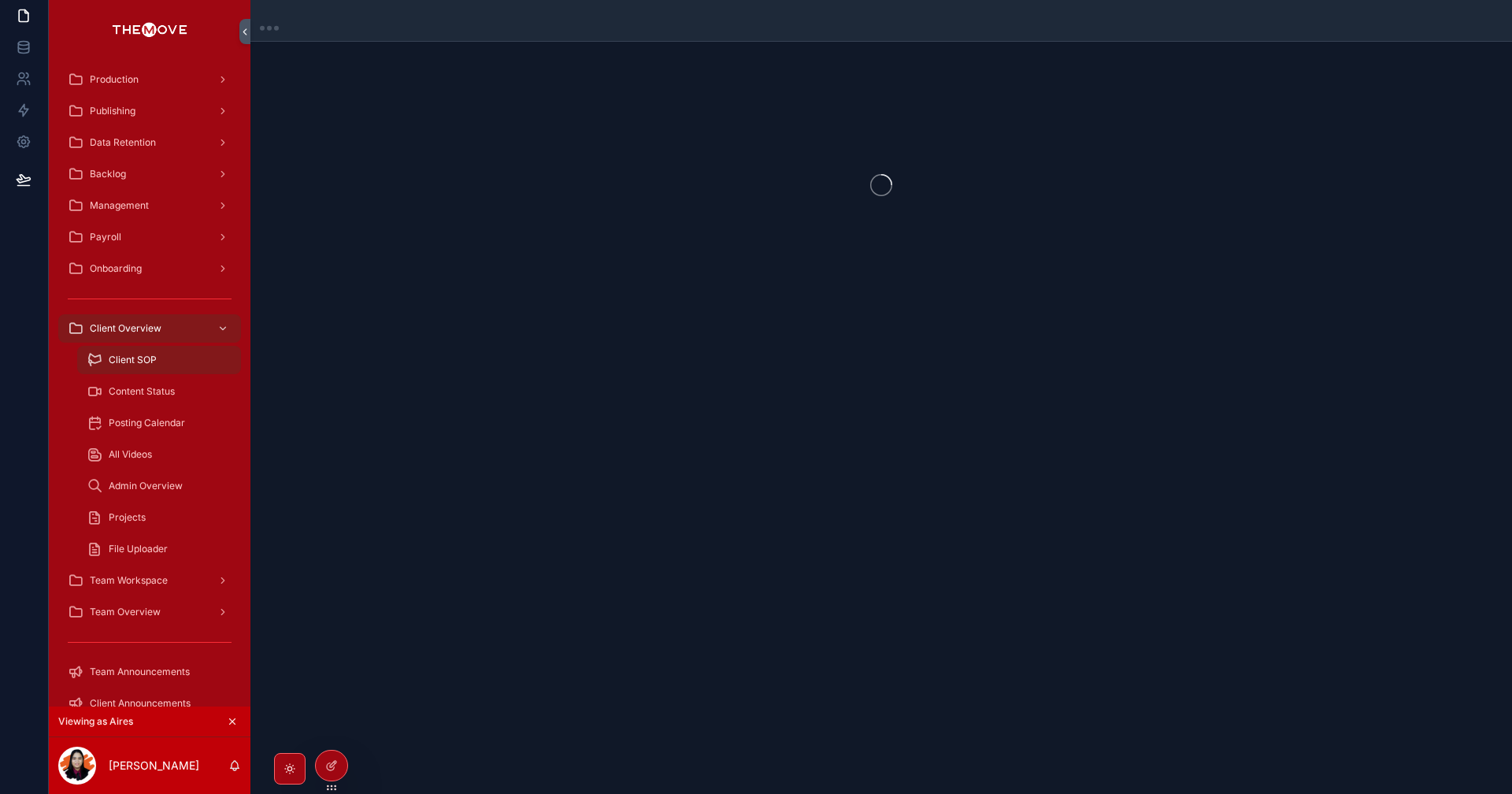
click at [159, 385] on div "Content Status" at bounding box center [159, 391] width 145 height 25
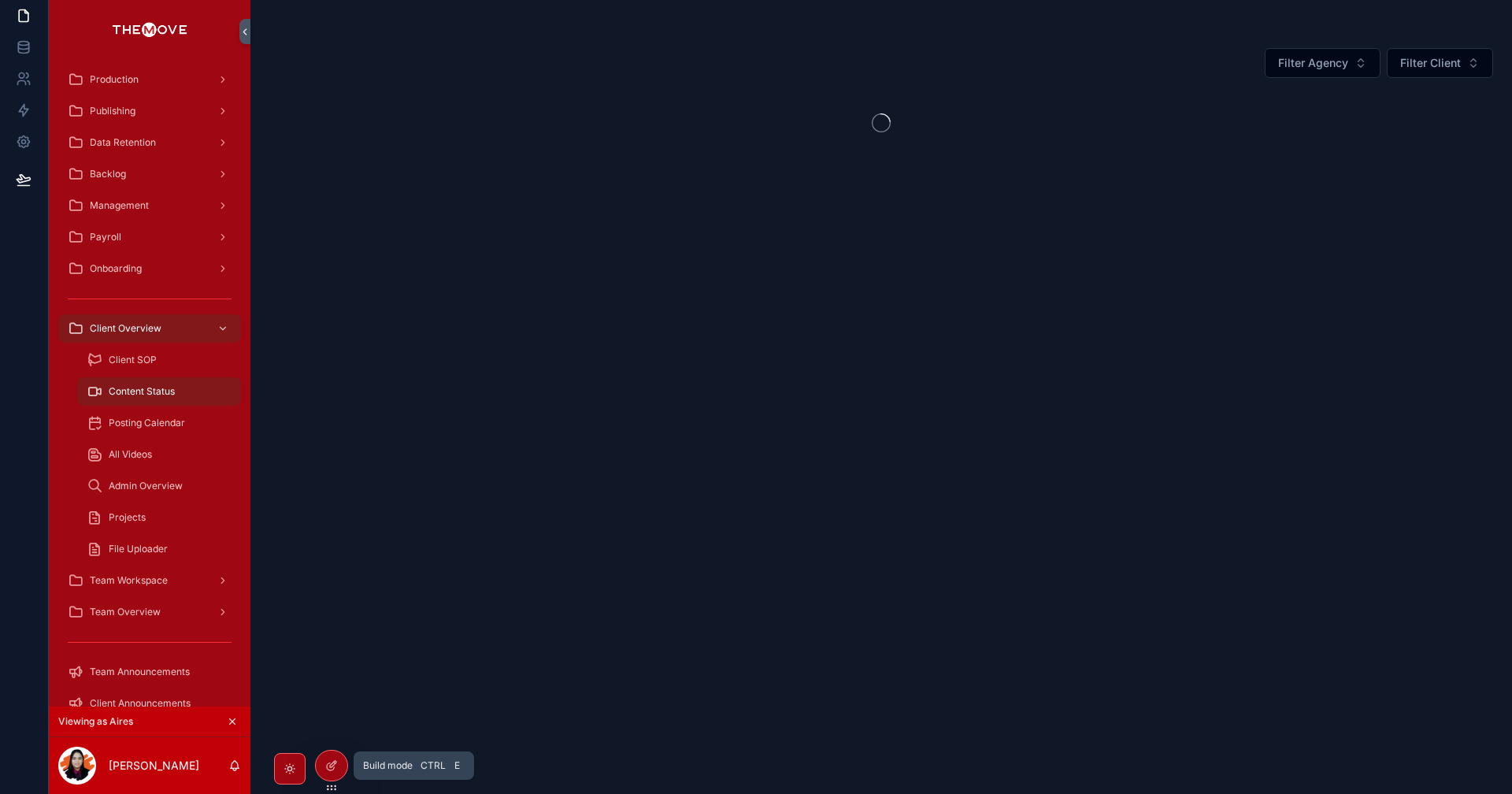
click at [335, 766] on icon at bounding box center [331, 765] width 12 height 12
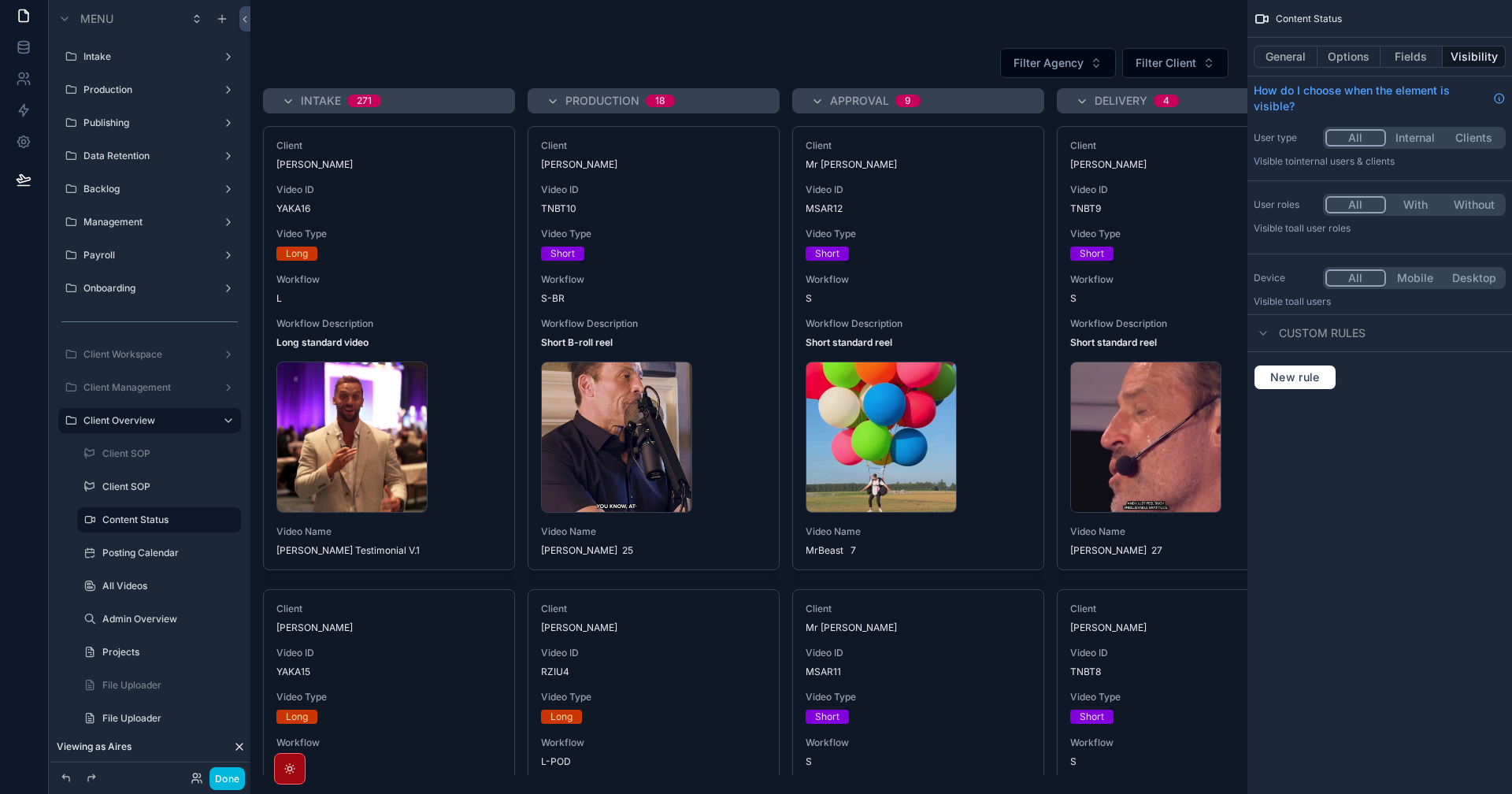
click at [447, 276] on div "scrollable content" at bounding box center [749, 397] width 997 height 794
click at [435, 237] on span "Video Type" at bounding box center [389, 233] width 225 height 12
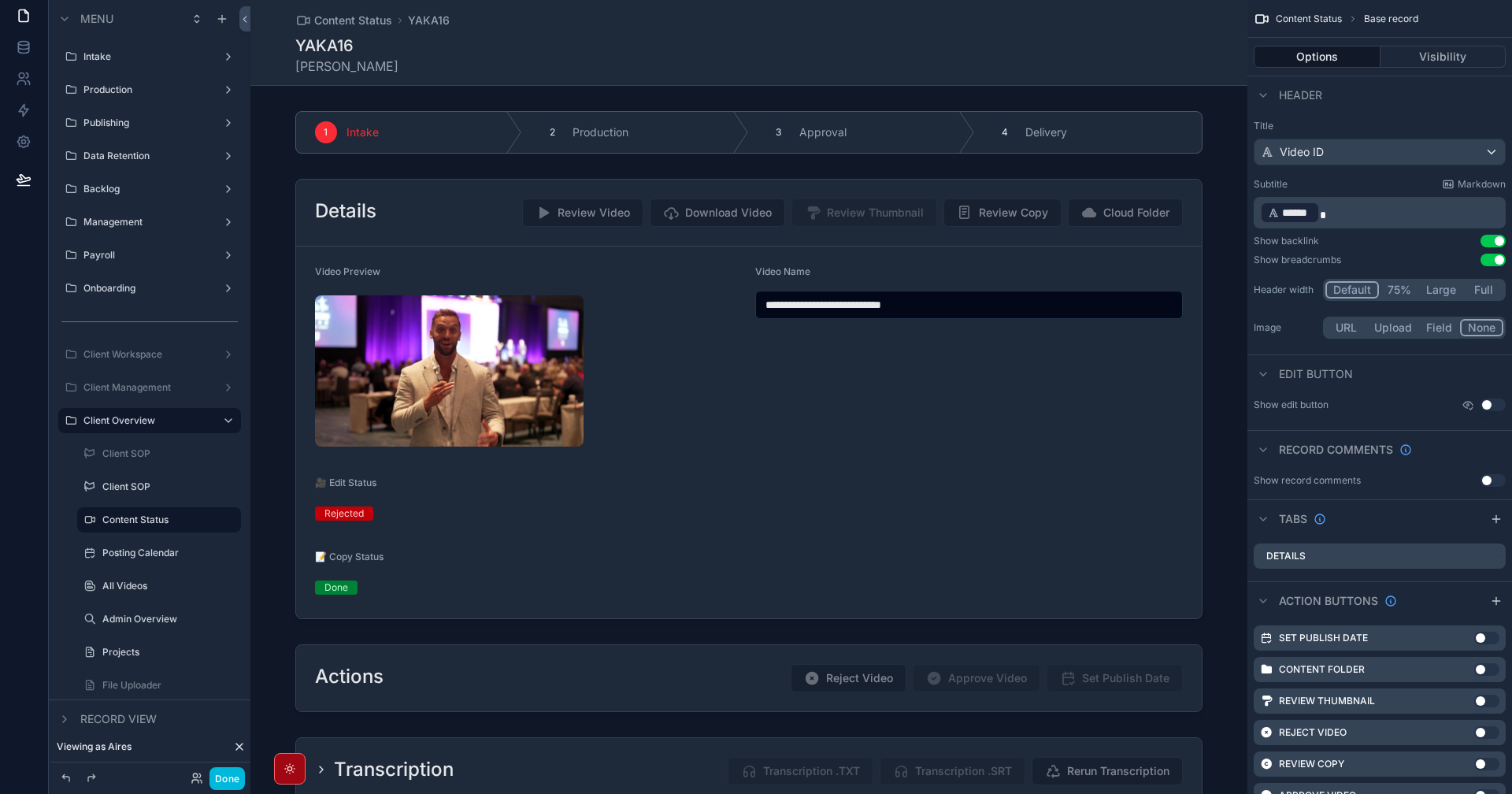
click at [930, 458] on div "scrollable content" at bounding box center [749, 399] width 997 height 453
